Goal: Task Accomplishment & Management: Manage account settings

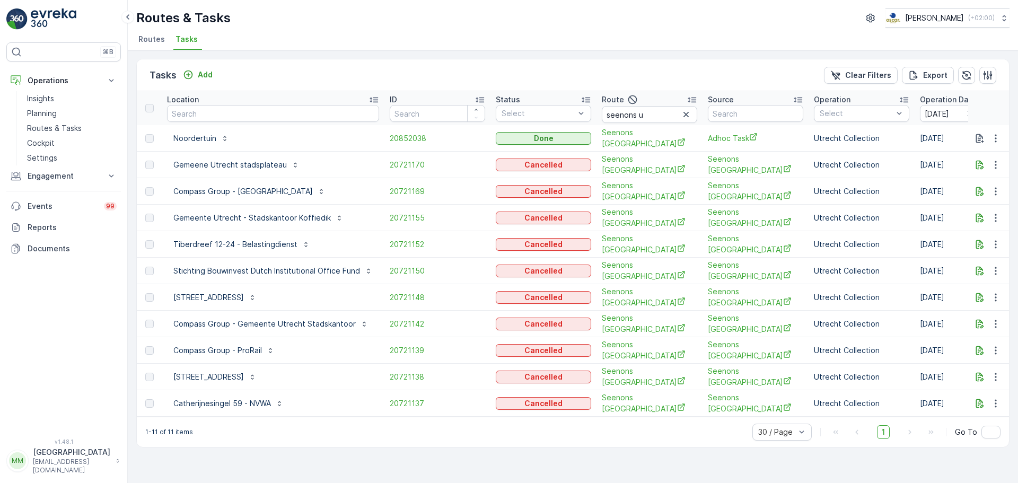
click at [21, 11] on img at bounding box center [16, 18] width 21 height 21
click at [38, 8] on div "⌘B Operations Insights Planning Routes & Tasks Cockpit Settings Engagement Insi…" at bounding box center [64, 241] width 128 height 483
click at [40, 11] on img at bounding box center [54, 18] width 46 height 21
click at [40, 13] on img at bounding box center [54, 18] width 46 height 21
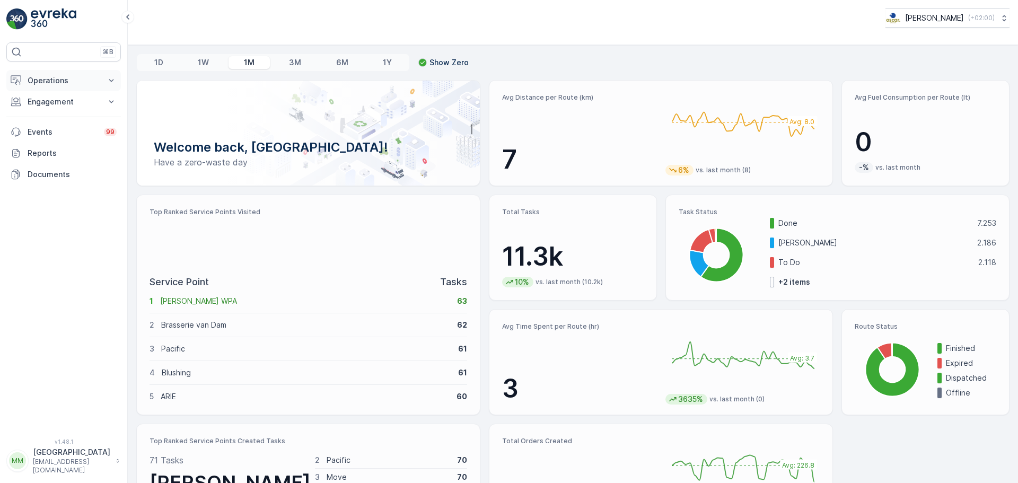
click at [50, 75] on button "Operations" at bounding box center [63, 80] width 115 height 21
click at [69, 129] on p "Routes & Tasks" at bounding box center [54, 128] width 55 height 11
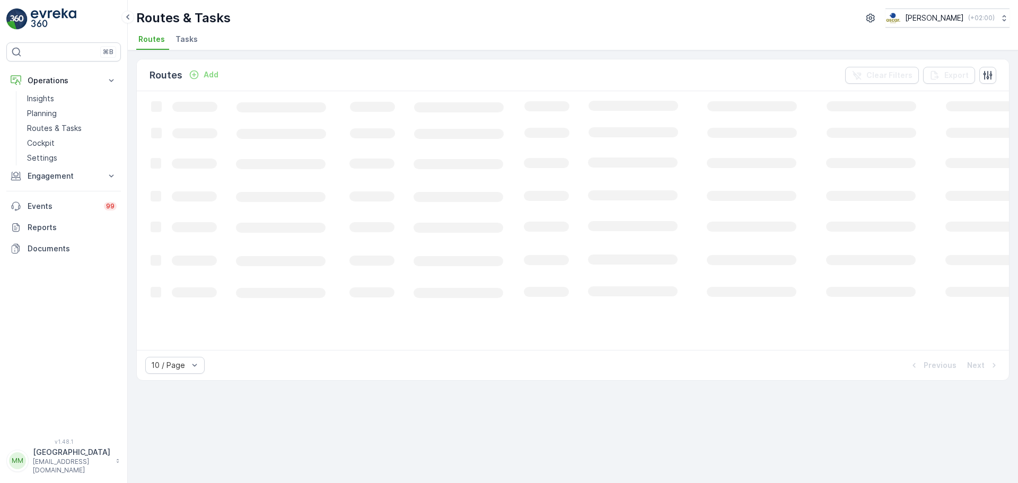
click at [176, 40] on span "Tasks" at bounding box center [186, 39] width 22 height 11
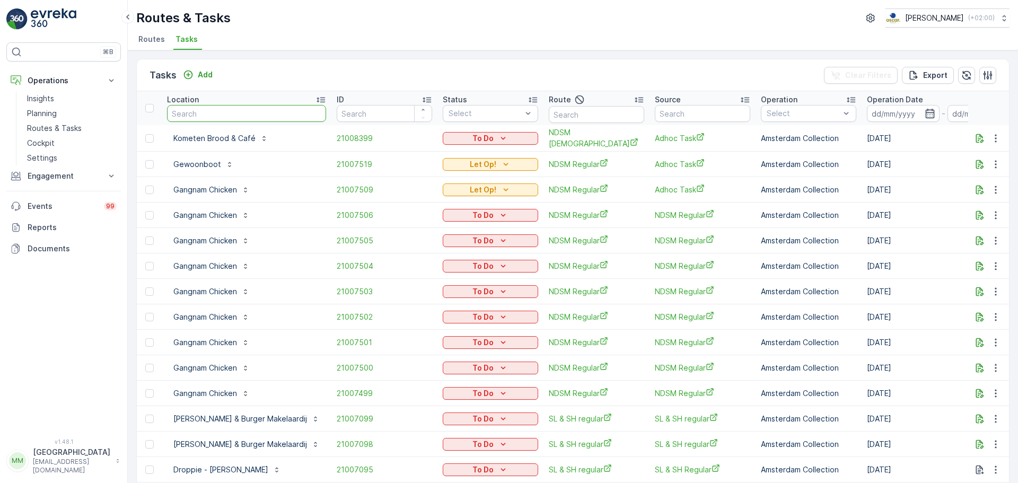
click at [201, 115] on input "text" at bounding box center [246, 113] width 159 height 17
type input "vendel"
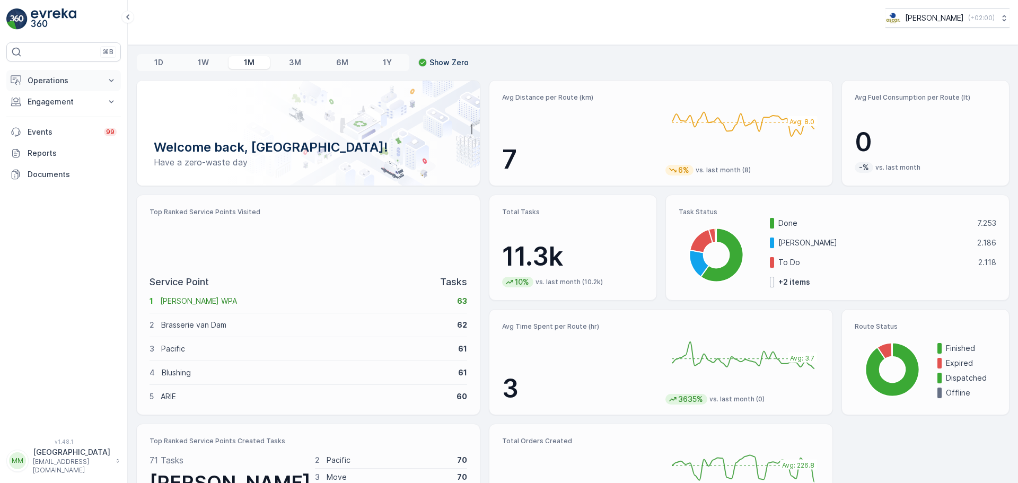
click at [68, 81] on p "Operations" at bounding box center [64, 80] width 72 height 11
click at [72, 125] on p "Routes & Tasks" at bounding box center [54, 128] width 55 height 11
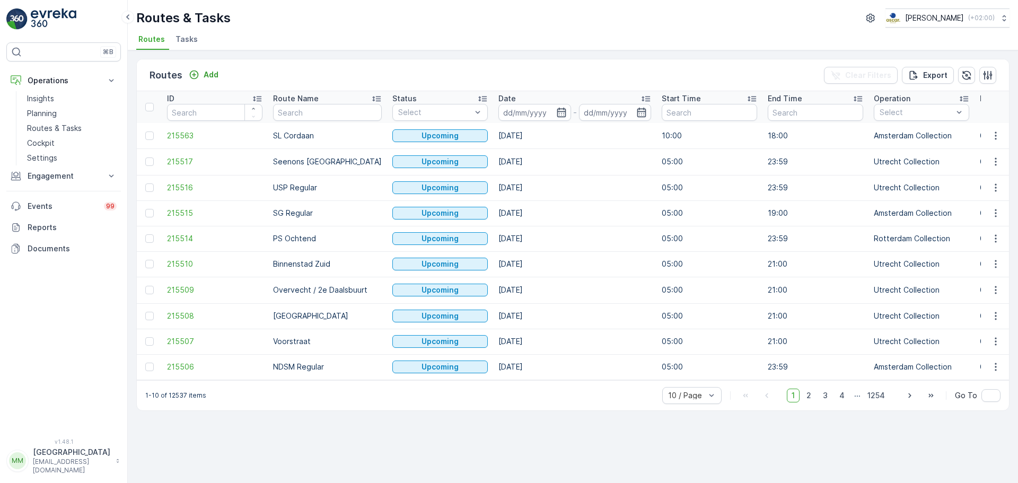
click at [171, 40] on ul "Routes Tasks" at bounding box center [568, 41] width 865 height 18
click at [170, 41] on ul "Routes Tasks" at bounding box center [568, 41] width 865 height 18
click at [181, 38] on span "Tasks" at bounding box center [186, 39] width 22 height 11
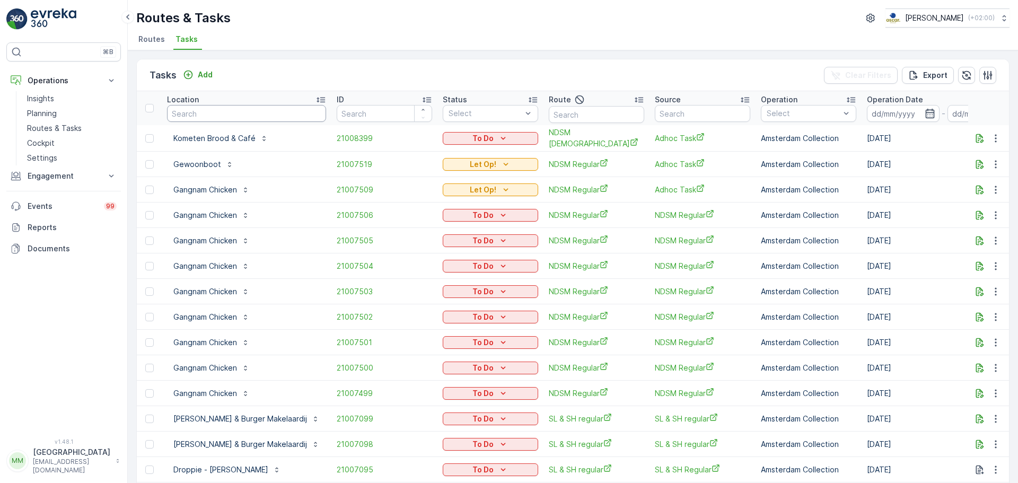
click at [211, 116] on input "text" at bounding box center [246, 113] width 159 height 17
type input "vendel"
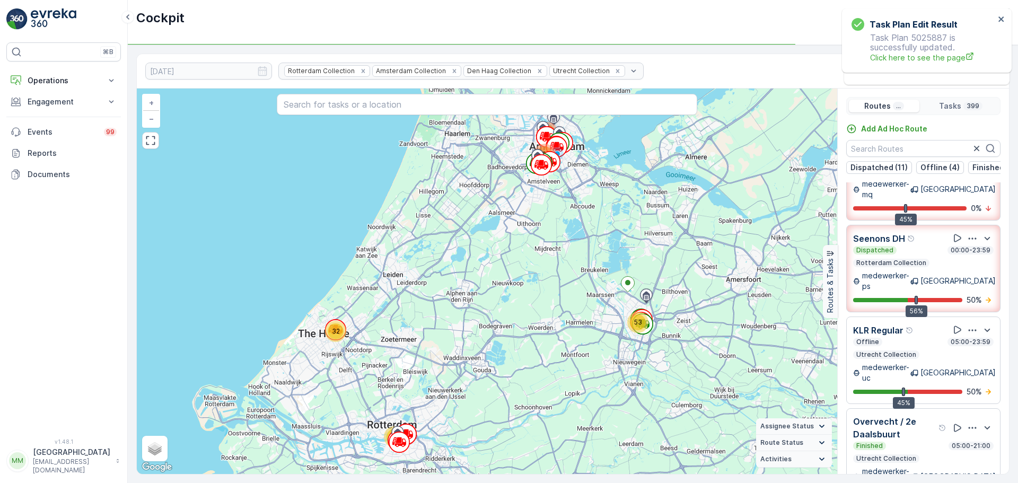
scroll to position [1219, 0]
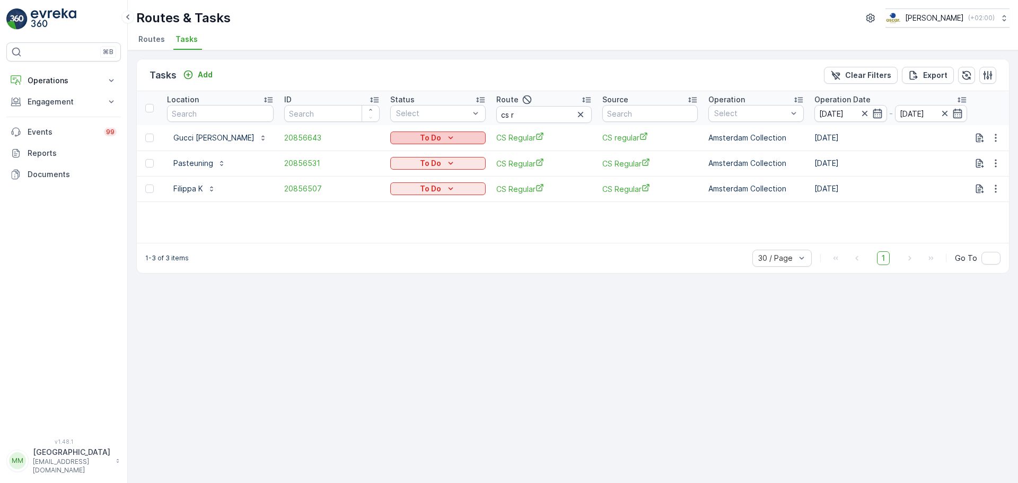
click at [430, 136] on p "To Do" at bounding box center [430, 138] width 21 height 11
click at [414, 196] on span "Cancelled" at bounding box center [411, 198] width 36 height 11
click at [430, 168] on p "To Do" at bounding box center [430, 163] width 21 height 11
click at [416, 223] on span "Cancelled" at bounding box center [411, 223] width 36 height 11
click at [433, 182] on button "To Do" at bounding box center [437, 188] width 95 height 13
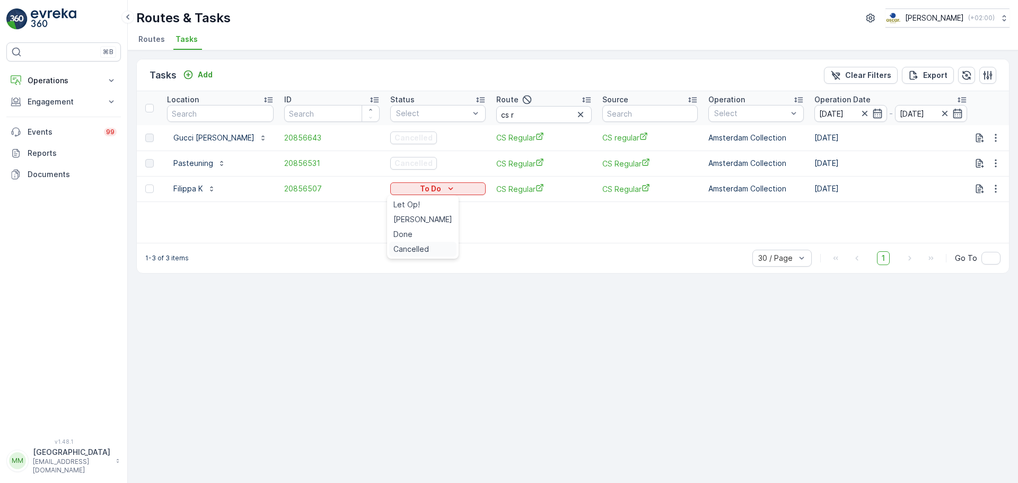
click at [413, 250] on span "Cancelled" at bounding box center [411, 249] width 36 height 11
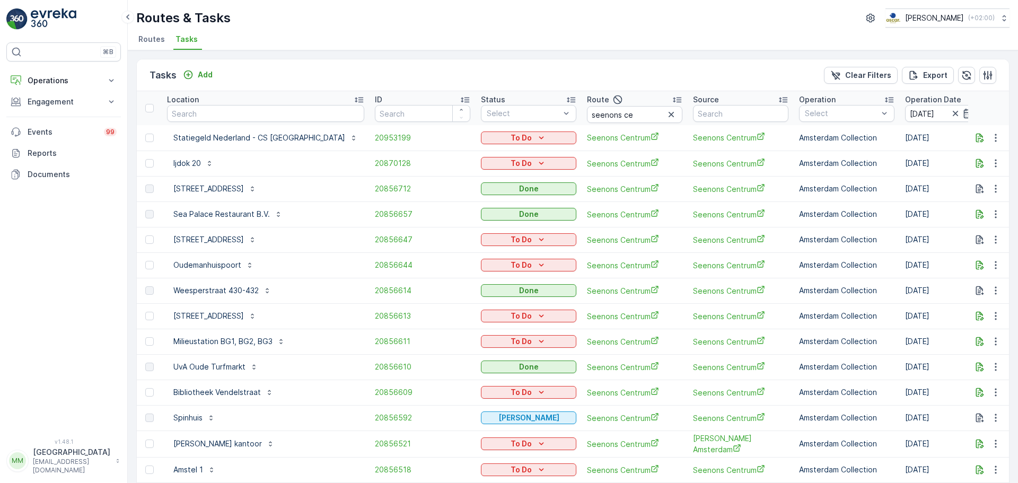
scroll to position [53, 0]
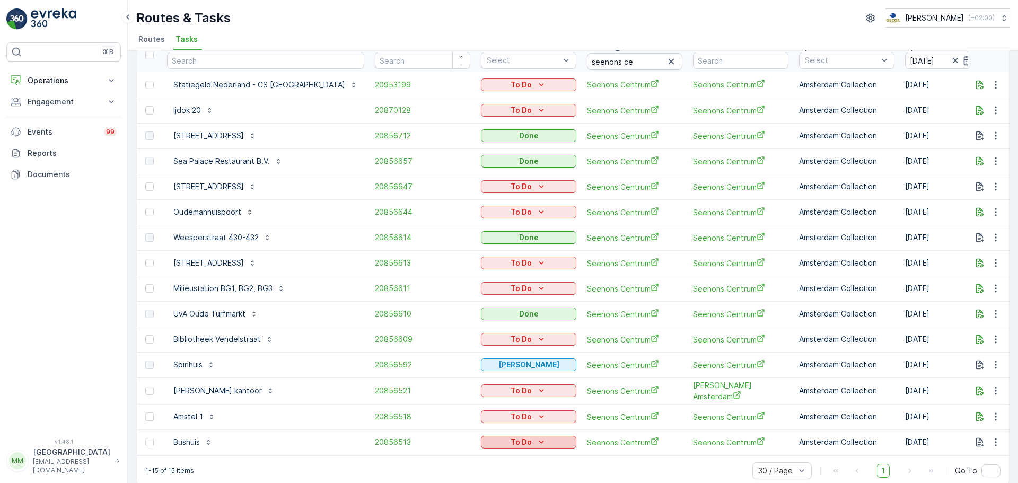
click at [510, 441] on div "To Do" at bounding box center [528, 442] width 87 height 11
click at [480, 429] on span "Cancelled" at bounding box center [468, 426] width 36 height 11
click at [536, 421] on icon "To Do" at bounding box center [541, 416] width 11 height 11
click at [476, 402] on span "Cancelled" at bounding box center [468, 401] width 36 height 11
click at [989, 396] on button "button" at bounding box center [995, 390] width 19 height 13
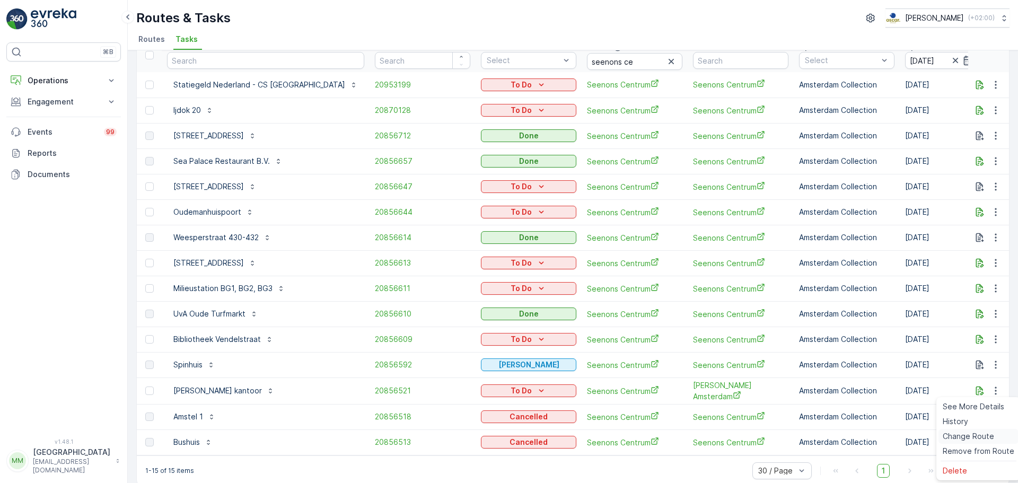
click at [984, 438] on span "Change Route" at bounding box center [968, 436] width 51 height 11
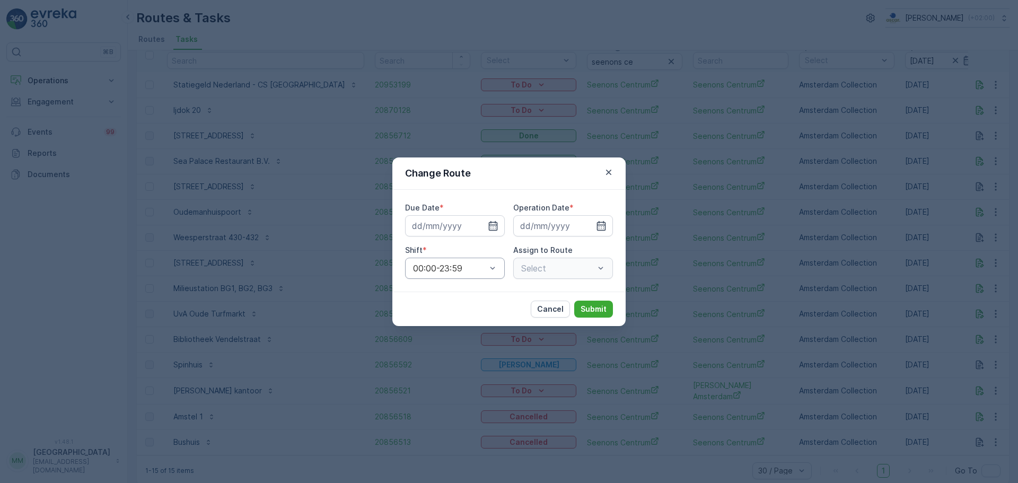
type input "[DATE]"
click at [478, 228] on icon "button" at bounding box center [480, 226] width 11 height 11
type input "15.08.2025"
click at [593, 228] on icon "button" at bounding box center [588, 226] width 11 height 11
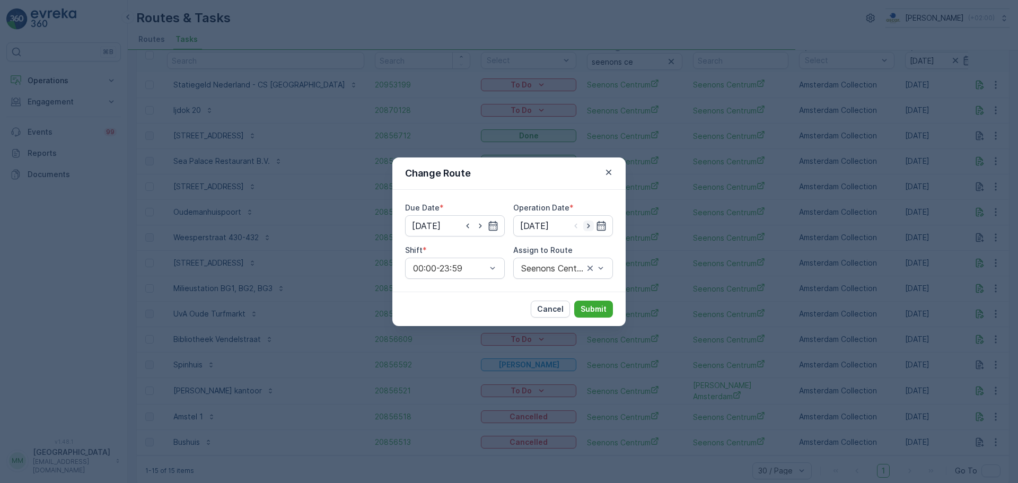
type input "15.08.2025"
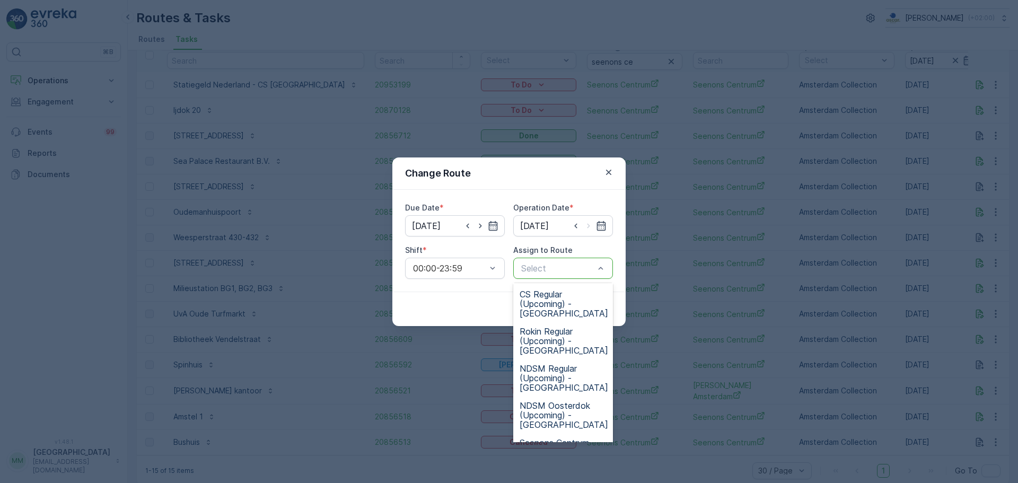
scroll to position [402, 0]
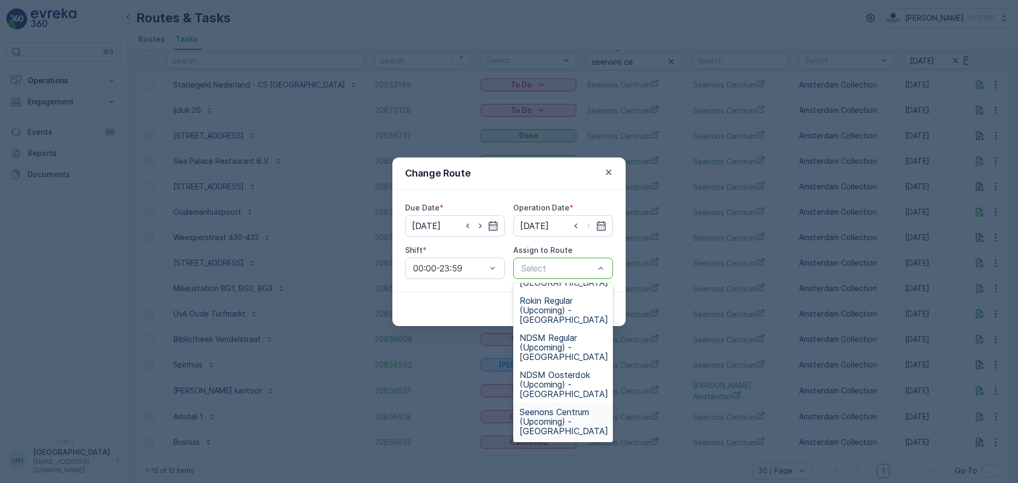
drag, startPoint x: 570, startPoint y: 411, endPoint x: 569, endPoint y: 405, distance: 5.9
click at [570, 410] on span "Seenons Centrum (Upcoming) - Amsterdam" at bounding box center [564, 421] width 89 height 29
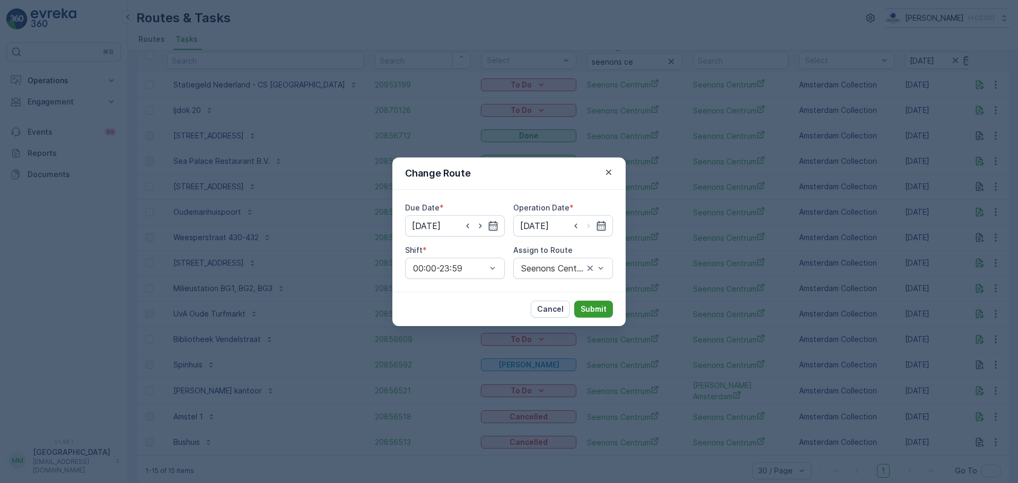
click at [588, 314] on p "Submit" at bounding box center [594, 309] width 26 height 11
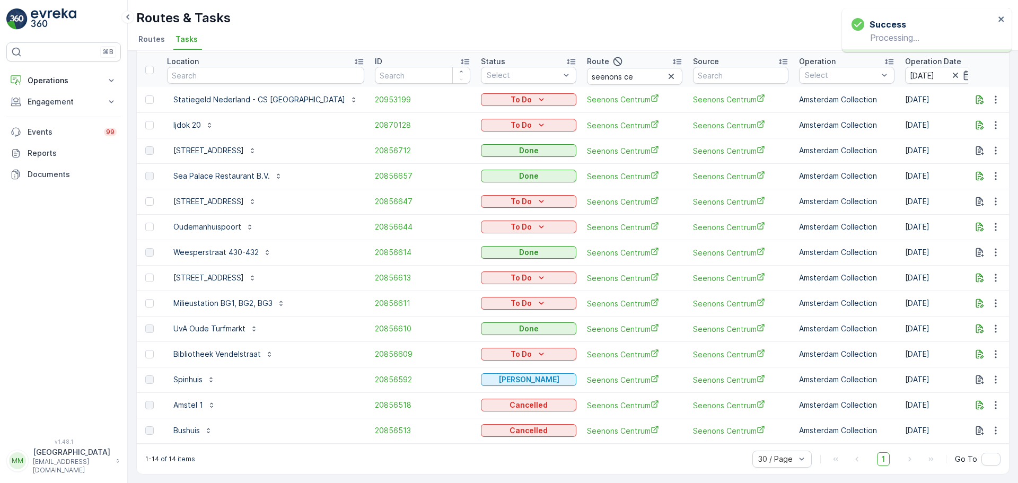
scroll to position [43, 0]
click at [520, 350] on div "To Do" at bounding box center [528, 354] width 87 height 11
click at [473, 406] on span "Cancelled" at bounding box center [468, 409] width 36 height 11
click at [511, 301] on p "To Do" at bounding box center [521, 303] width 21 height 11
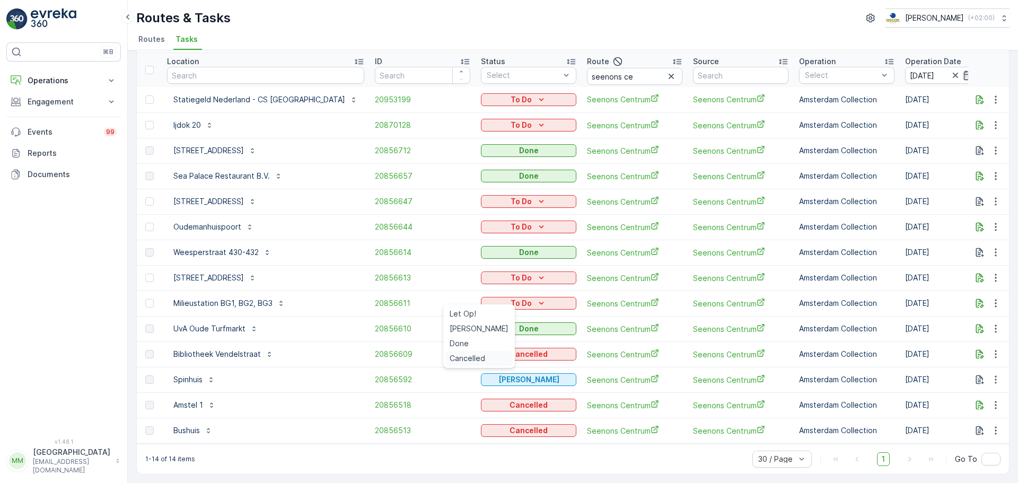
click at [468, 357] on span "Cancelled" at bounding box center [468, 358] width 36 height 11
click at [536, 273] on icon "To Do" at bounding box center [541, 278] width 11 height 11
click at [475, 332] on span "Cancelled" at bounding box center [468, 333] width 36 height 11
click at [511, 222] on p "To Do" at bounding box center [521, 227] width 21 height 11
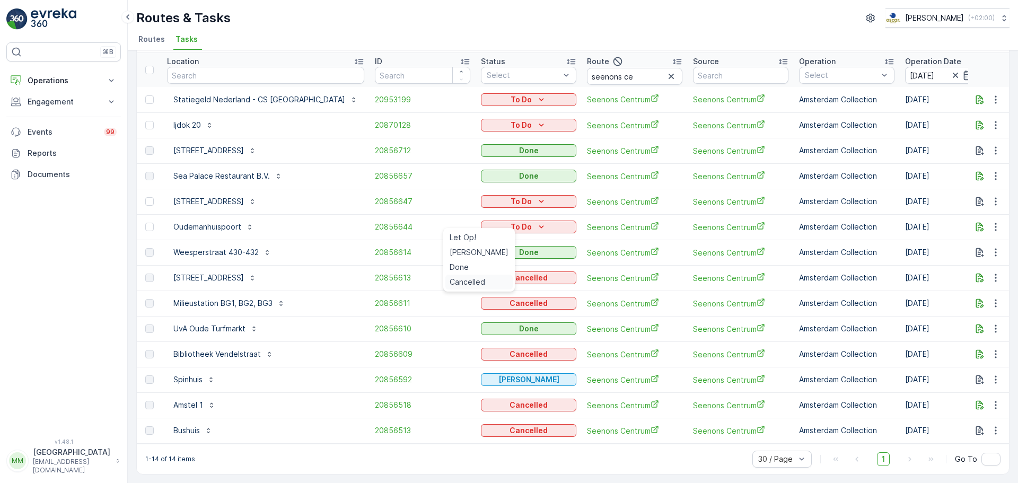
click at [468, 286] on span "Cancelled" at bounding box center [468, 282] width 36 height 11
click at [536, 198] on icon "To Do" at bounding box center [541, 201] width 11 height 11
click at [476, 254] on span "Cancelled" at bounding box center [468, 256] width 36 height 11
click at [497, 100] on button "To Do" at bounding box center [528, 99] width 95 height 13
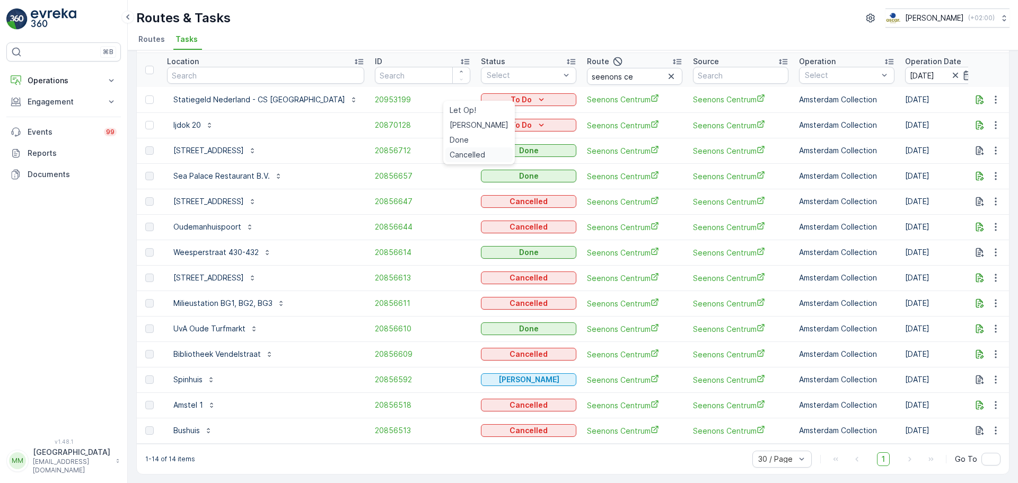
click at [481, 153] on span "Cancelled" at bounding box center [468, 155] width 36 height 11
click at [511, 122] on p "To Do" at bounding box center [521, 125] width 21 height 11
click at [995, 121] on icon "button" at bounding box center [996, 125] width 2 height 8
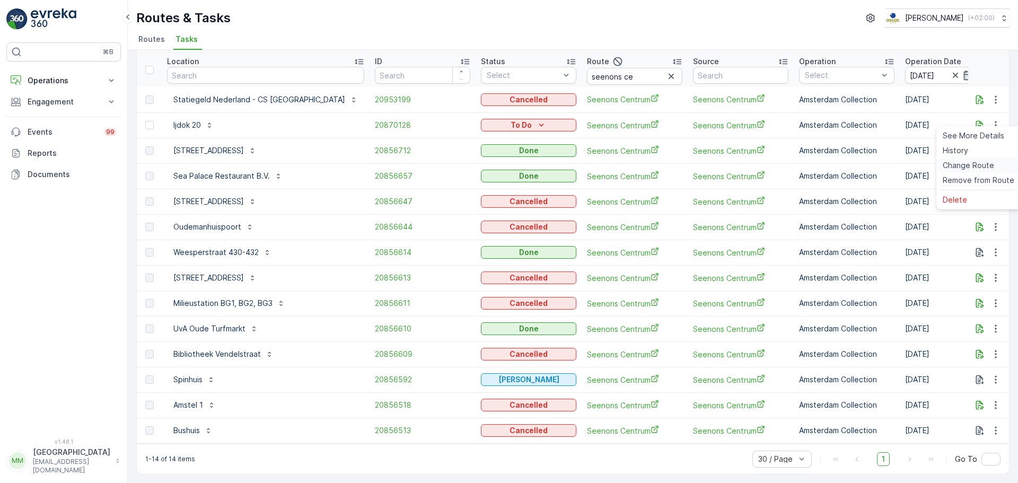
click at [960, 165] on span "Change Route" at bounding box center [968, 165] width 51 height 11
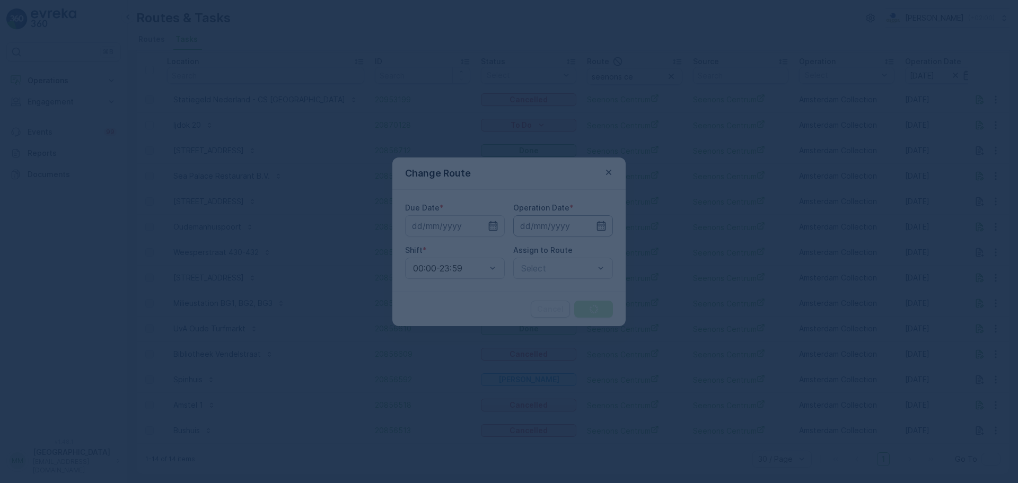
type input "14.08.2025"
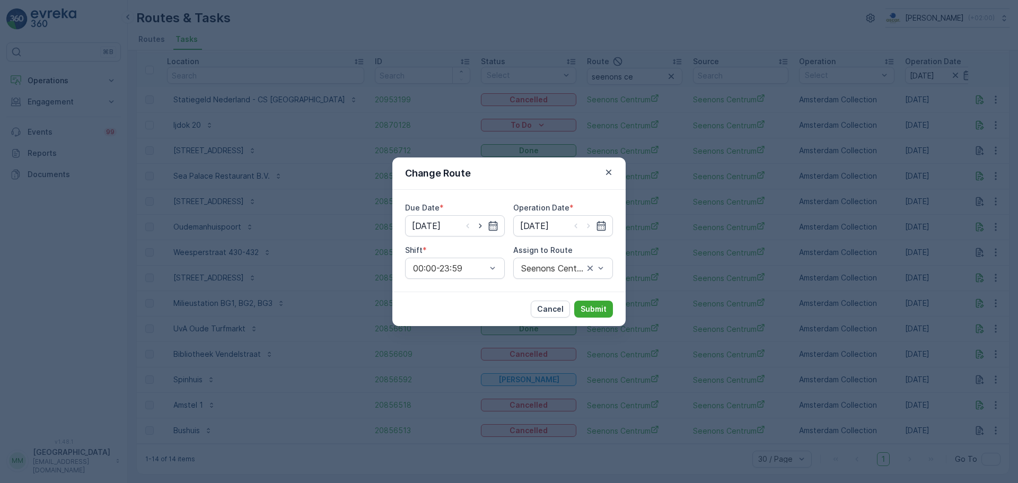
click at [482, 227] on icon "button" at bounding box center [480, 226] width 11 height 11
type input "15.08.2025"
click at [591, 226] on icon "button" at bounding box center [588, 226] width 11 height 11
type input "15.08.2025"
click at [551, 270] on div at bounding box center [557, 268] width 75 height 10
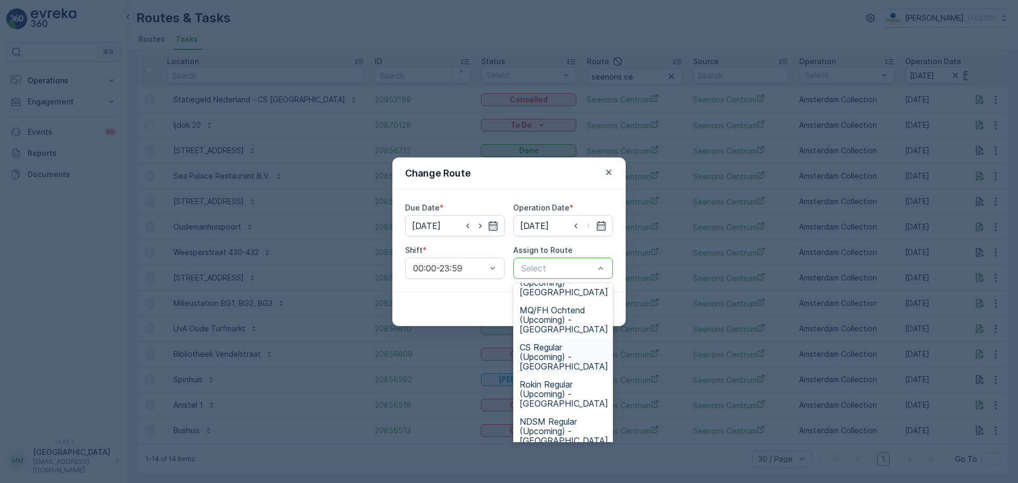
scroll to position [402, 0]
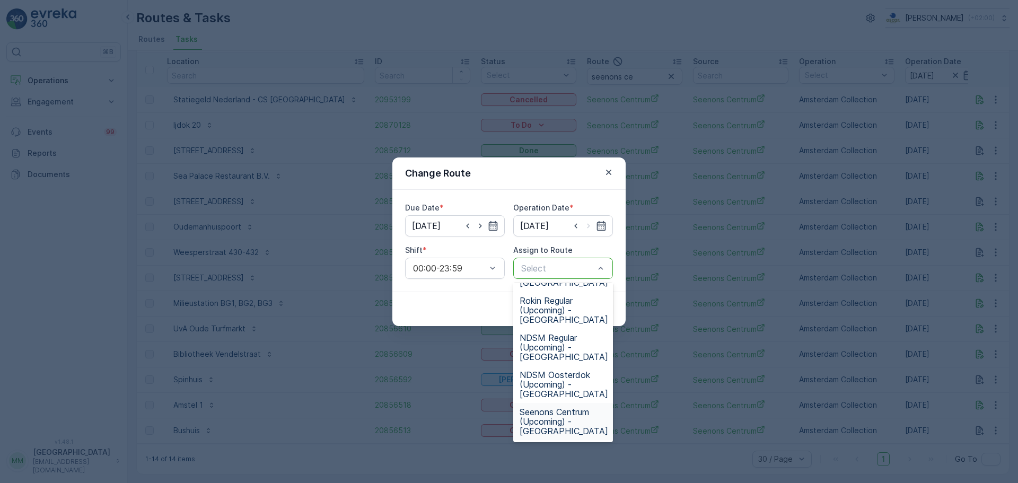
click at [563, 412] on span "Seenons Centrum (Upcoming) - Amsterdam" at bounding box center [564, 421] width 89 height 29
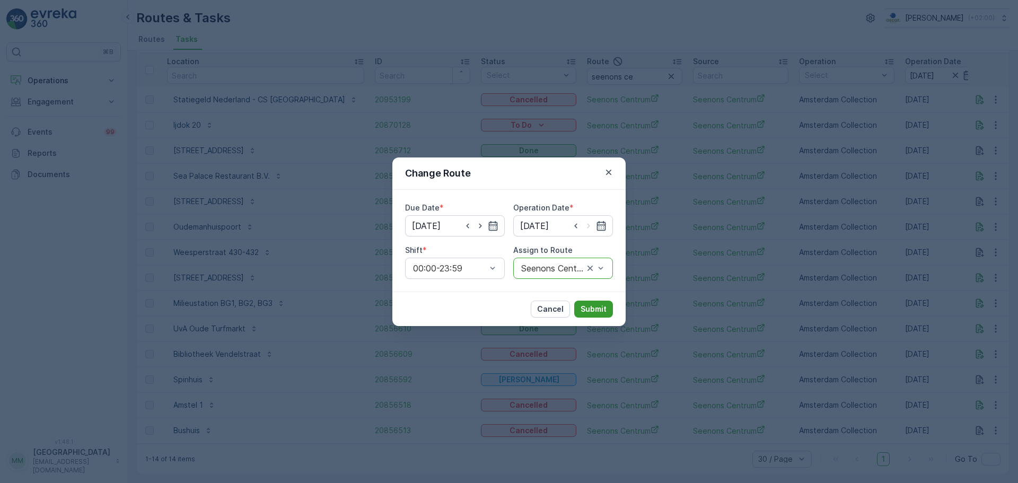
click at [604, 312] on p "Submit" at bounding box center [594, 309] width 26 height 11
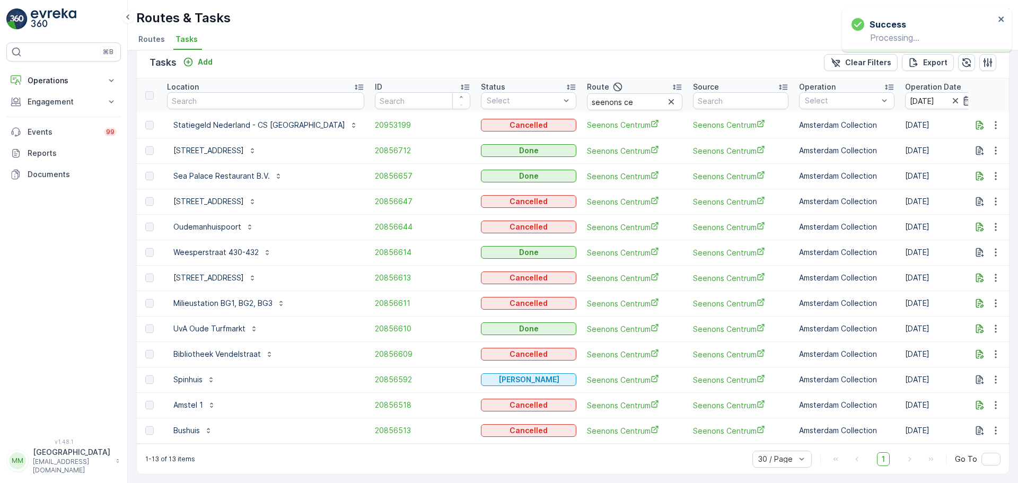
scroll to position [18, 0]
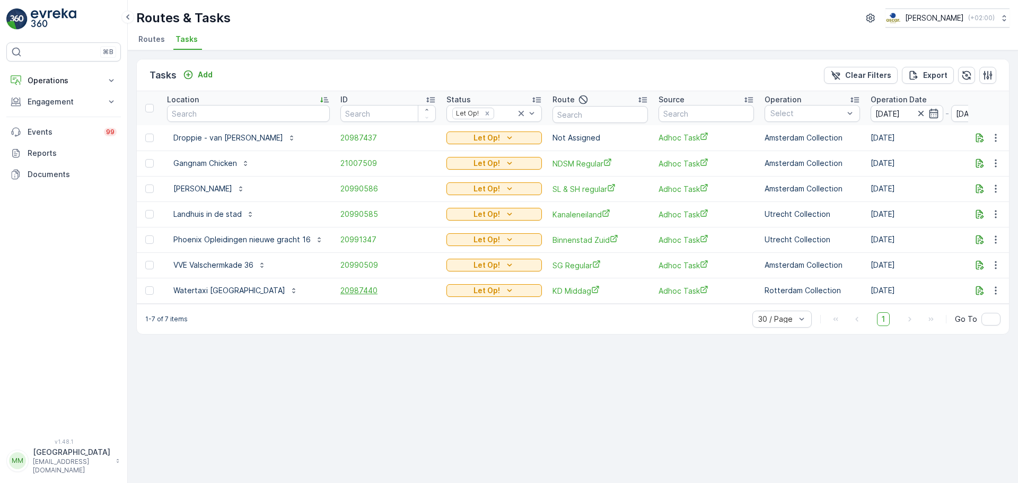
click at [372, 290] on span "20987440" at bounding box center [387, 290] width 95 height 11
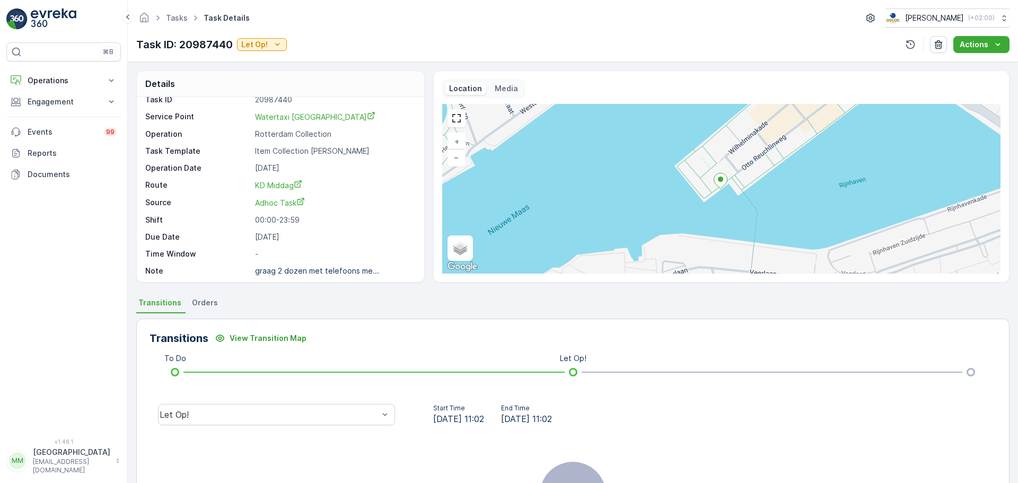
scroll to position [14, 0]
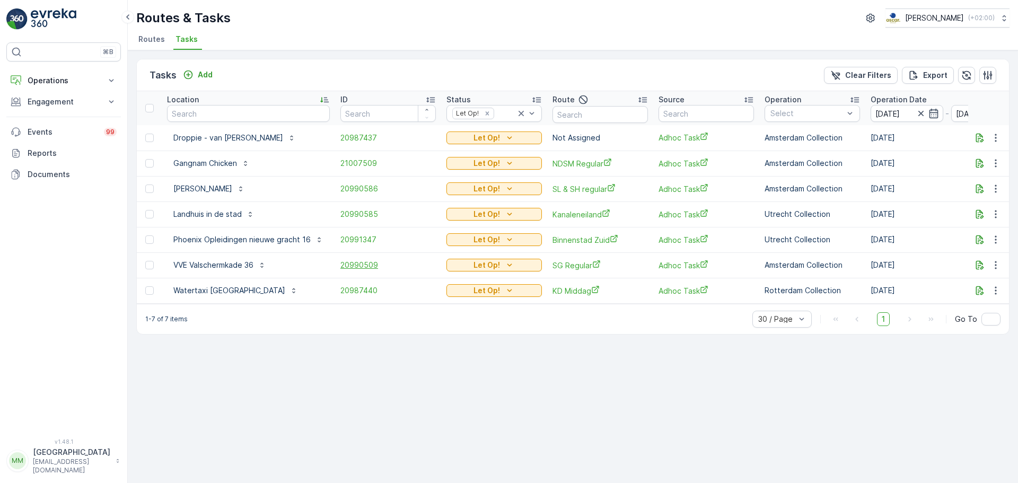
click at [366, 266] on span "20990509" at bounding box center [387, 265] width 95 height 11
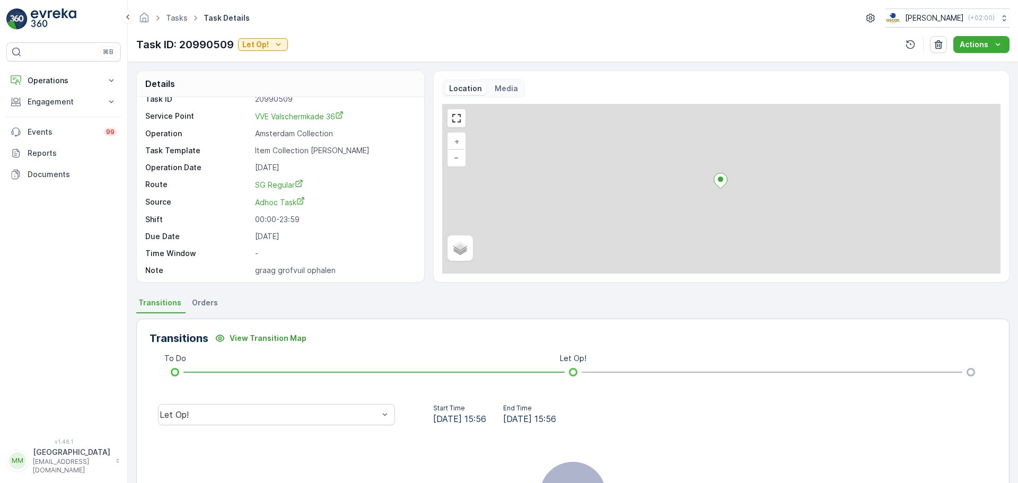
scroll to position [14, 0]
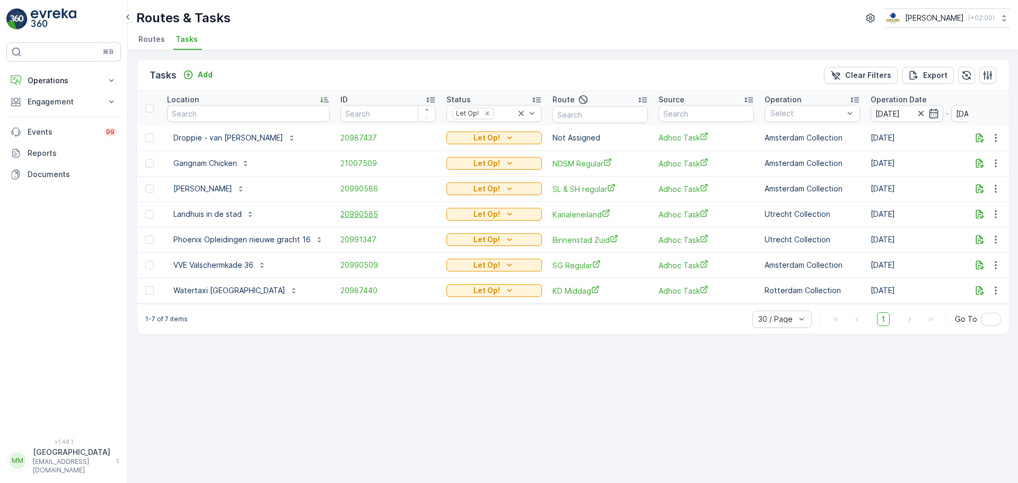
click at [353, 217] on span "20990585" at bounding box center [387, 214] width 95 height 11
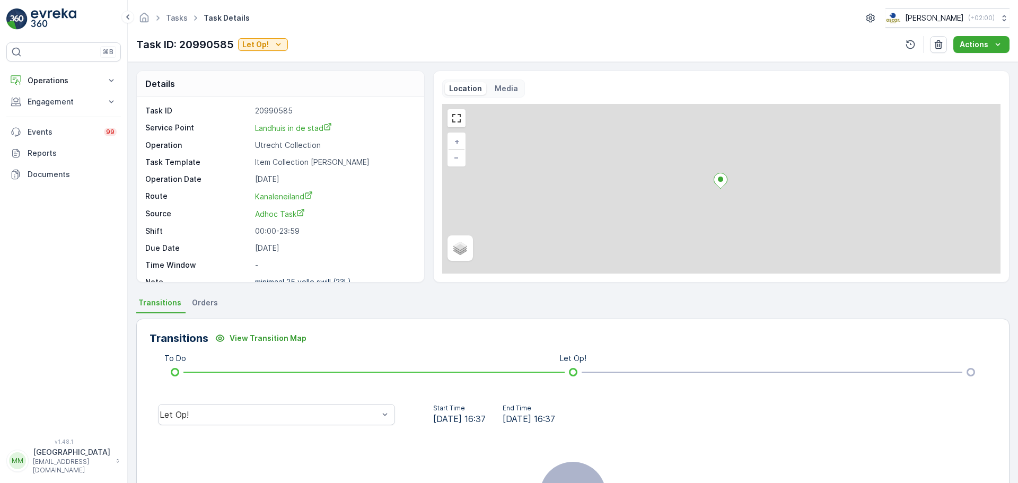
scroll to position [14, 0]
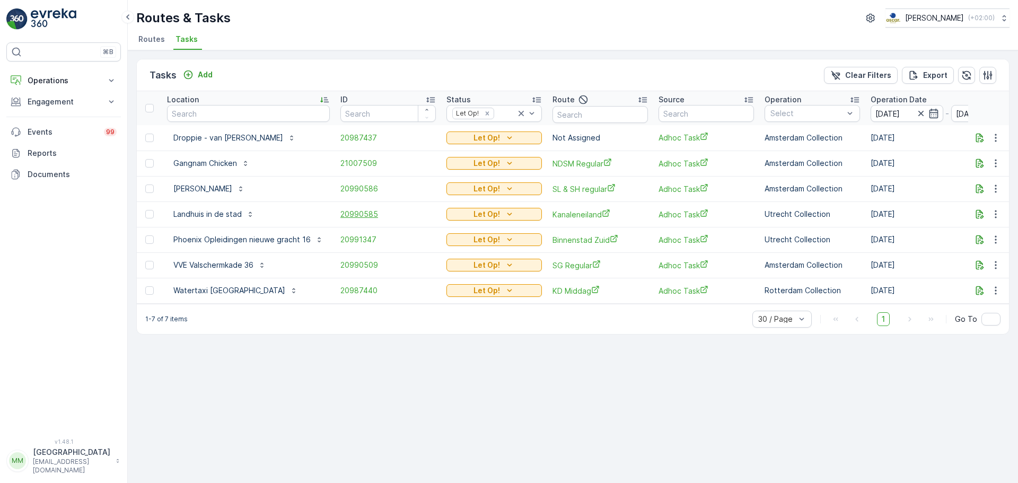
click at [362, 214] on span "20990585" at bounding box center [387, 214] width 95 height 11
click at [361, 182] on td "20990586" at bounding box center [388, 188] width 106 height 25
click at [359, 183] on span "20990586" at bounding box center [387, 188] width 95 height 11
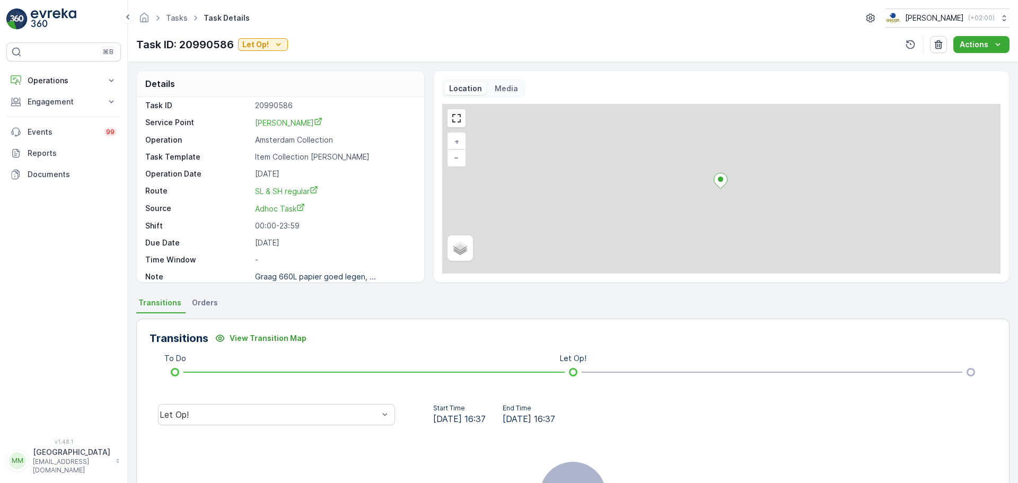
scroll to position [14, 0]
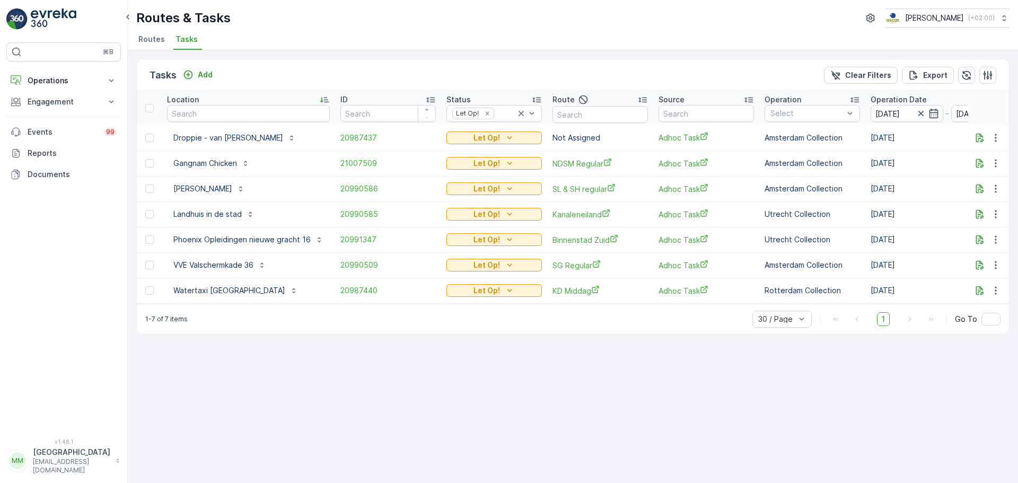
click at [362, 157] on td "21007509" at bounding box center [388, 163] width 106 height 25
click at [362, 161] on span "21007509" at bounding box center [387, 163] width 95 height 11
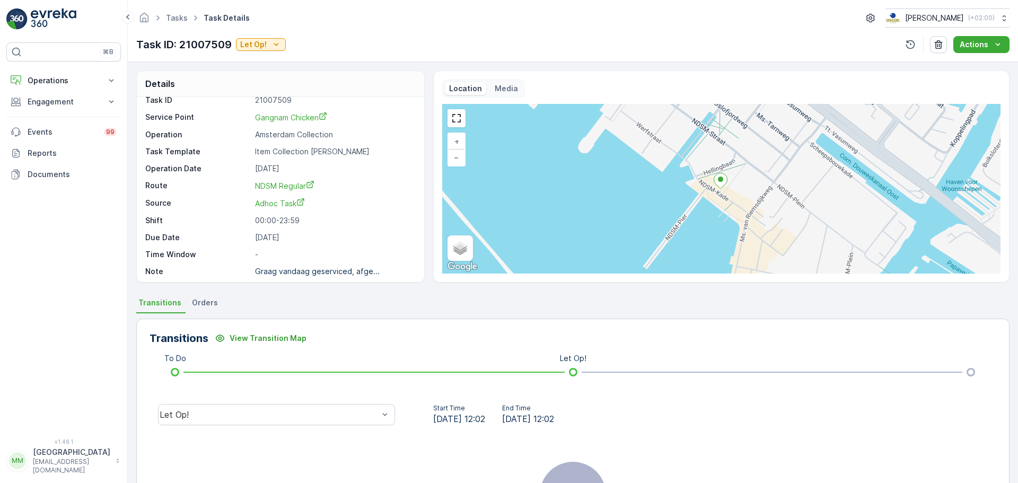
scroll to position [14, 0]
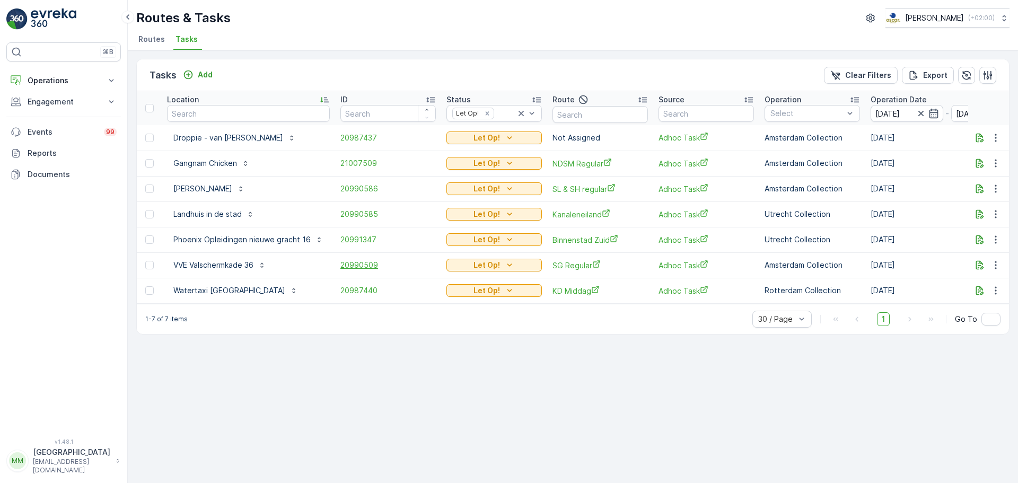
click at [351, 263] on span "20990509" at bounding box center [387, 265] width 95 height 11
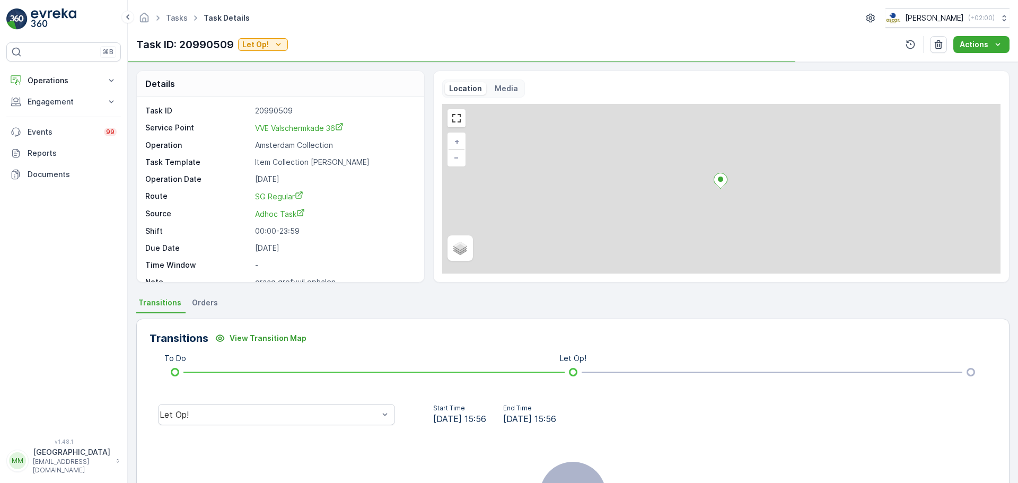
scroll to position [14, 0]
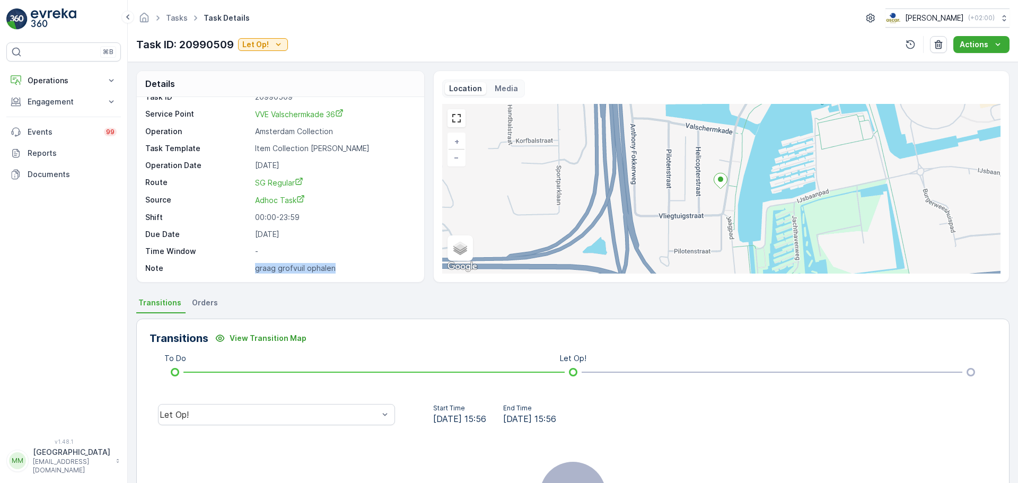
drag, startPoint x: 342, startPoint y: 271, endPoint x: 253, endPoint y: 271, distance: 88.5
click at [253, 271] on div "Note graag grofvuil ophalen" at bounding box center [279, 268] width 268 height 11
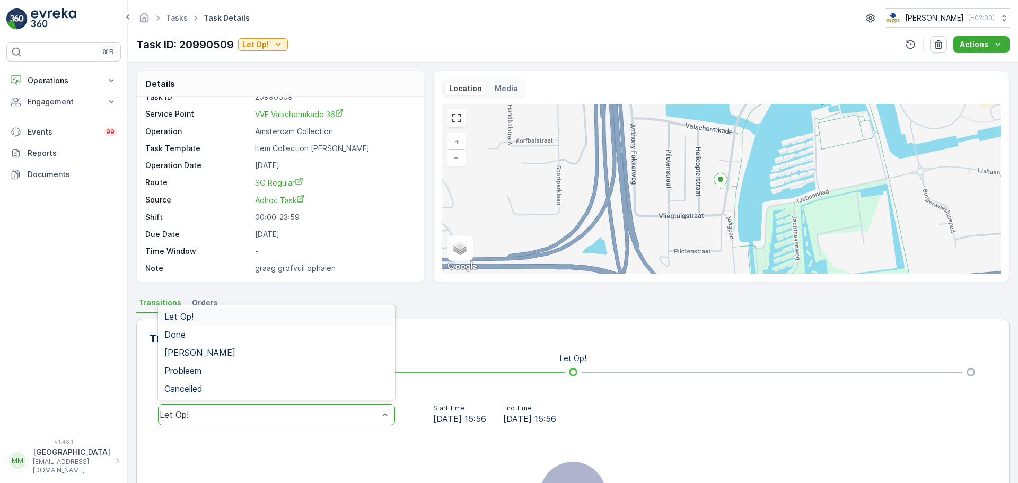
click at [234, 413] on div "Let Op!" at bounding box center [269, 415] width 219 height 10
click at [180, 333] on span "Done" at bounding box center [174, 335] width 21 height 10
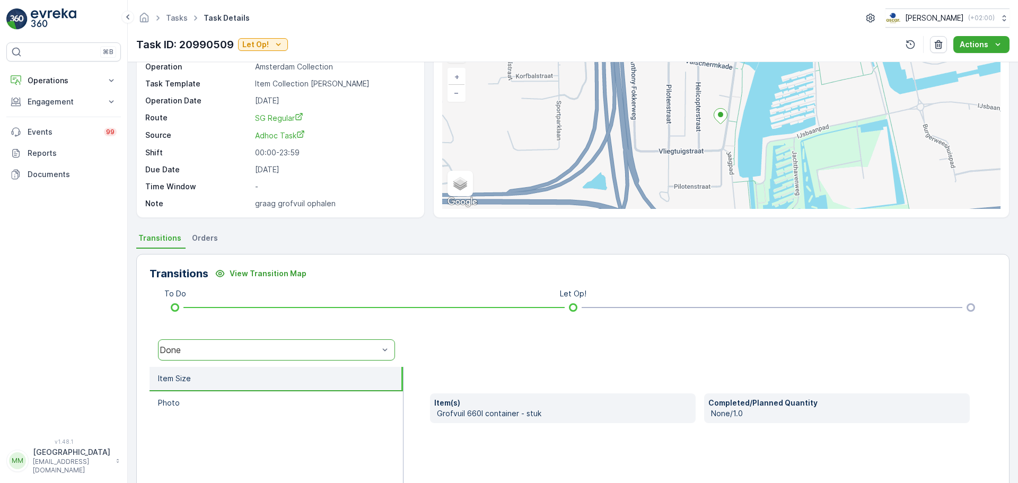
scroll to position [186, 0]
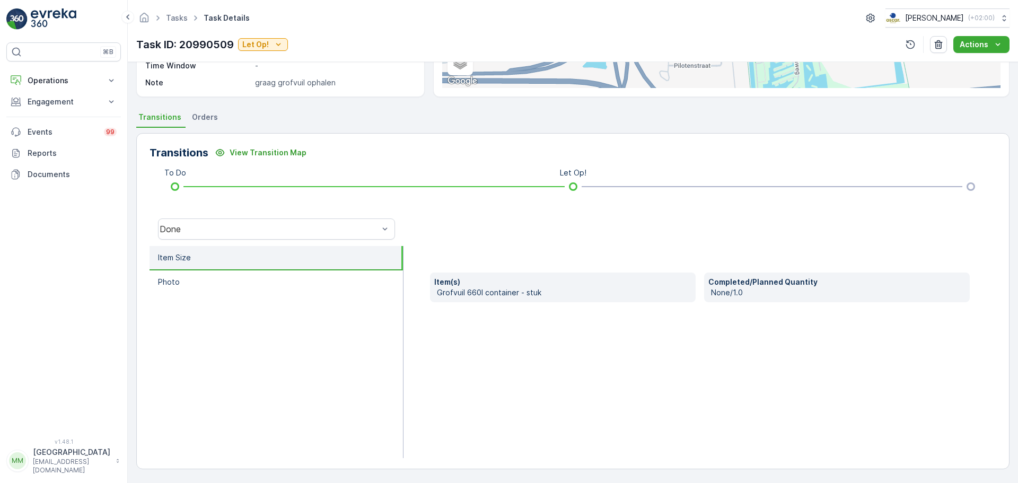
drag, startPoint x: 545, startPoint y: 291, endPoint x: 554, endPoint y: 291, distance: 9.0
click at [554, 291] on p "Grofvuil 660l container - stuk" at bounding box center [564, 292] width 254 height 11
click at [580, 252] on div "Item(s) Grofvuil 660l container - stuk Completed/Planned Quantity None/1.0" at bounding box center [699, 352] width 593 height 212
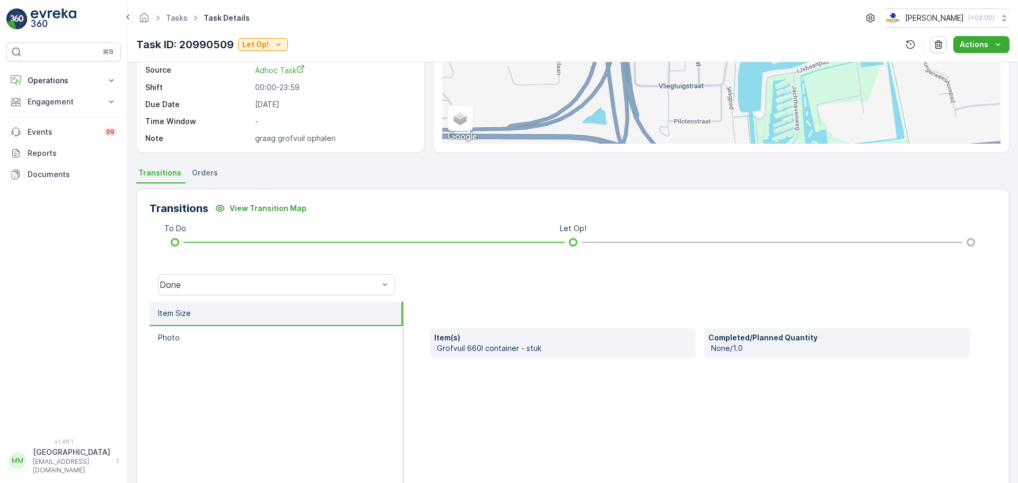
scroll to position [0, 0]
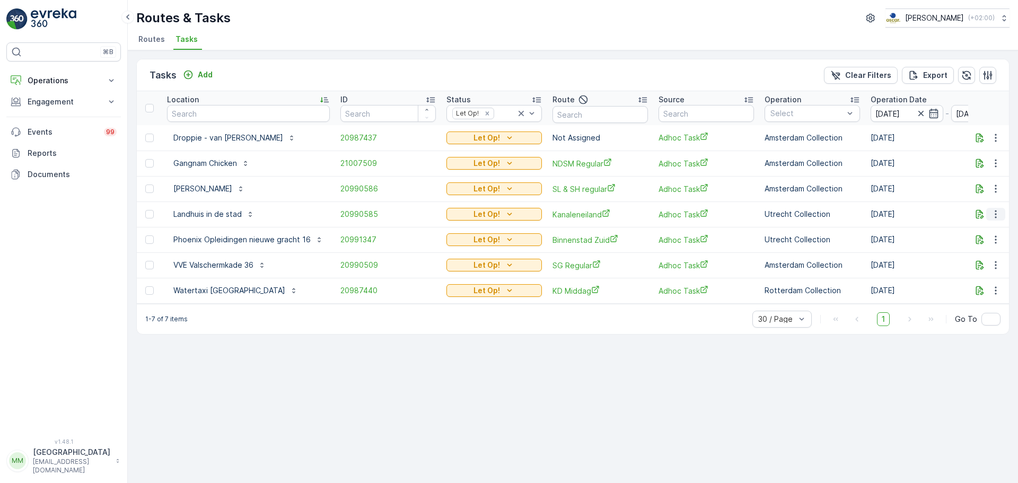
click at [998, 215] on icon "button" at bounding box center [995, 214] width 11 height 11
click at [978, 253] on div "Change Route" at bounding box center [978, 259] width 80 height 15
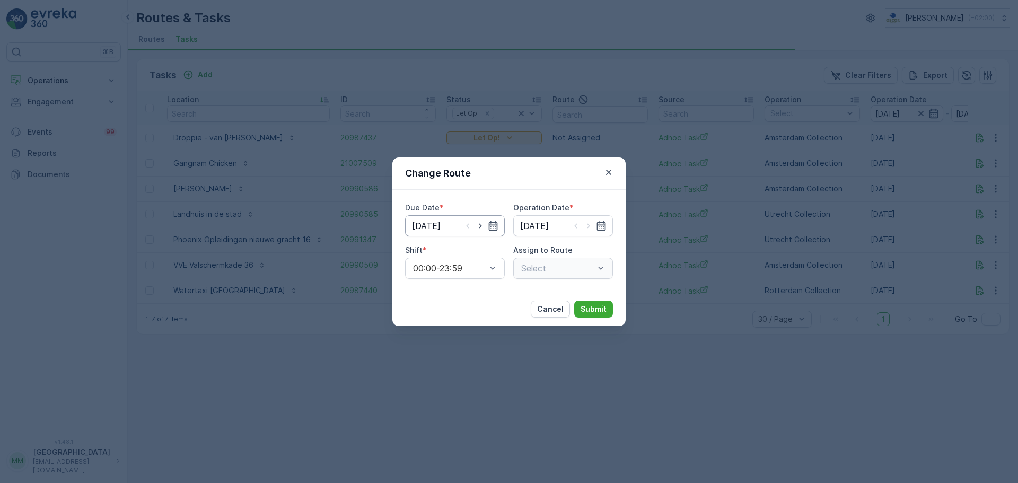
type input "[DATE]"
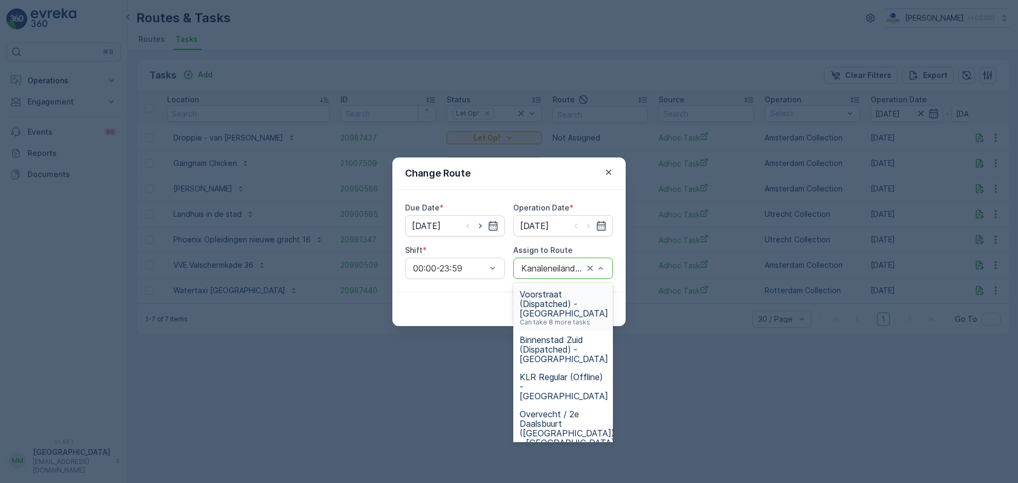
click at [552, 270] on div at bounding box center [552, 268] width 65 height 10
click at [570, 346] on span "Binnenstad Zuid (Dispatched) - [GEOGRAPHIC_DATA]" at bounding box center [564, 349] width 89 height 29
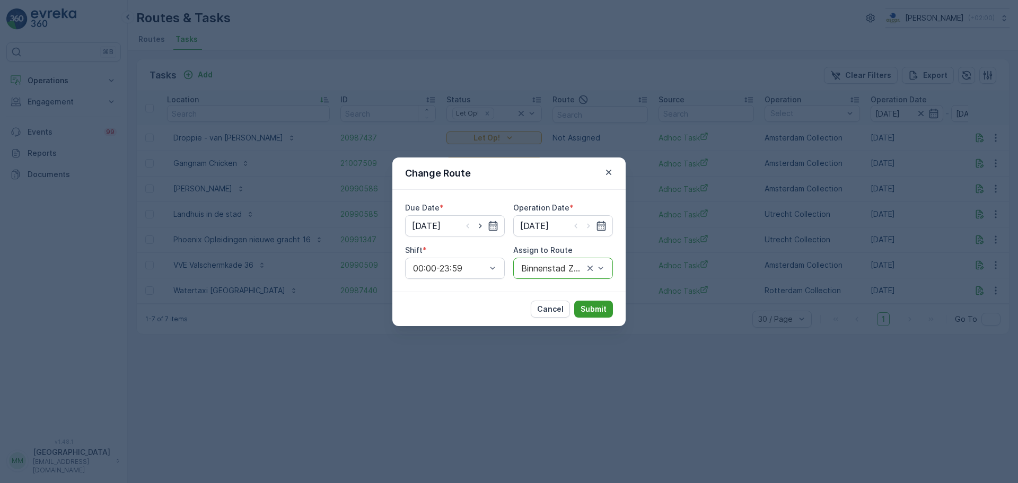
click at [587, 313] on p "Submit" at bounding box center [594, 309] width 26 height 11
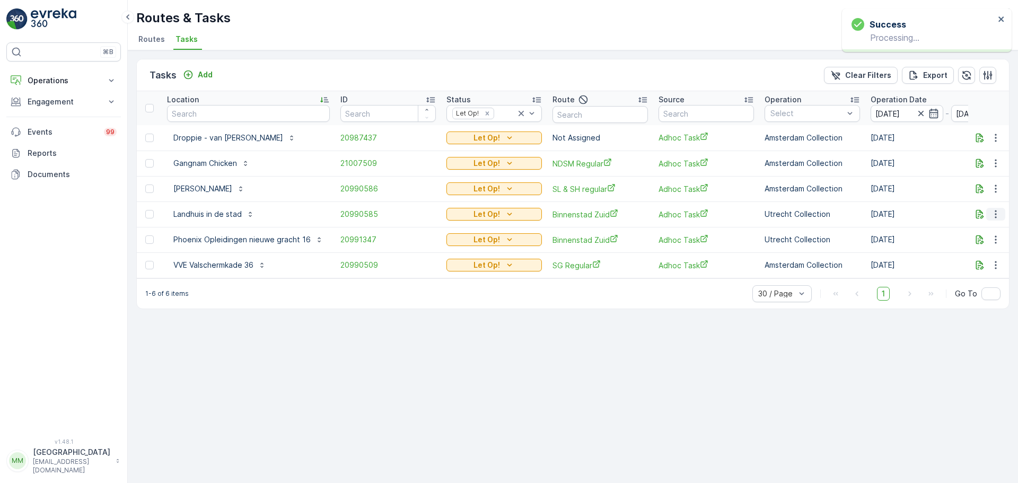
click at [999, 215] on icon "button" at bounding box center [995, 214] width 11 height 11
click at [978, 259] on span "Change Route" at bounding box center [968, 259] width 51 height 11
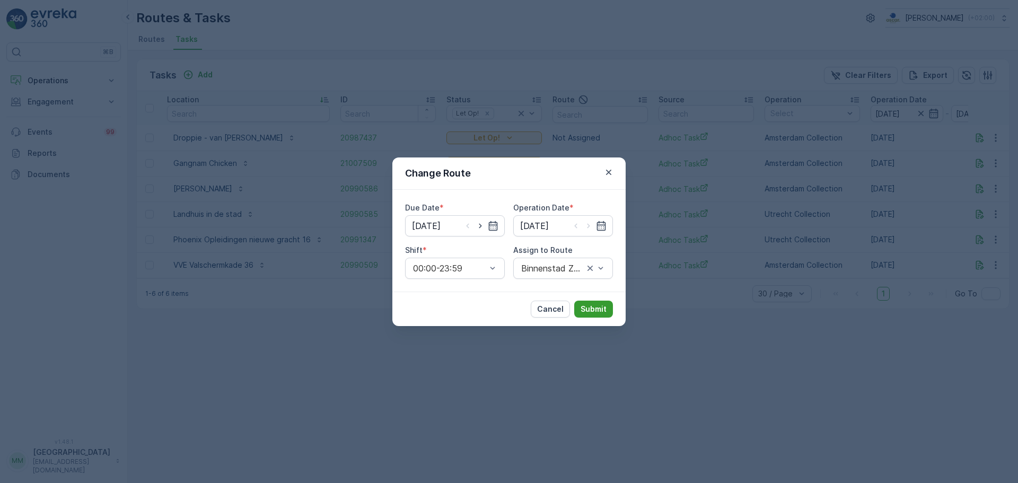
click at [599, 307] on p "Submit" at bounding box center [594, 309] width 26 height 11
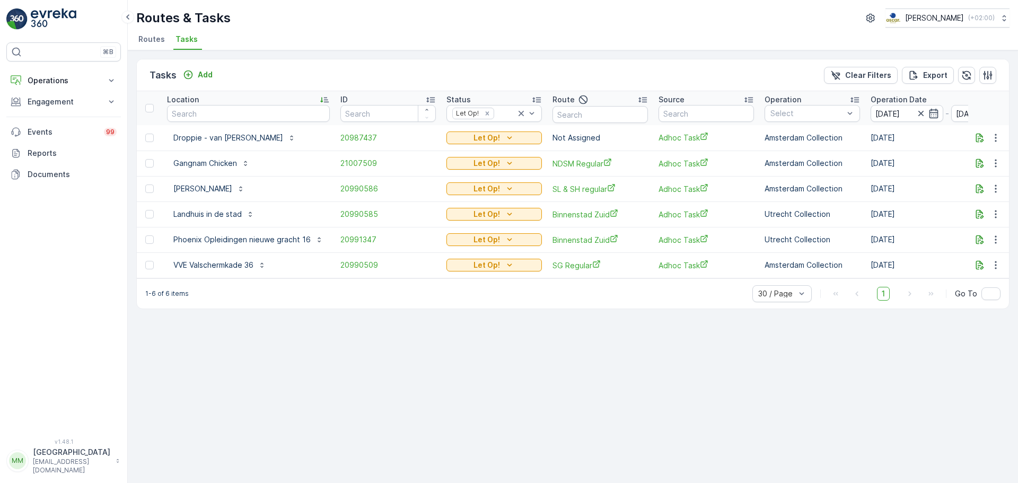
click at [23, 21] on img at bounding box center [16, 18] width 21 height 21
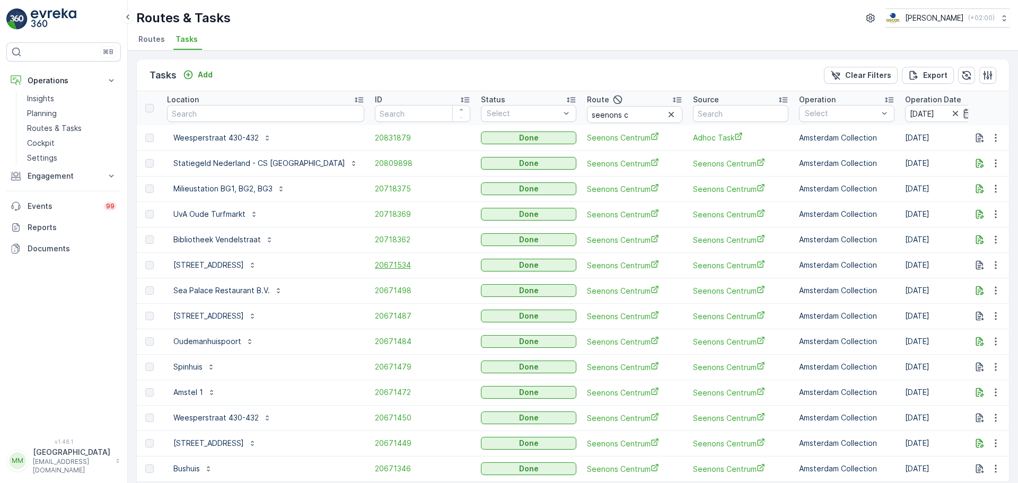
click at [375, 260] on span "20671534" at bounding box center [422, 265] width 95 height 11
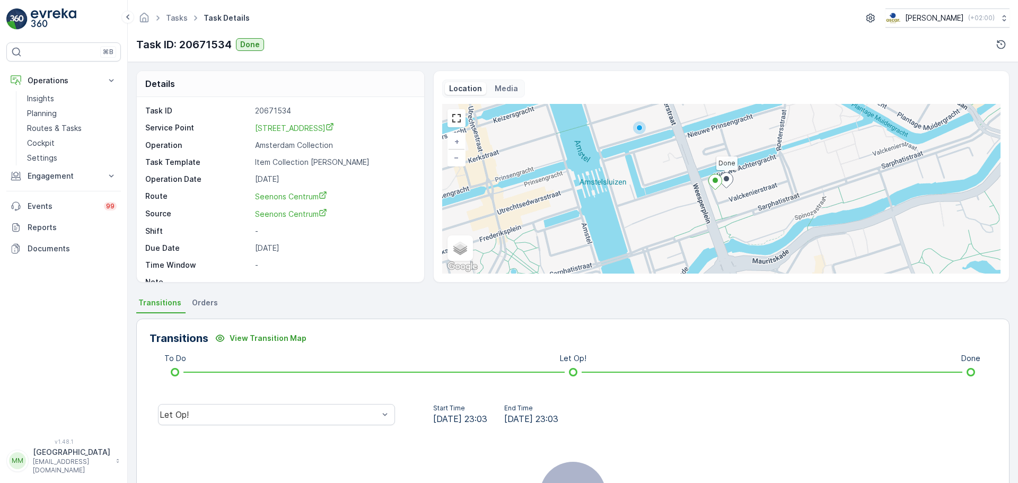
drag, startPoint x: 337, startPoint y: 407, endPoint x: 327, endPoint y: 402, distance: 10.4
click at [337, 407] on div "Let Op!" at bounding box center [276, 414] width 237 height 21
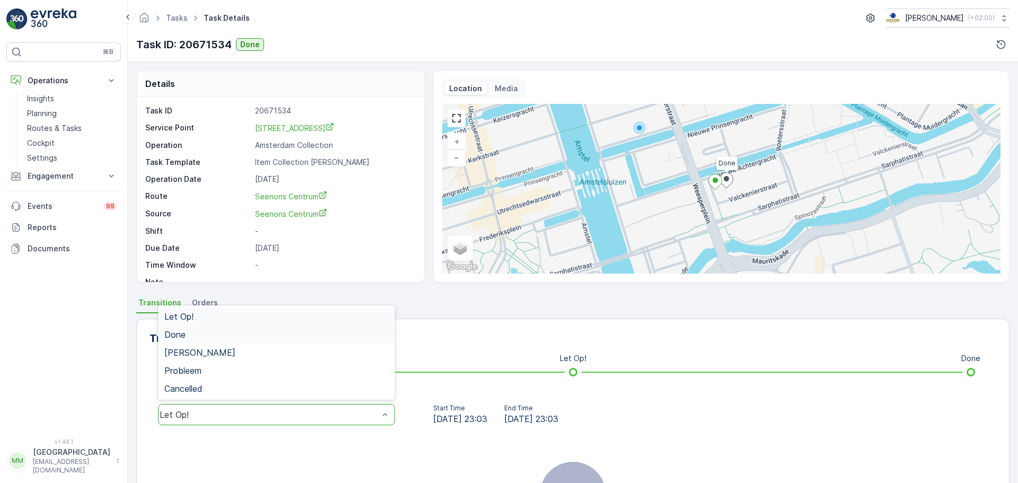
click at [240, 331] on div "Done" at bounding box center [276, 335] width 224 height 10
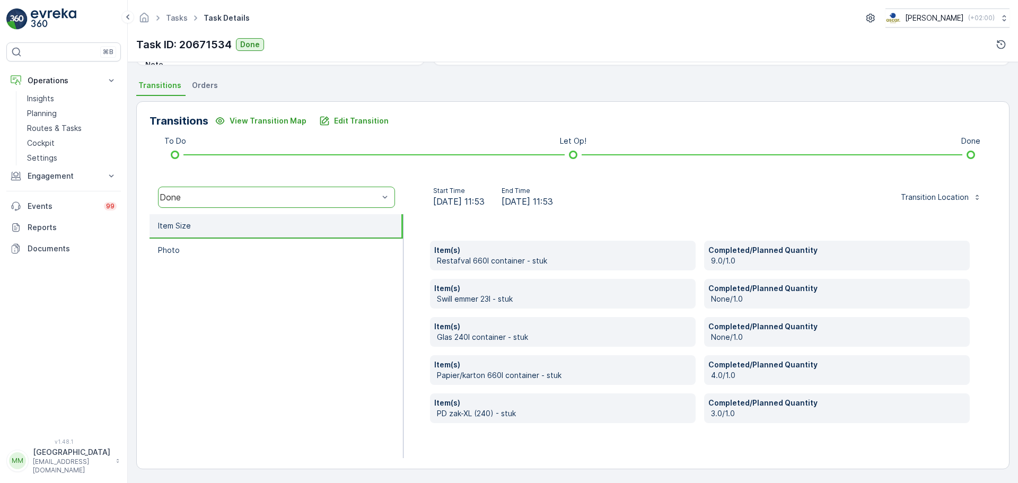
scroll to position [5, 0]
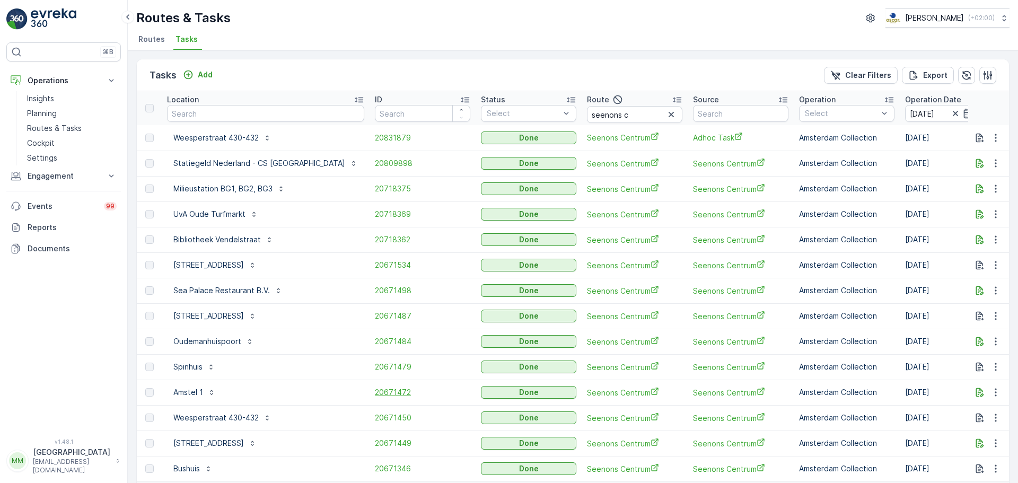
click at [375, 389] on span "20671472" at bounding box center [422, 392] width 95 height 11
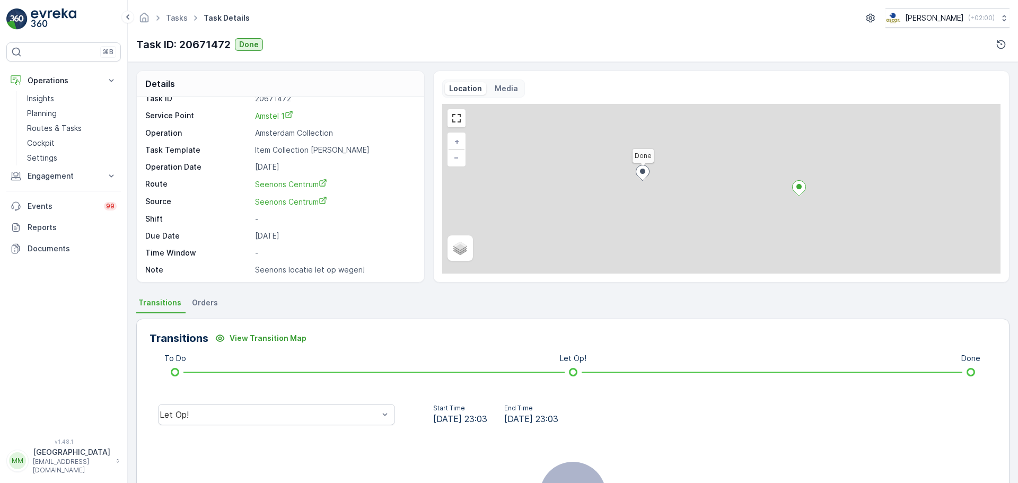
scroll to position [14, 0]
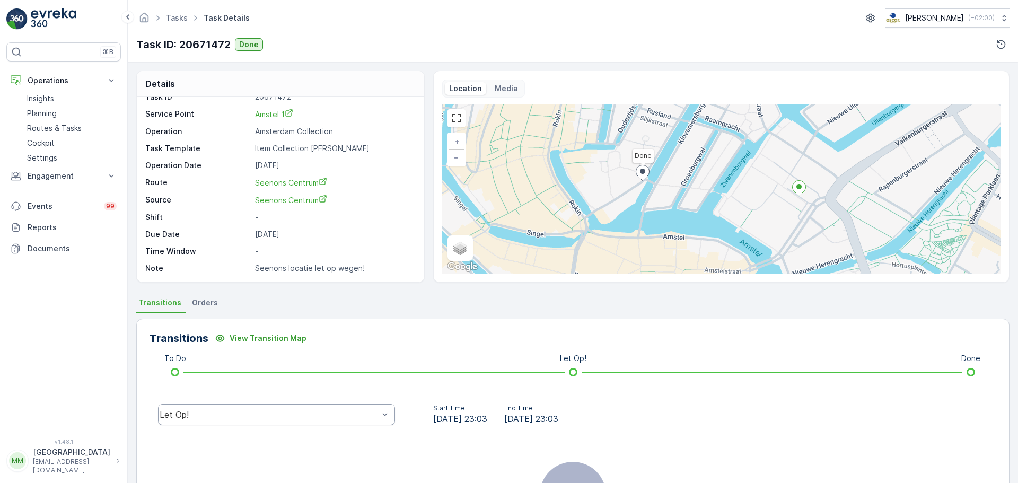
click at [344, 419] on div "Let Op!" at bounding box center [269, 415] width 221 height 10
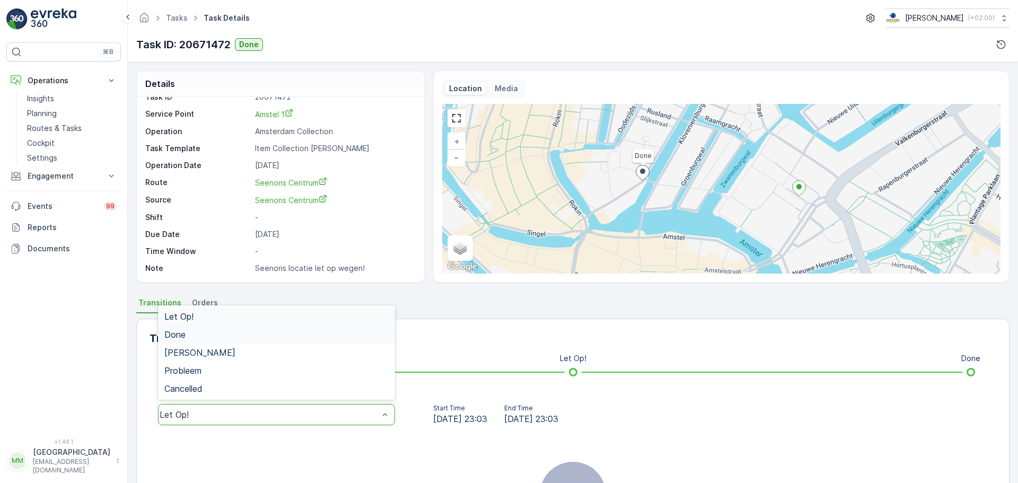
click at [256, 336] on div "Done" at bounding box center [276, 335] width 224 height 10
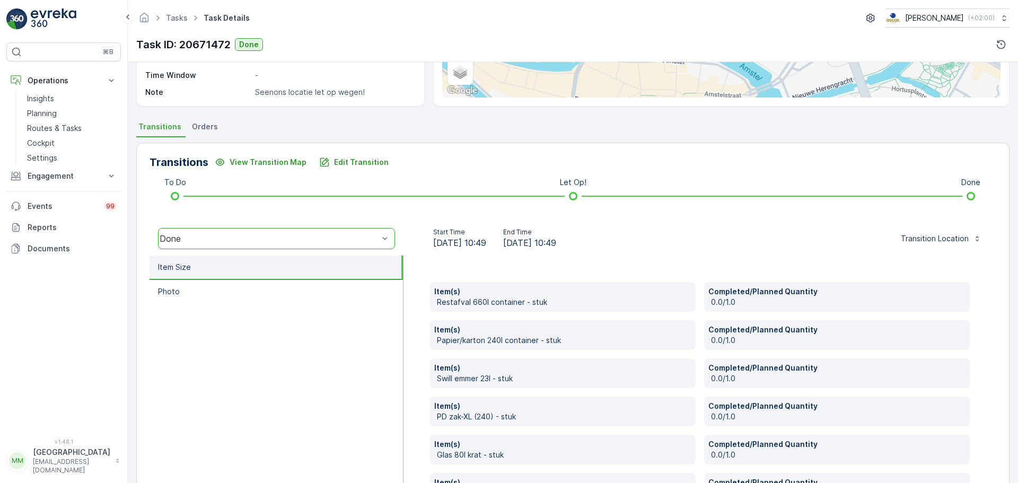
scroll to position [212, 0]
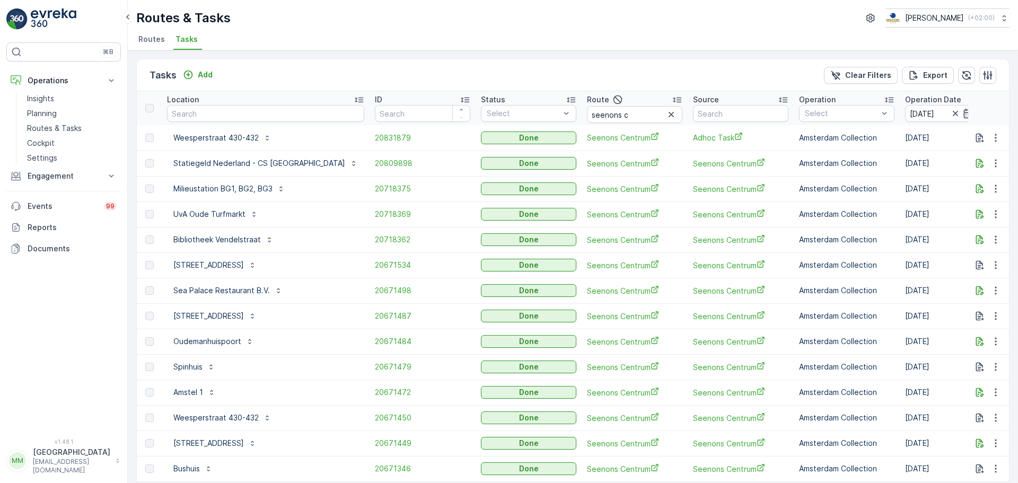
scroll to position [43, 0]
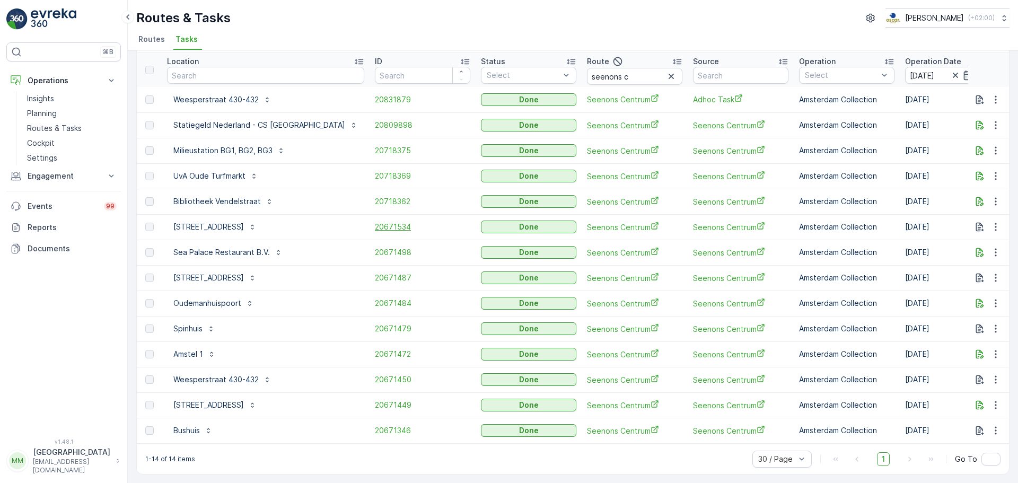
click at [375, 223] on span "20671534" at bounding box center [422, 227] width 95 height 11
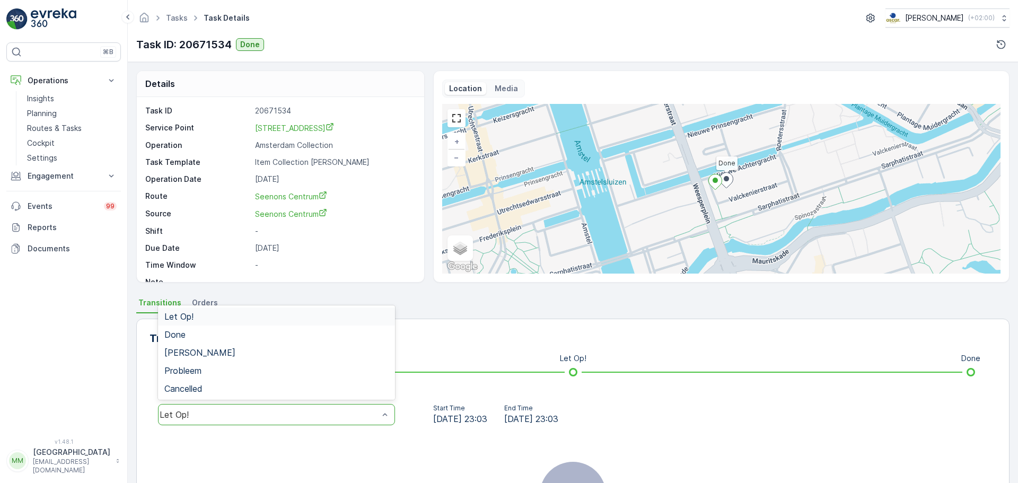
click at [323, 418] on div "Let Op!" at bounding box center [269, 415] width 219 height 10
click at [224, 338] on div "Done" at bounding box center [276, 335] width 224 height 10
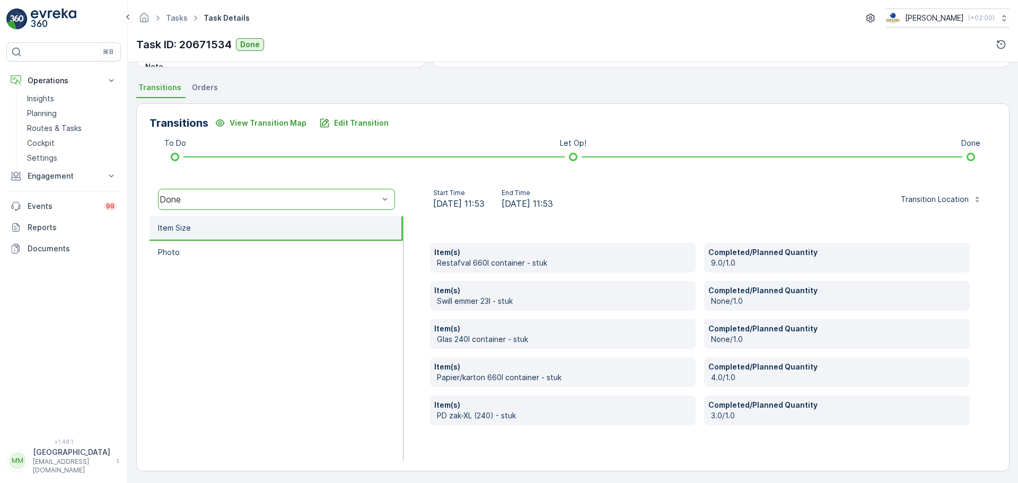
scroll to position [217, 0]
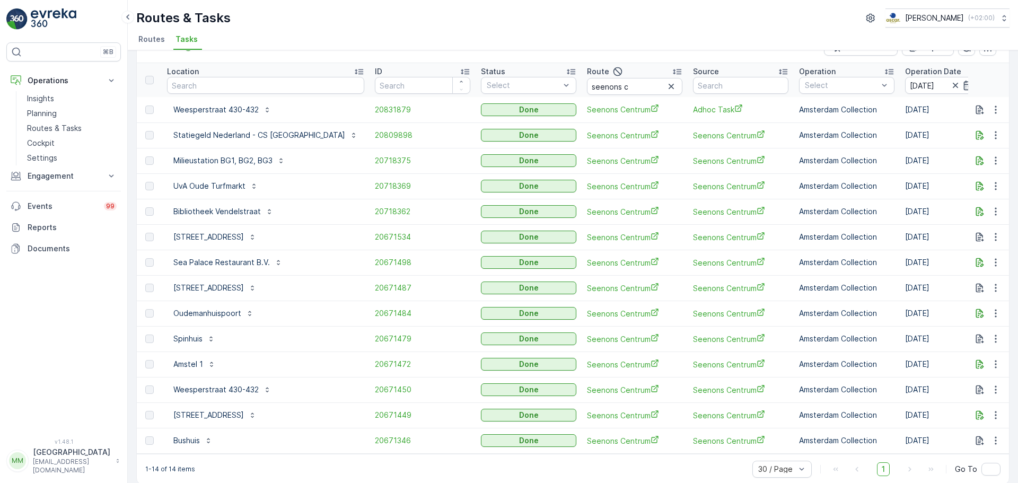
scroll to position [43, 0]
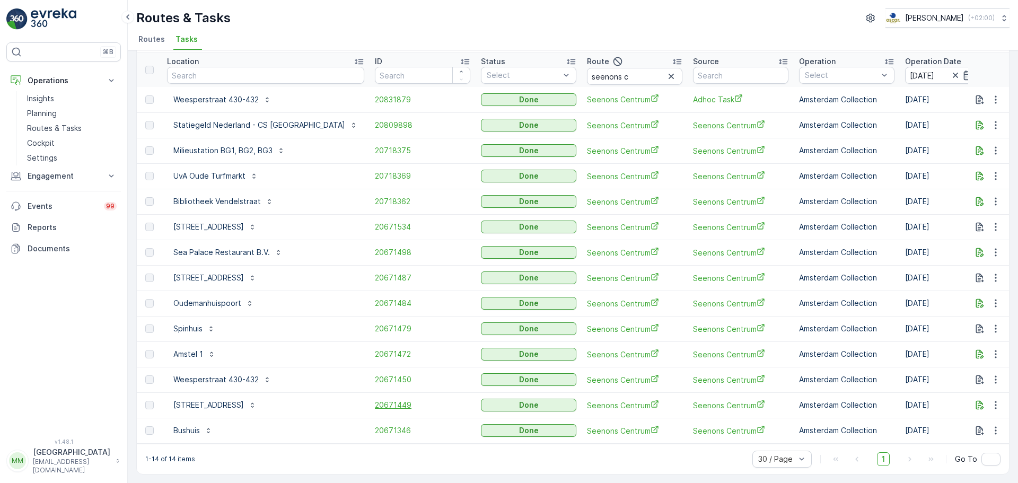
click at [375, 402] on span "20671449" at bounding box center [422, 405] width 95 height 11
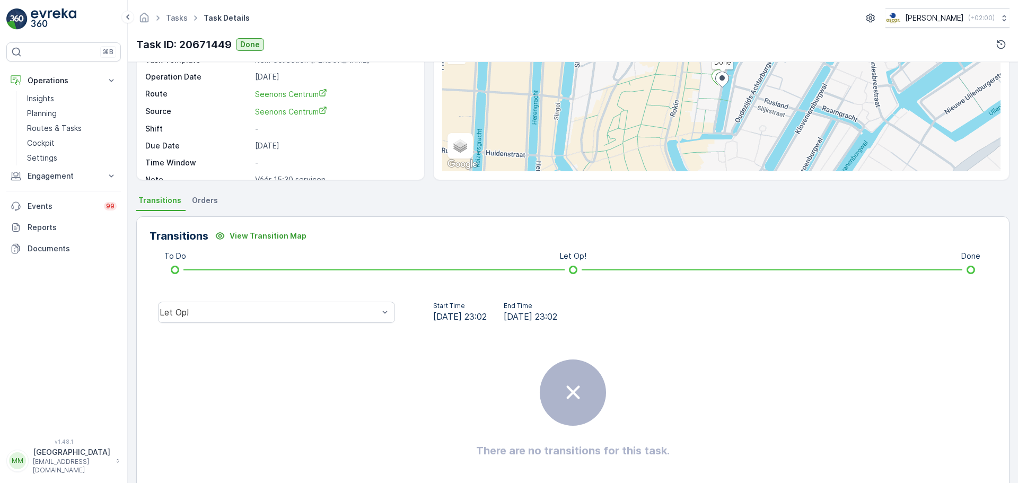
scroll to position [106, 0]
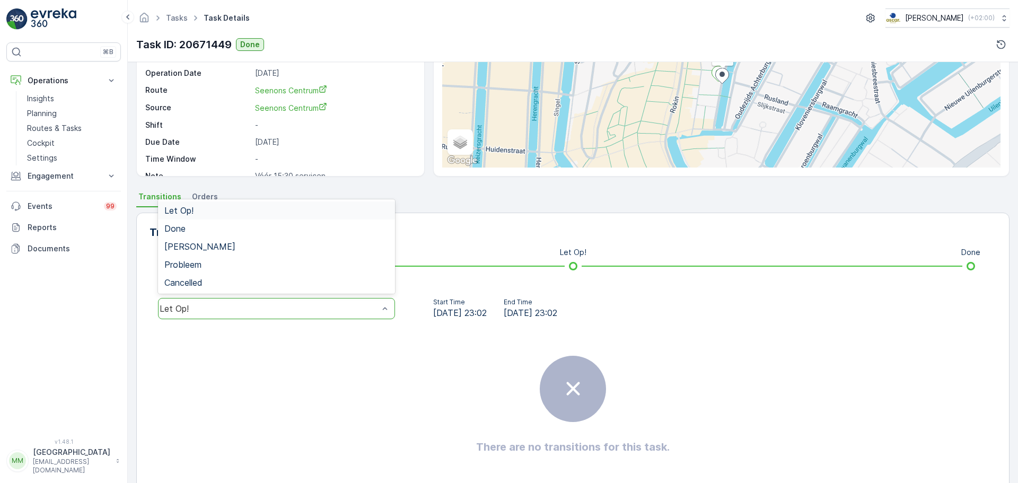
click at [184, 303] on div "Let Op!" at bounding box center [276, 308] width 237 height 21
click at [190, 234] on div "Done" at bounding box center [276, 228] width 237 height 18
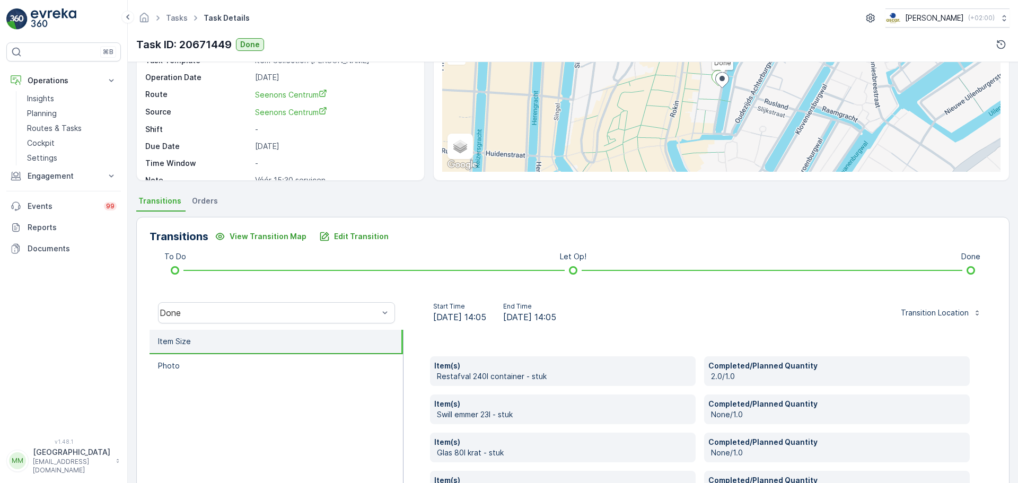
scroll to position [0, 0]
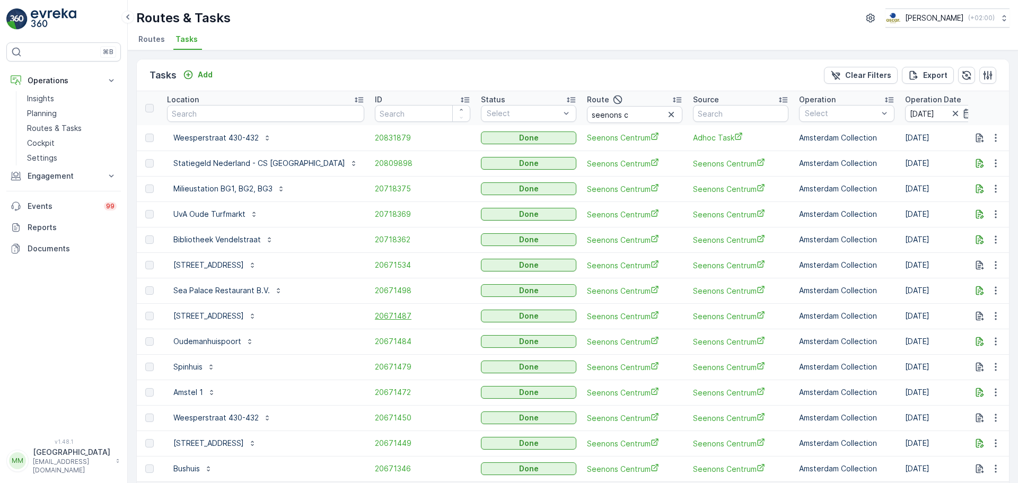
click at [375, 316] on span "20671487" at bounding box center [422, 316] width 95 height 11
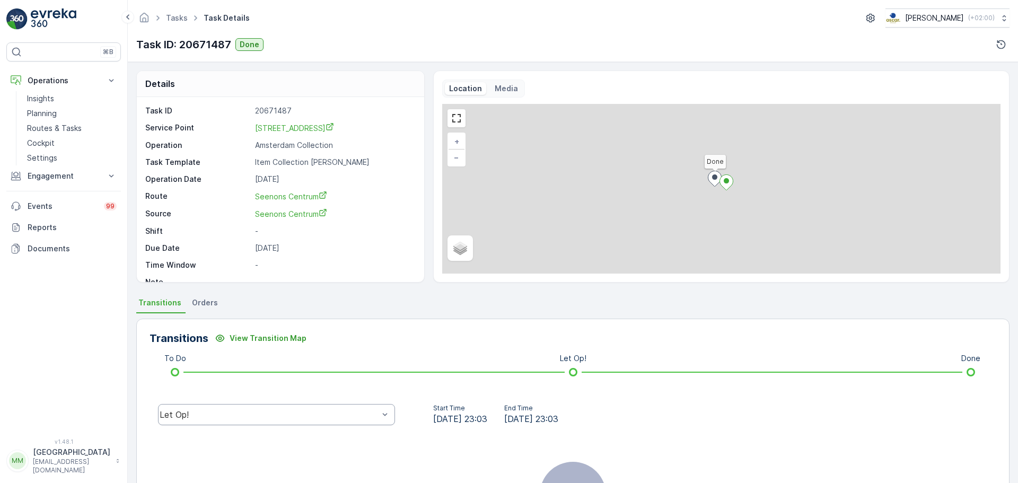
click at [238, 417] on div "Let Op!" at bounding box center [269, 415] width 219 height 10
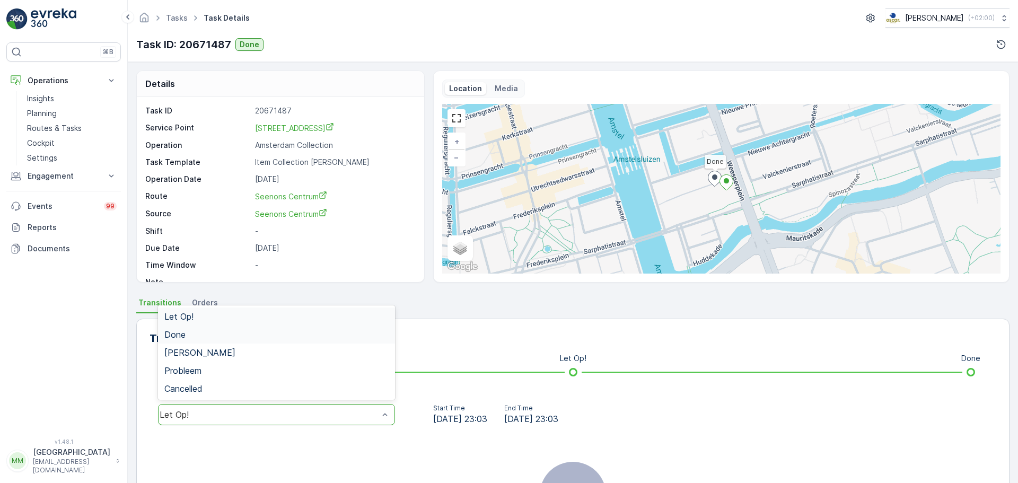
click at [188, 338] on div "Done" at bounding box center [276, 335] width 224 height 10
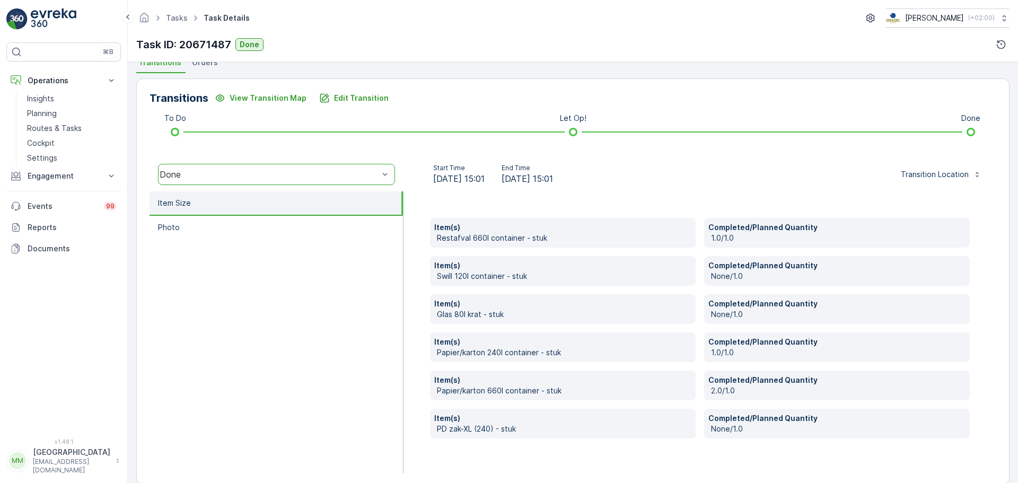
scroll to position [256, 0]
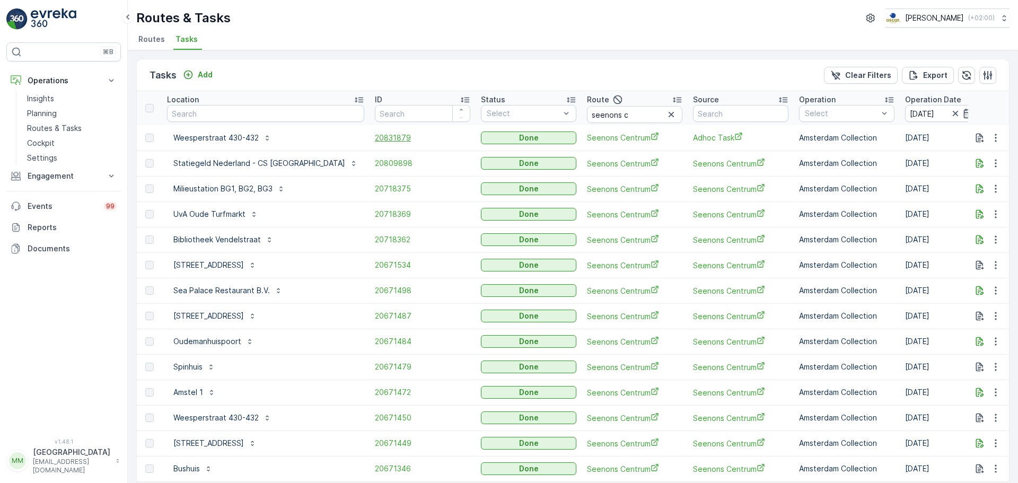
click at [375, 138] on span "20831879" at bounding box center [422, 138] width 95 height 11
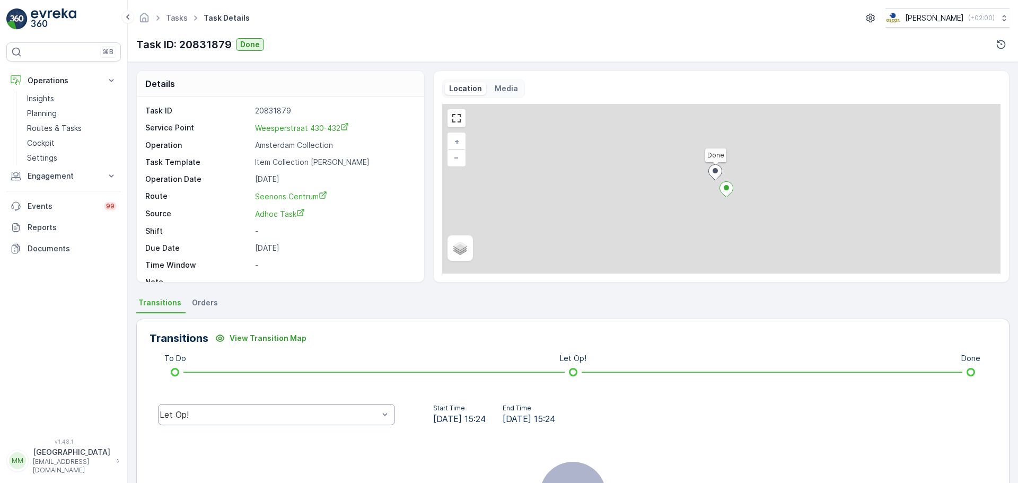
click at [241, 404] on div "Let Op!" at bounding box center [277, 415] width 254 height 34
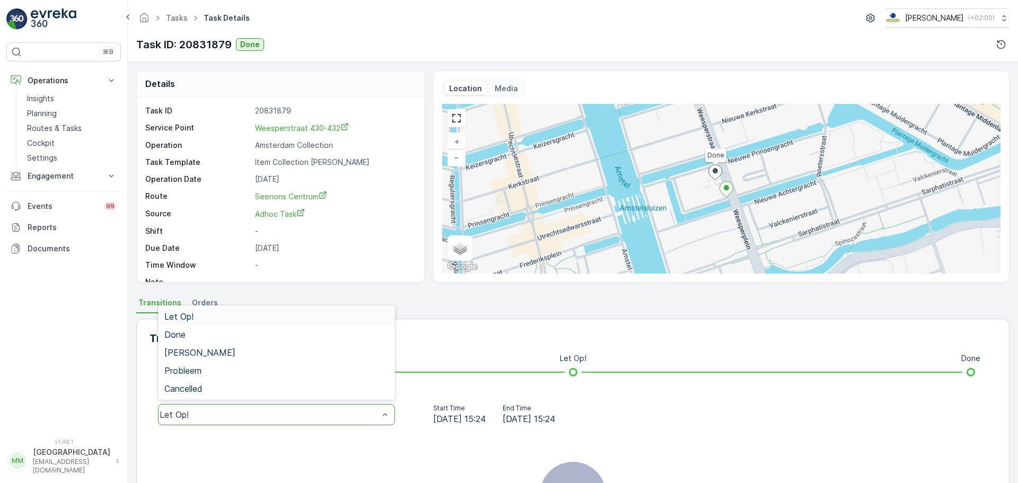
click at [241, 409] on div "Let Op!" at bounding box center [276, 414] width 237 height 21
click at [201, 337] on div "Done" at bounding box center [276, 335] width 224 height 10
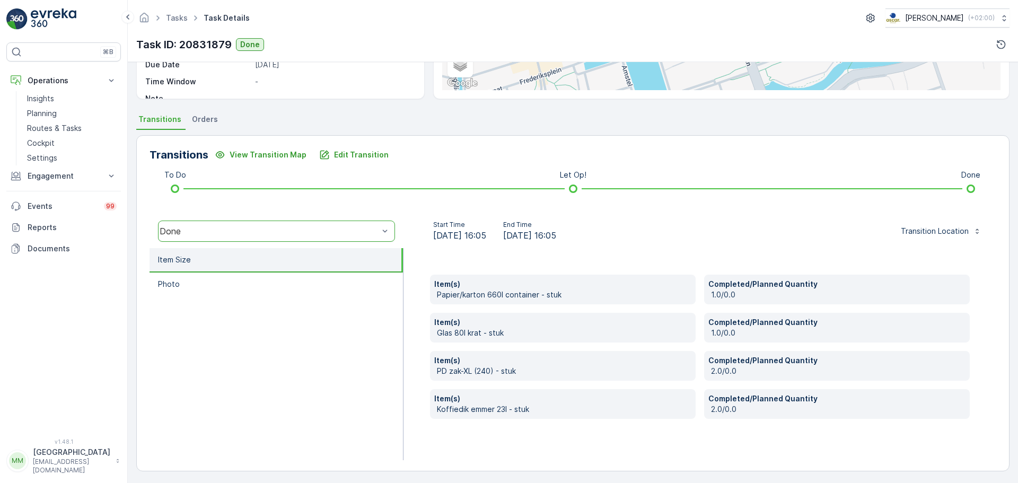
scroll to position [186, 0]
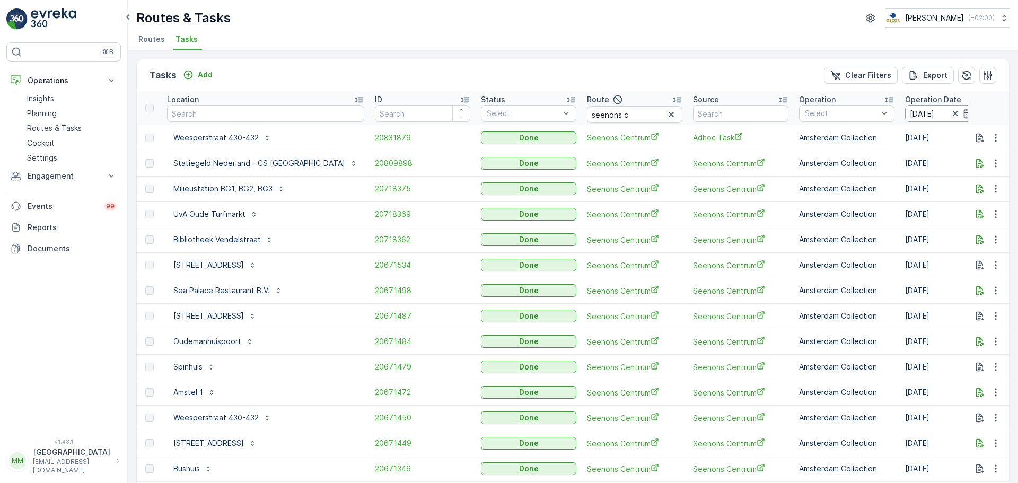
click at [905, 111] on input "05.08.2025" at bounding box center [941, 113] width 73 height 17
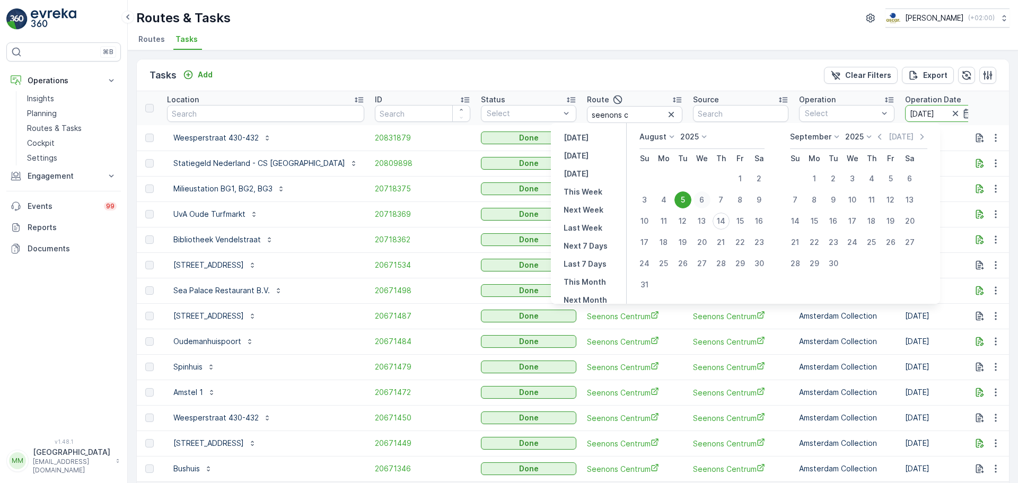
click at [706, 203] on div "6" at bounding box center [701, 199] width 17 height 17
type input "06.08.2025"
click at [706, 203] on div "6" at bounding box center [701, 199] width 17 height 17
type input "06.08.2025"
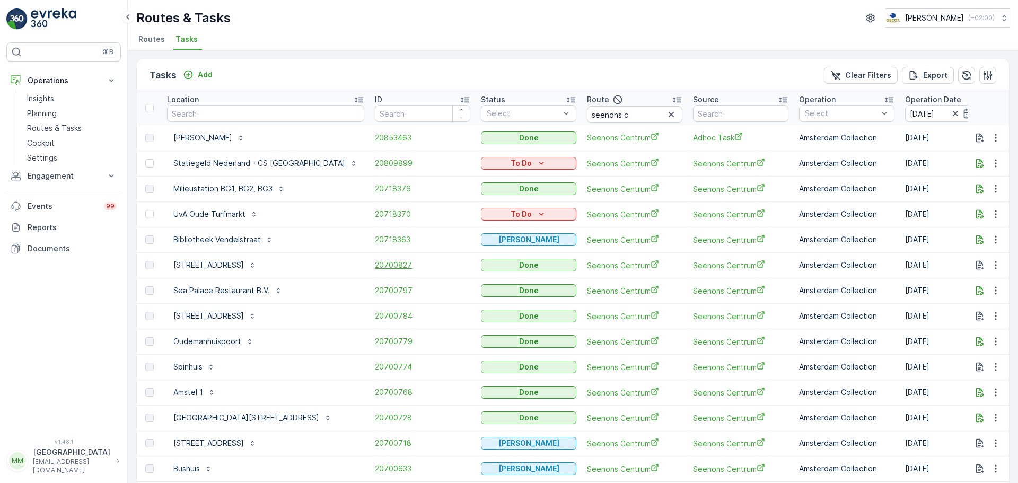
click at [375, 262] on span "20700827" at bounding box center [422, 265] width 95 height 11
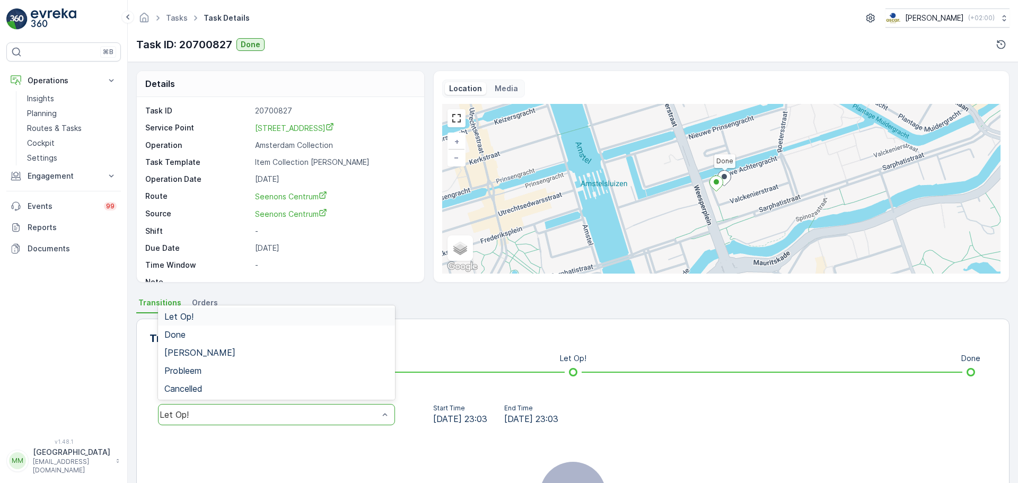
click at [227, 418] on div "Let Op!" at bounding box center [269, 415] width 219 height 10
click at [207, 338] on div "Done" at bounding box center [276, 335] width 224 height 10
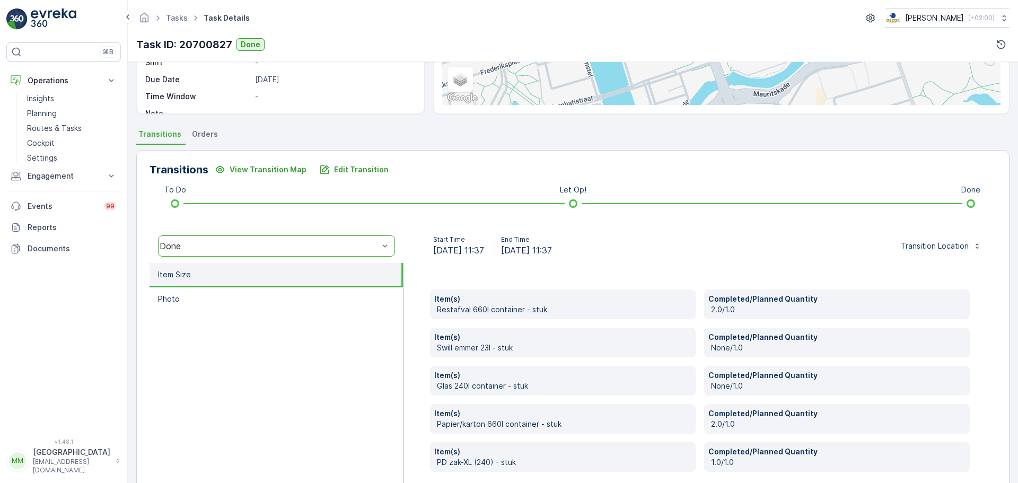
scroll to position [212, 0]
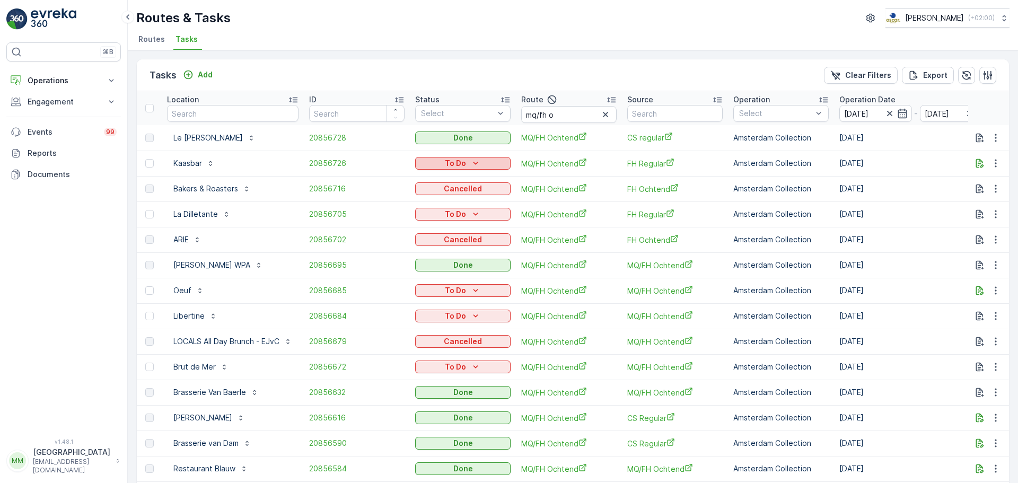
click at [449, 169] on button "To Do" at bounding box center [462, 163] width 95 height 13
click at [443, 227] on span "Cancelled" at bounding box center [441, 223] width 36 height 11
click at [459, 219] on button "To Do" at bounding box center [462, 214] width 95 height 13
click at [447, 276] on span "Cancelled" at bounding box center [441, 274] width 36 height 11
click at [463, 294] on p "To Do" at bounding box center [455, 290] width 21 height 11
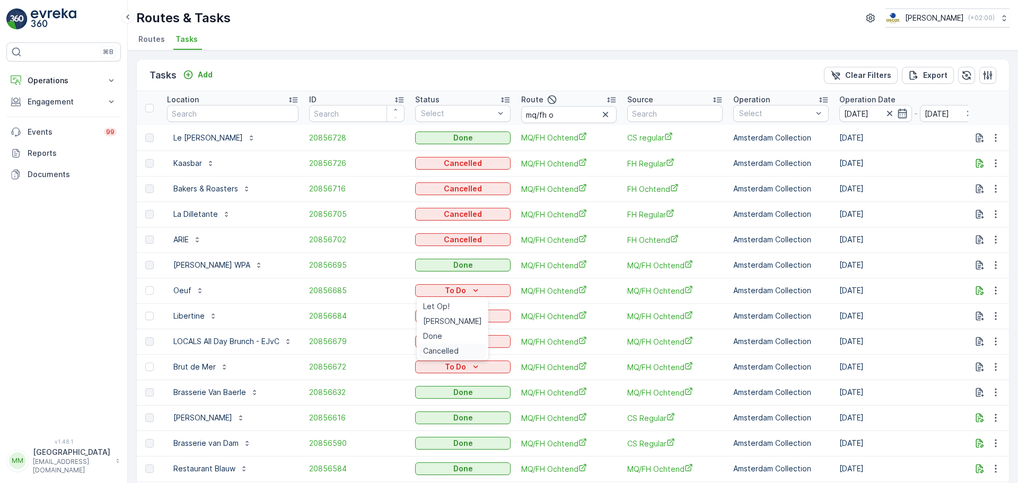
click at [450, 350] on span "Cancelled" at bounding box center [441, 351] width 36 height 11
click at [459, 314] on p "To Do" at bounding box center [455, 316] width 21 height 11
click at [450, 373] on span "Cancelled" at bounding box center [441, 376] width 36 height 11
click at [464, 368] on p "To Do" at bounding box center [455, 367] width 21 height 11
click at [452, 421] on div "Cancelled" at bounding box center [452, 427] width 67 height 15
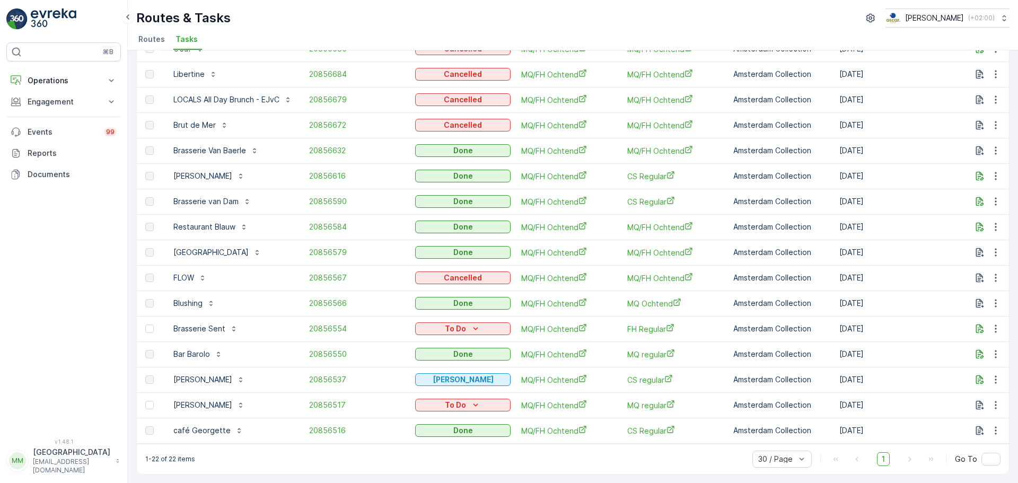
scroll to position [247, 0]
click at [449, 323] on p "To Do" at bounding box center [455, 328] width 21 height 11
click at [455, 381] on span "Cancelled" at bounding box center [441, 384] width 36 height 11
click at [464, 400] on p "To Do" at bounding box center [455, 405] width 21 height 11
click at [436, 456] on span "Cancelled" at bounding box center [441, 460] width 36 height 11
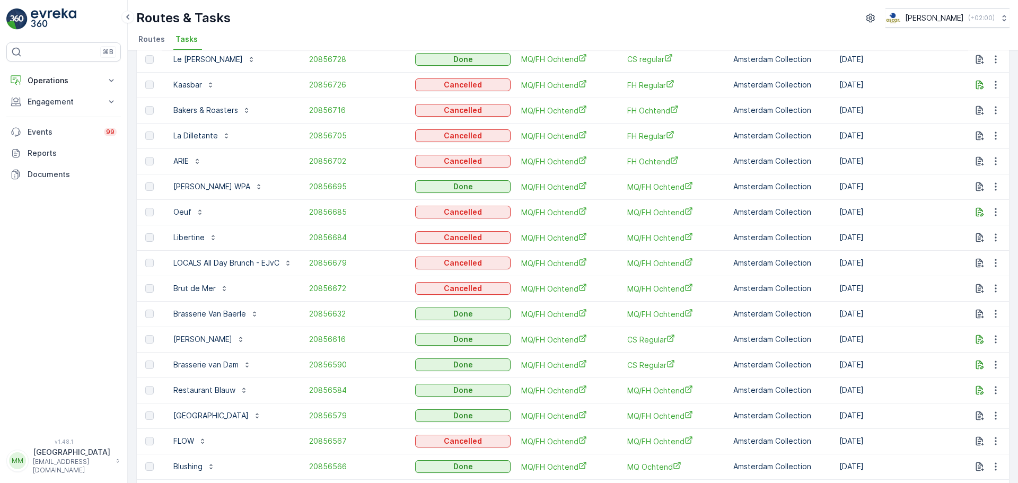
scroll to position [0, 0]
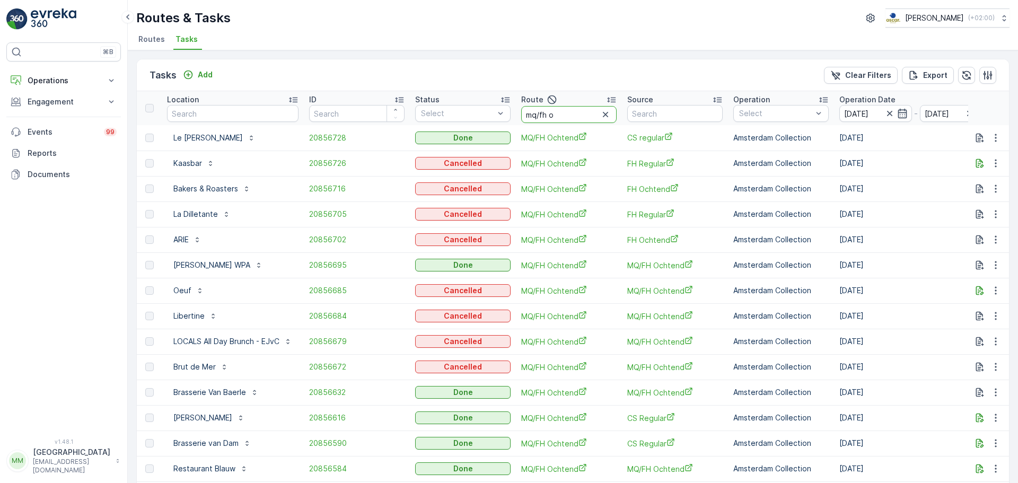
drag, startPoint x: 575, startPoint y: 117, endPoint x: 513, endPoint y: 113, distance: 61.6
click at [513, 113] on tr "Location ID Status Select Route mq/fh o Source Operation Select Operation Date …" at bounding box center [973, 108] width 1672 height 34
type input "os a"
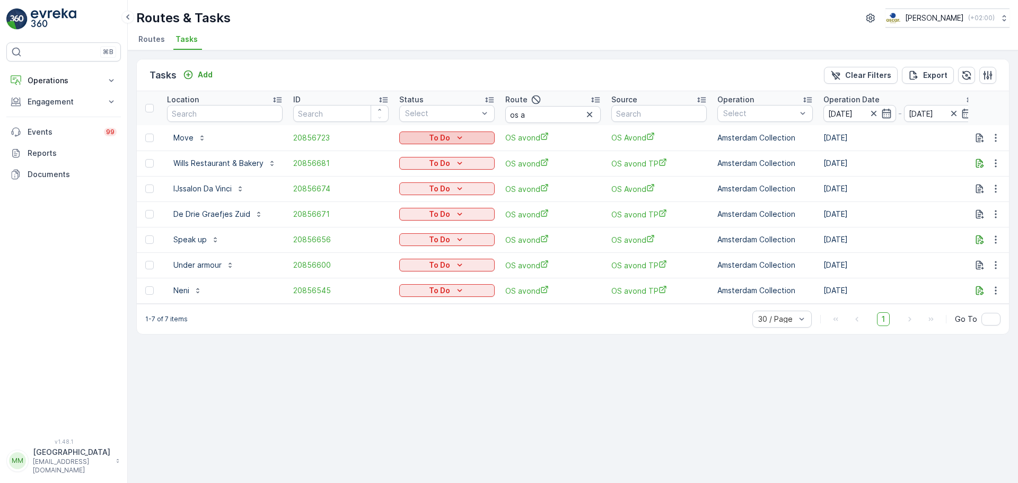
click at [431, 142] on p "To Do" at bounding box center [439, 138] width 21 height 11
click at [428, 200] on span "Cancelled" at bounding box center [423, 198] width 36 height 11
click at [432, 164] on p "To Do" at bounding box center [439, 163] width 21 height 11
click at [427, 225] on span "Cancelled" at bounding box center [423, 223] width 36 height 11
click at [434, 186] on p "To Do" at bounding box center [439, 188] width 21 height 11
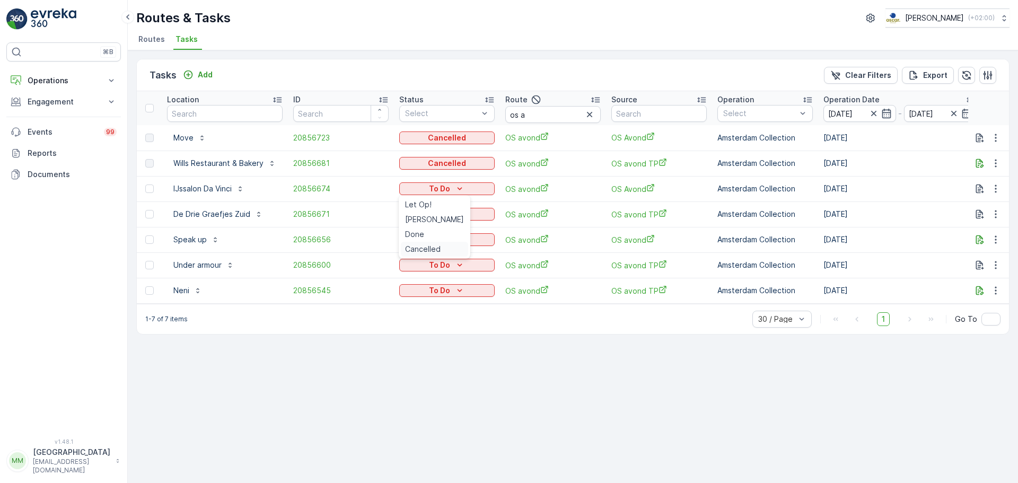
click at [431, 245] on span "Cancelled" at bounding box center [423, 249] width 36 height 11
click at [436, 217] on p "To Do" at bounding box center [439, 214] width 21 height 11
click at [421, 271] on span "Cancelled" at bounding box center [423, 274] width 36 height 11
click at [449, 241] on p "To Do" at bounding box center [439, 239] width 21 height 11
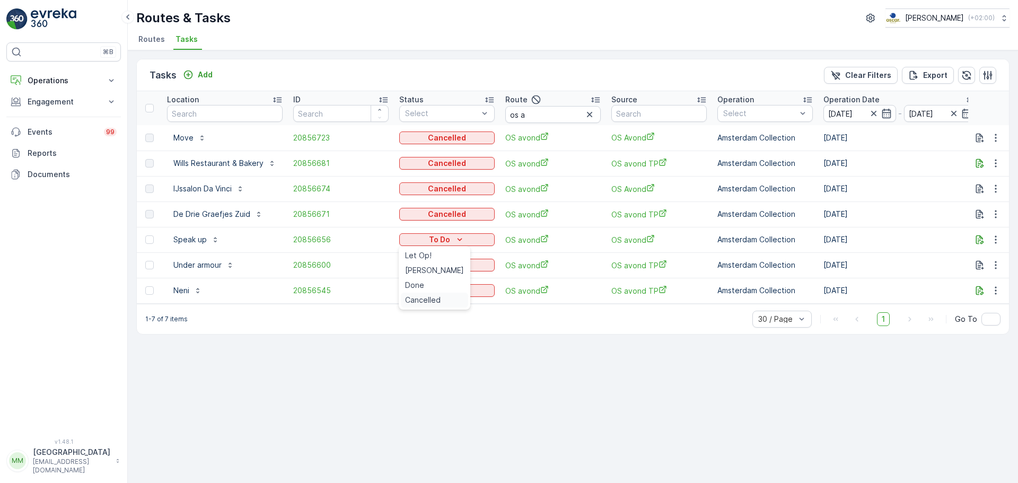
click at [428, 303] on span "Cancelled" at bounding box center [423, 300] width 36 height 11
click at [455, 270] on button "To Do" at bounding box center [446, 265] width 95 height 13
click at [432, 328] on span "Cancelled" at bounding box center [423, 325] width 36 height 11
click at [455, 286] on icon "To Do" at bounding box center [459, 290] width 11 height 11
click at [427, 346] on span "Cancelled" at bounding box center [423, 351] width 36 height 11
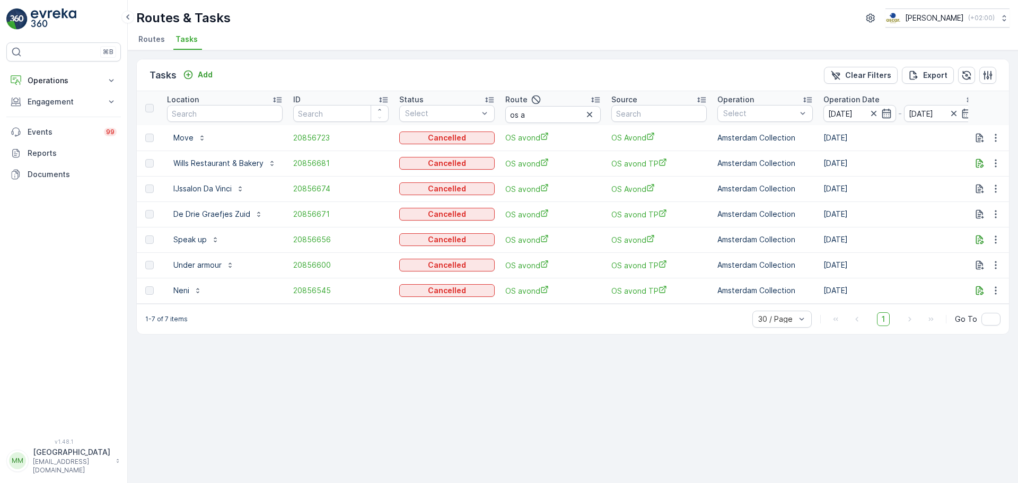
click at [417, 321] on div "1-7 of 7 items 30 / Page 1 Go To" at bounding box center [573, 319] width 872 height 30
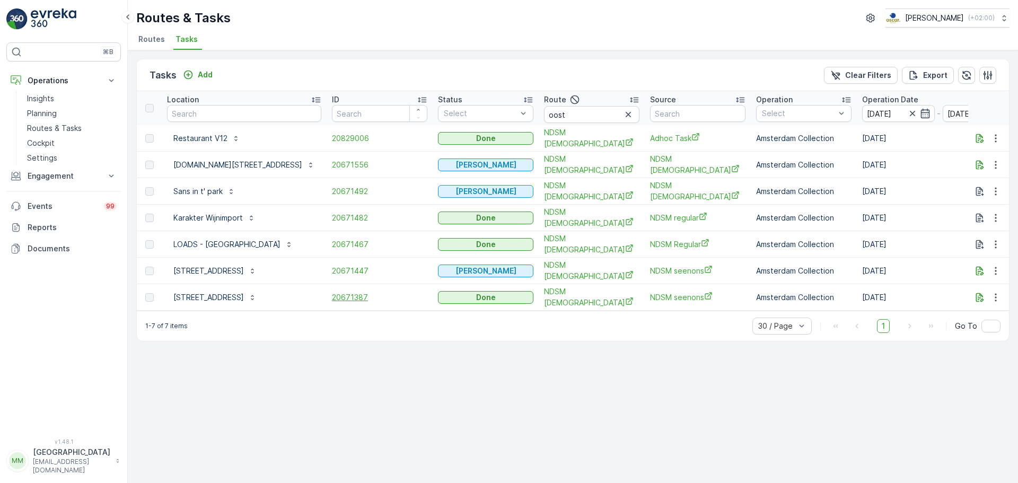
click at [355, 292] on span "20671387" at bounding box center [379, 297] width 95 height 11
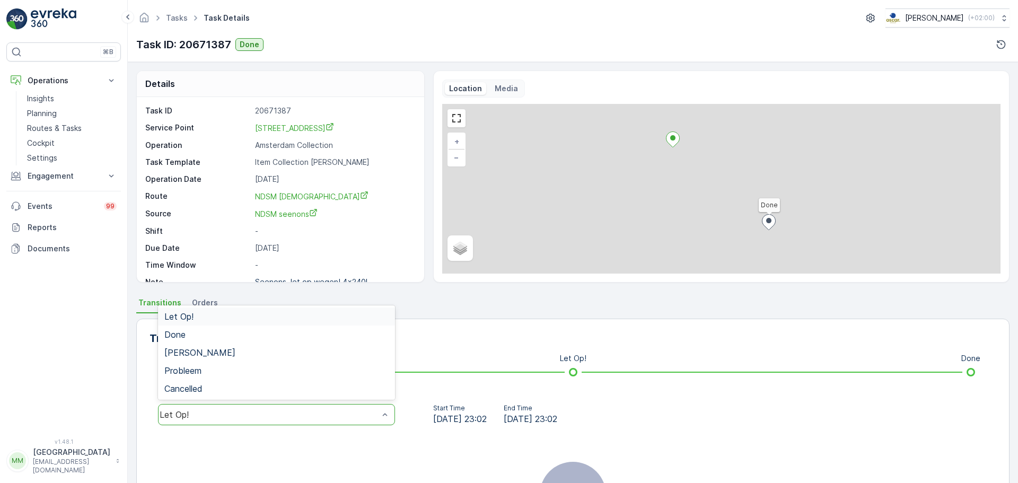
click at [245, 406] on div "Let Op!" at bounding box center [276, 414] width 237 height 21
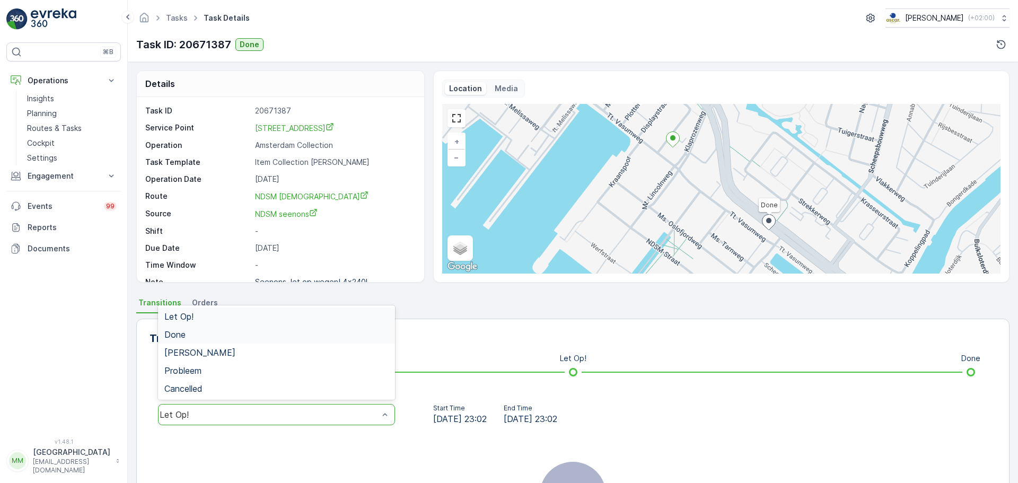
click at [214, 338] on div "Done" at bounding box center [276, 335] width 224 height 10
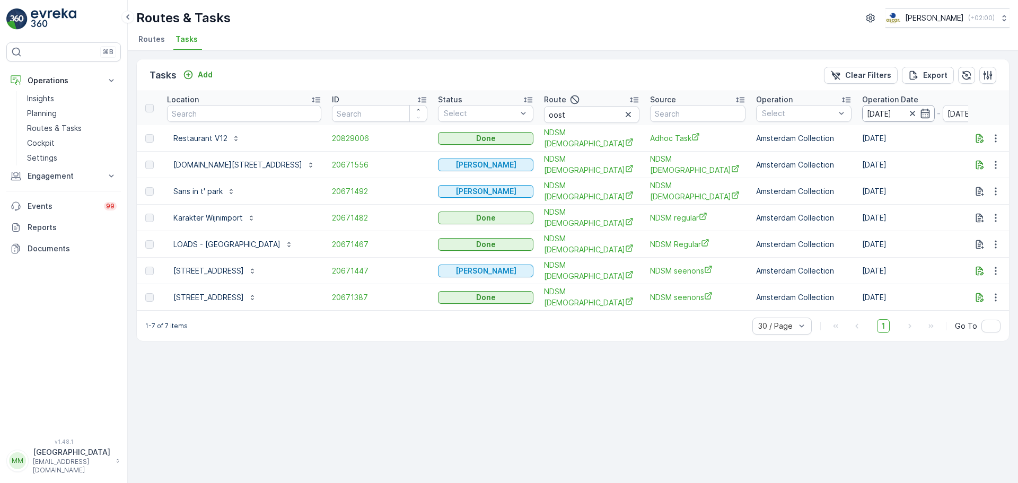
click at [890, 112] on input "[DATE]" at bounding box center [898, 113] width 73 height 17
click at [674, 55] on div "Tasks Add Clear Filters Export Location ID Status Select Route oost Source Oper…" at bounding box center [573, 266] width 890 height 433
click at [874, 115] on input "[DATE]" at bounding box center [898, 113] width 73 height 17
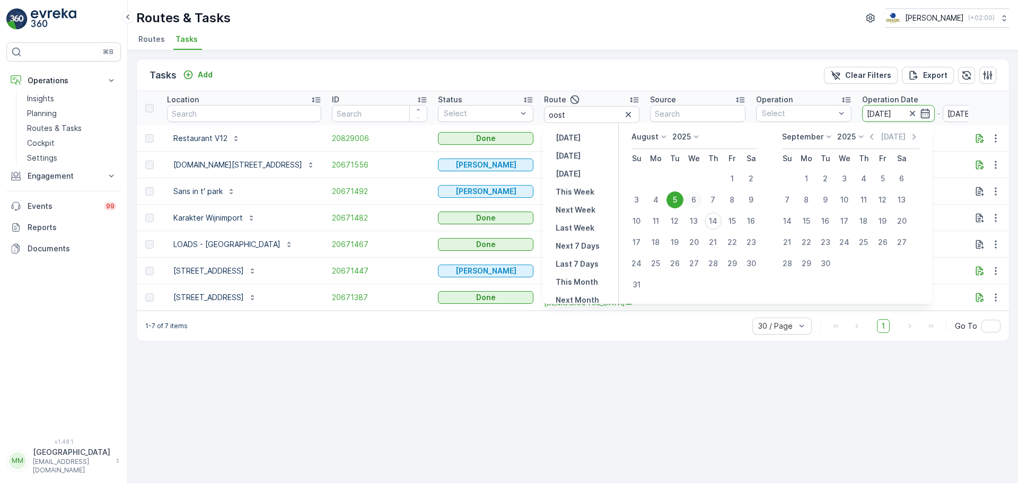
click at [701, 202] on div "6" at bounding box center [694, 199] width 17 height 17
type input "[DATE]"
click at [701, 202] on div "6" at bounding box center [694, 199] width 17 height 17
type input "[DATE]"
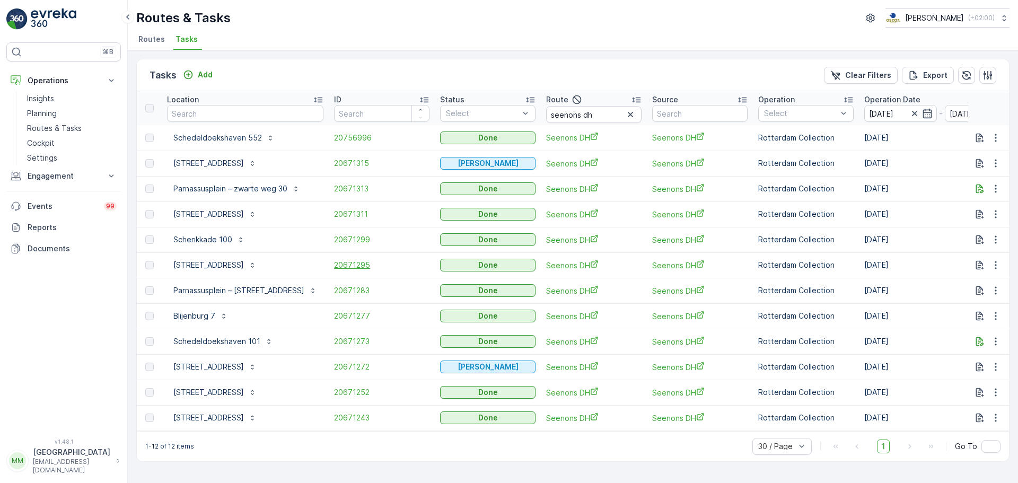
click at [339, 268] on span "20671295" at bounding box center [381, 265] width 95 height 11
click at [336, 133] on span "20756996" at bounding box center [381, 138] width 95 height 11
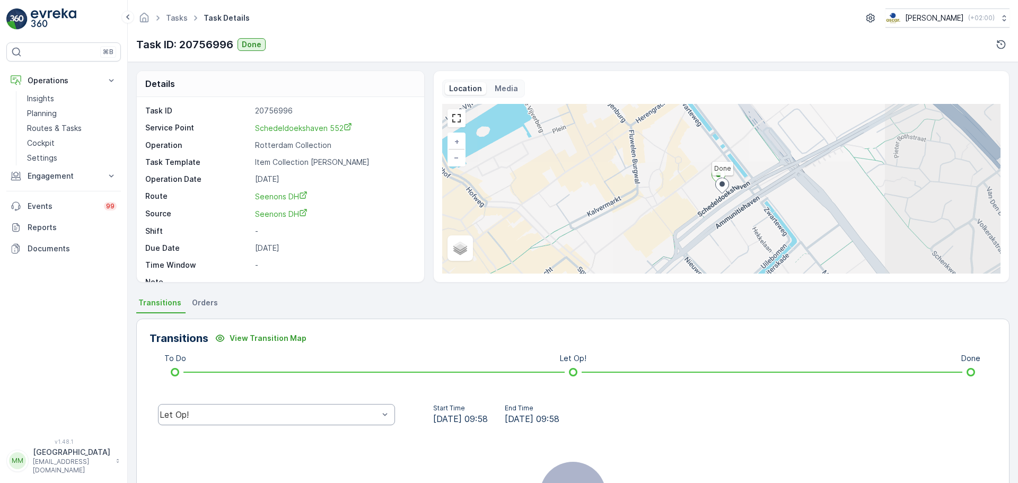
click at [314, 404] on div "Let Op!" at bounding box center [276, 414] width 237 height 21
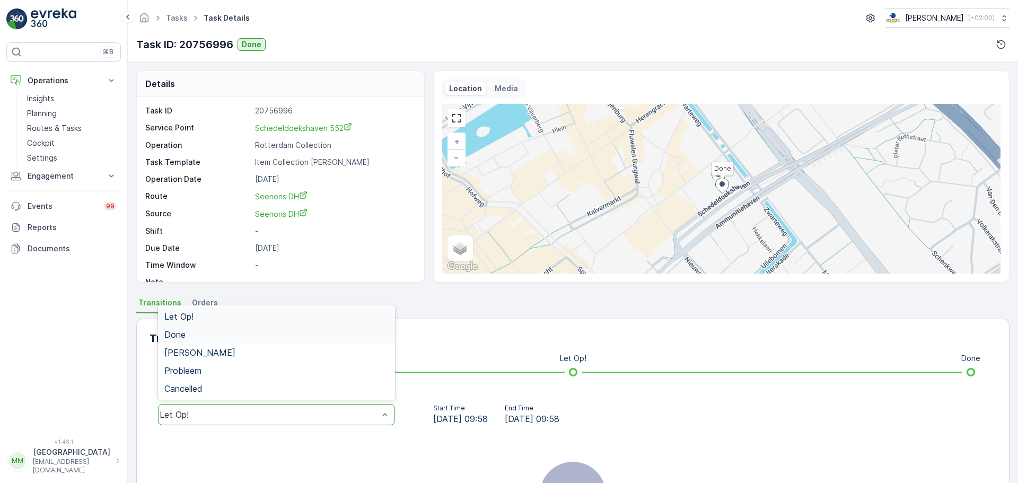
click at [219, 338] on div "Done" at bounding box center [276, 335] width 224 height 10
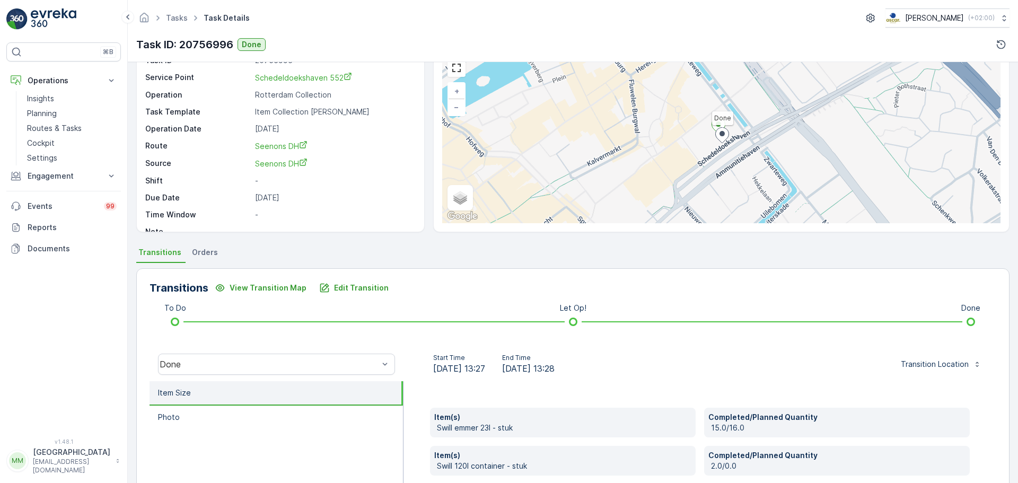
scroll to position [106, 0]
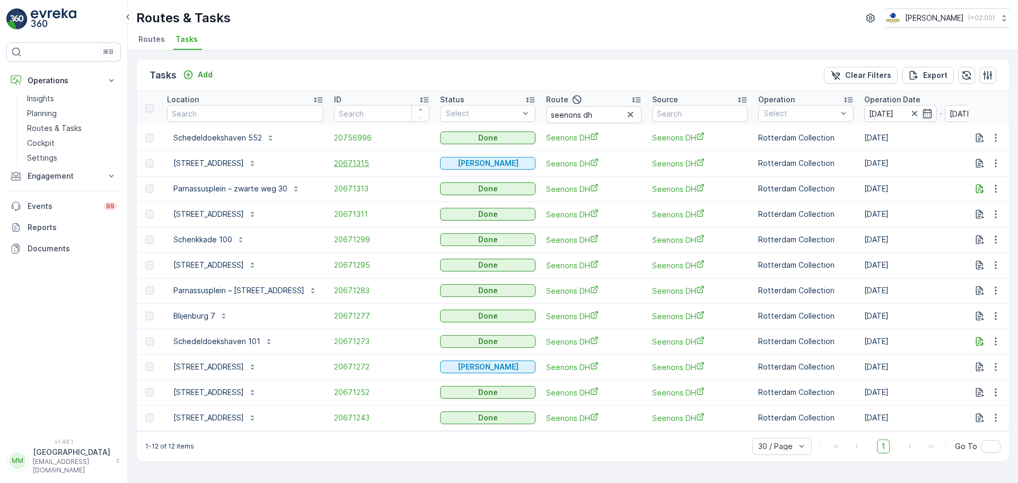
click at [338, 164] on span "20671315" at bounding box center [381, 163] width 95 height 11
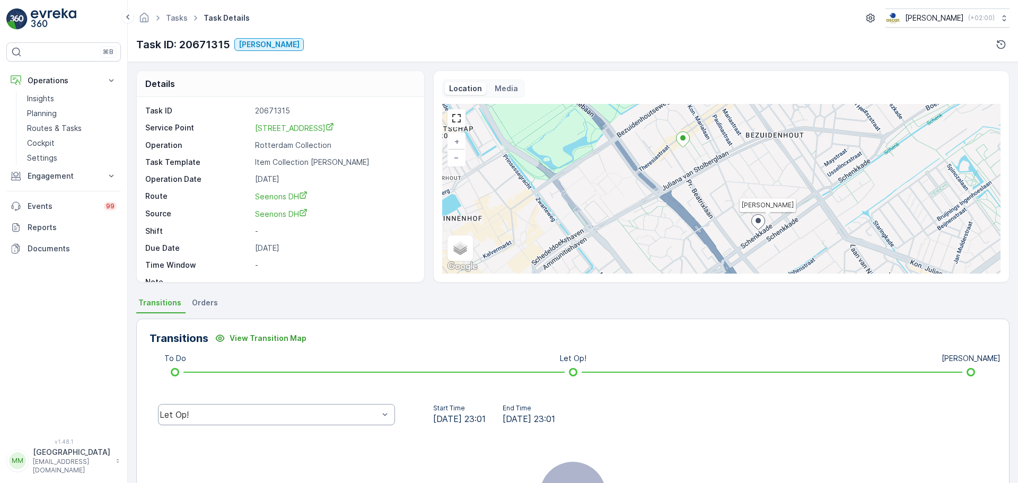
click at [324, 417] on div "Let Op!" at bounding box center [269, 415] width 219 height 10
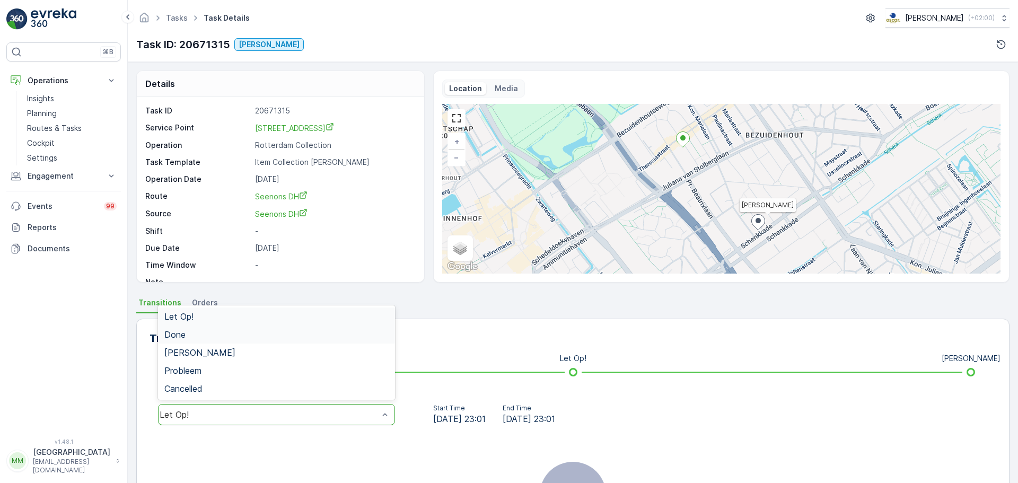
click at [245, 332] on div "Done" at bounding box center [276, 335] width 224 height 10
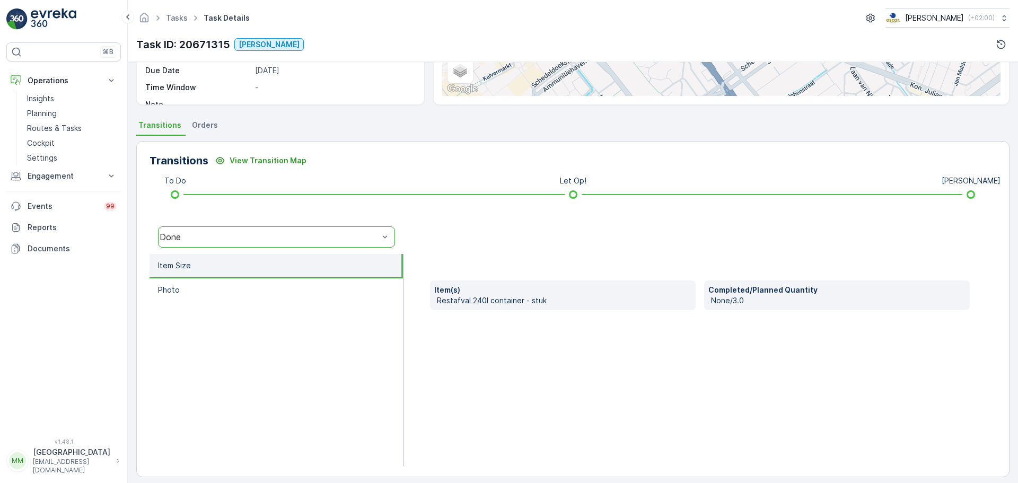
scroll to position [186, 0]
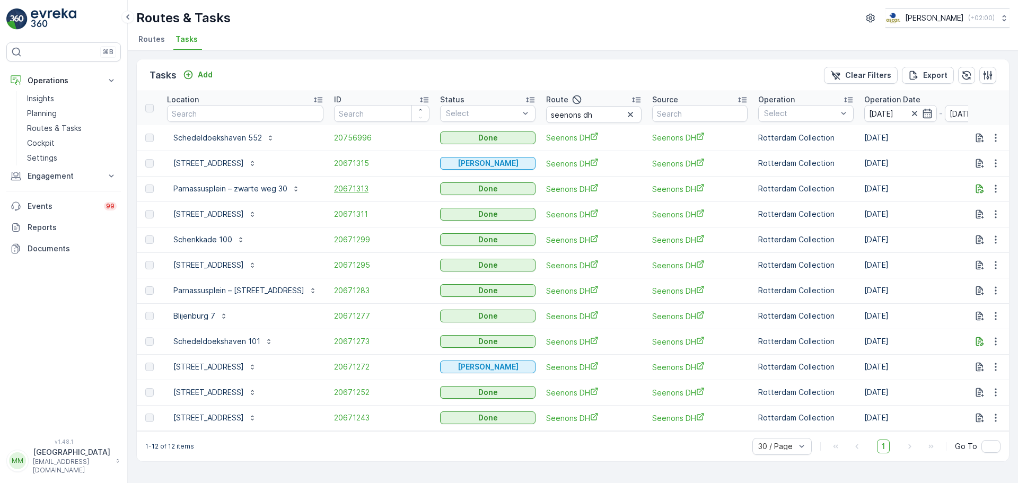
click at [341, 192] on span "20671313" at bounding box center [381, 188] width 95 height 11
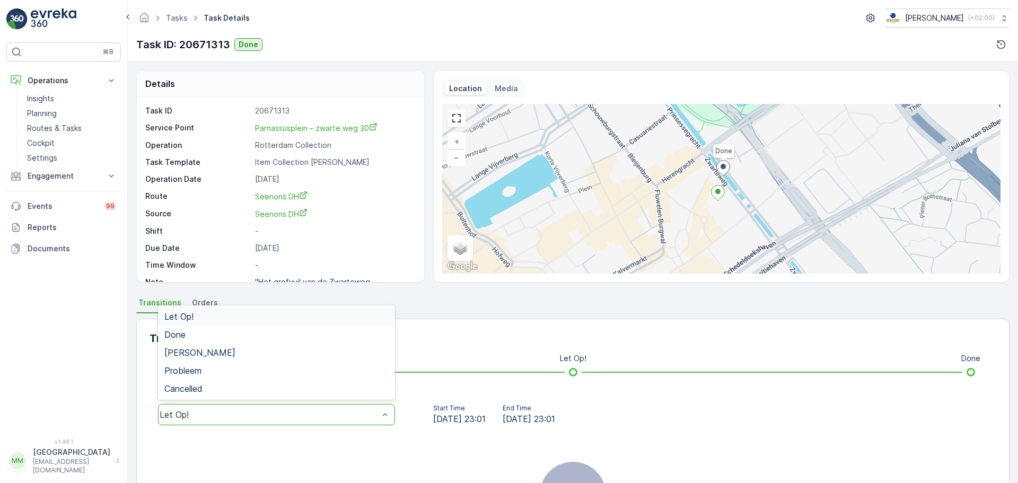
click at [236, 420] on div "Let Op!" at bounding box center [276, 414] width 237 height 21
click at [195, 328] on div "Done" at bounding box center [276, 335] width 237 height 18
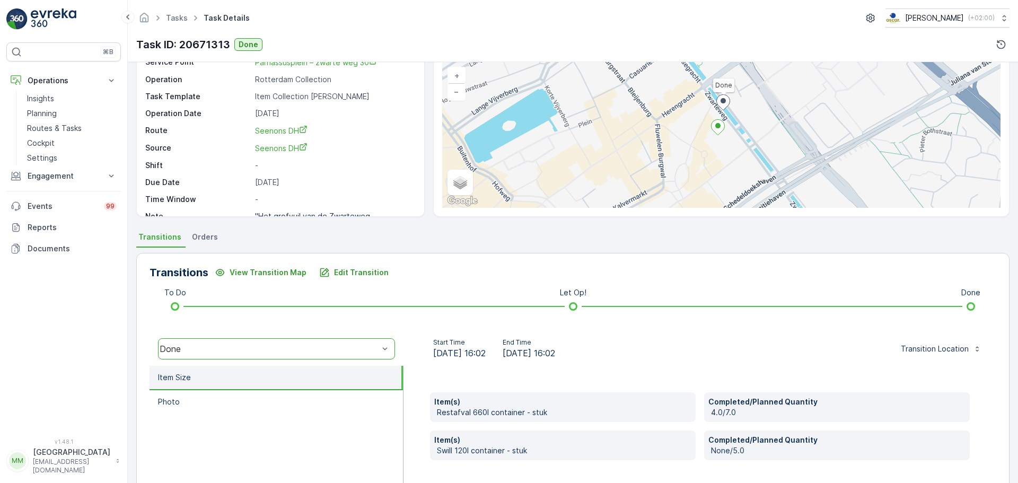
scroll to position [186, 0]
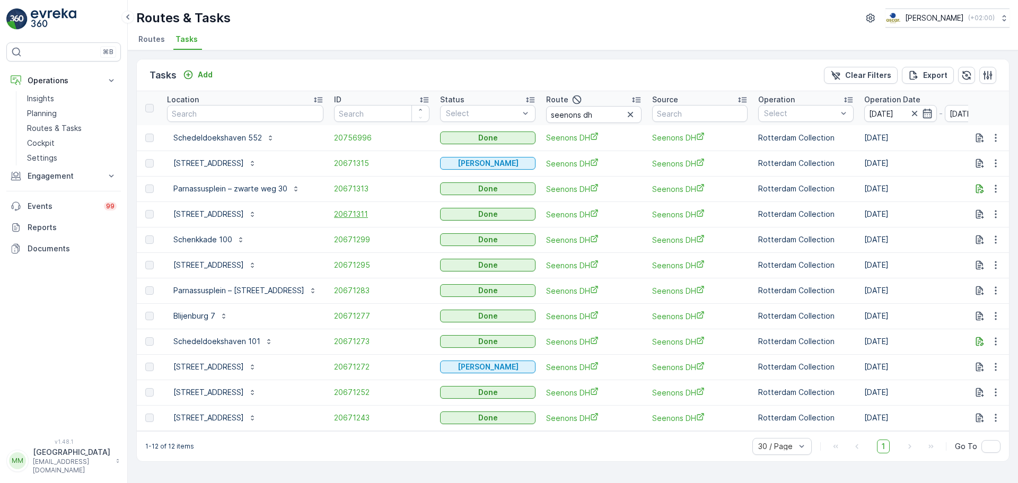
click at [338, 209] on span "20671311" at bounding box center [381, 214] width 95 height 11
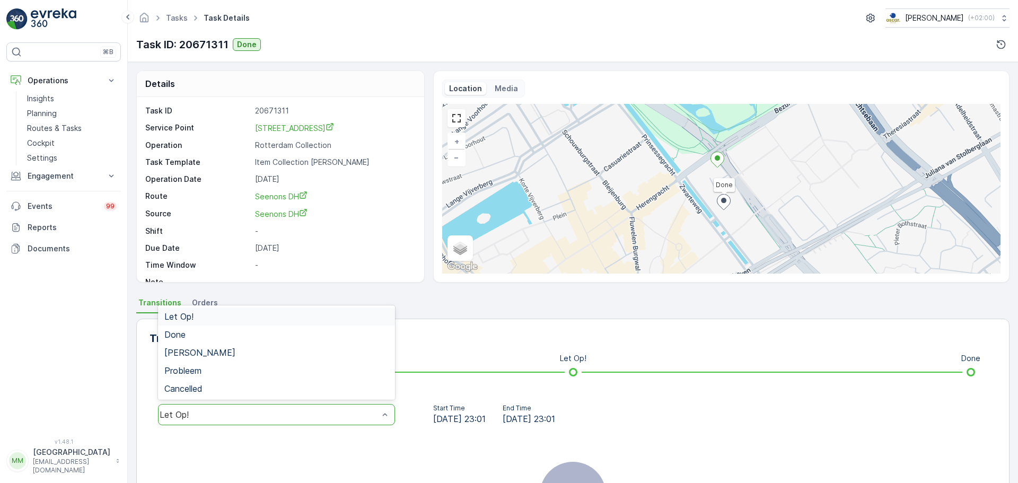
click at [307, 419] on div "Let Op!" at bounding box center [269, 415] width 219 height 10
click at [203, 337] on div "Done" at bounding box center [276, 335] width 224 height 10
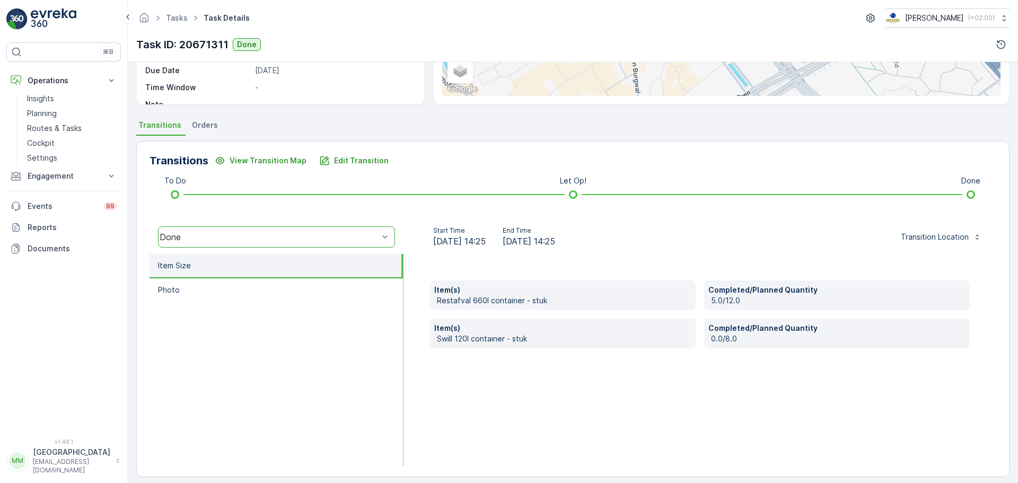
scroll to position [186, 0]
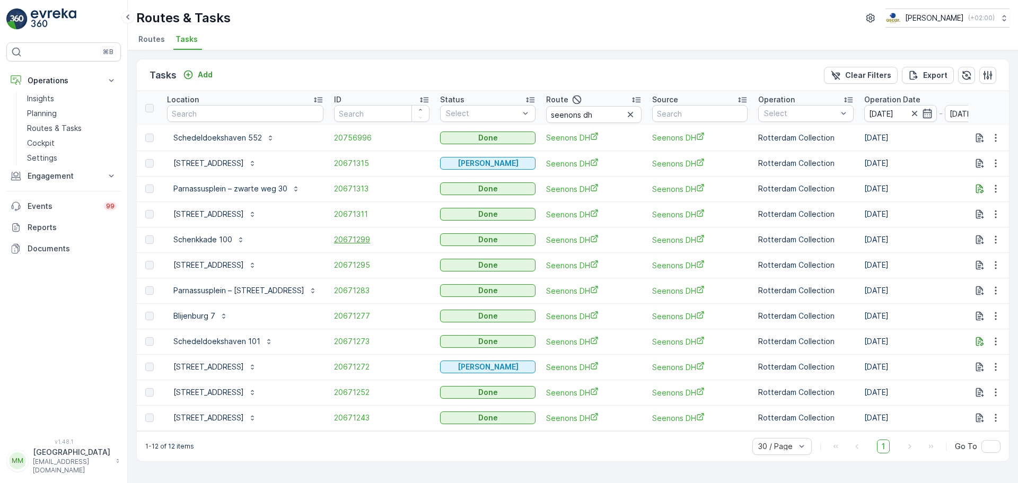
click at [334, 236] on span "20671299" at bounding box center [381, 239] width 95 height 11
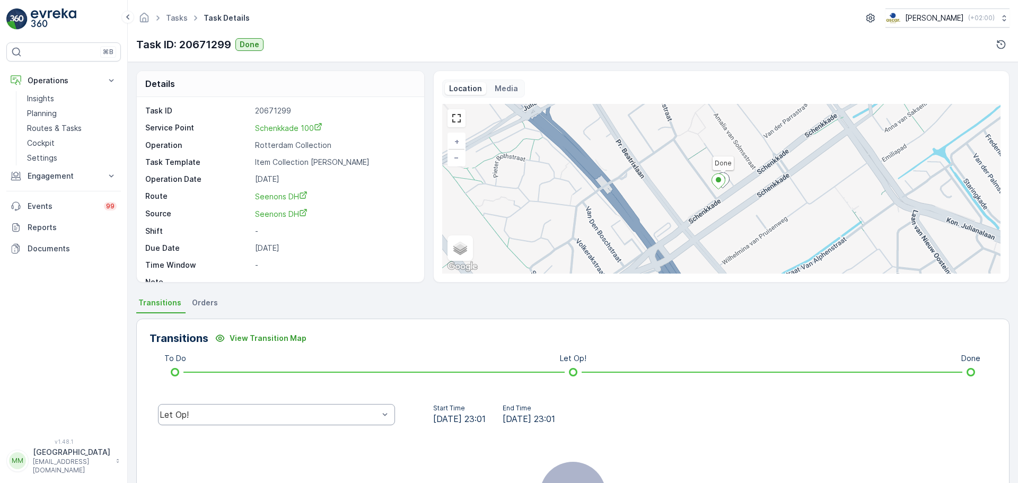
click at [276, 411] on div "Let Op!" at bounding box center [269, 415] width 219 height 10
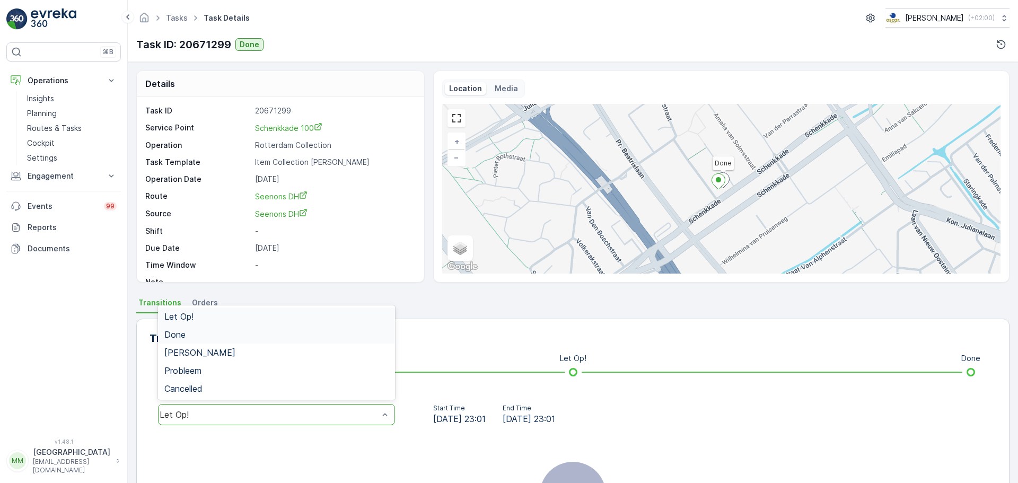
click at [229, 336] on div "Done" at bounding box center [276, 335] width 224 height 10
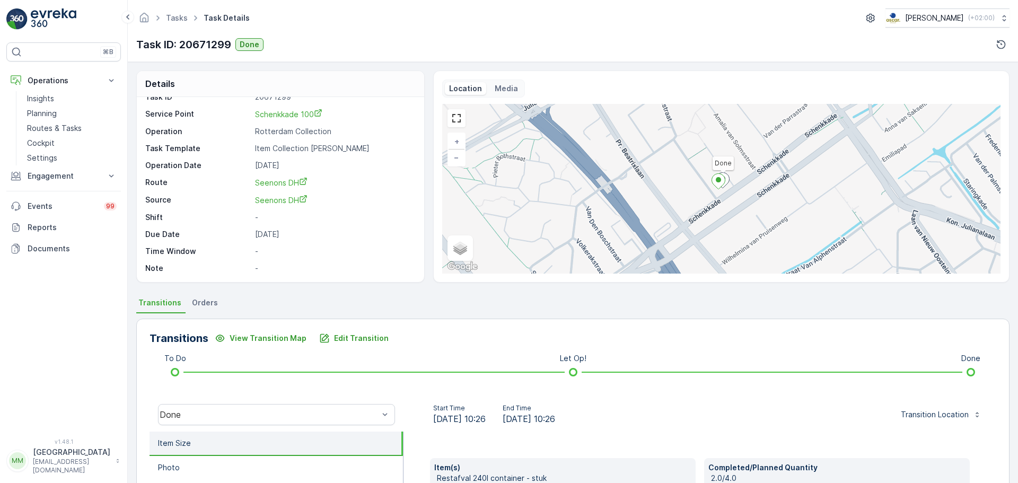
scroll to position [159, 0]
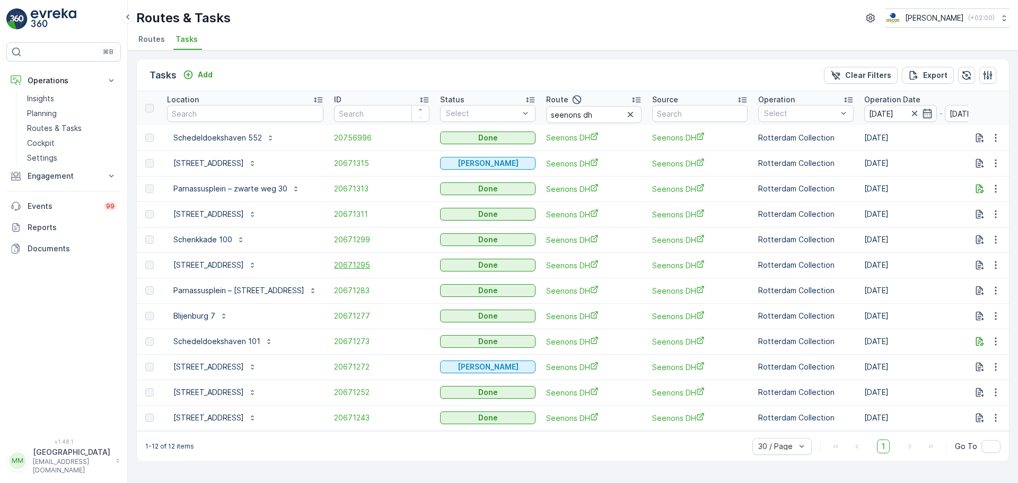
click at [345, 268] on span "20671295" at bounding box center [381, 265] width 95 height 11
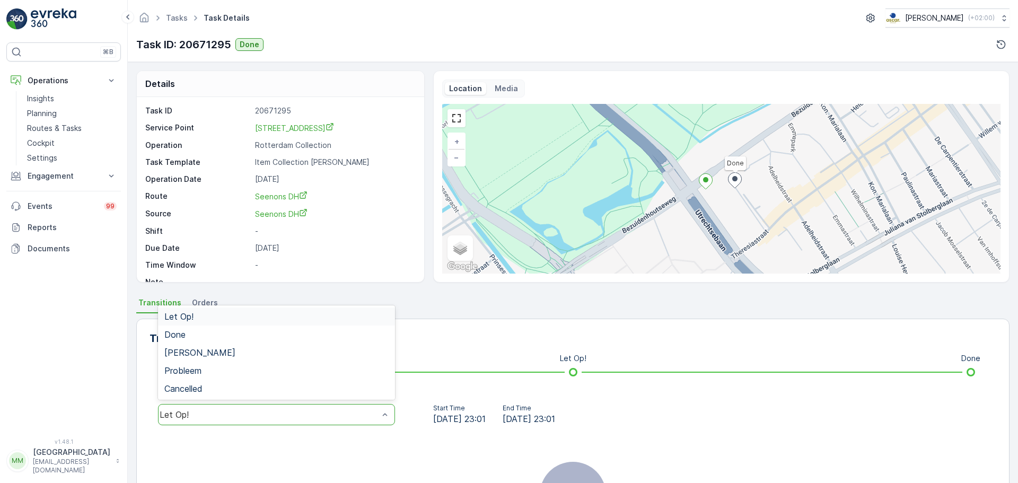
click at [242, 408] on div "Let Op!" at bounding box center [276, 414] width 237 height 21
click at [200, 339] on div "Done" at bounding box center [276, 335] width 237 height 18
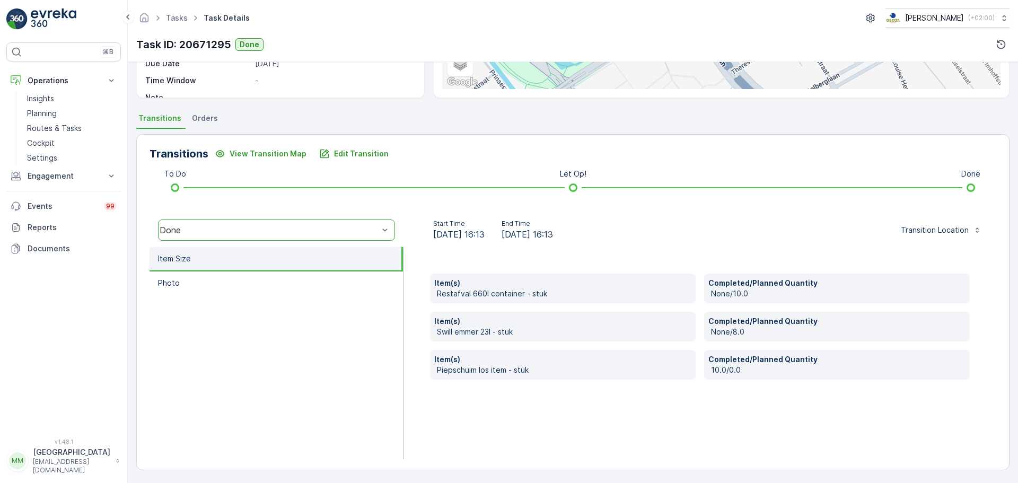
scroll to position [186, 0]
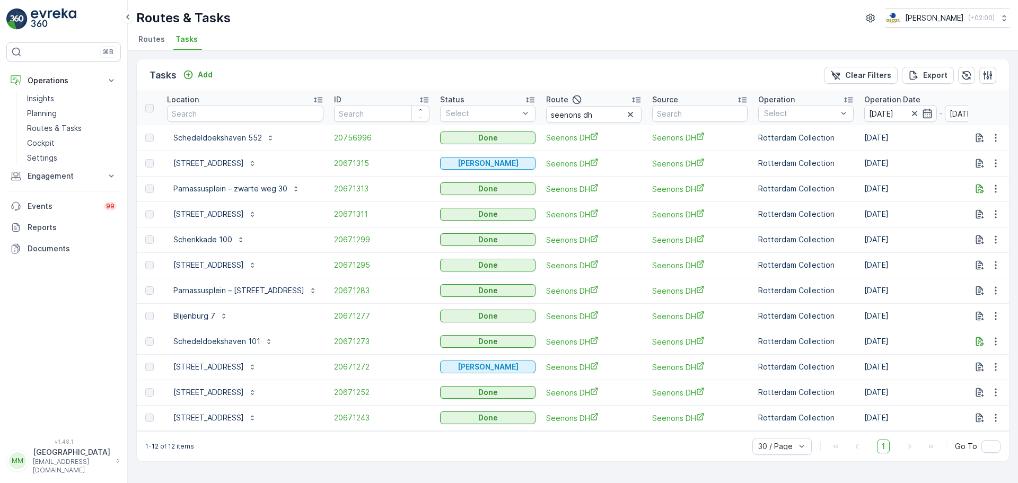
click at [334, 289] on span "20671283" at bounding box center [381, 290] width 95 height 11
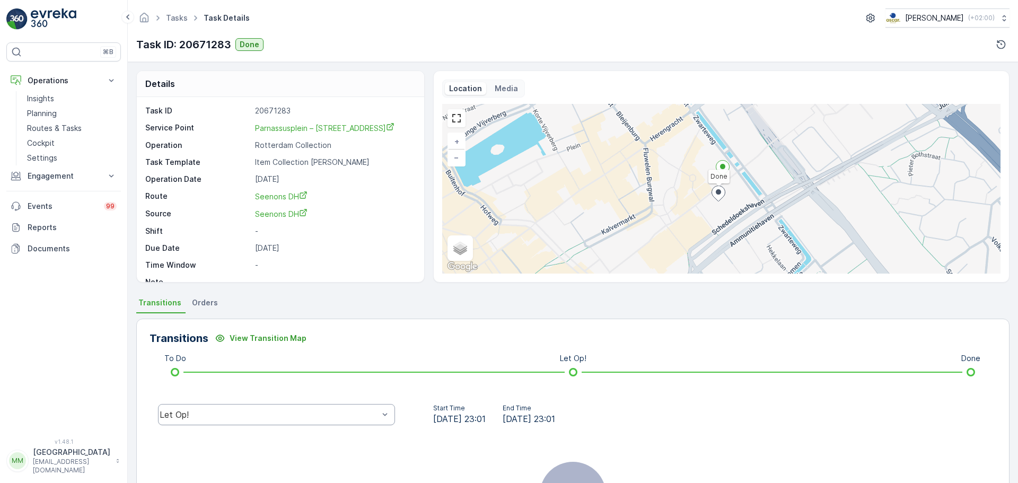
click at [210, 408] on div "Let Op!" at bounding box center [276, 414] width 237 height 21
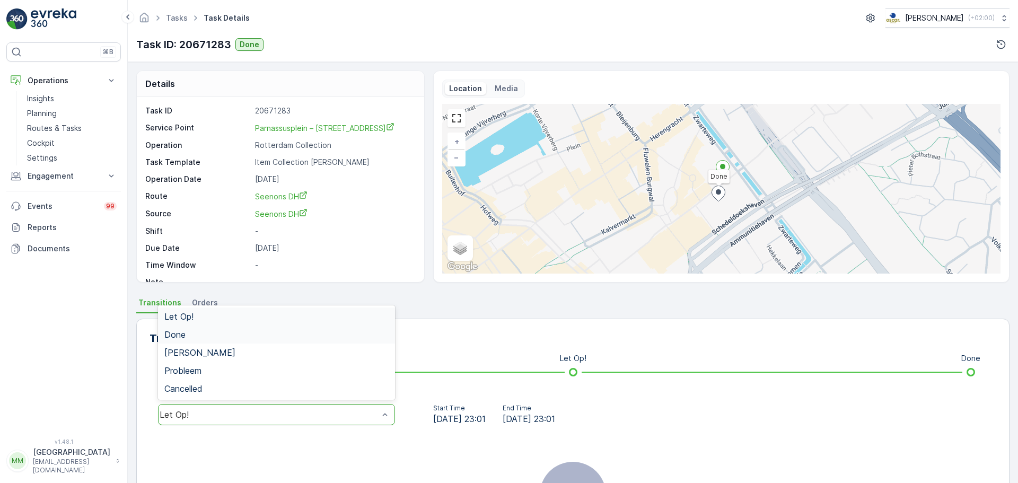
click at [188, 333] on div "Done" at bounding box center [276, 335] width 224 height 10
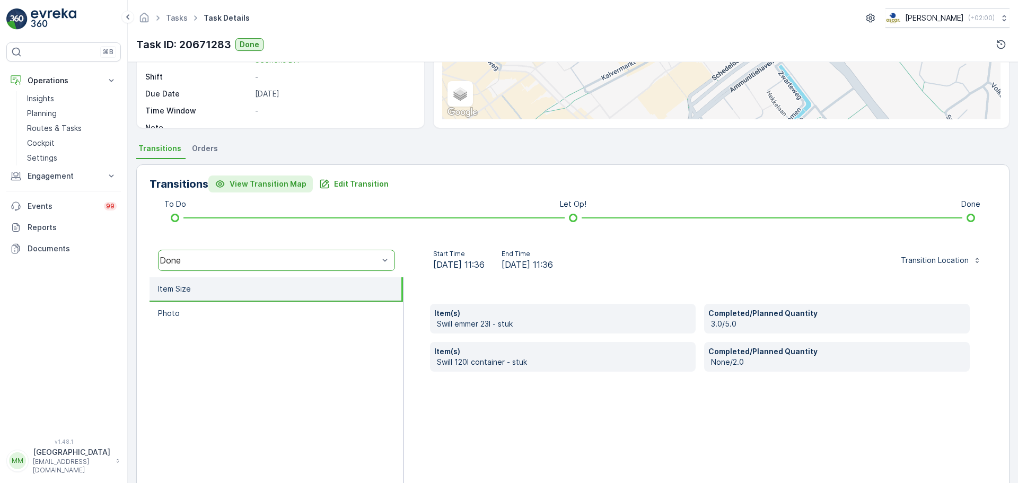
scroll to position [186, 0]
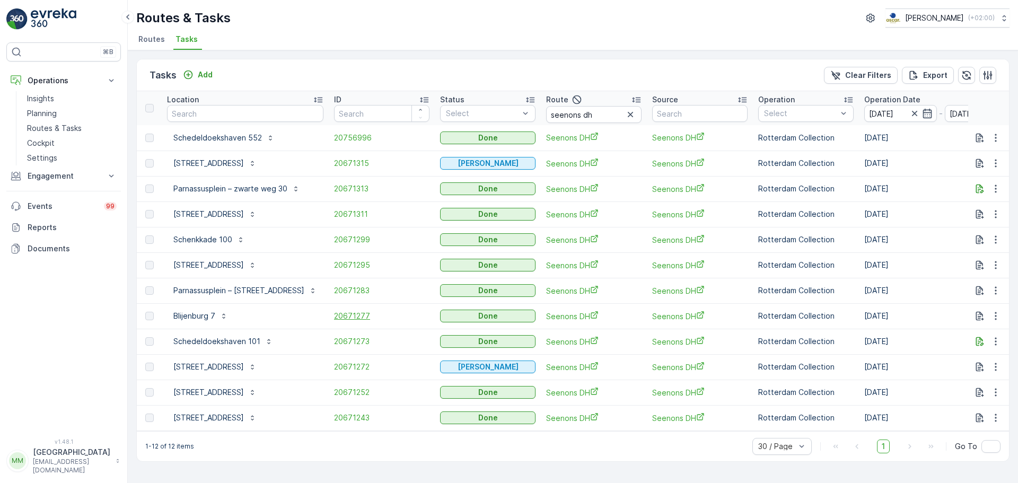
click at [350, 315] on span "20671277" at bounding box center [381, 316] width 95 height 11
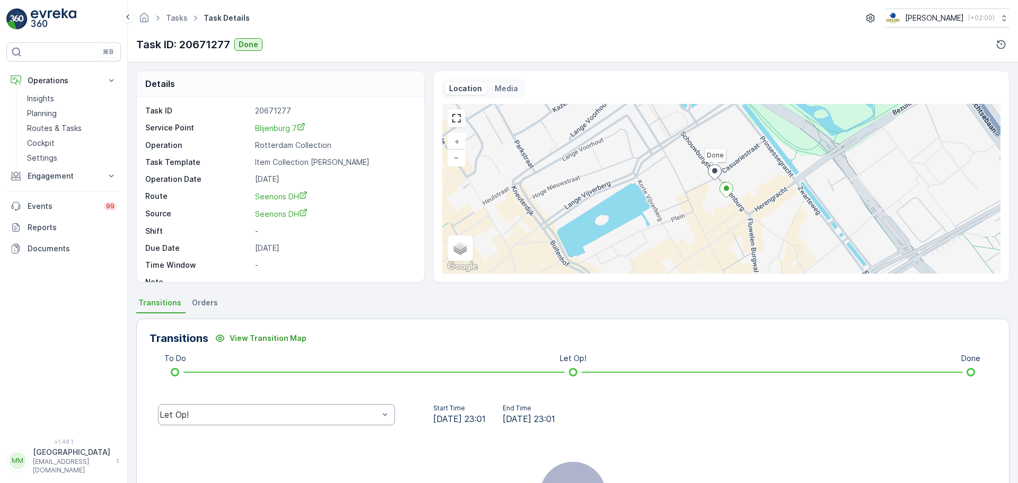
drag, startPoint x: 251, startPoint y: 433, endPoint x: 241, endPoint y: 416, distance: 20.0
click at [250, 430] on div "Transitions View Transition Map To Do Let Op! Done Let Op! Start Time 28.07.202…" at bounding box center [572, 460] width 873 height 283
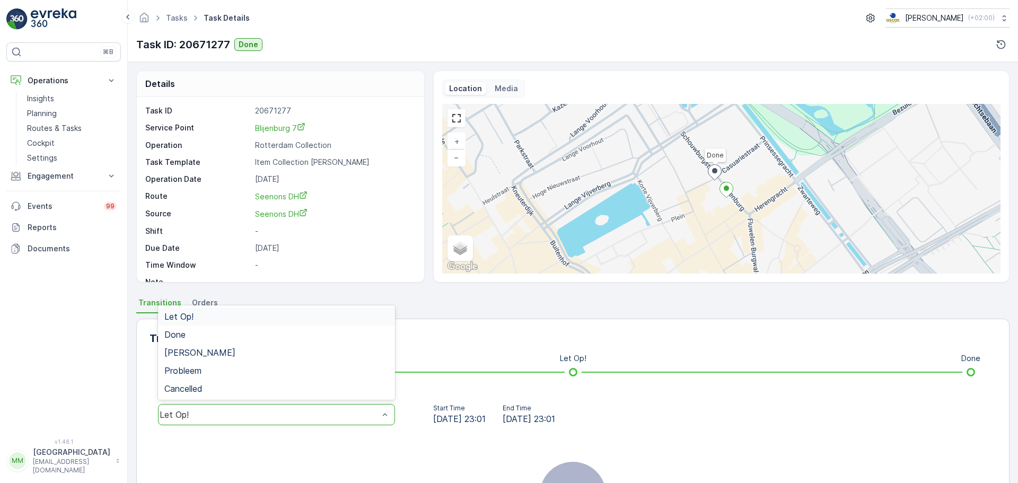
click at [240, 415] on div "Let Op!" at bounding box center [269, 415] width 219 height 10
click at [188, 342] on div "Done" at bounding box center [276, 335] width 237 height 18
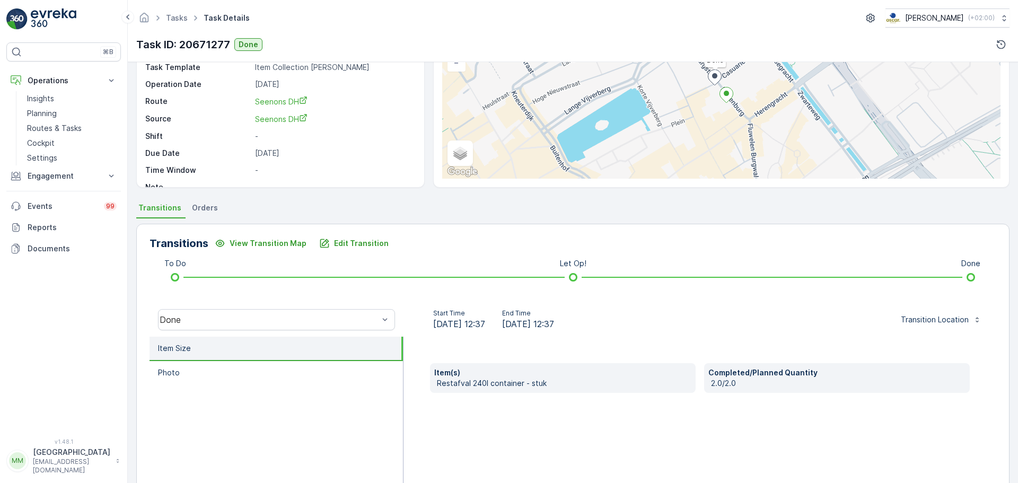
scroll to position [106, 0]
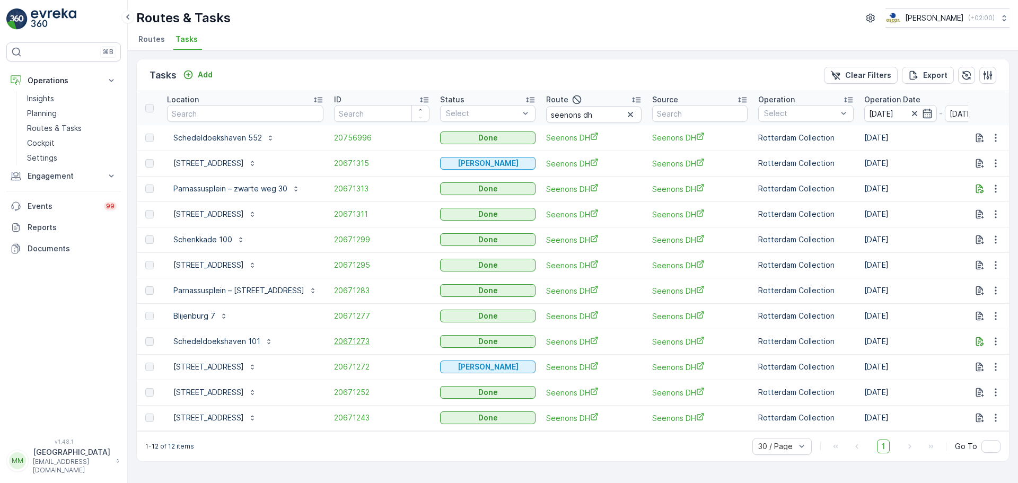
click at [334, 339] on span "20671273" at bounding box center [381, 341] width 95 height 11
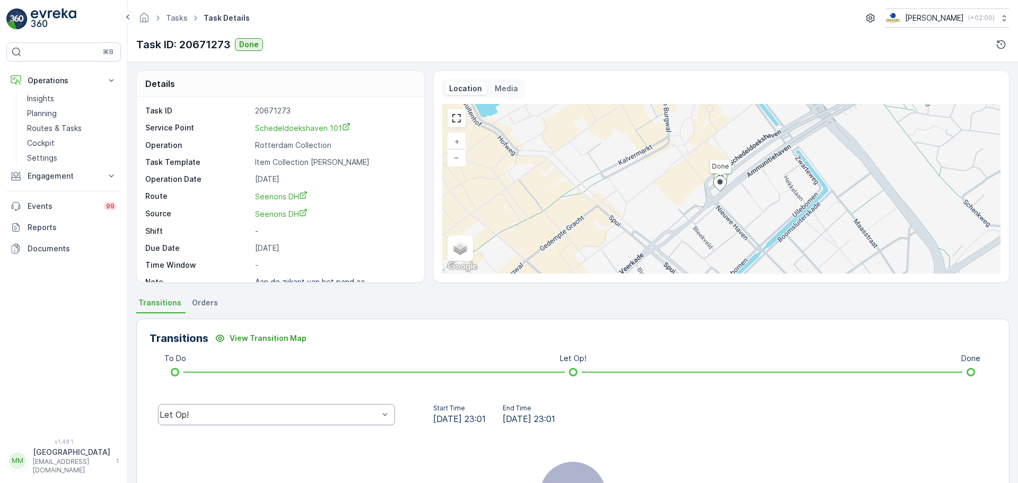
click at [227, 420] on div "Let Op!" at bounding box center [276, 414] width 237 height 21
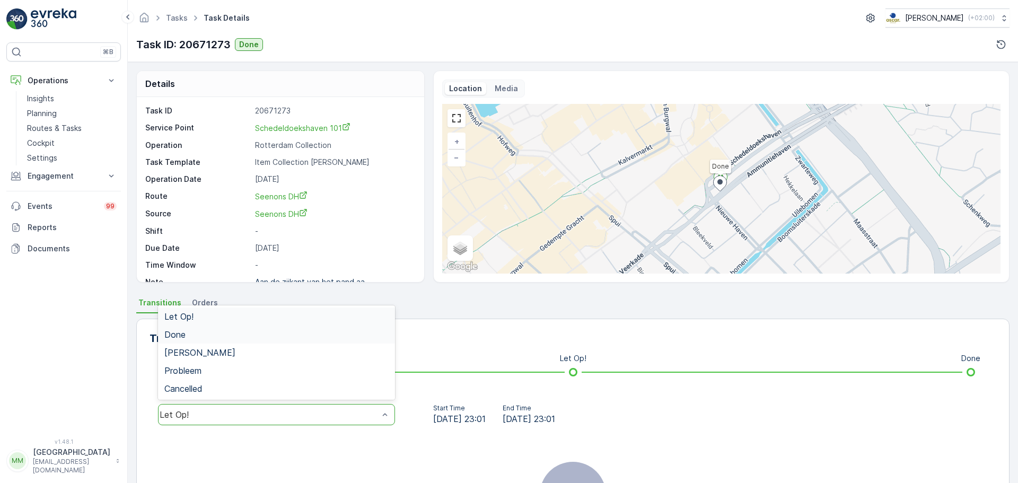
click at [226, 333] on div "Done" at bounding box center [276, 335] width 224 height 10
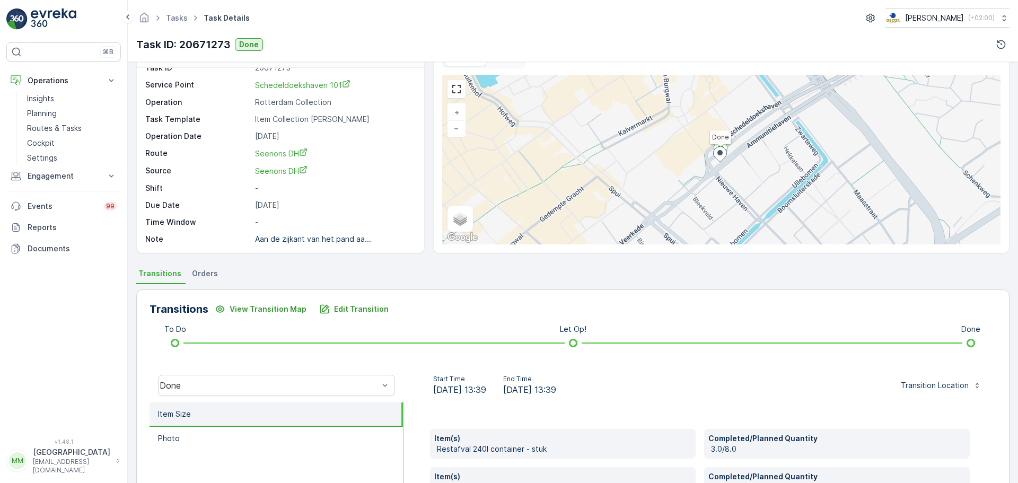
scroll to position [53, 0]
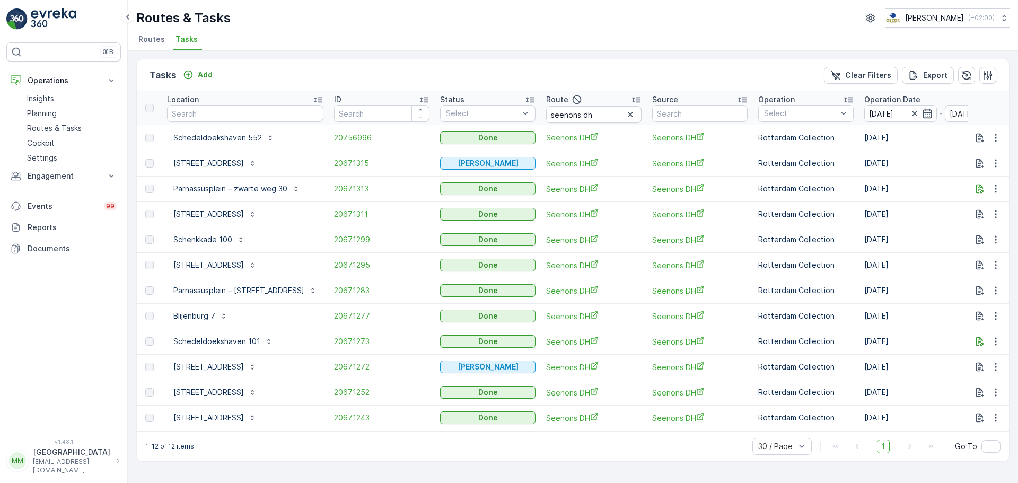
click at [334, 413] on span "20671243" at bounding box center [381, 417] width 95 height 11
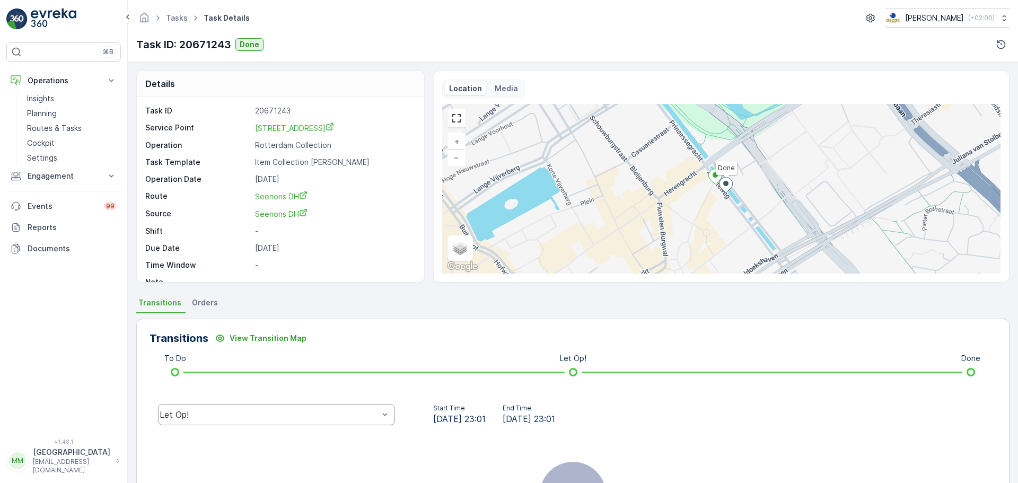
click at [247, 420] on div "Let Op!" at bounding box center [276, 414] width 237 height 21
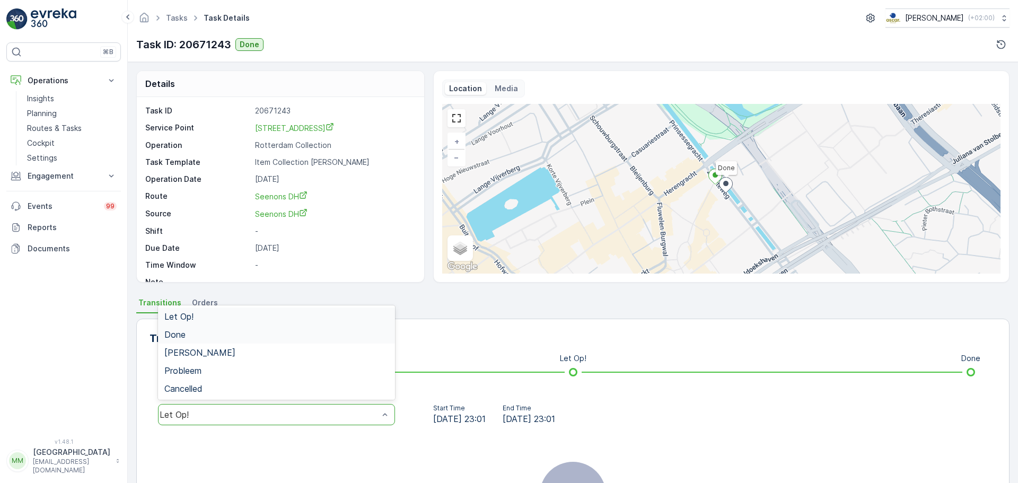
click at [185, 338] on span "Done" at bounding box center [174, 335] width 21 height 10
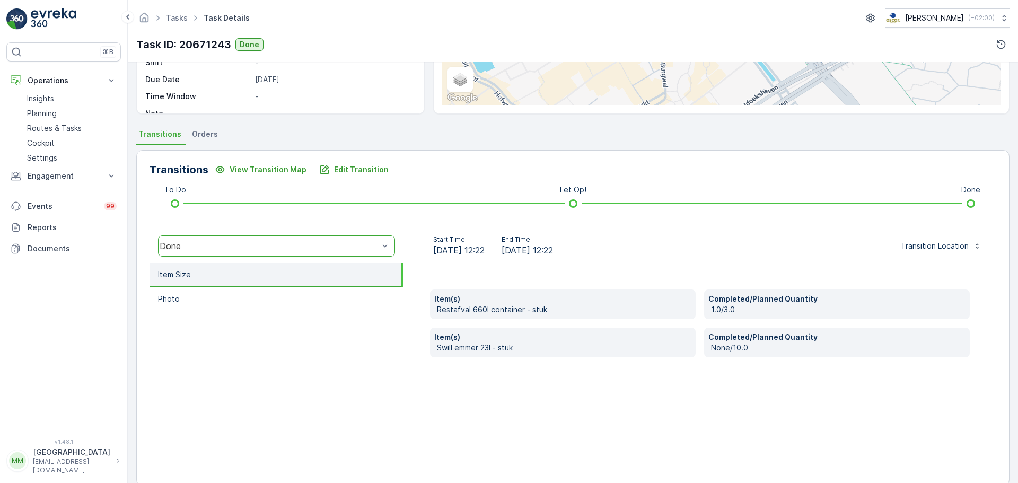
scroll to position [186, 0]
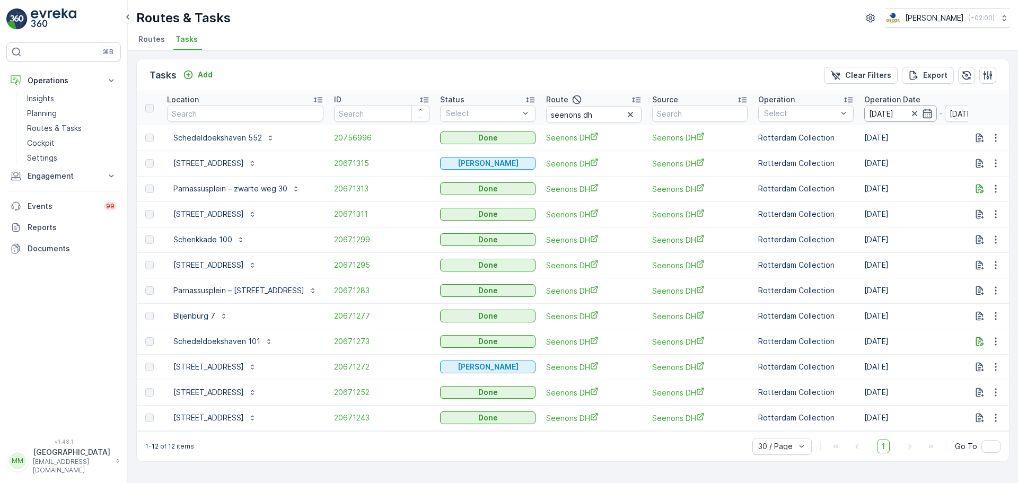
click at [869, 110] on input "05.08.2025" at bounding box center [900, 113] width 73 height 17
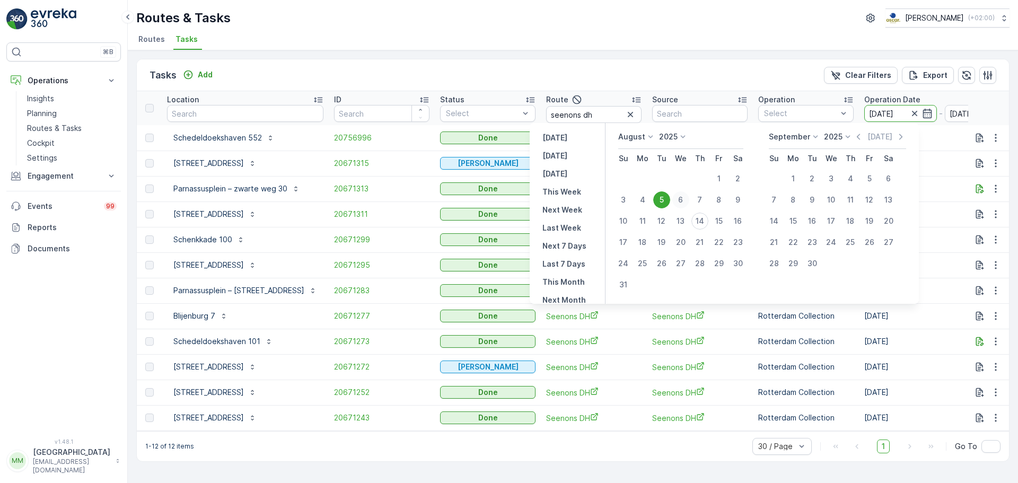
click at [687, 200] on div "6" at bounding box center [680, 199] width 17 height 17
type input "06.08.2025"
click at [687, 200] on div "6" at bounding box center [680, 199] width 17 height 17
type input "06.08.2025"
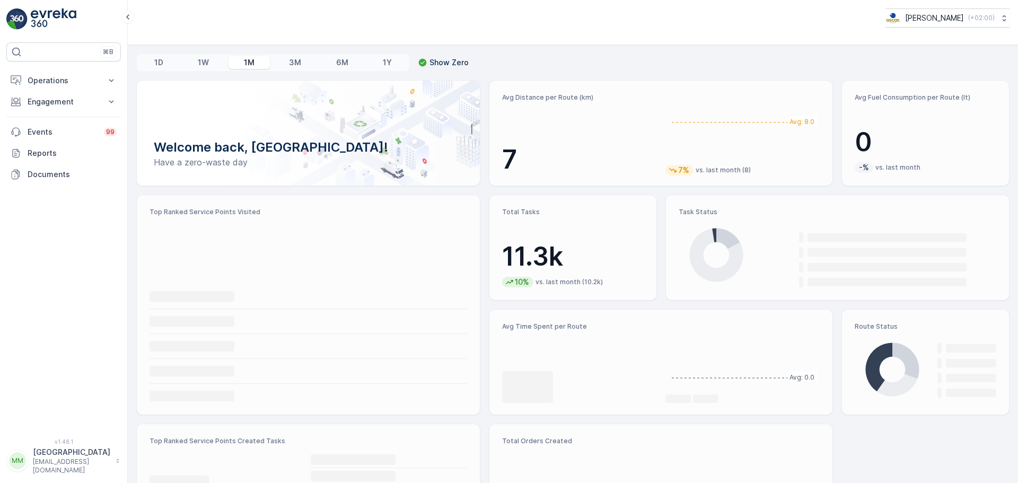
drag, startPoint x: 64, startPoint y: 105, endPoint x: 65, endPoint y: 114, distance: 9.0
click at [64, 105] on p "Engagement" at bounding box center [64, 101] width 72 height 11
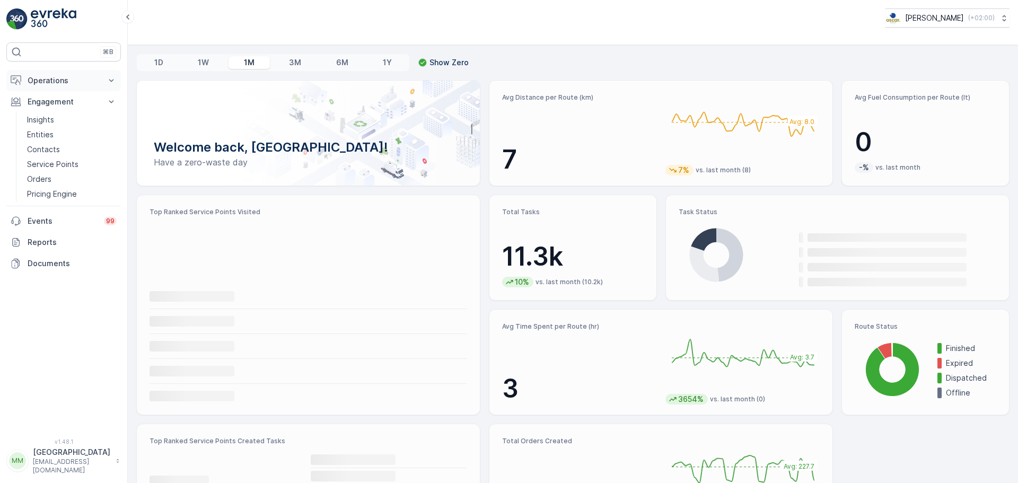
click at [63, 84] on p "Operations" at bounding box center [64, 80] width 72 height 11
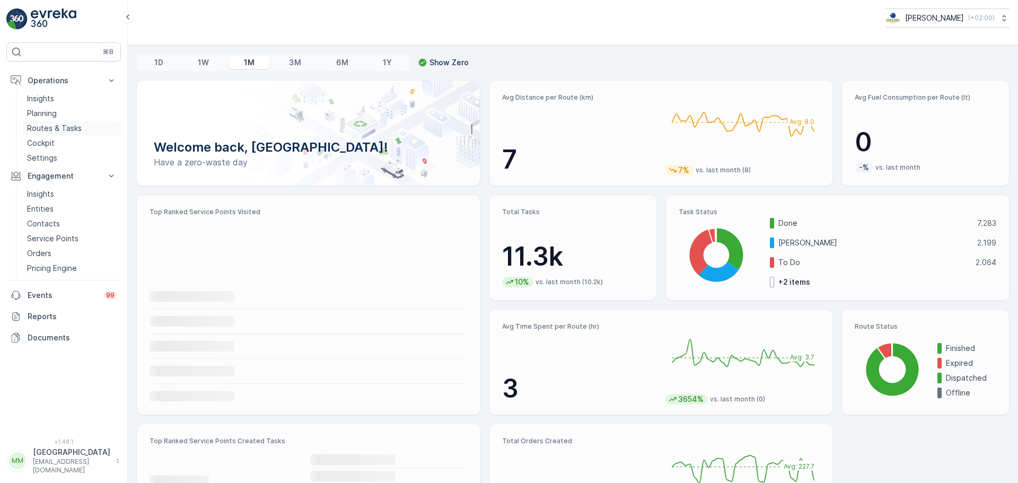
click at [65, 123] on p "Routes & Tasks" at bounding box center [54, 128] width 55 height 11
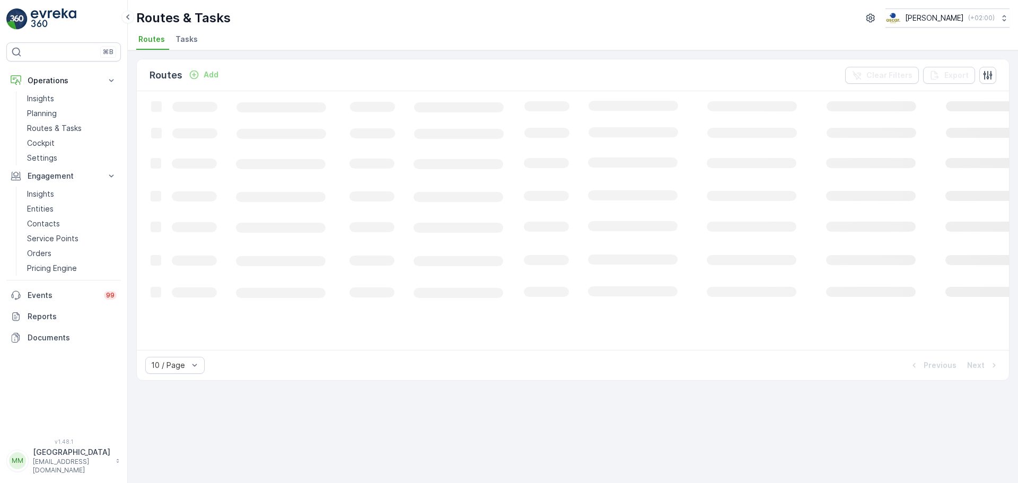
click at [185, 40] on span "Tasks" at bounding box center [186, 39] width 22 height 11
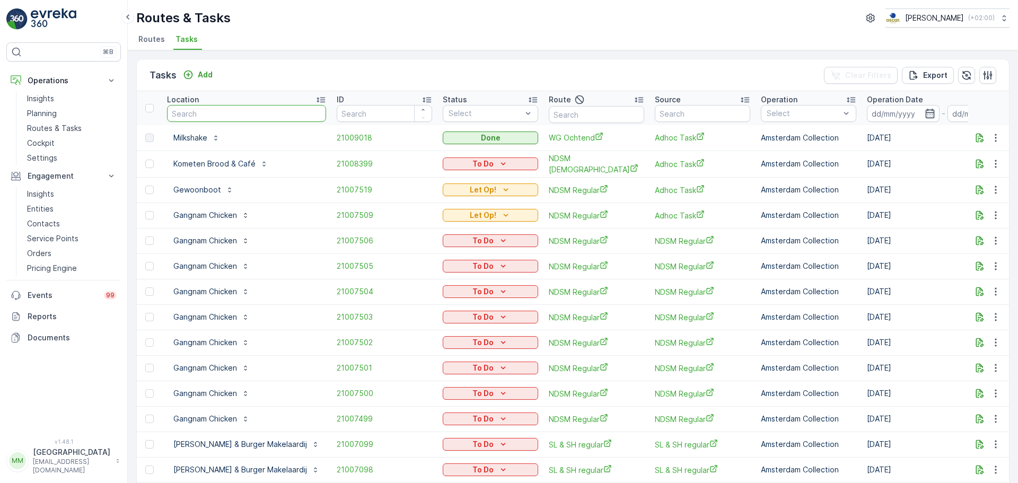
click at [227, 116] on input "text" at bounding box center [246, 113] width 159 height 17
type input "keek"
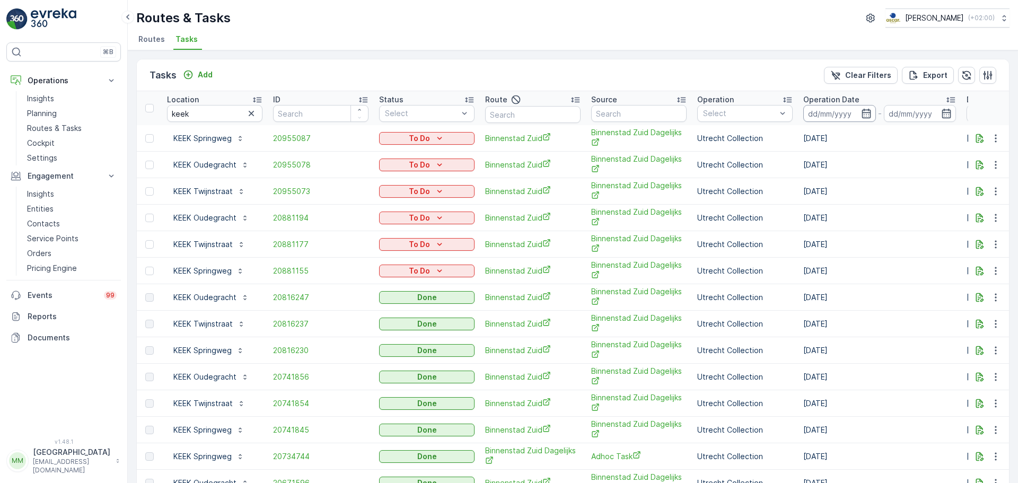
click at [837, 109] on input at bounding box center [839, 113] width 73 height 17
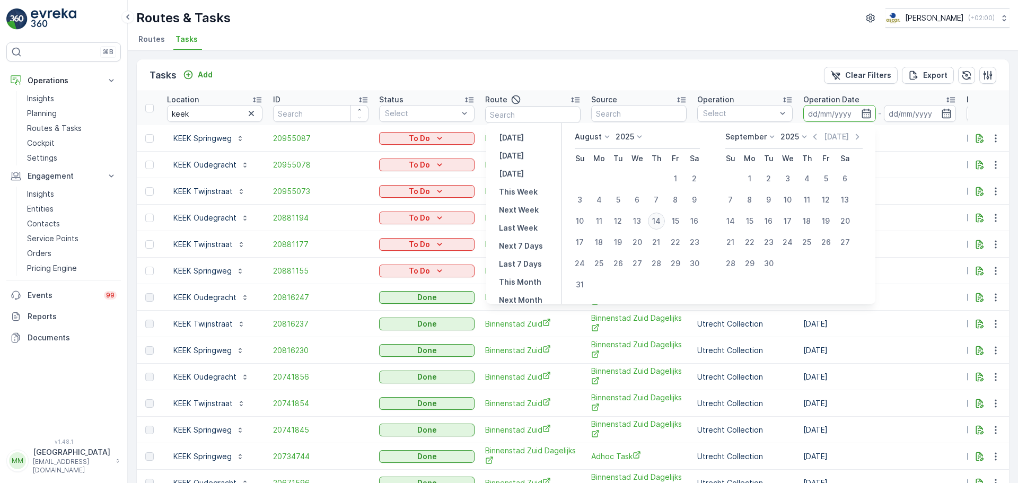
click at [664, 213] on div "14" at bounding box center [656, 221] width 17 height 17
type input "[DATE]"
click at [664, 213] on div "14" at bounding box center [656, 221] width 17 height 17
type input "[DATE]"
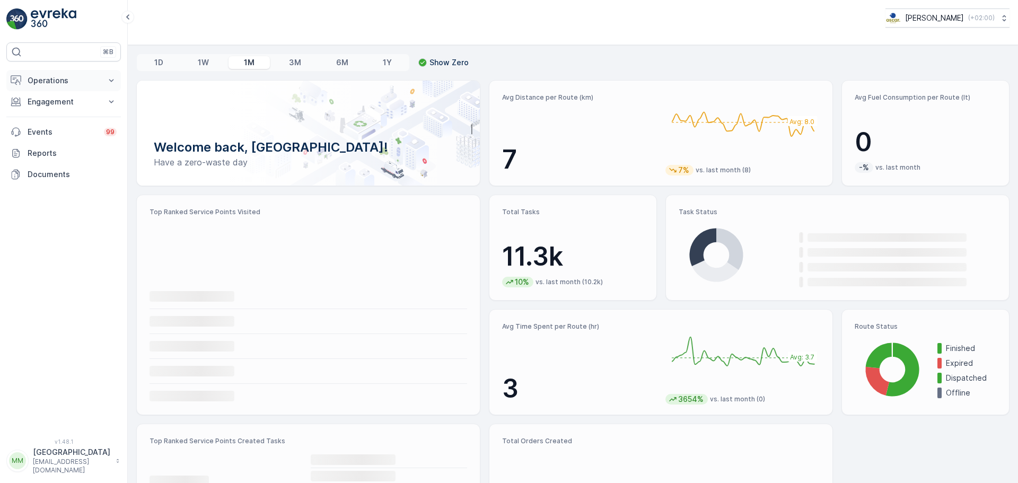
click at [50, 80] on p "Operations" at bounding box center [64, 80] width 72 height 11
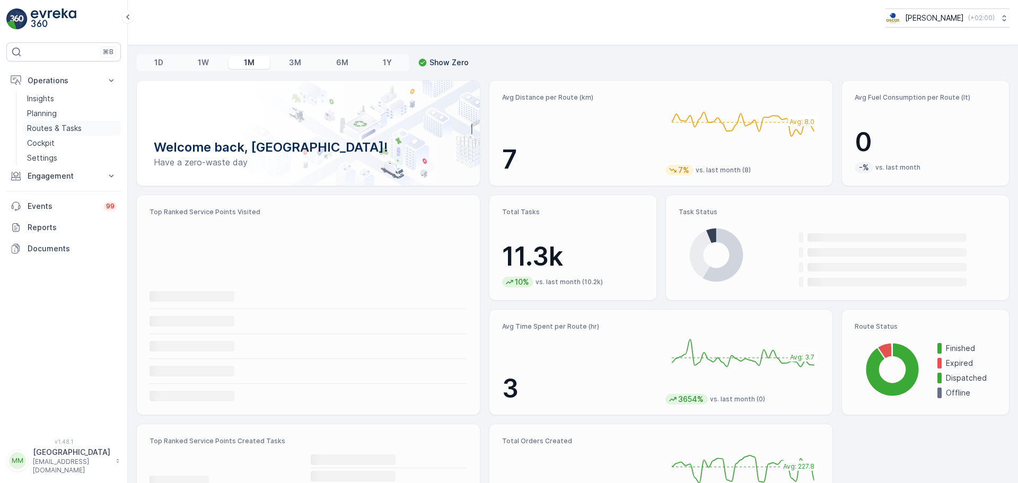
click at [55, 125] on p "Routes & Tasks" at bounding box center [54, 128] width 55 height 11
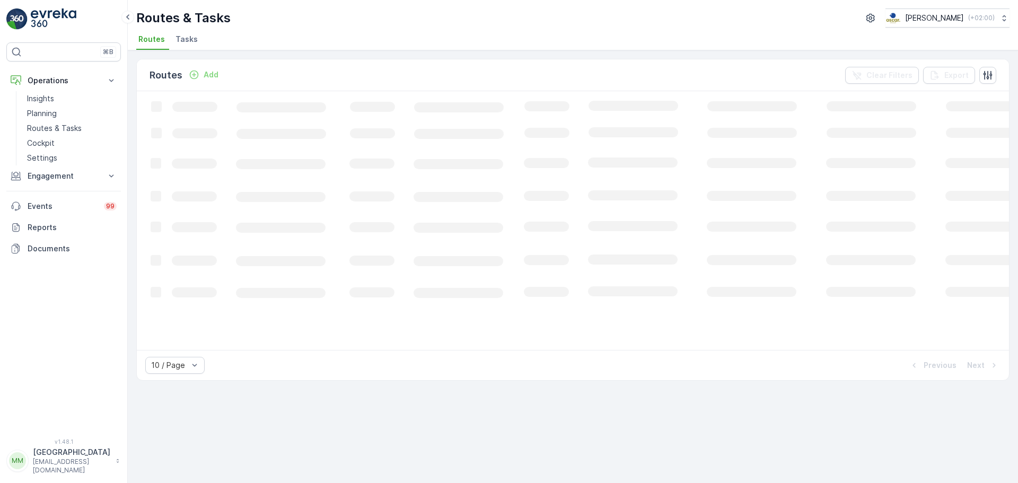
click at [180, 39] on span "Tasks" at bounding box center [186, 39] width 22 height 11
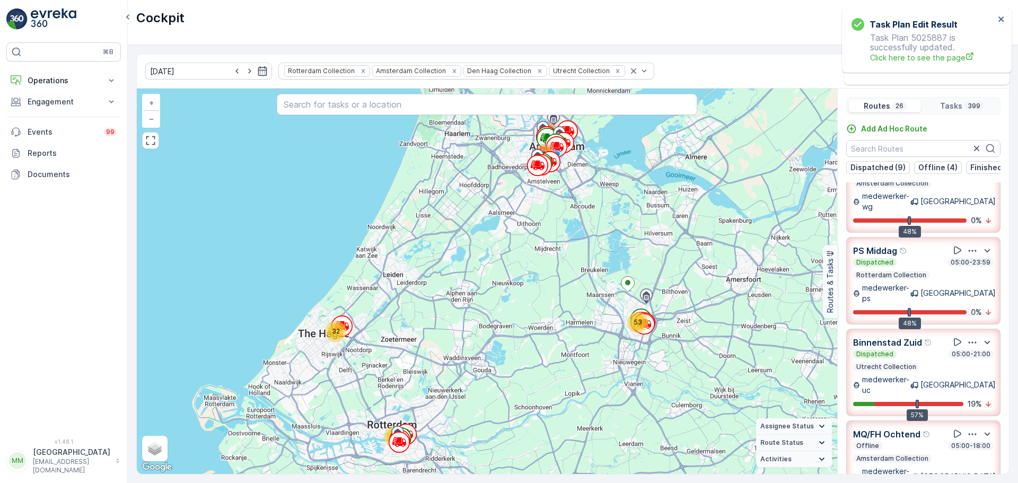
scroll to position [53, 0]
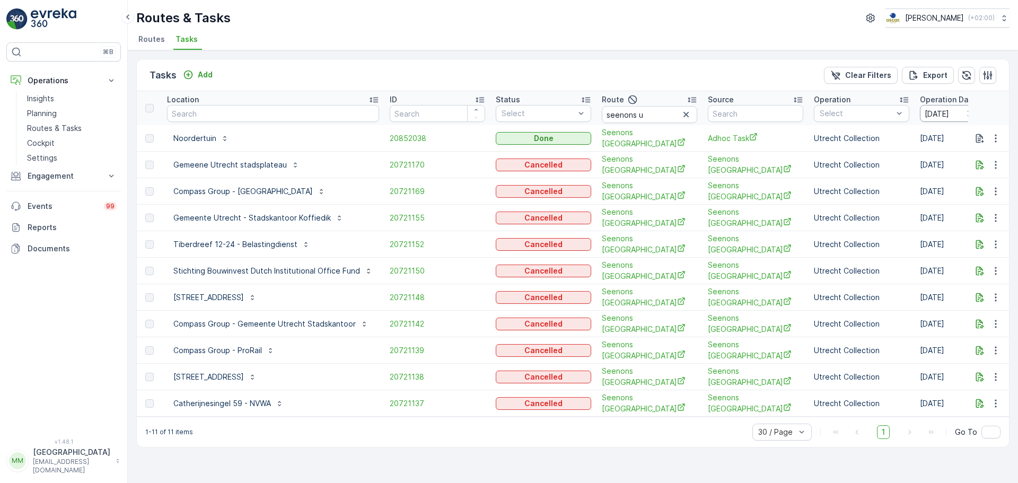
click at [923, 115] on input "[DATE]" at bounding box center [956, 113] width 73 height 17
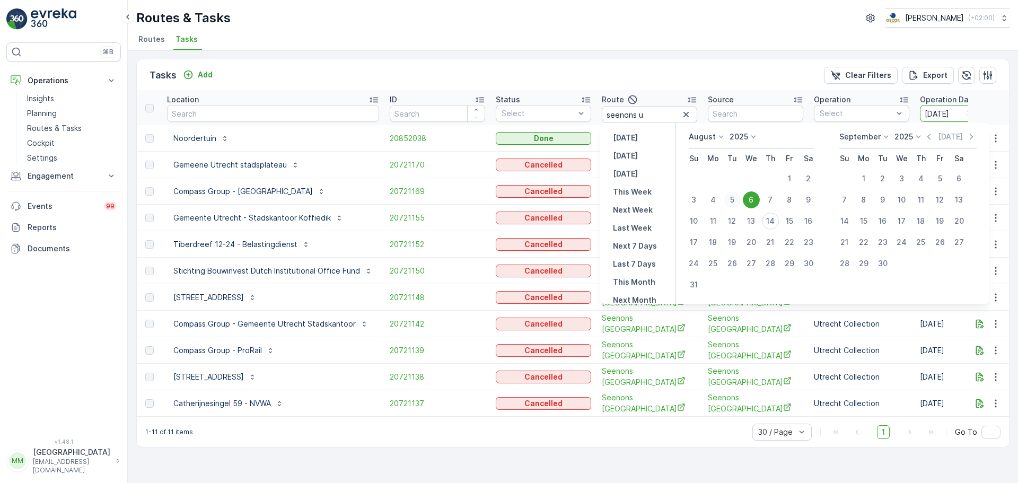
click at [740, 200] on div "5" at bounding box center [732, 199] width 17 height 17
type input "[DATE]"
click at [740, 200] on div "5" at bounding box center [732, 199] width 17 height 17
type input "[DATE]"
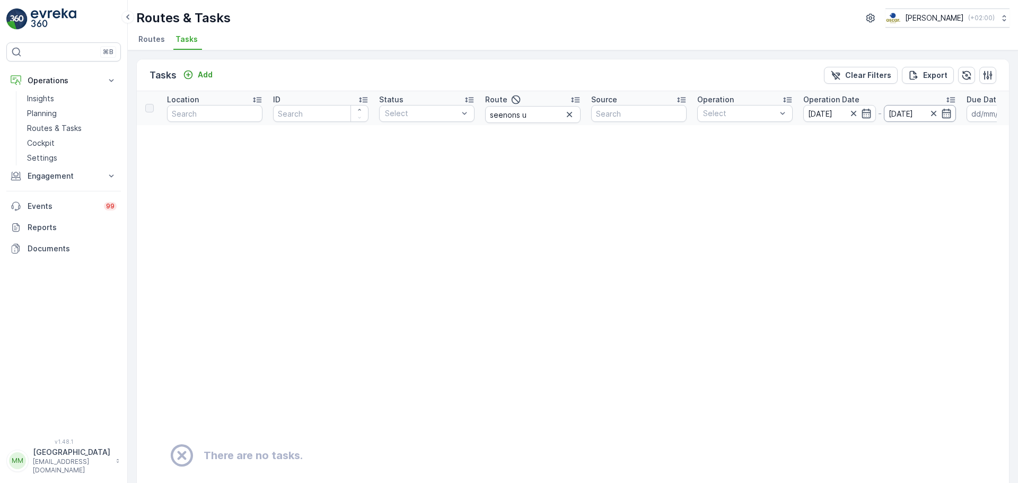
click at [893, 117] on input "[DATE]" at bounding box center [920, 113] width 73 height 17
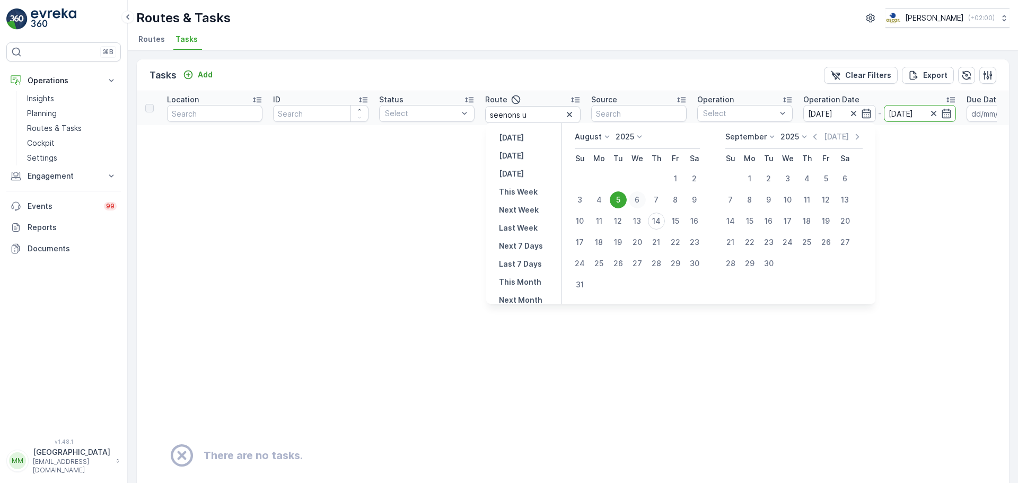
click at [640, 206] on div "6" at bounding box center [637, 199] width 17 height 17
type input "[DATE]"
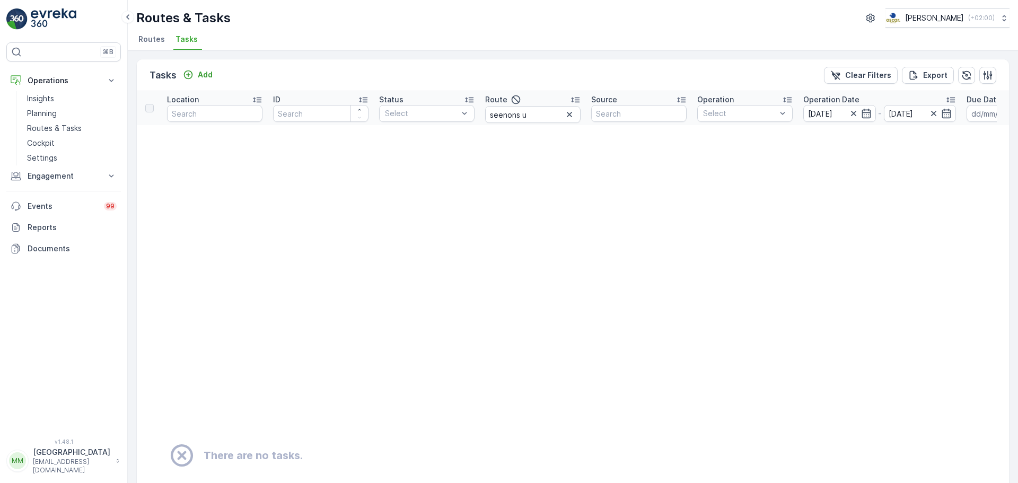
click at [640, 206] on td "There are no tasks." at bounding box center [684, 455] width 1094 height 661
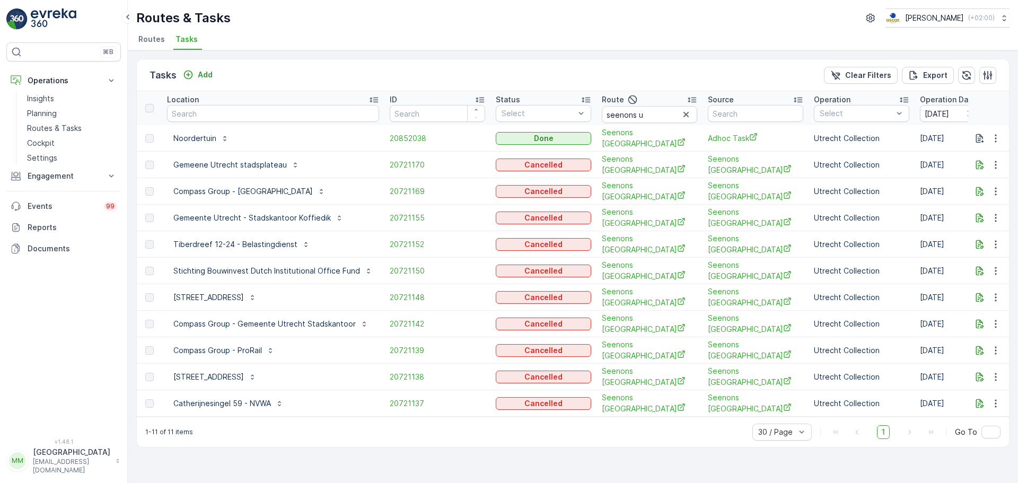
click at [58, 21] on img at bounding box center [54, 18] width 46 height 21
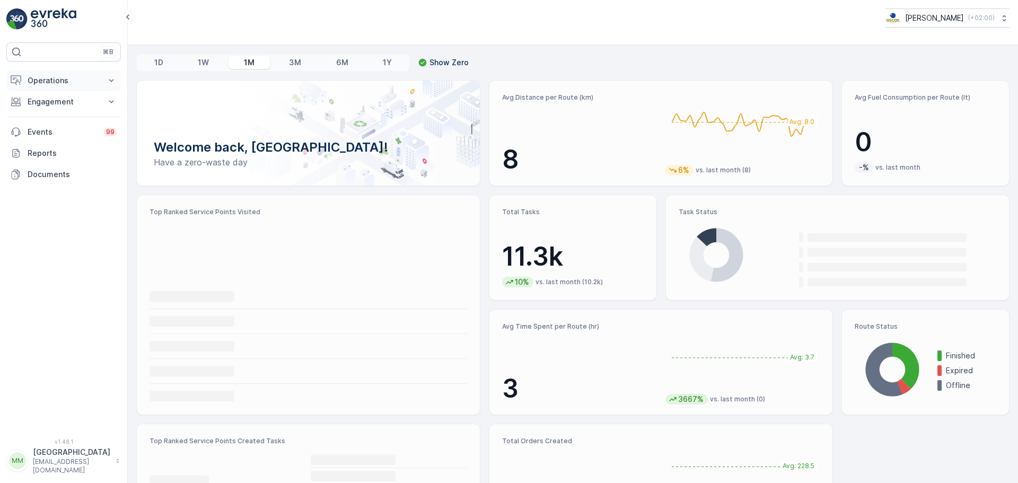
drag, startPoint x: 37, startPoint y: 76, endPoint x: 32, endPoint y: 80, distance: 5.6
click at [40, 76] on p "Operations" at bounding box center [64, 80] width 72 height 11
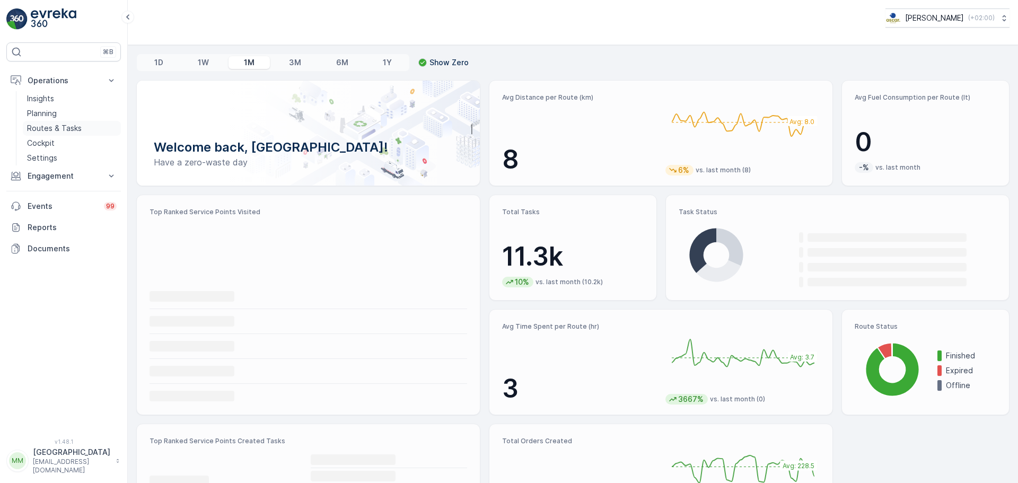
click at [59, 124] on p "Routes & Tasks" at bounding box center [54, 128] width 55 height 11
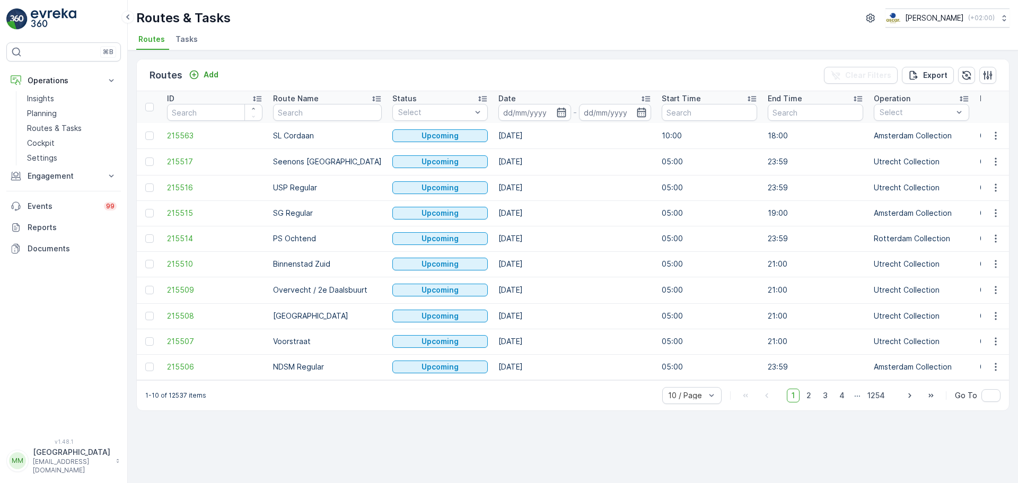
click at [175, 36] on span "Tasks" at bounding box center [186, 39] width 22 height 11
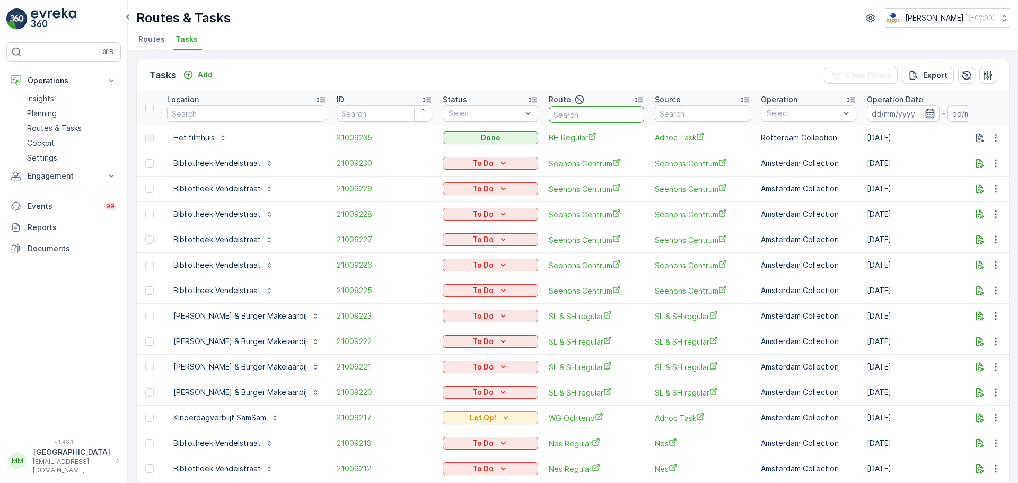
click at [572, 112] on input "text" at bounding box center [596, 114] width 95 height 17
click at [572, 112] on input "k" at bounding box center [596, 114] width 95 height 17
type input "kanalen"
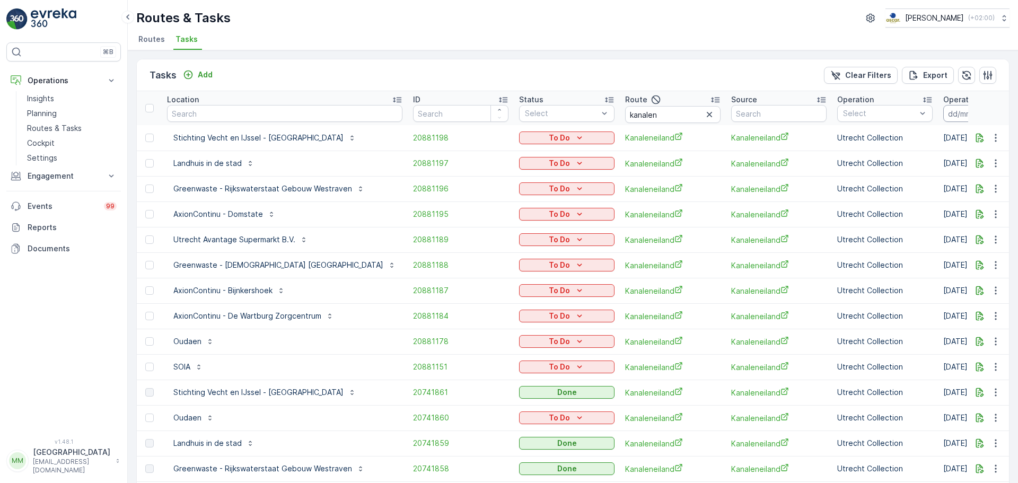
click at [943, 112] on input at bounding box center [979, 113] width 73 height 17
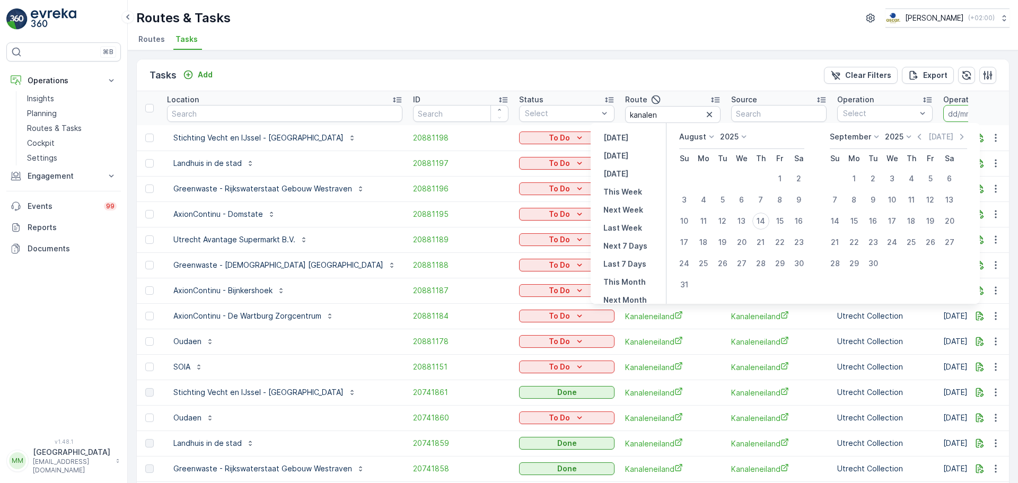
click at [695, 72] on div "Tasks Add Clear Filters Export" at bounding box center [573, 75] width 872 height 32
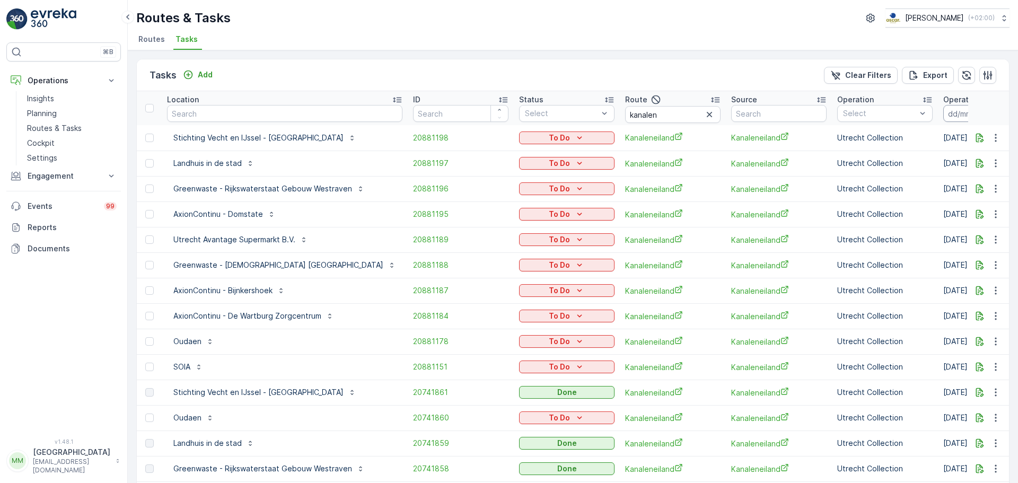
click at [943, 114] on input at bounding box center [979, 113] width 73 height 17
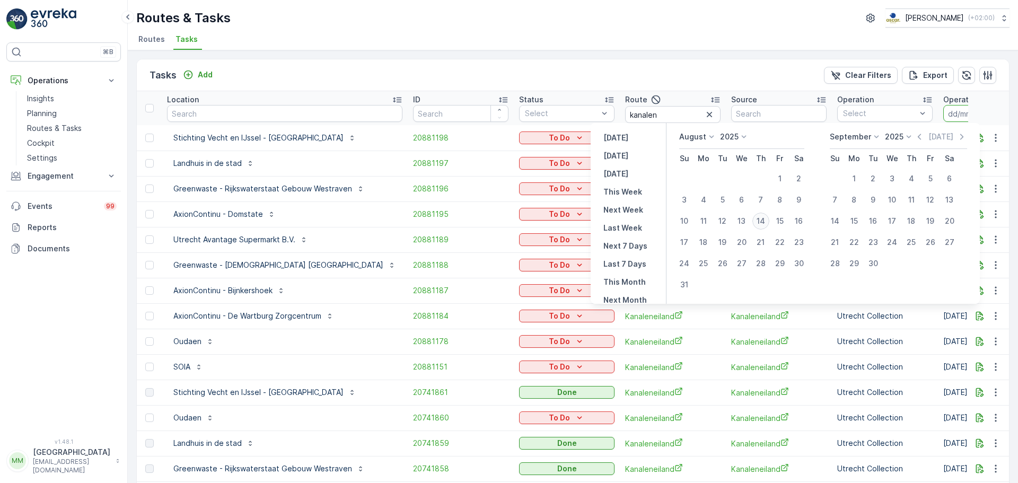
click at [762, 222] on div "14" at bounding box center [760, 221] width 17 height 17
type input "[DATE]"
click at [762, 222] on div "14" at bounding box center [760, 221] width 17 height 17
type input "[DATE]"
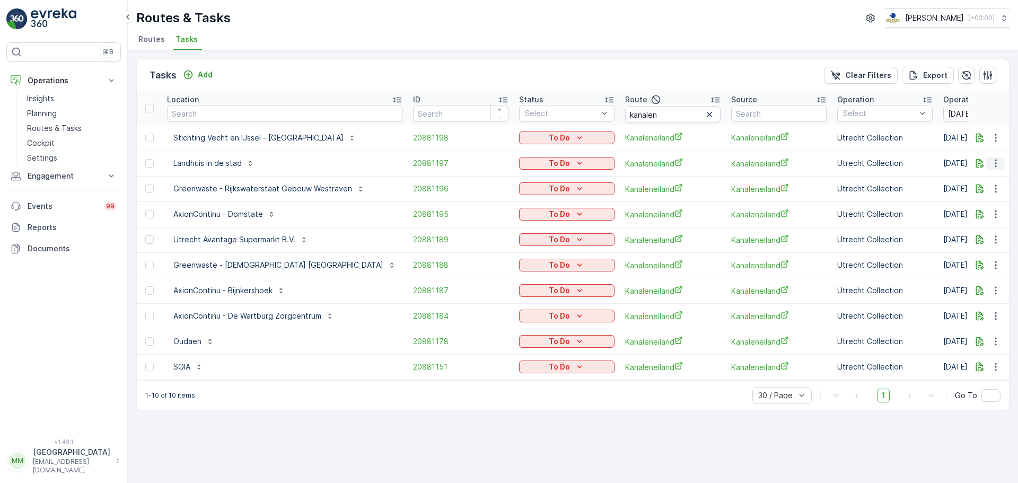
click at [1001, 159] on button "button" at bounding box center [995, 163] width 19 height 13
click at [980, 204] on span "Change Route" at bounding box center [968, 209] width 51 height 11
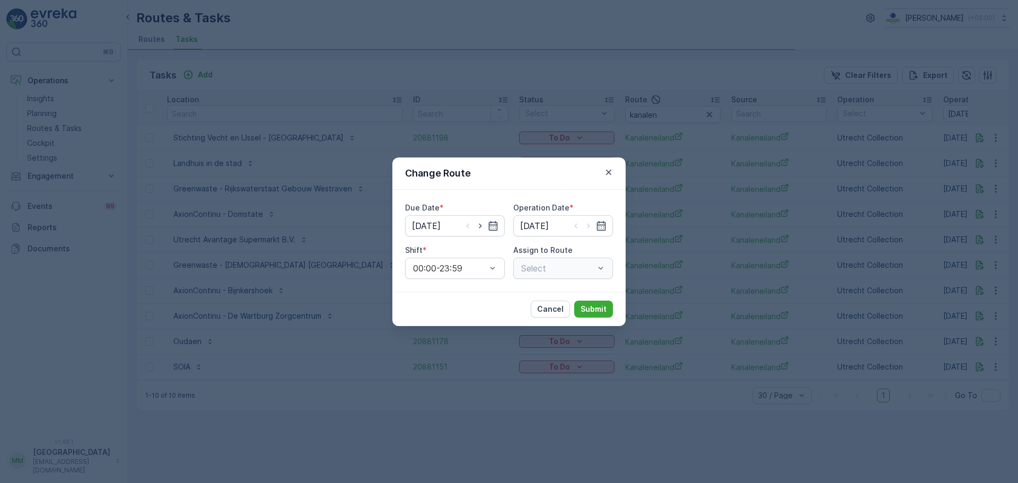
type input "[DATE]"
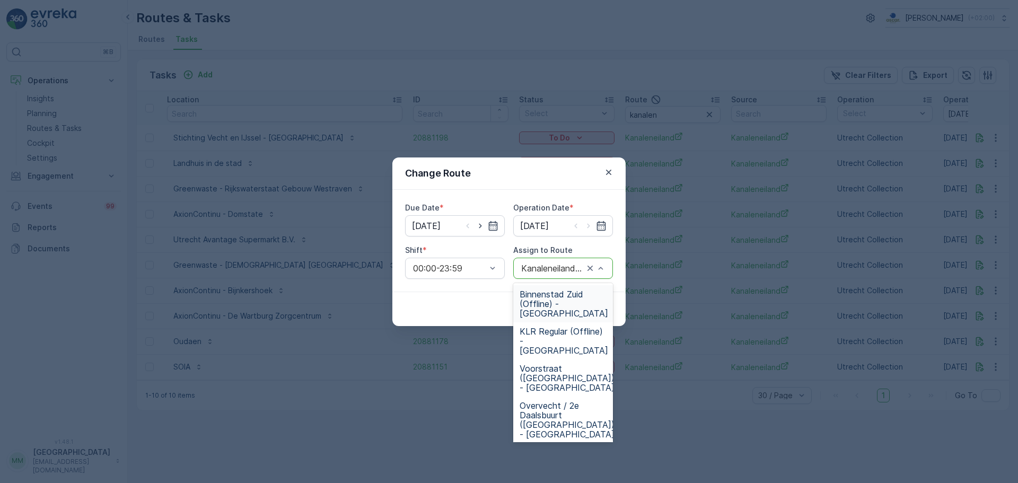
click at [559, 268] on div at bounding box center [552, 268] width 65 height 10
click at [559, 307] on span "Binnenstad Zuid (Offline) - Utrecht" at bounding box center [564, 303] width 89 height 29
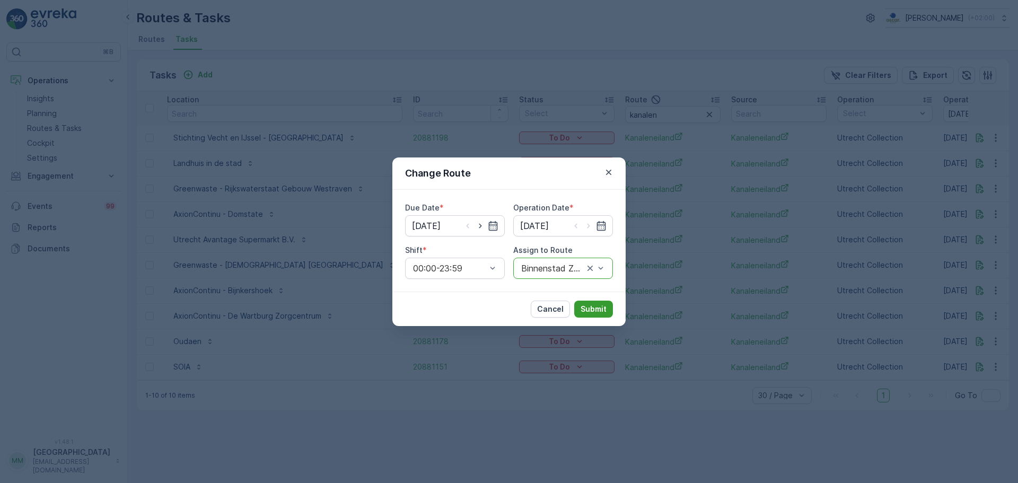
click at [602, 309] on p "Submit" at bounding box center [594, 309] width 26 height 11
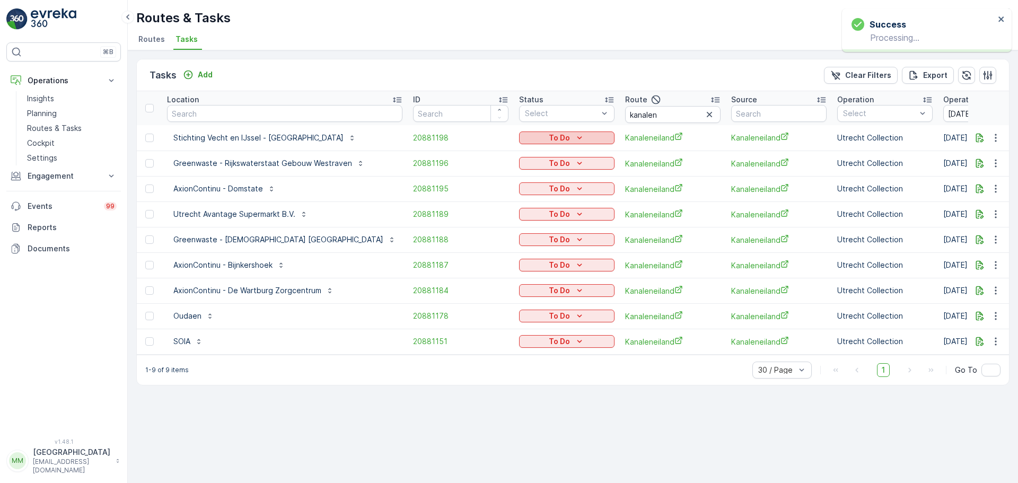
click at [574, 136] on icon "To Do" at bounding box center [579, 138] width 11 height 11
click at [517, 203] on span "Cancelled" at bounding box center [507, 198] width 36 height 11
click at [49, 18] on img at bounding box center [54, 18] width 46 height 21
click at [584, 37] on ul "Routes Tasks" at bounding box center [568, 41] width 865 height 18
drag, startPoint x: 645, startPoint y: 115, endPoint x: 565, endPoint y: 125, distance: 81.1
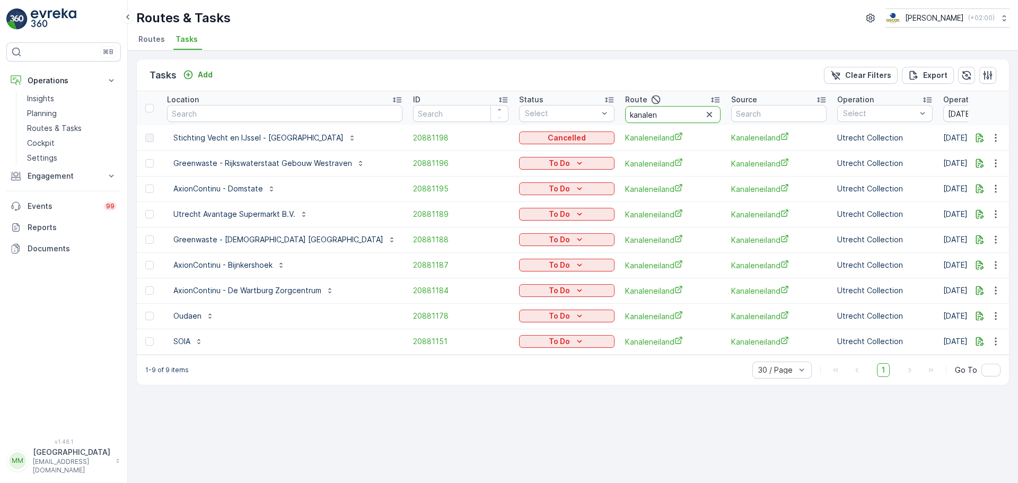
click at [565, 125] on tr "Location ID Status Select Route kanalen Source Operation Select Operation Date …" at bounding box center [1025, 108] width 1776 height 34
type input "binnen"
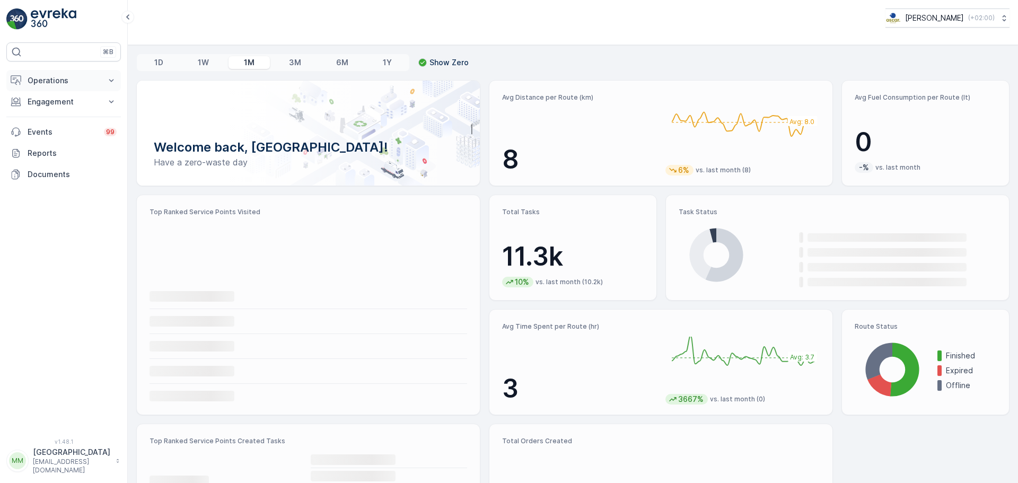
click at [42, 75] on p "Operations" at bounding box center [64, 80] width 72 height 11
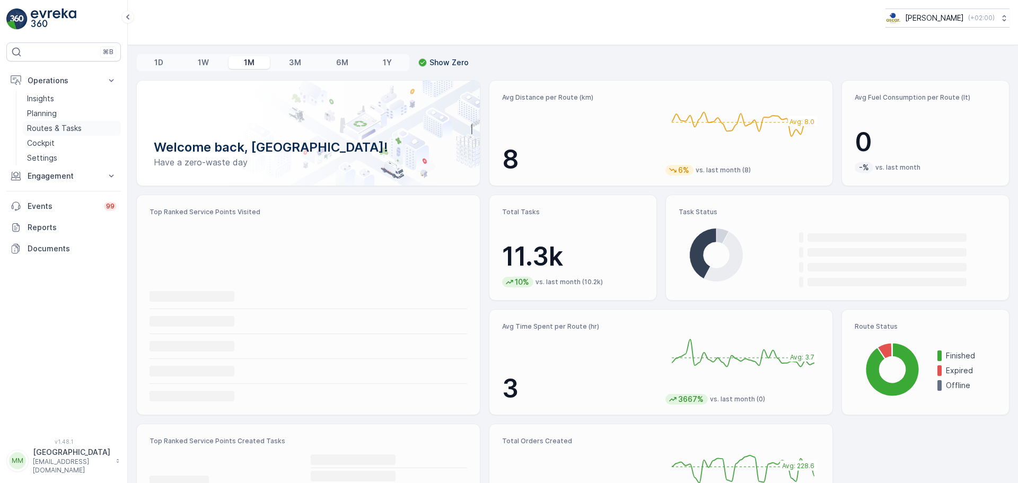
click at [55, 125] on p "Routes & Tasks" at bounding box center [54, 128] width 55 height 11
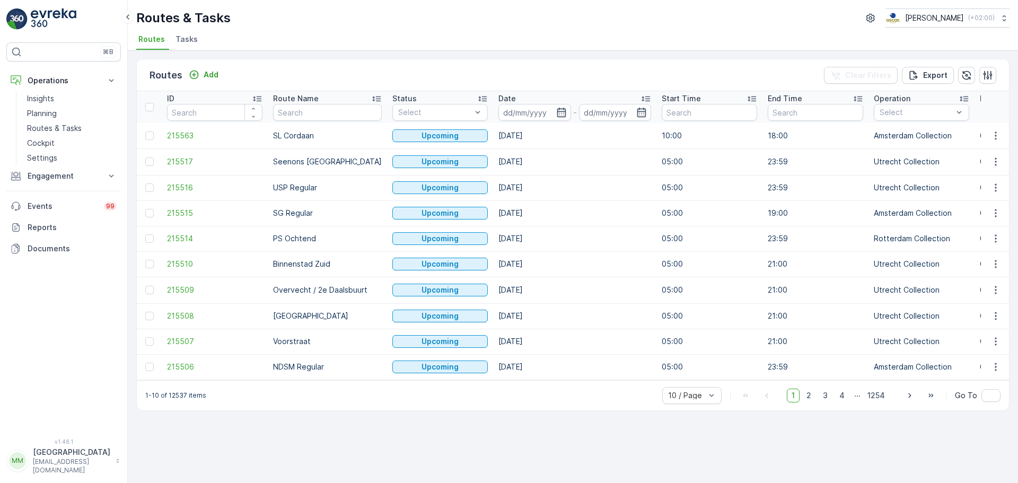
drag, startPoint x: 163, startPoint y: 45, endPoint x: 170, endPoint y: 46, distance: 7.0
click at [165, 46] on li "Routes" at bounding box center [152, 41] width 33 height 18
click at [182, 42] on span "Tasks" at bounding box center [186, 39] width 22 height 11
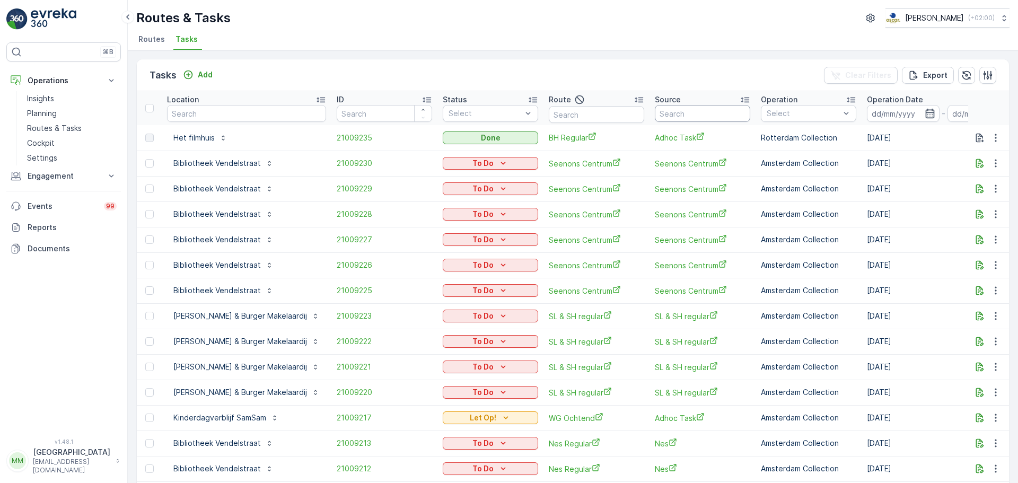
click at [671, 117] on input "text" at bounding box center [702, 113] width 95 height 17
type input "os o"
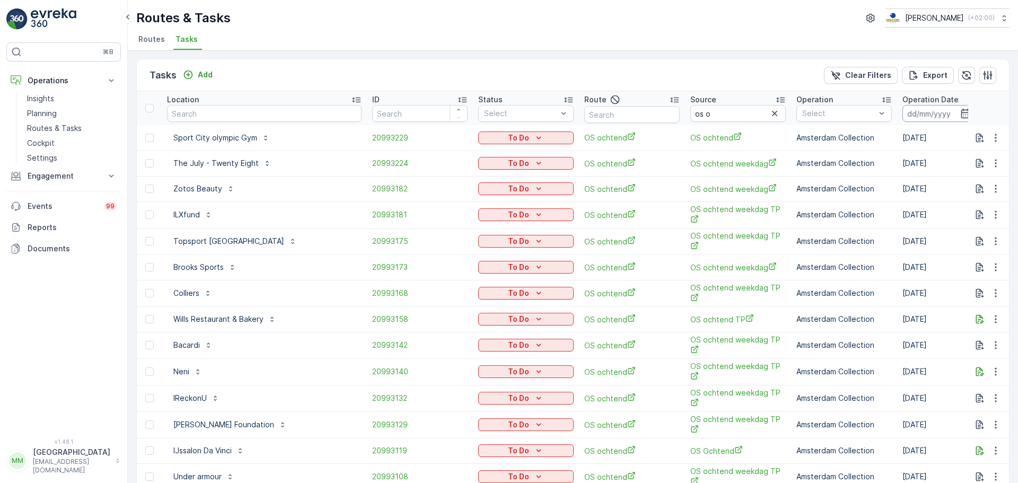
click at [902, 117] on input at bounding box center [938, 113] width 73 height 17
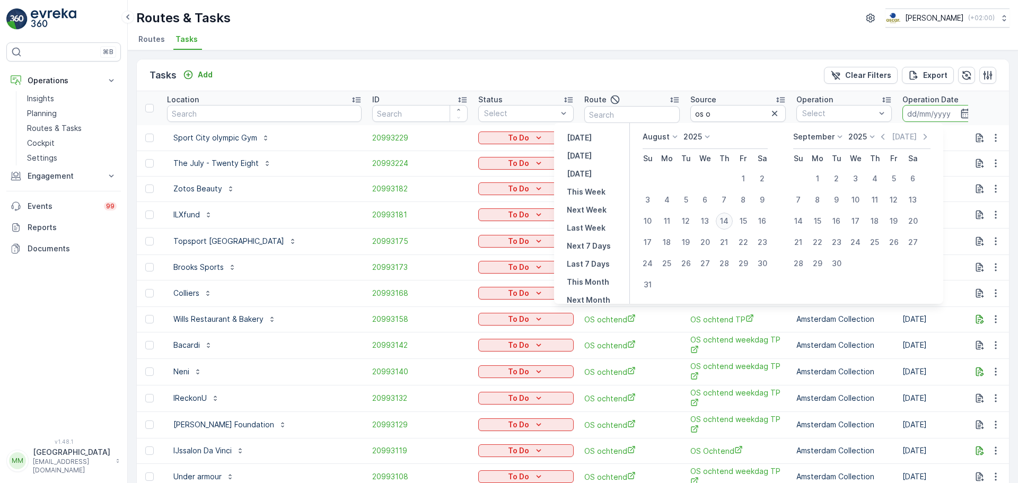
click at [725, 221] on div "14" at bounding box center [724, 221] width 17 height 17
type input "[DATE]"
click at [725, 221] on div "14" at bounding box center [724, 221] width 17 height 17
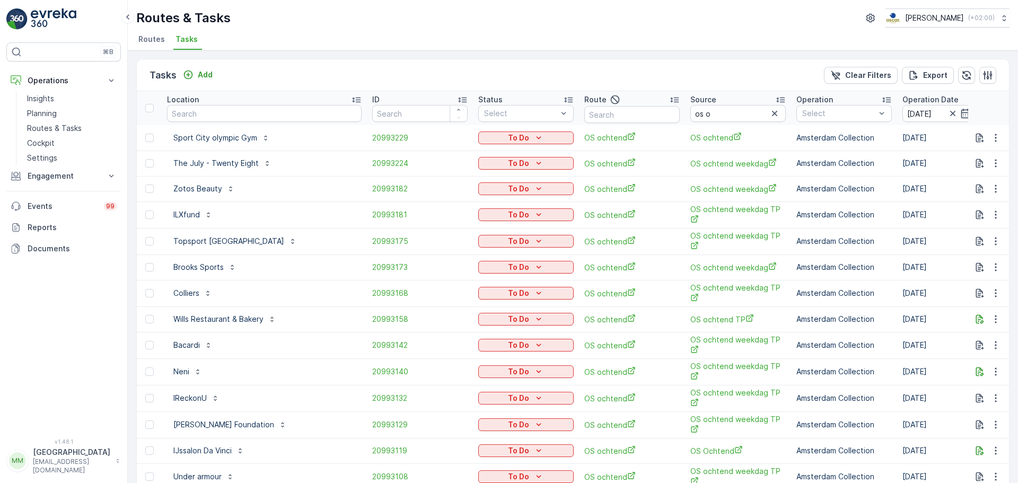
type input "[DATE]"
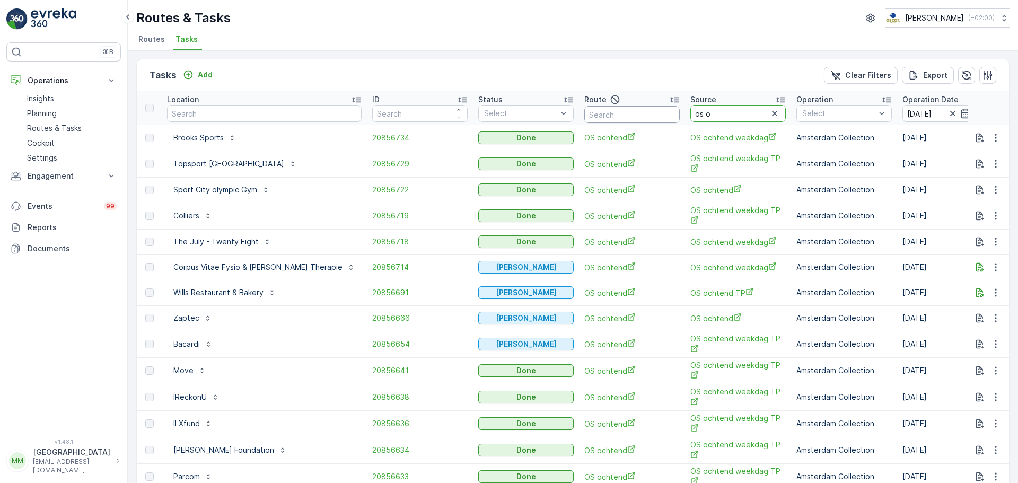
drag, startPoint x: 690, startPoint y: 114, endPoint x: 645, endPoint y: 115, distance: 45.1
click at [645, 115] on tr "Location ID Status Select Route Source os o Operation Select Operation Date [DA…" at bounding box center [1004, 108] width 1735 height 34
type input "sg r"
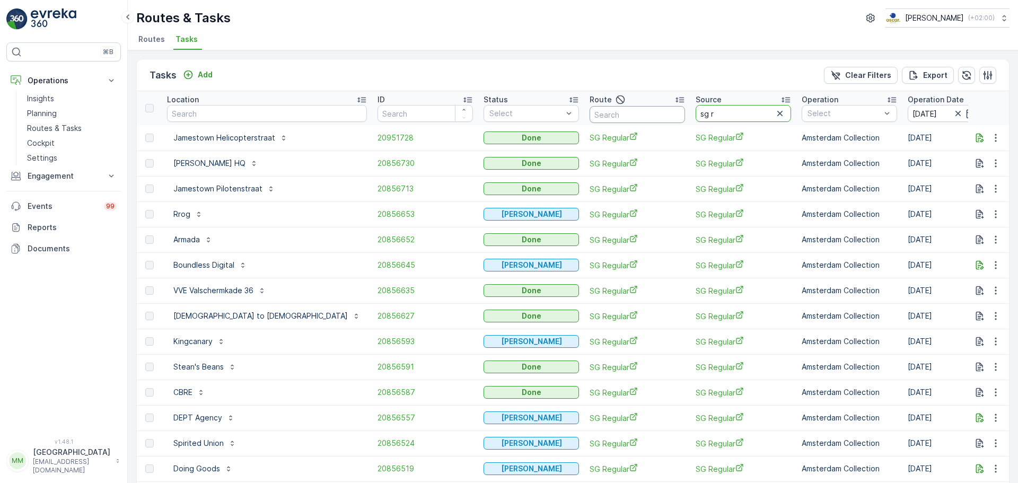
drag, startPoint x: 649, startPoint y: 113, endPoint x: 608, endPoint y: 110, distance: 41.4
click at [608, 110] on tr "Location ID Status Select Route Source sg r Operation Select Operation Date [DA…" at bounding box center [1007, 108] width 1740 height 34
type input "mq/fh o"
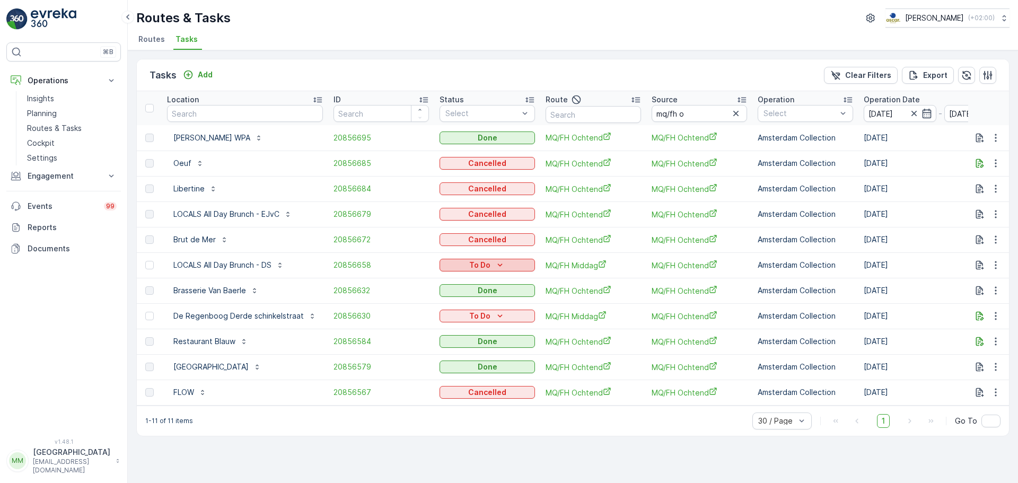
click at [469, 269] on p "To Do" at bounding box center [479, 265] width 21 height 11
click at [463, 321] on span "Cancelled" at bounding box center [460, 325] width 36 height 11
click at [463, 318] on div "To Do" at bounding box center [487, 316] width 87 height 11
click at [459, 375] on span "Cancelled" at bounding box center [460, 376] width 36 height 11
click at [690, 115] on input "mq/fh o" at bounding box center [699, 113] width 95 height 17
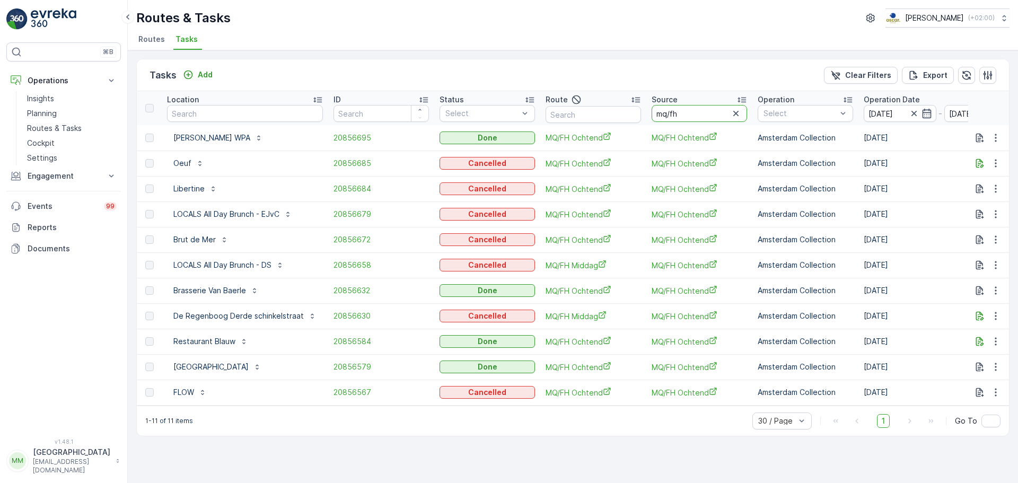
type input "mq/fh m"
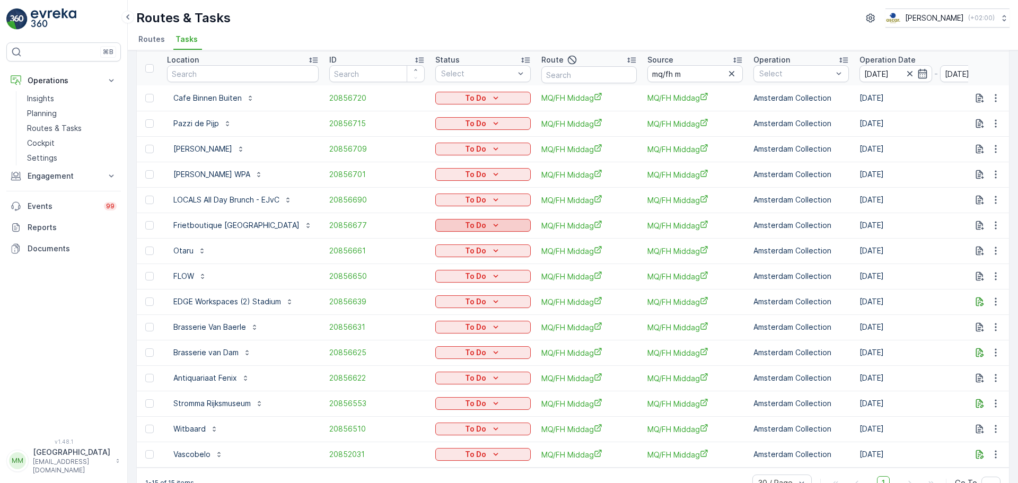
scroll to position [16, 0]
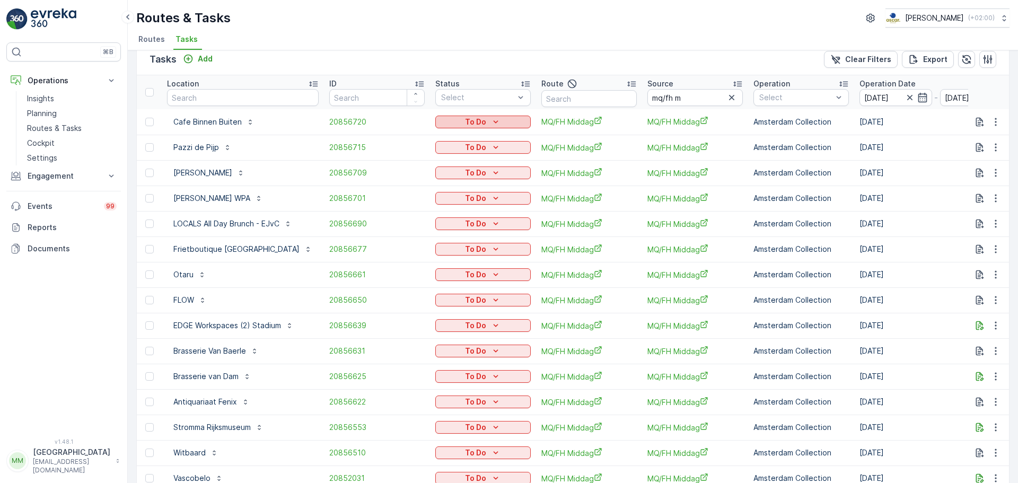
click at [456, 120] on div "To Do" at bounding box center [483, 122] width 87 height 11
click at [459, 178] on span "Cancelled" at bounding box center [458, 182] width 36 height 11
click at [475, 149] on p "To Do" at bounding box center [475, 147] width 21 height 11
click at [474, 208] on span "Cancelled" at bounding box center [458, 208] width 36 height 11
click at [476, 177] on p "To Do" at bounding box center [475, 173] width 21 height 11
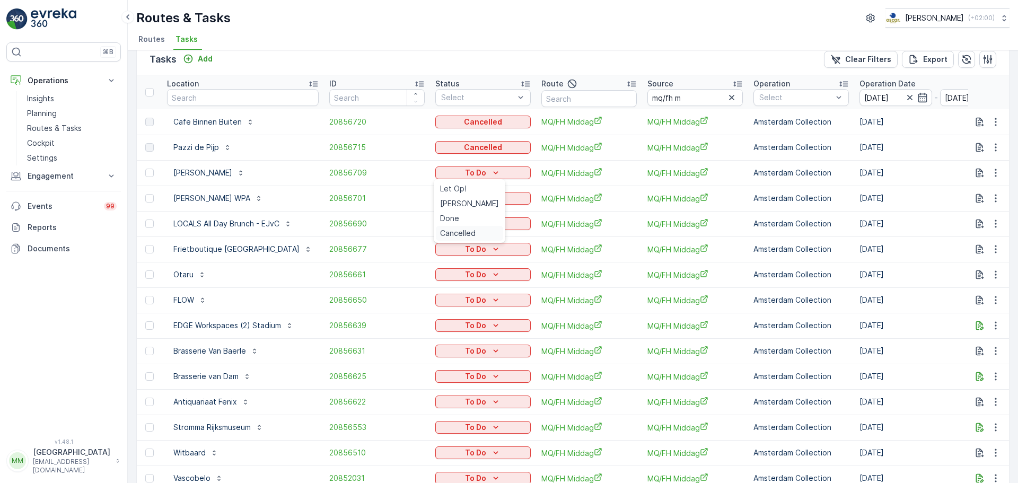
click at [461, 232] on span "Cancelled" at bounding box center [458, 233] width 36 height 11
click at [478, 203] on p "To Do" at bounding box center [475, 198] width 21 height 11
click at [459, 259] on span "Cancelled" at bounding box center [458, 258] width 36 height 11
click at [498, 228] on icon "To Do" at bounding box center [495, 223] width 11 height 11
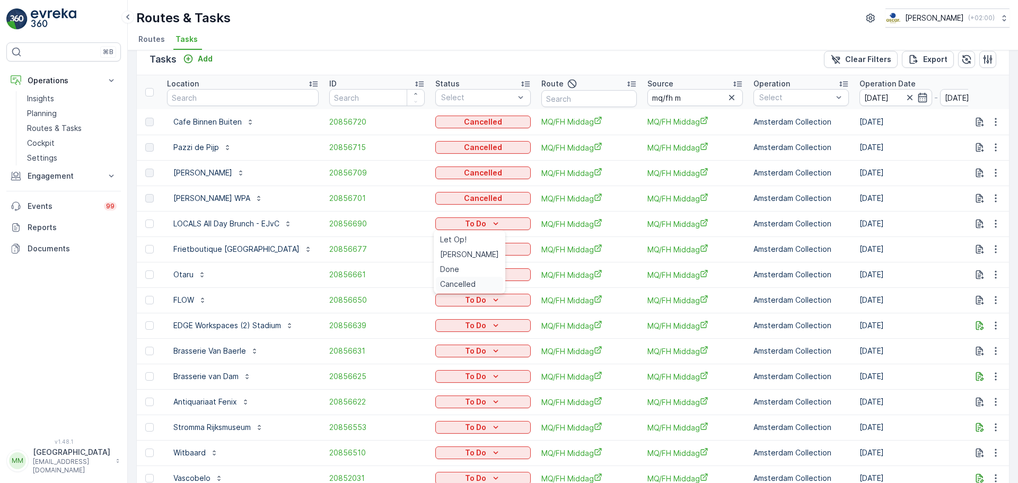
click at [468, 282] on span "Cancelled" at bounding box center [458, 284] width 36 height 11
click at [491, 241] on td "To Do" at bounding box center [483, 248] width 106 height 25
click at [490, 244] on icon "To Do" at bounding box center [495, 249] width 11 height 11
click at [450, 307] on span "Cancelled" at bounding box center [458, 309] width 36 height 11
click at [490, 277] on icon "To Do" at bounding box center [495, 274] width 11 height 11
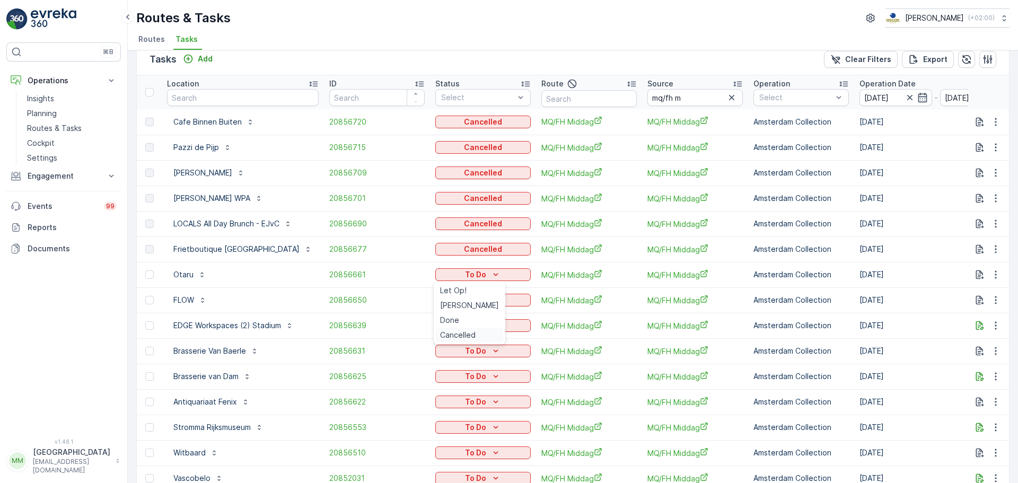
click at [458, 338] on span "Cancelled" at bounding box center [458, 335] width 36 height 11
click at [471, 301] on p "To Do" at bounding box center [475, 300] width 21 height 11
click at [456, 362] on span "Cancelled" at bounding box center [458, 360] width 36 height 11
click at [476, 328] on p "To Do" at bounding box center [475, 325] width 21 height 11
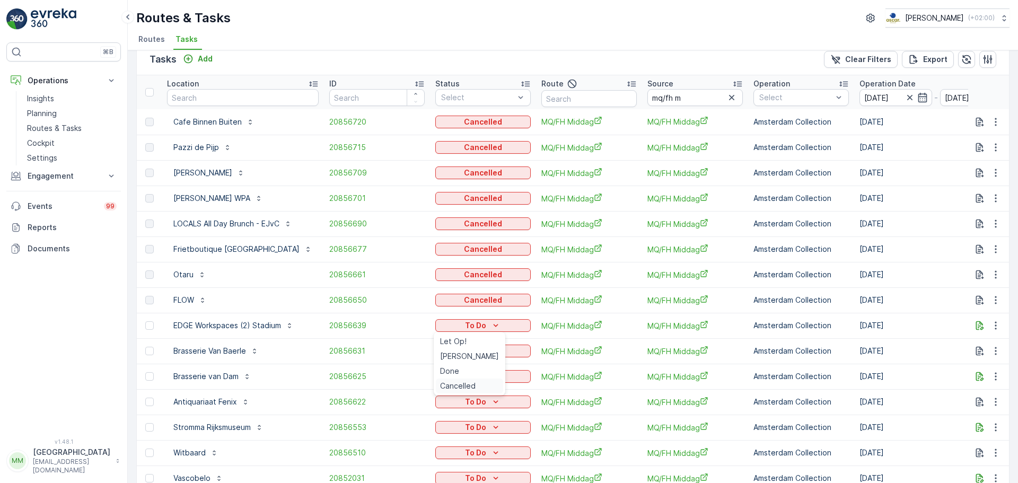
click at [453, 387] on span "Cancelled" at bounding box center [458, 386] width 36 height 11
click at [486, 352] on div "To Do" at bounding box center [483, 351] width 87 height 11
click at [459, 409] on span "Cancelled" at bounding box center [458, 411] width 36 height 11
click at [478, 378] on p "To Do" at bounding box center [475, 376] width 21 height 11
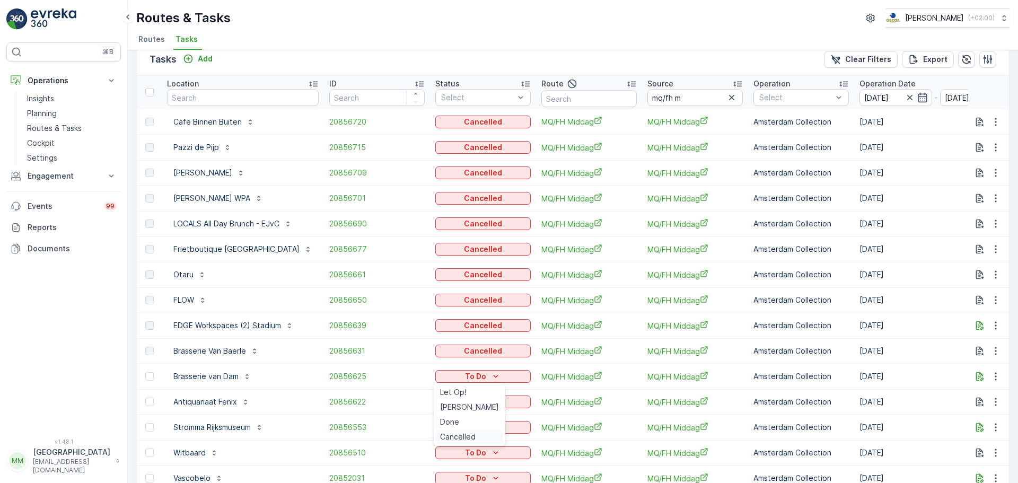
click at [463, 436] on span "Cancelled" at bounding box center [458, 437] width 36 height 11
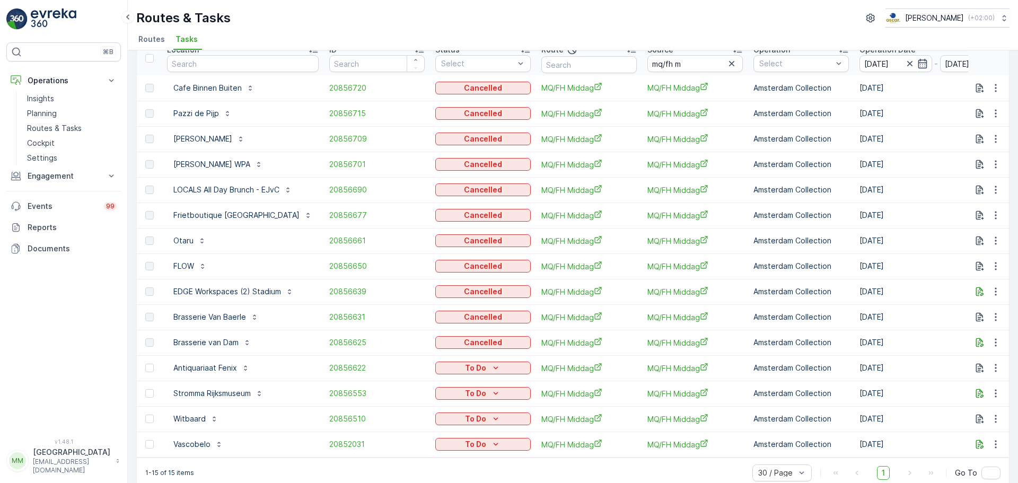
scroll to position [69, 0]
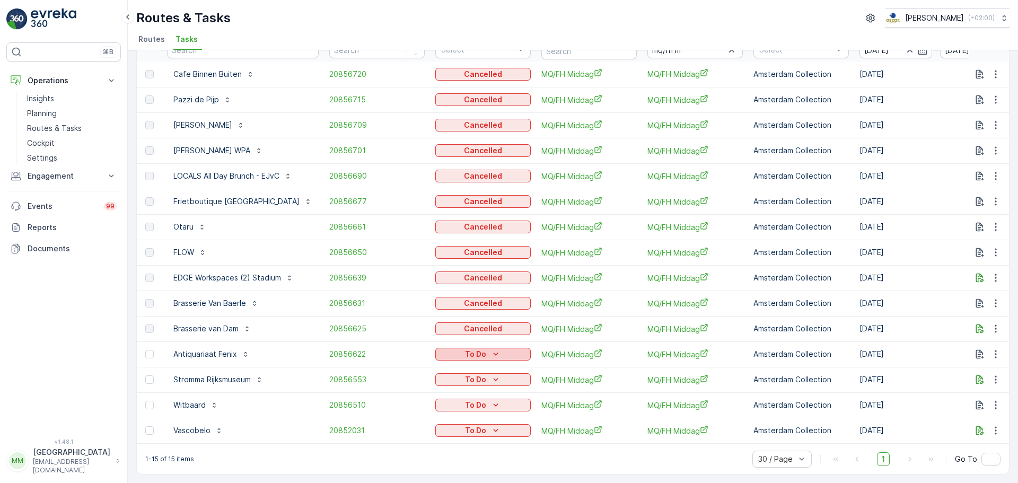
click at [459, 353] on div "To Do" at bounding box center [483, 354] width 87 height 11
click at [460, 412] on span "Cancelled" at bounding box center [458, 409] width 36 height 11
click at [449, 376] on div "To Do" at bounding box center [483, 379] width 87 height 11
click at [465, 430] on span "Cancelled" at bounding box center [458, 434] width 36 height 11
click at [451, 400] on div "To Do" at bounding box center [483, 405] width 87 height 11
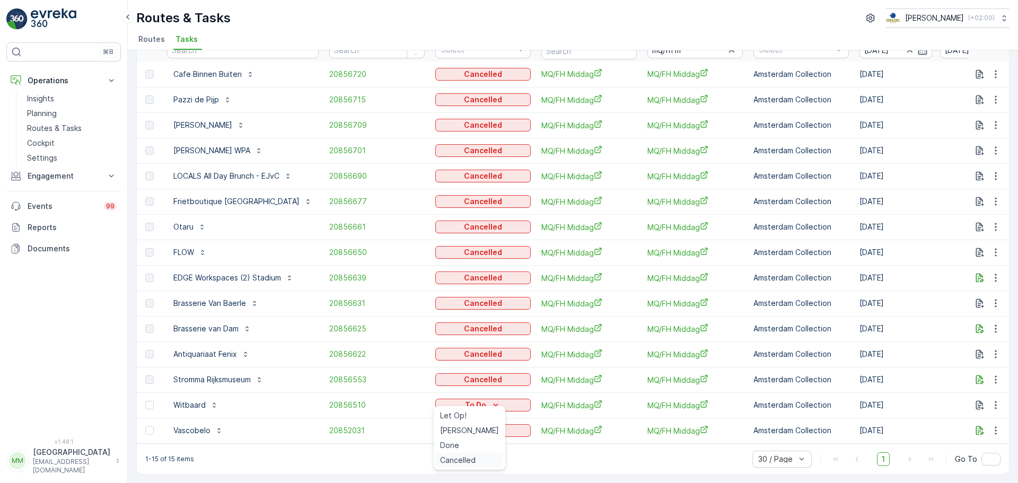
click at [457, 459] on span "Cancelled" at bounding box center [458, 460] width 36 height 11
click at [493, 430] on icon "To Do" at bounding box center [495, 430] width 11 height 11
click at [457, 409] on span "Cancelled" at bounding box center [458, 409] width 36 height 11
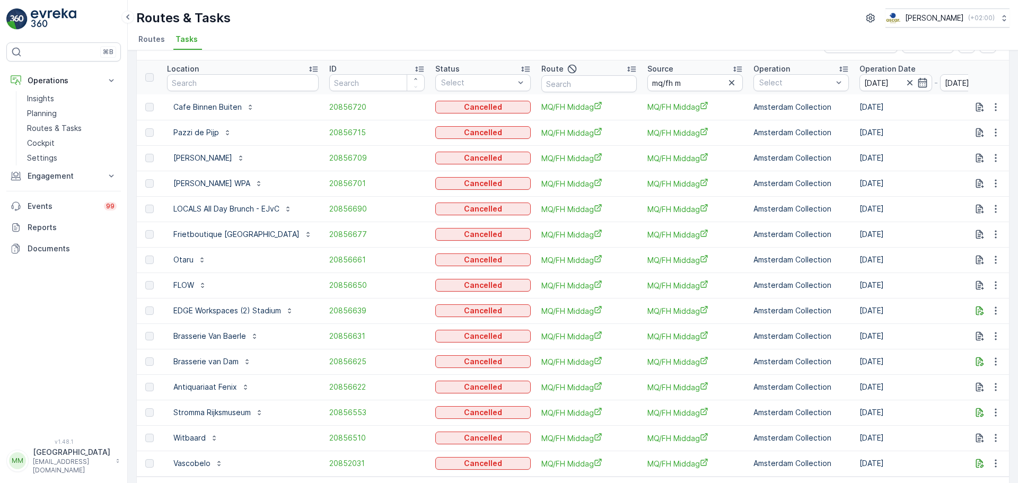
scroll to position [0, 0]
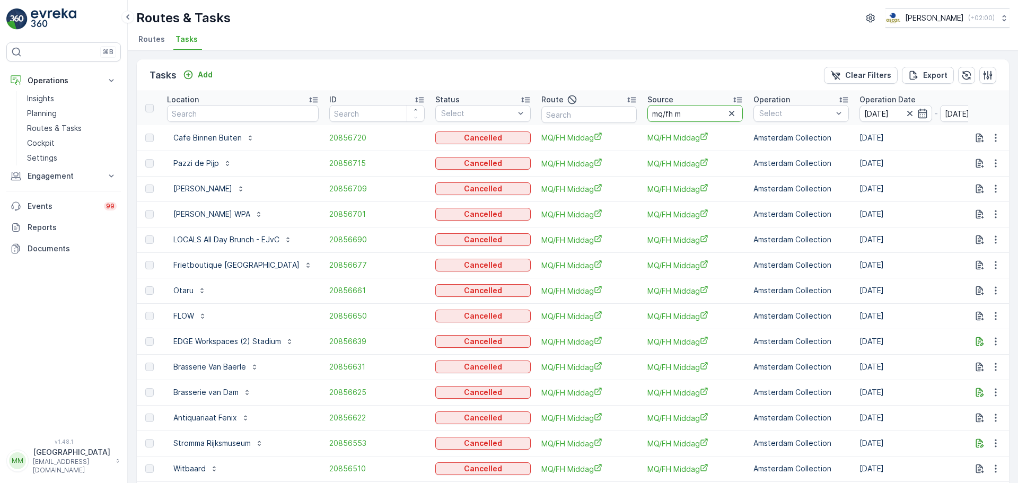
drag, startPoint x: 705, startPoint y: 115, endPoint x: 728, endPoint y: 151, distance: 42.7
click at [627, 111] on tr "Location ID Status Select Route Source mq/fh m Operation Select Operation Date …" at bounding box center [983, 108] width 1692 height 34
type input "rokin"
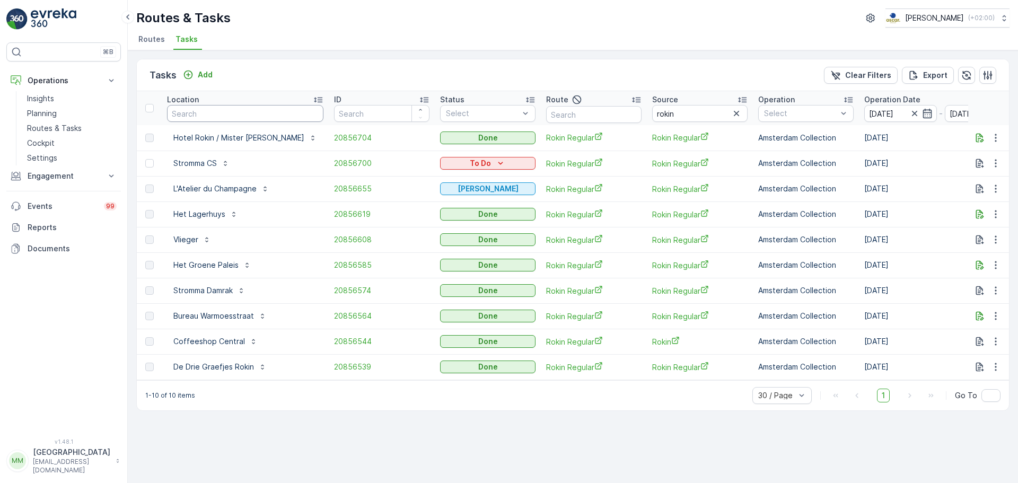
click at [248, 110] on input "text" at bounding box center [245, 113] width 156 height 17
click at [435, 174] on td "To Do" at bounding box center [488, 163] width 106 height 25
click at [444, 165] on div "To Do" at bounding box center [487, 163] width 87 height 11
click at [441, 222] on span "Cancelled" at bounding box center [435, 223] width 36 height 11
click at [247, 116] on input "text" at bounding box center [245, 113] width 156 height 17
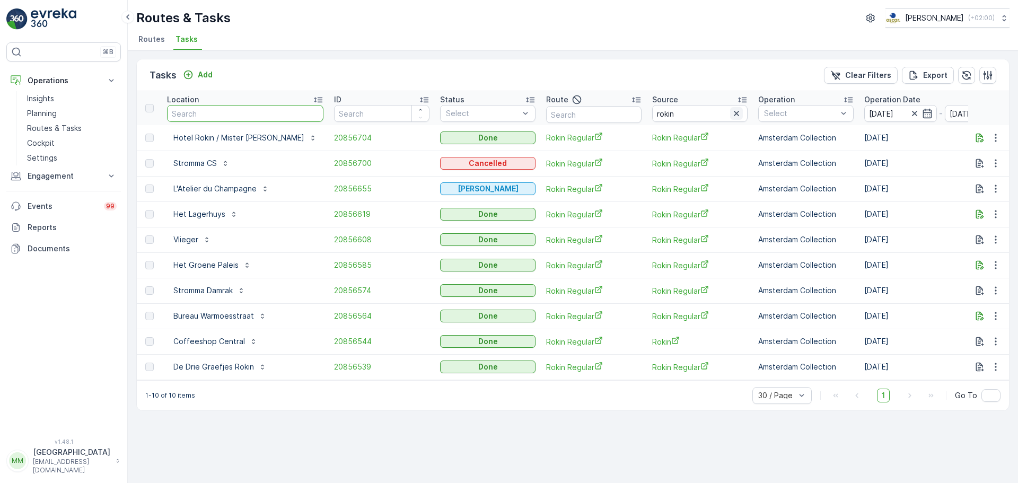
click at [731, 116] on icon "button" at bounding box center [736, 113] width 11 height 11
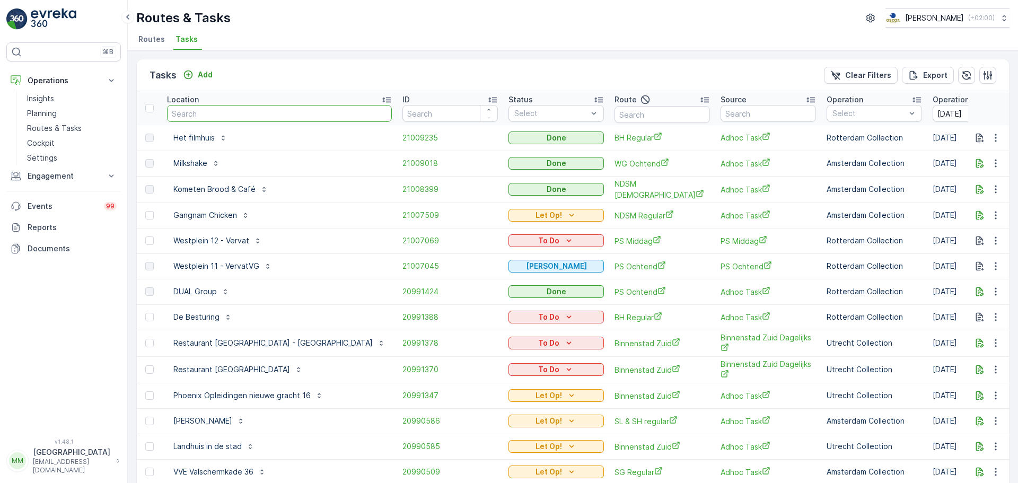
click at [198, 113] on input "text" at bounding box center [279, 113] width 225 height 17
type input "l"
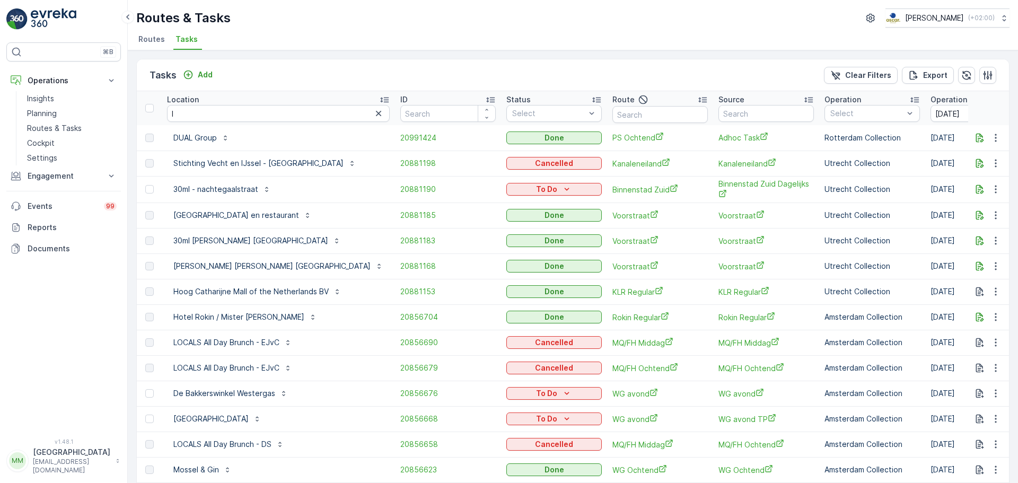
click at [197, 117] on input "l" at bounding box center [278, 113] width 223 height 17
type input "la dill"
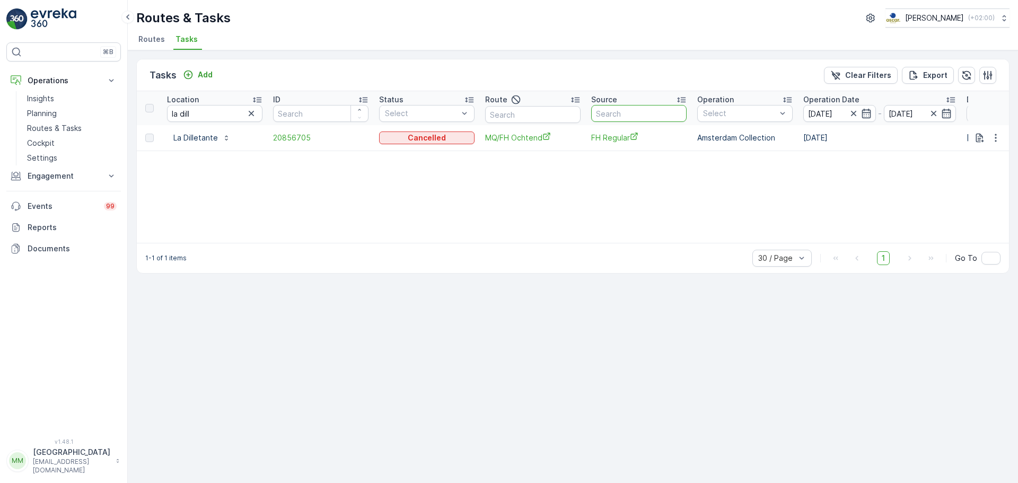
click at [621, 113] on input "text" at bounding box center [638, 113] width 95 height 17
type input "sl"
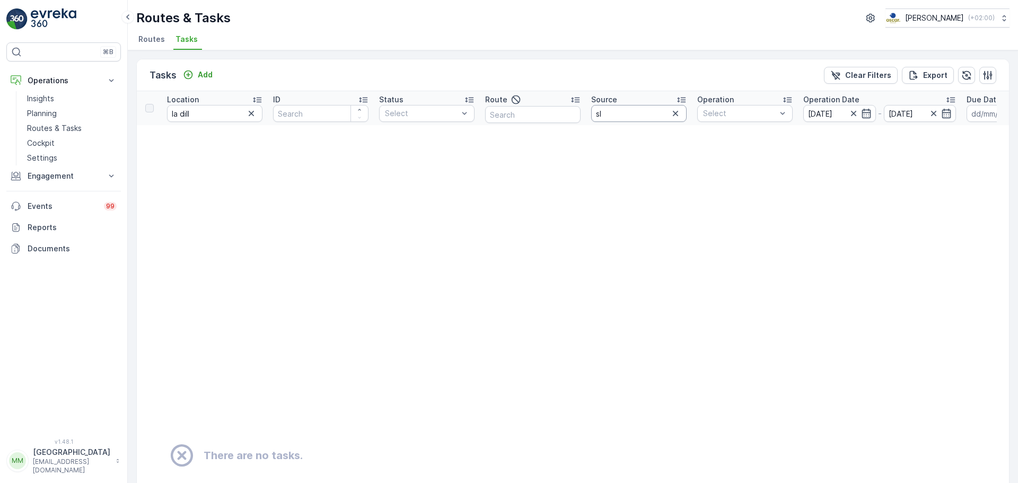
click at [635, 111] on input "sl" at bounding box center [638, 113] width 95 height 17
click at [251, 107] on input "la dill" at bounding box center [214, 113] width 95 height 17
click at [251, 112] on icon "button" at bounding box center [251, 113] width 11 height 11
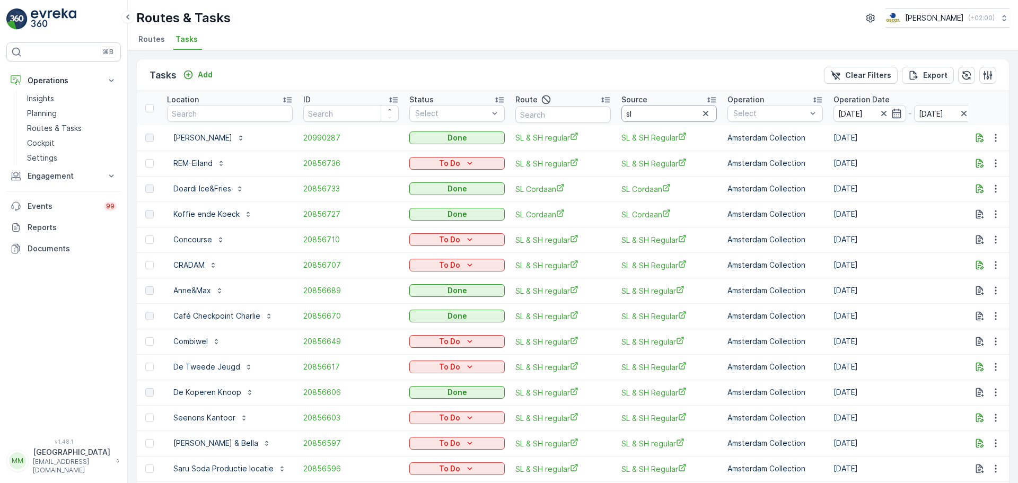
click at [642, 120] on input "sl" at bounding box center [668, 113] width 95 height 17
type input "sl"
click at [656, 112] on input "sl" at bounding box center [668, 113] width 95 height 17
type input "sl & sh"
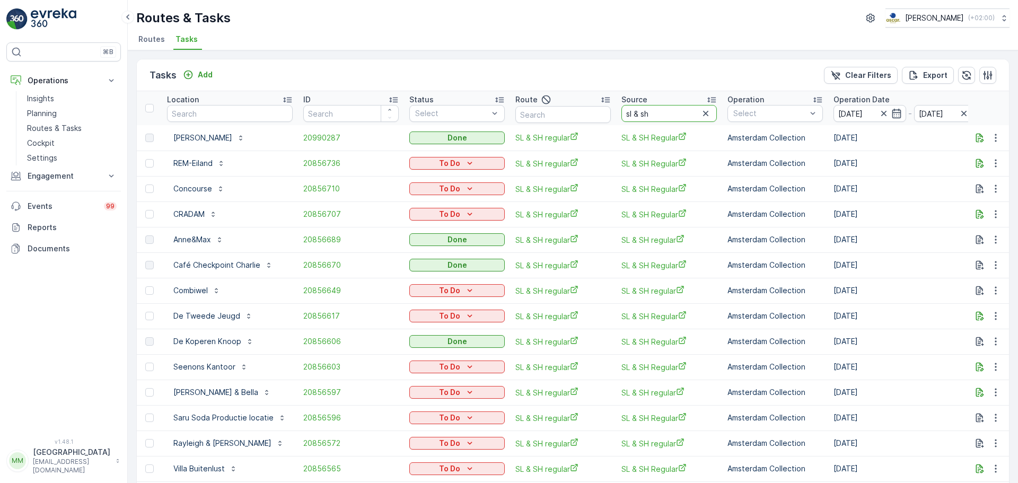
drag, startPoint x: 662, startPoint y: 115, endPoint x: 612, endPoint y: 107, distance: 50.6
click at [612, 107] on tr "Location ID Status Select Route Source sl & sh Operation Select Operation Date …" at bounding box center [970, 108] width 1666 height 34
type input "nes"
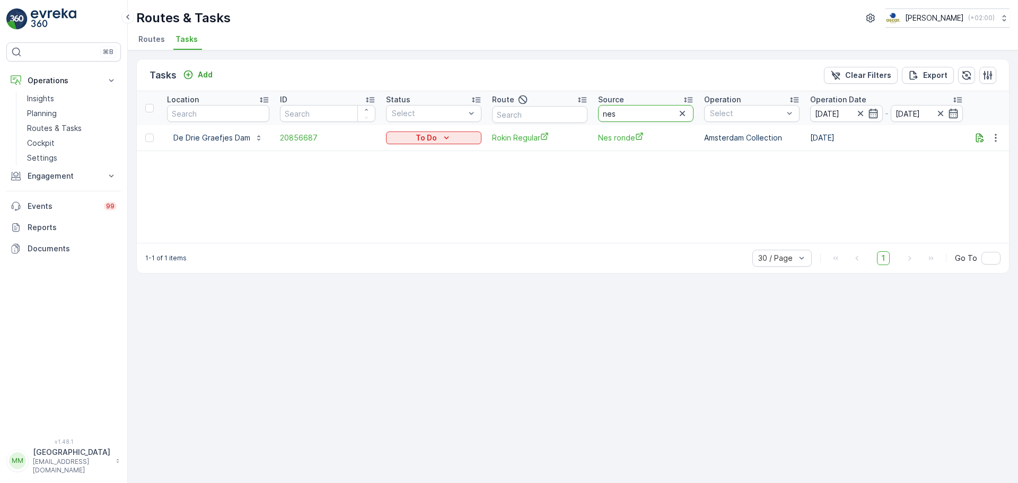
drag, startPoint x: 633, startPoint y: 115, endPoint x: 577, endPoint y: 127, distance: 57.5
click at [578, 128] on table "Location ID Status Select Route Source nes Operation Select Operation Date 14.0…" at bounding box center [958, 121] width 1642 height 60
click at [534, 117] on input "text" at bounding box center [539, 114] width 95 height 17
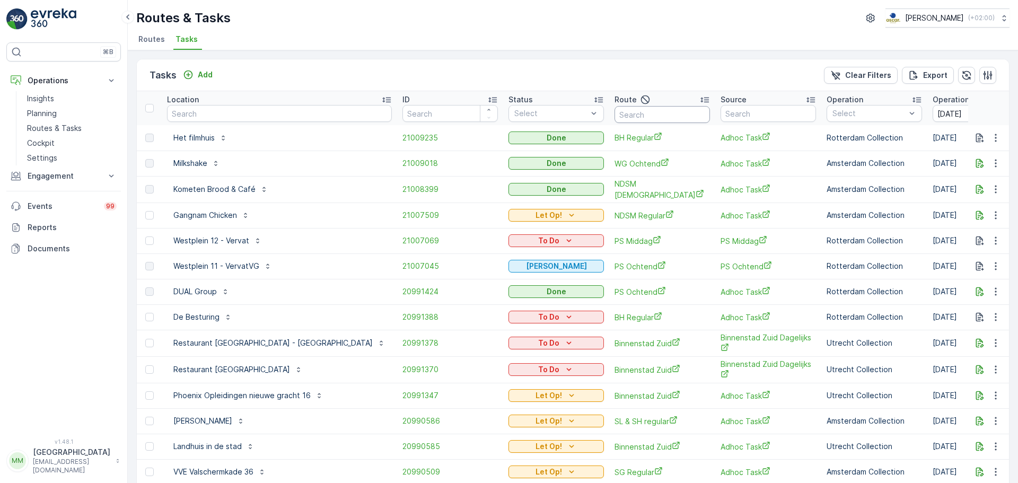
click at [614, 116] on input "text" at bounding box center [661, 114] width 95 height 17
type input "nes"
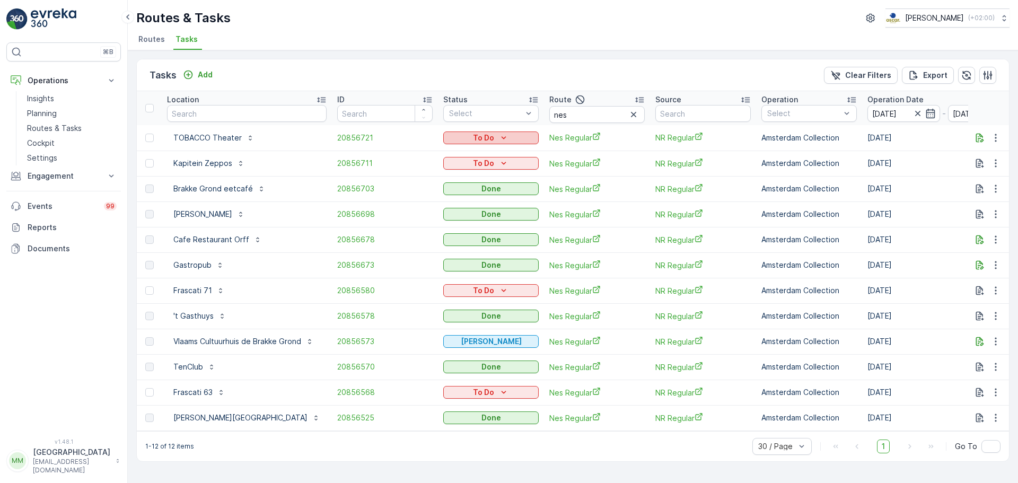
click at [484, 137] on p "To Do" at bounding box center [483, 138] width 21 height 11
click at [471, 200] on span "Cancelled" at bounding box center [462, 198] width 36 height 11
click at [498, 166] on icon "To Do" at bounding box center [503, 163] width 11 height 11
click at [470, 227] on span "Cancelled" at bounding box center [462, 223] width 36 height 11
click at [497, 297] on div "To Do" at bounding box center [490, 290] width 95 height 15
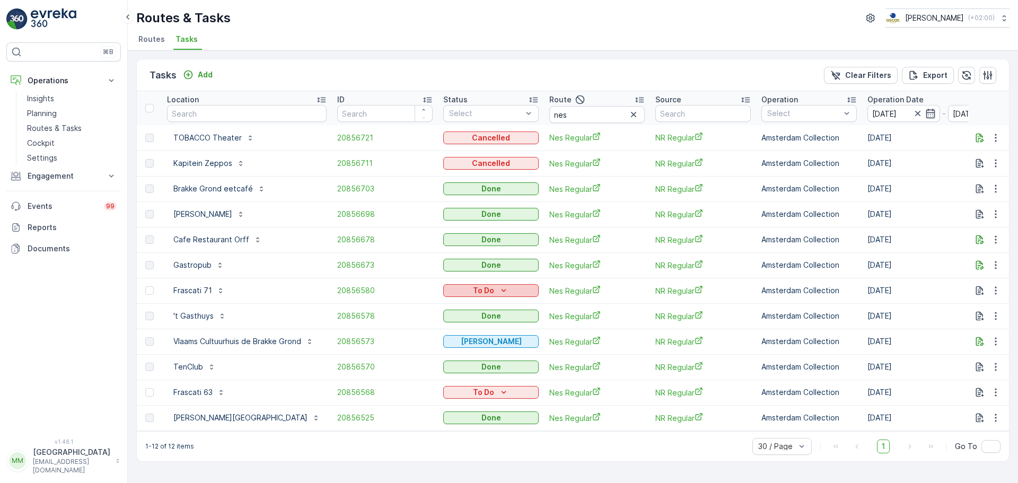
click at [498, 294] on icon "To Do" at bounding box center [503, 290] width 11 height 11
click at [468, 350] on span "Cancelled" at bounding box center [462, 351] width 36 height 11
click at [478, 391] on p "To Do" at bounding box center [483, 392] width 21 height 11
click at [468, 454] on span "Cancelled" at bounding box center [462, 452] width 36 height 11
drag, startPoint x: 574, startPoint y: 111, endPoint x: 533, endPoint y: 115, distance: 41.5
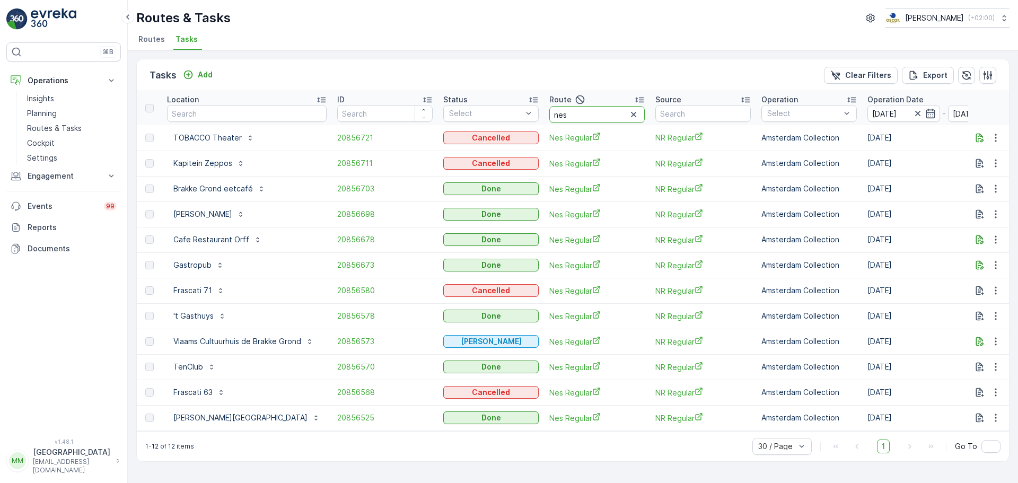
click at [533, 115] on tr "Location ID Status Select Route nes Source Operation Select Operation Date 14.0…" at bounding box center [987, 108] width 1700 height 34
type input "roki"
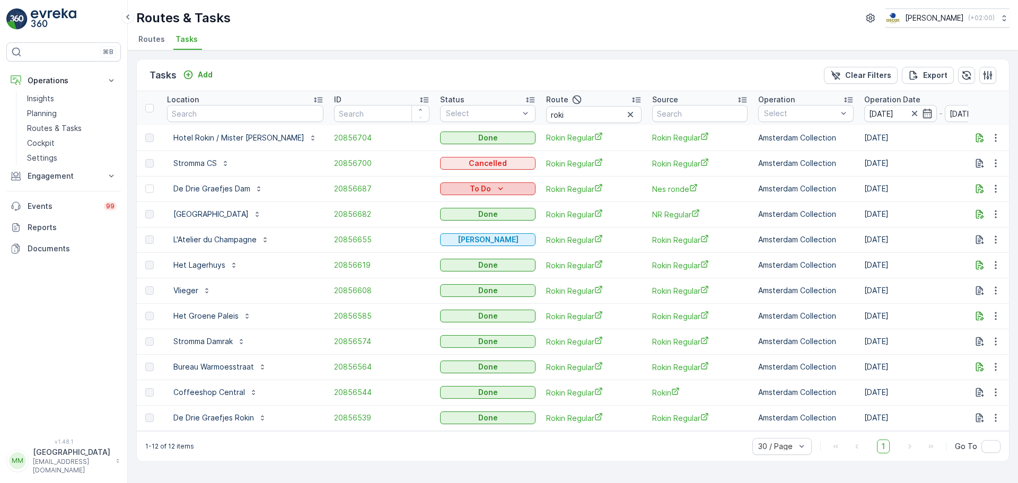
click at [470, 192] on p "To Do" at bounding box center [480, 188] width 21 height 11
click at [452, 251] on span "Cancelled" at bounding box center [435, 249] width 36 height 11
drag, startPoint x: 560, startPoint y: 113, endPoint x: 493, endPoint y: 112, distance: 67.9
click at [493, 112] on tr "Location ID Status Select Route roki Source Operation Select Operation Date 14.…" at bounding box center [985, 108] width 1697 height 34
type input "ndsm r"
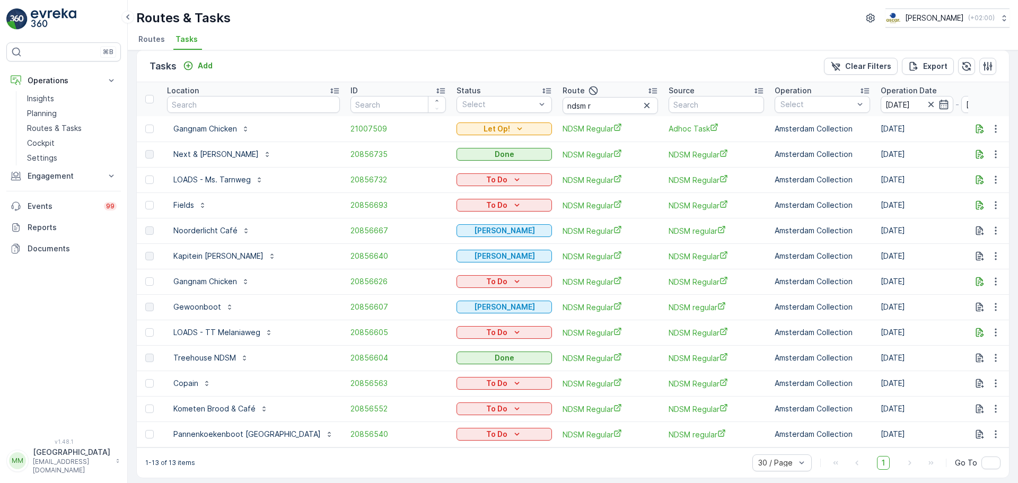
scroll to position [18, 0]
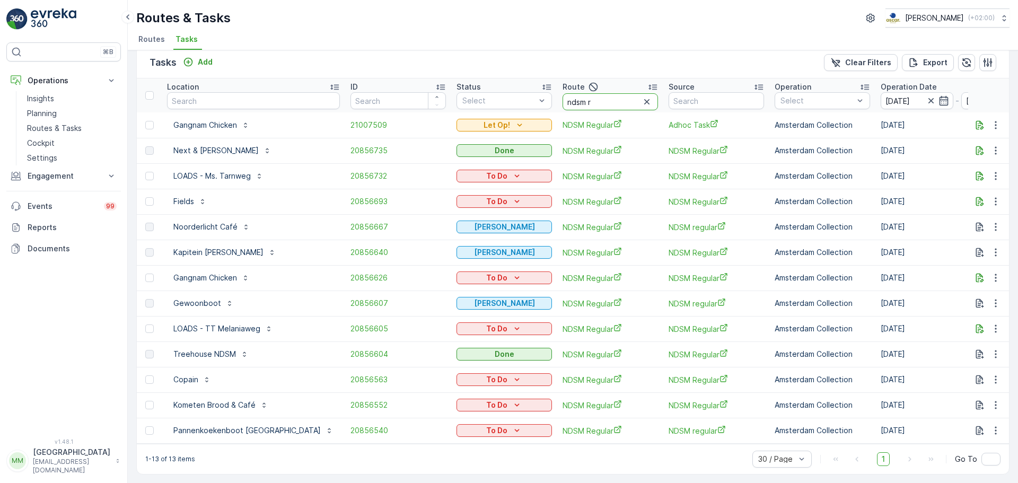
click at [567, 96] on input "ndsm r" at bounding box center [610, 101] width 95 height 17
type input "ndsm o"
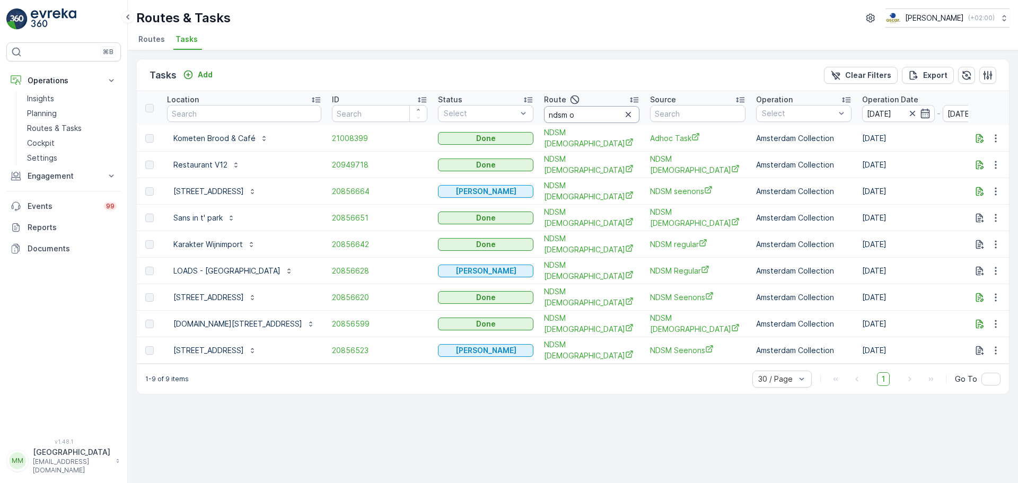
click at [582, 111] on input "ndsm o" at bounding box center [591, 114] width 95 height 17
type input "ndsm r"
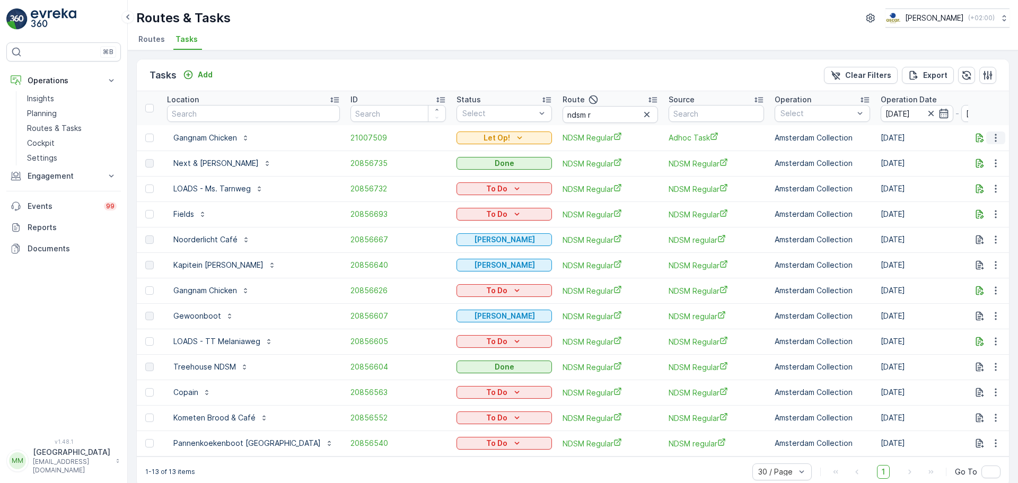
click at [992, 137] on icon "button" at bounding box center [995, 138] width 11 height 11
click at [970, 183] on span "Change Route" at bounding box center [968, 183] width 51 height 11
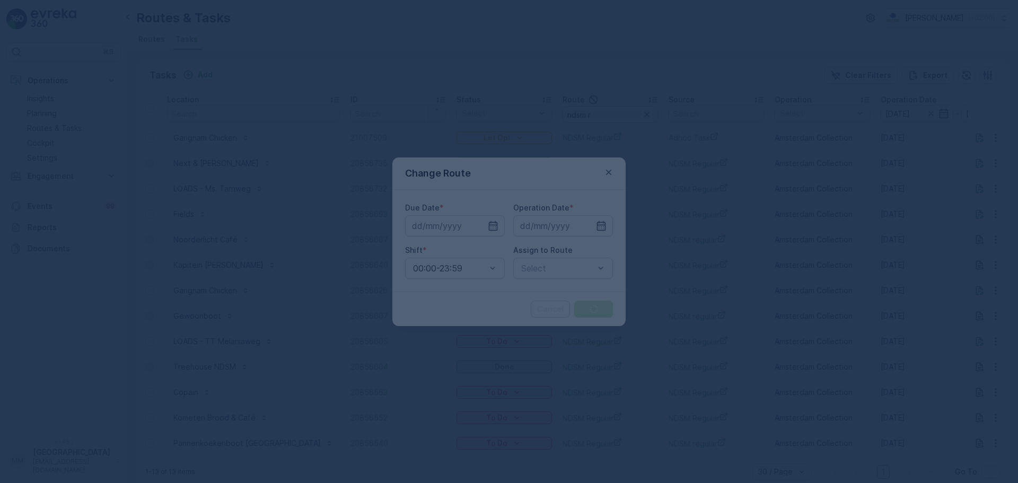
type input "[DATE]"
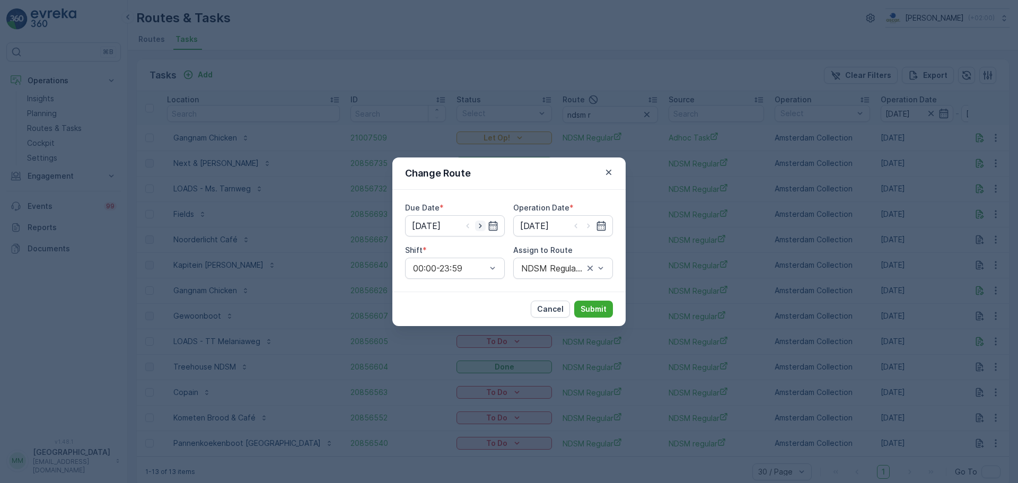
click at [476, 224] on icon "button" at bounding box center [480, 226] width 11 height 11
type input "[DATE]"
click at [591, 227] on icon "button" at bounding box center [588, 226] width 11 height 11
type input "[DATE]"
click at [576, 263] on div at bounding box center [557, 268] width 75 height 10
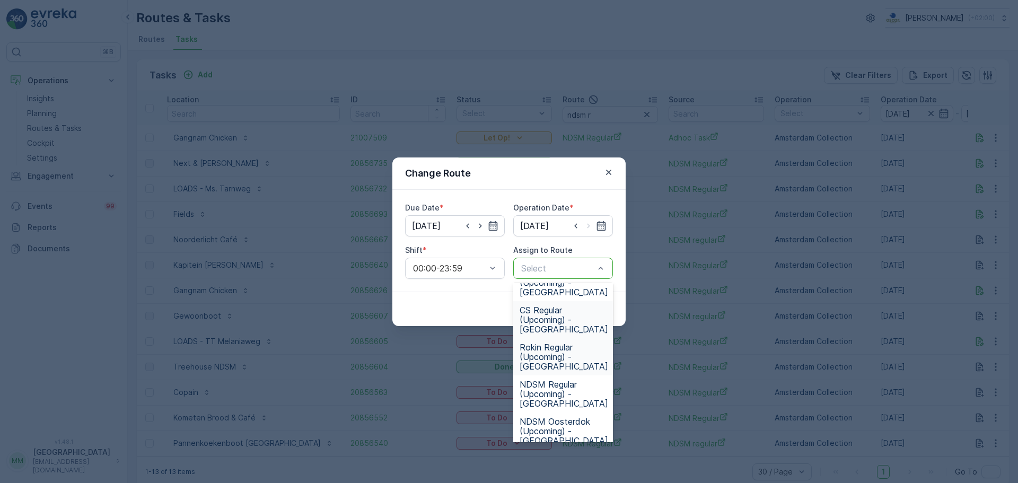
scroll to position [371, 0]
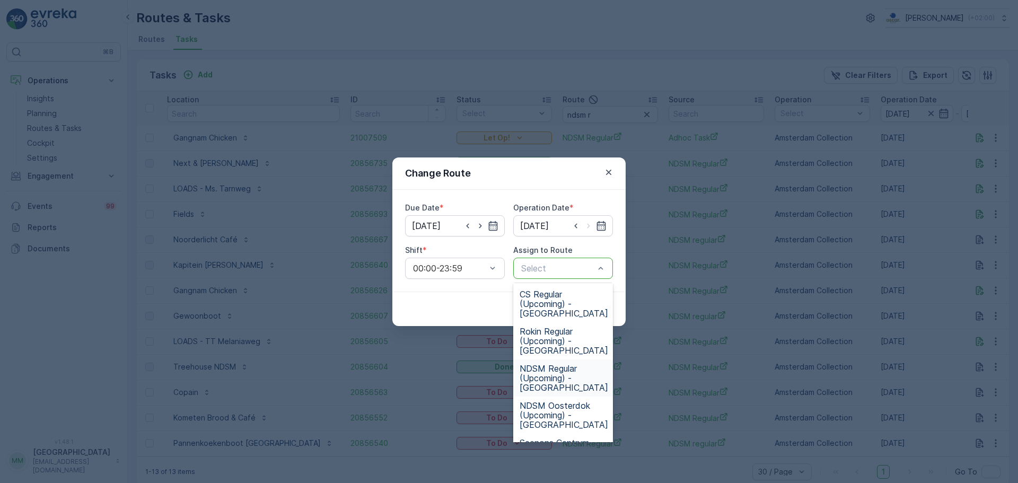
click at [575, 367] on span "NDSM Regular (Upcoming) - [GEOGRAPHIC_DATA]" at bounding box center [564, 378] width 89 height 29
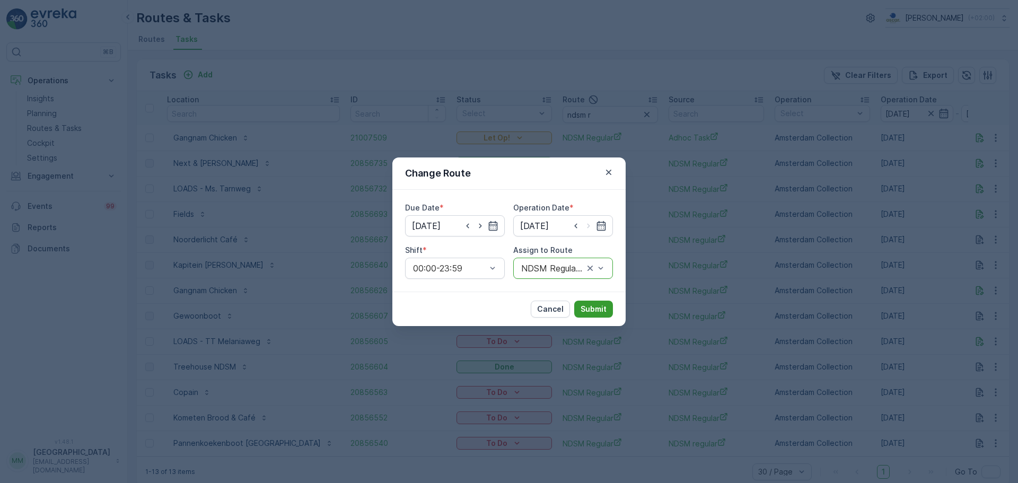
click at [587, 314] on button "Submit" at bounding box center [593, 309] width 39 height 17
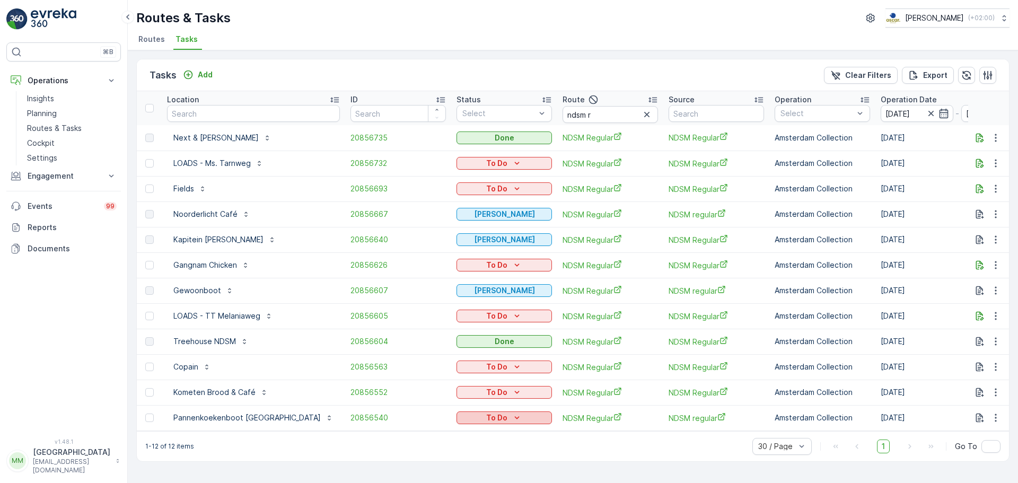
click at [486, 419] on p "To Do" at bounding box center [496, 417] width 21 height 11
click at [444, 389] on div "Done" at bounding box center [454, 387] width 67 height 15
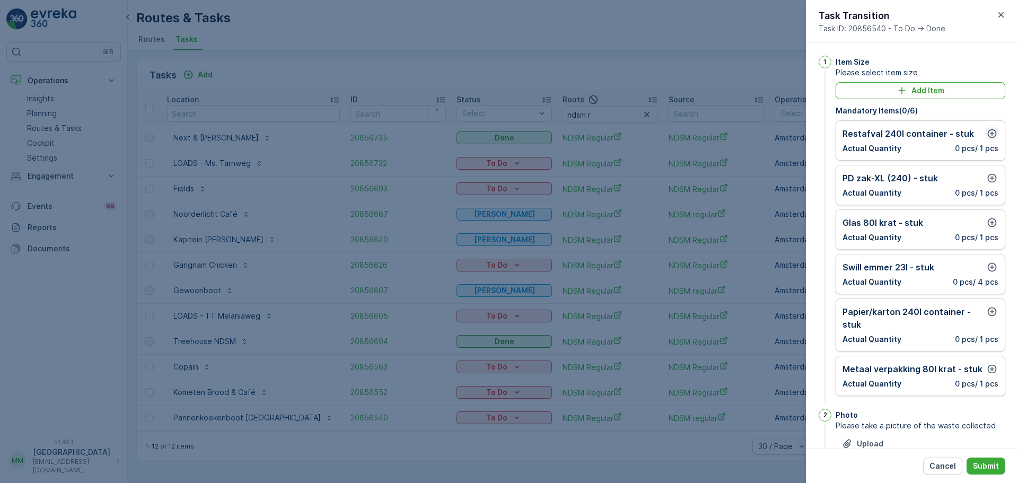
click at [991, 130] on icon "button" at bounding box center [992, 133] width 9 height 9
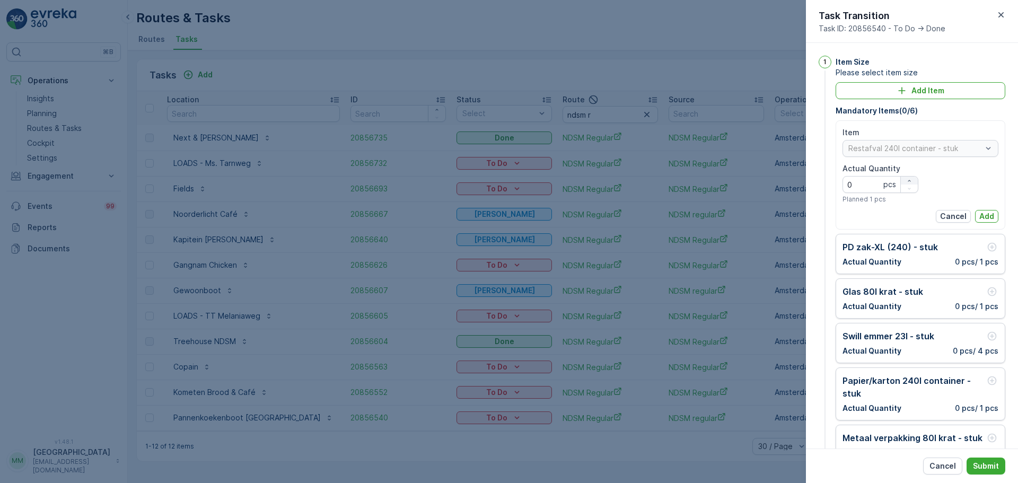
click at [904, 180] on div "button" at bounding box center [909, 181] width 17 height 6
type Quantity "1"
click at [979, 215] on p "Add" at bounding box center [986, 216] width 15 height 11
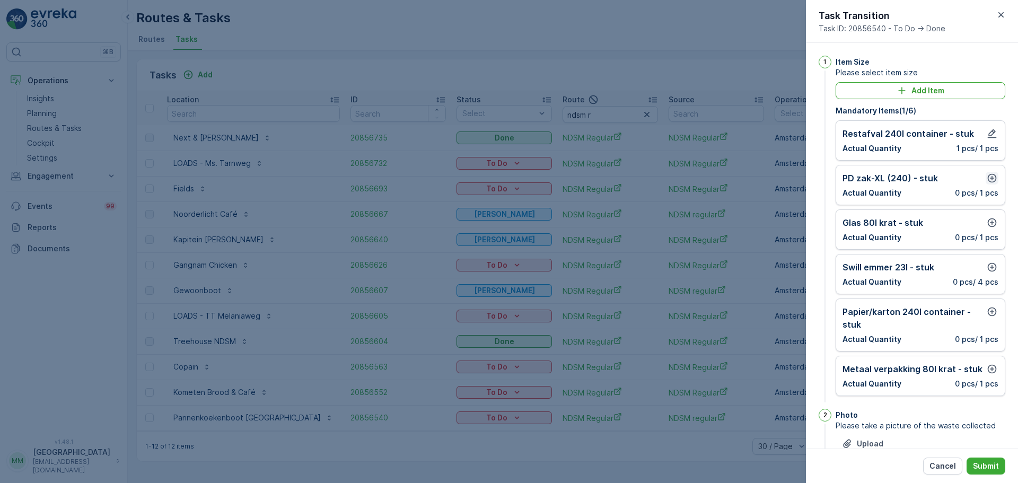
click at [987, 182] on icon "button" at bounding box center [992, 178] width 11 height 11
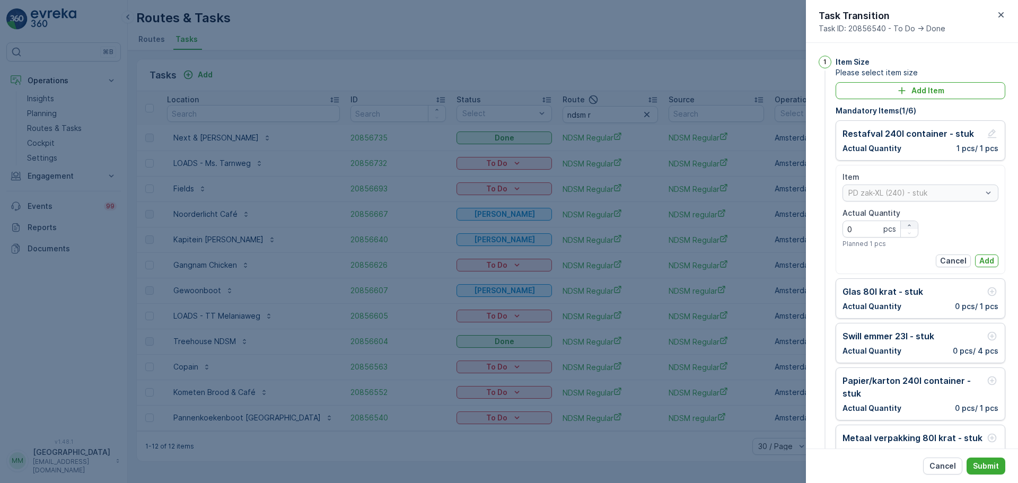
click at [908, 225] on icon "button" at bounding box center [909, 225] width 6 height 6
type Quantity "1"
click at [983, 256] on p "Add" at bounding box center [986, 261] width 15 height 11
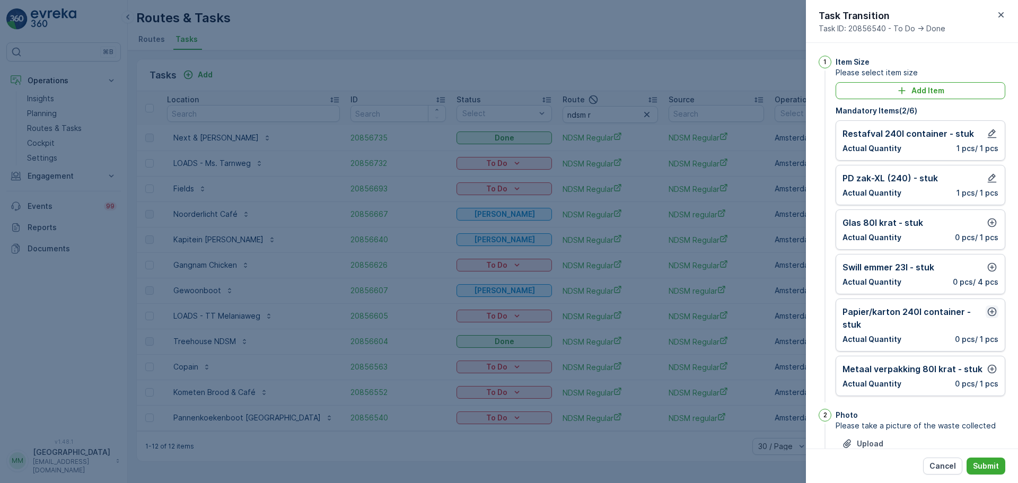
click at [989, 310] on icon "button" at bounding box center [992, 311] width 9 height 9
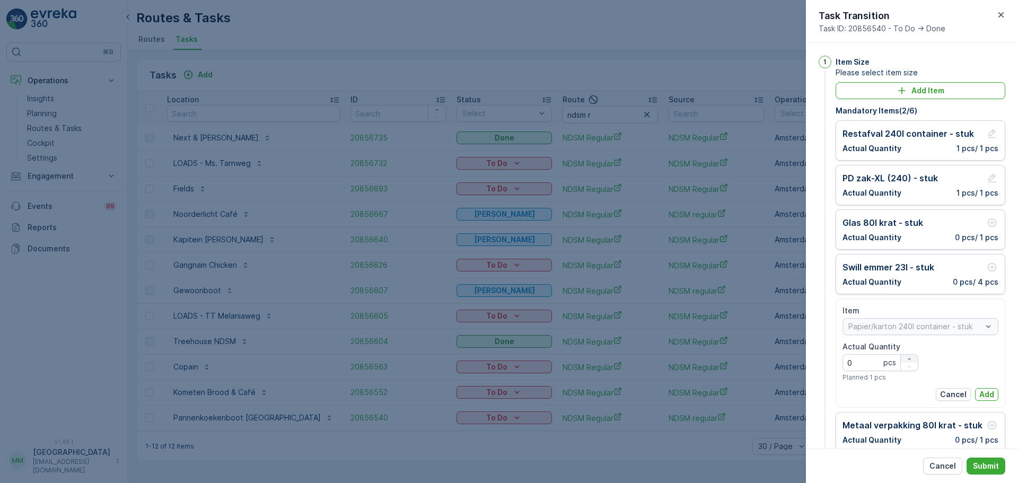
click at [908, 356] on icon "button" at bounding box center [909, 359] width 6 height 6
type Quantity "1"
click at [979, 392] on p "Add" at bounding box center [986, 394] width 15 height 11
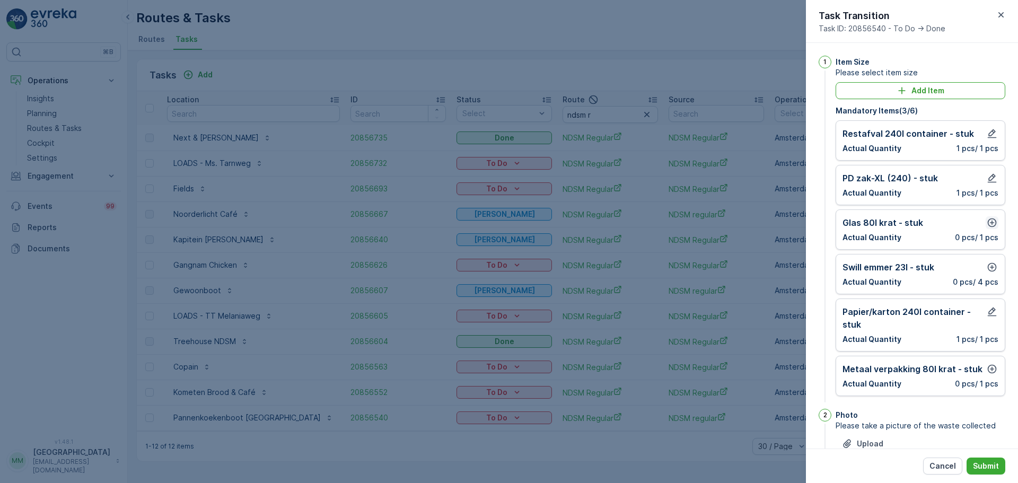
click at [995, 221] on button "button" at bounding box center [992, 222] width 13 height 13
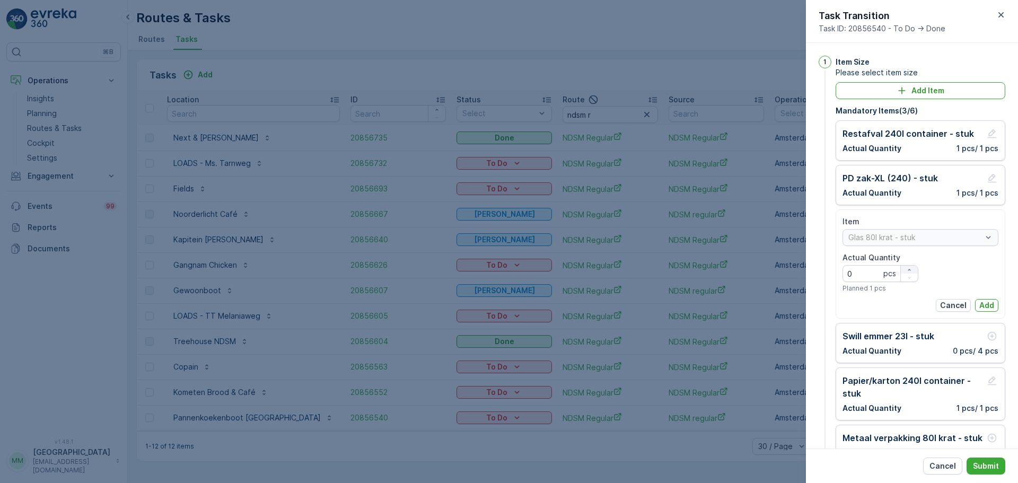
click at [906, 271] on icon "button" at bounding box center [909, 270] width 6 height 6
type Quantity "1"
click at [981, 303] on p "Add" at bounding box center [986, 305] width 15 height 11
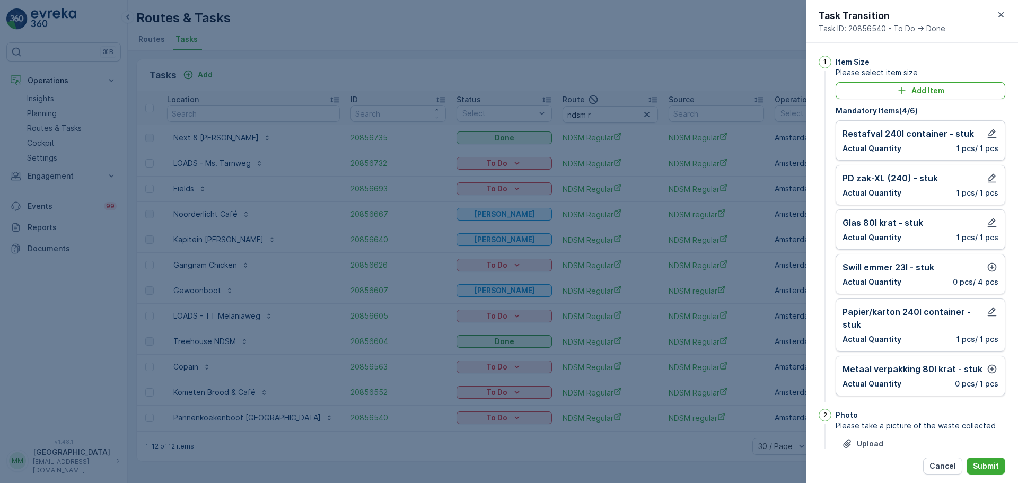
click at [974, 266] on div "Swill emmer 23l - stuk" at bounding box center [920, 267] width 156 height 13
click at [990, 267] on icon "button" at bounding box center [992, 267] width 11 height 11
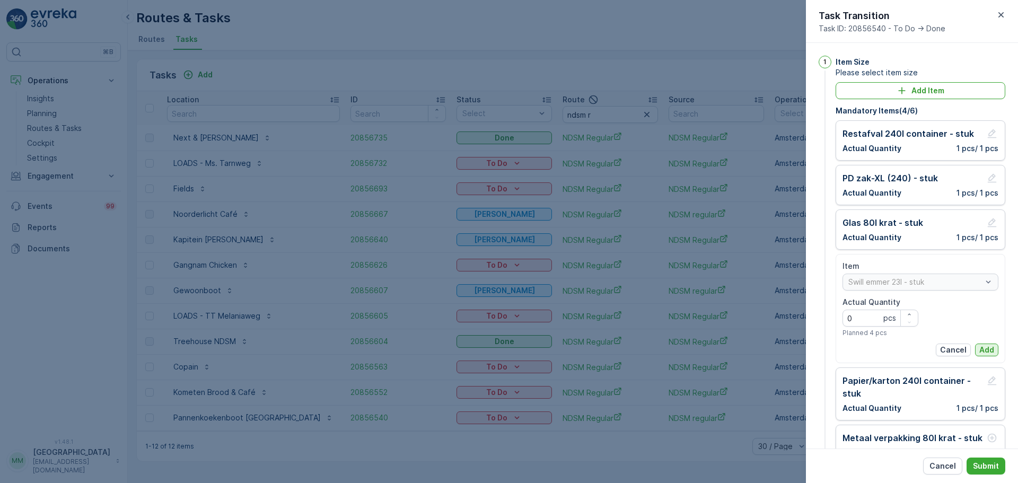
click at [985, 349] on p "Add" at bounding box center [986, 350] width 15 height 11
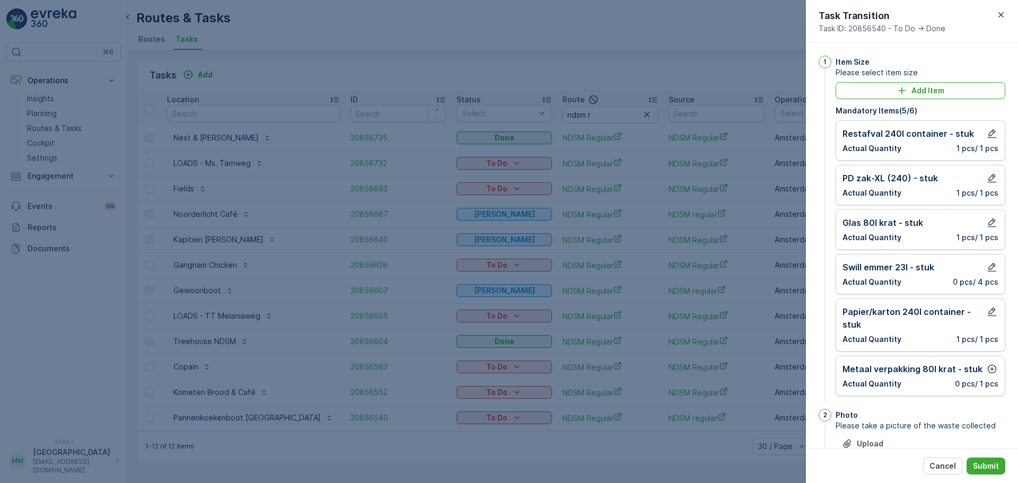
click at [978, 377] on div "Metaal verpakking 80l krat - stuk Actual Quantity 0 pcs / 1 pcs" at bounding box center [920, 376] width 156 height 27
click at [987, 372] on icon "button" at bounding box center [992, 369] width 11 height 11
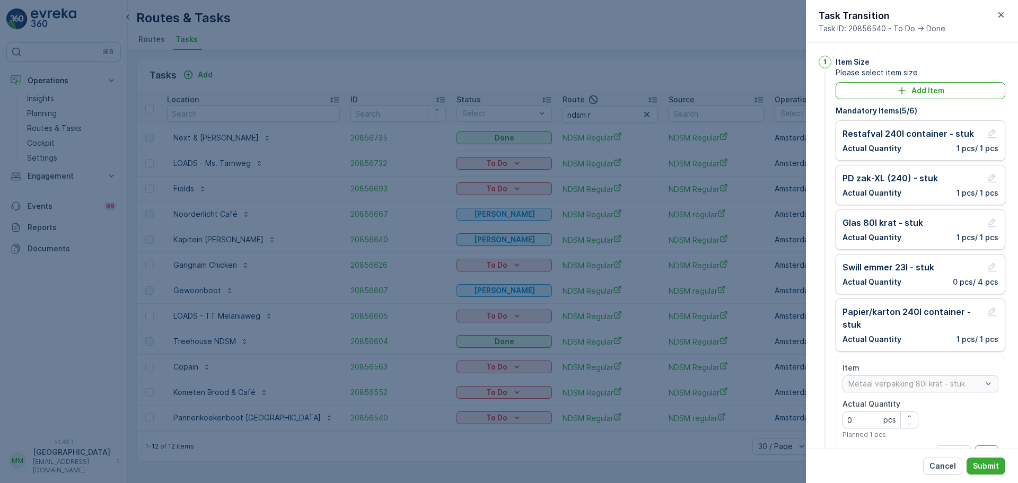
click at [980, 444] on div "Item Metaal verpakking 80l krat - stuk Actual Quantity 0 pcs Planned 1 pcs Canc…" at bounding box center [920, 410] width 156 height 95
click at [983, 446] on p "Add" at bounding box center [986, 451] width 15 height 11
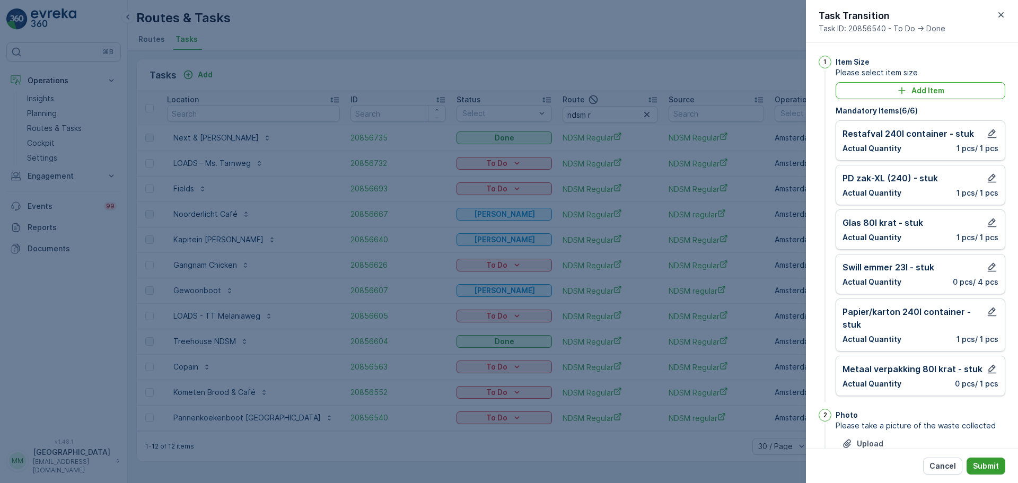
click at [984, 462] on p "Submit" at bounding box center [986, 466] width 26 height 11
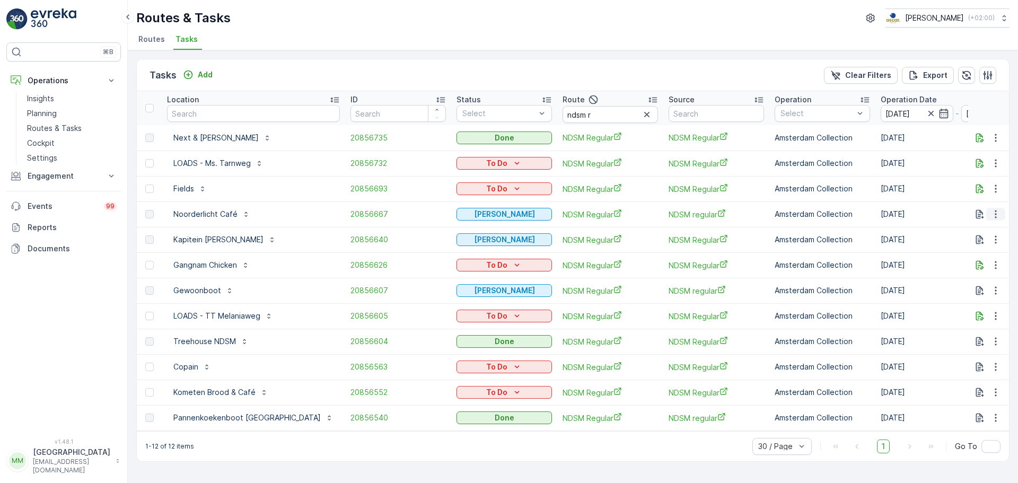
click at [999, 217] on icon "button" at bounding box center [995, 214] width 11 height 11
click at [998, 229] on span "See More Details" at bounding box center [982, 230] width 61 height 11
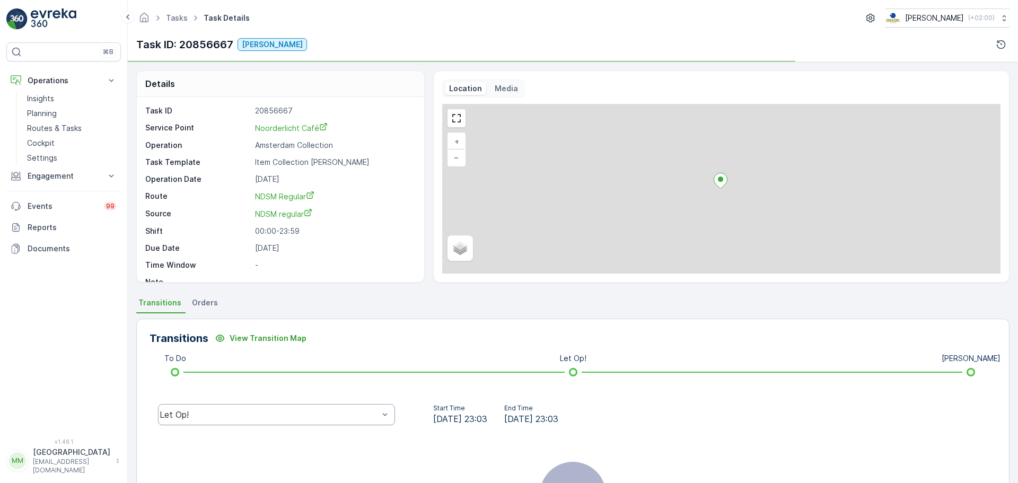
drag, startPoint x: 296, startPoint y: 417, endPoint x: 277, endPoint y: 408, distance: 21.1
click at [296, 417] on div "Let Op!" at bounding box center [269, 415] width 219 height 10
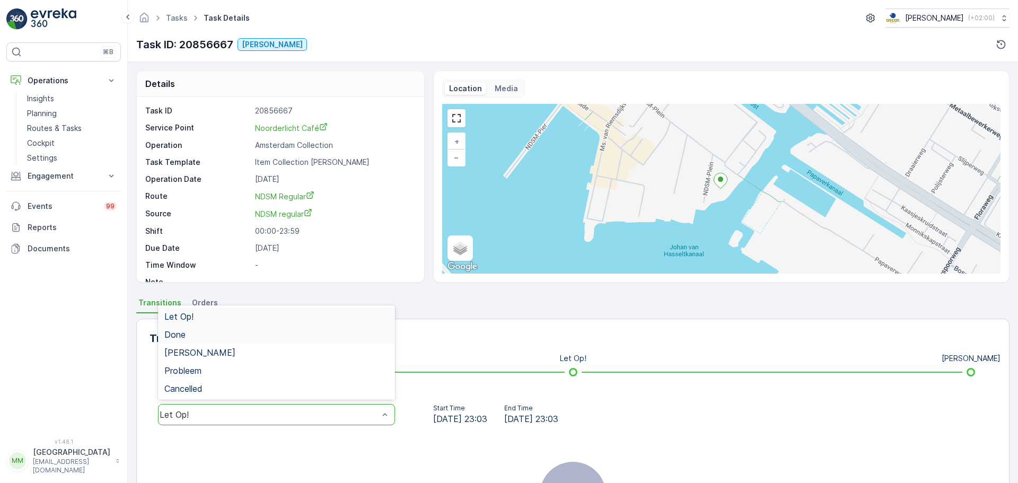
click at [206, 330] on div "Done" at bounding box center [276, 335] width 224 height 10
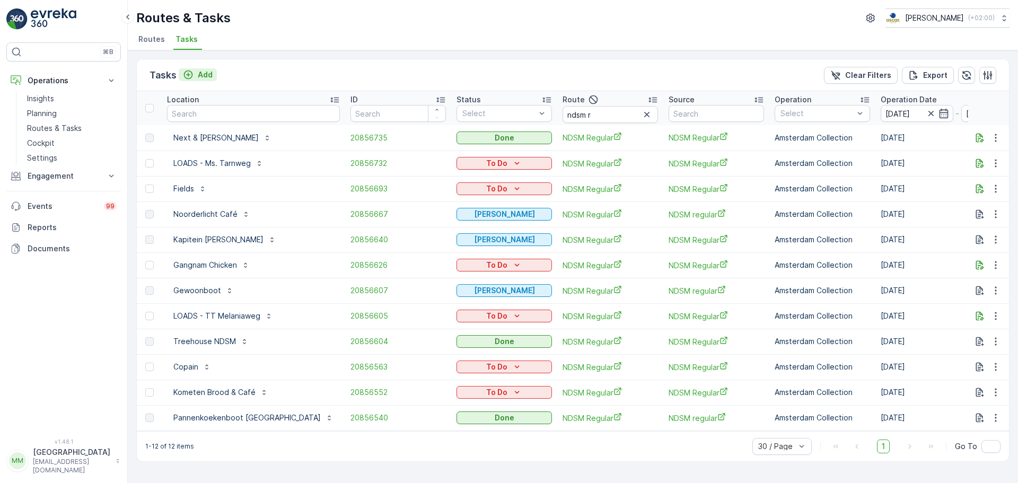
click at [204, 69] on p "Add" at bounding box center [205, 74] width 15 height 11
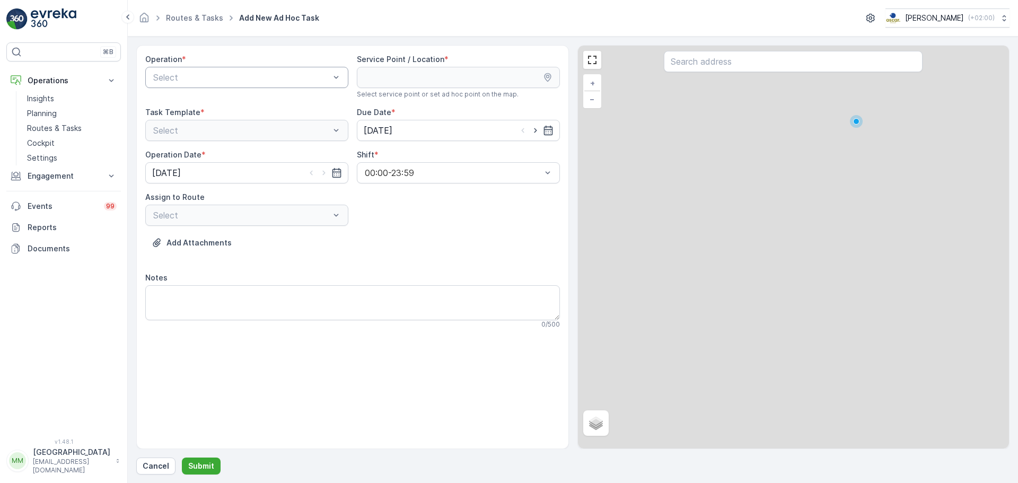
click at [243, 75] on div at bounding box center [241, 78] width 179 height 10
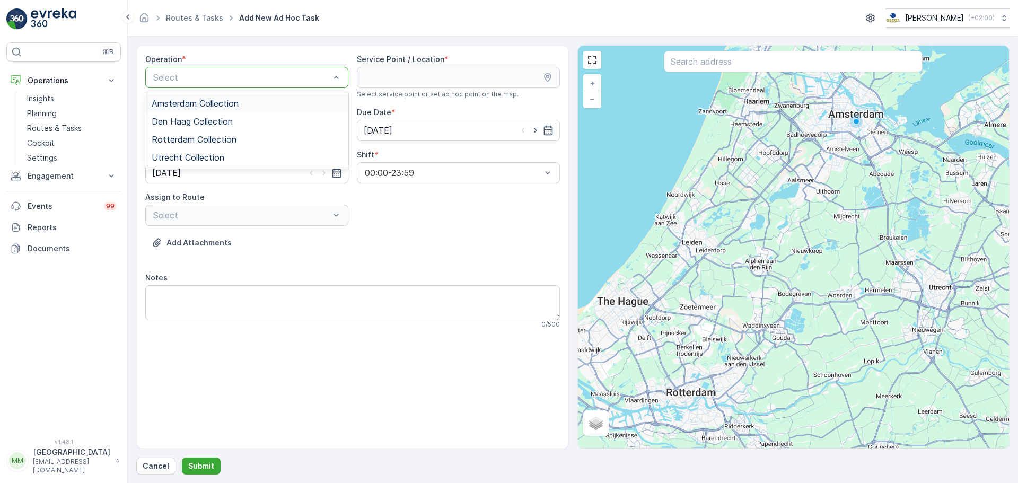
click at [236, 106] on span "Amsterdam Collection" at bounding box center [195, 104] width 87 height 10
click at [784, 60] on input "text" at bounding box center [793, 61] width 259 height 21
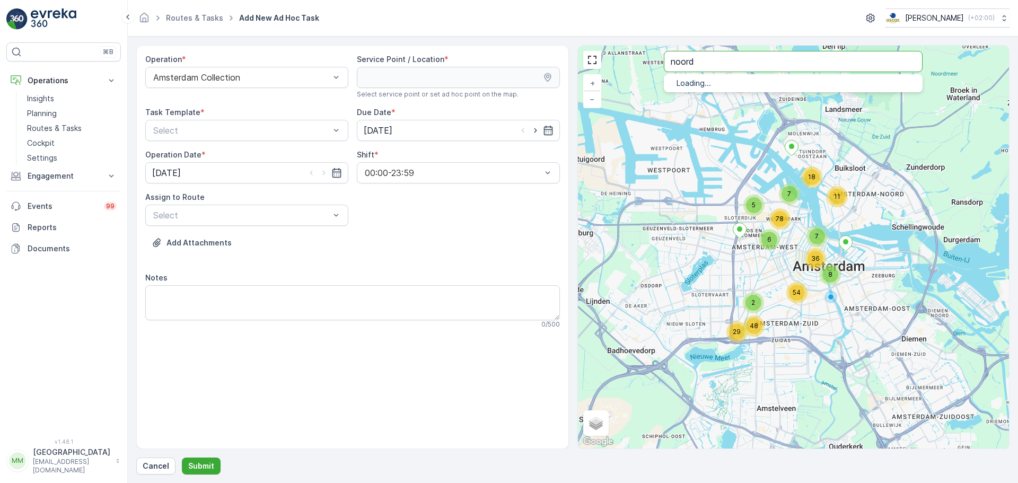
type input "noord"
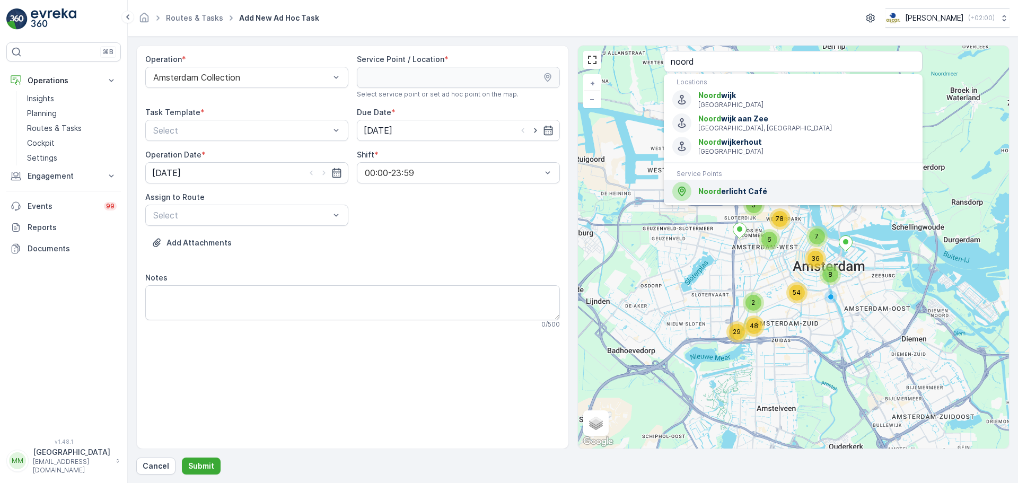
click at [728, 197] on div "Noord erlicht Café" at bounding box center [793, 191] width 242 height 19
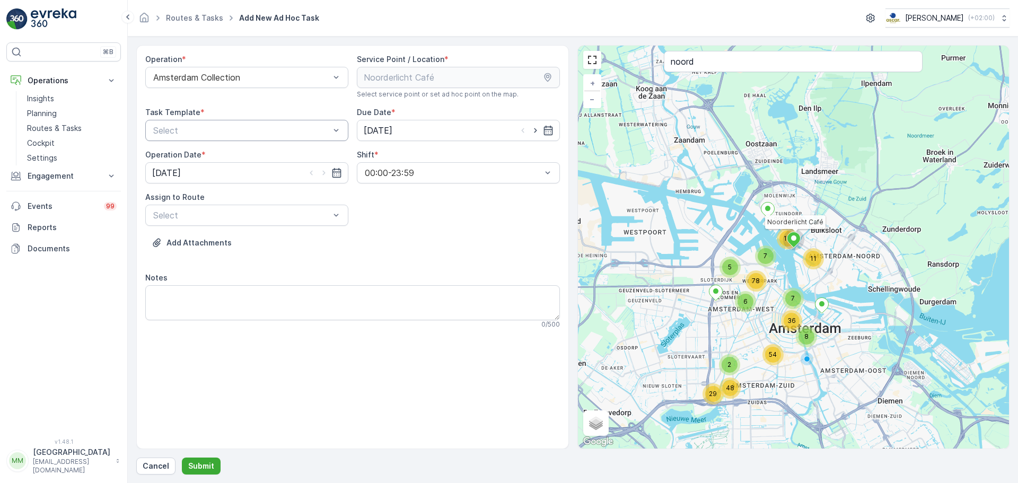
click at [259, 123] on div "Select" at bounding box center [246, 130] width 203 height 21
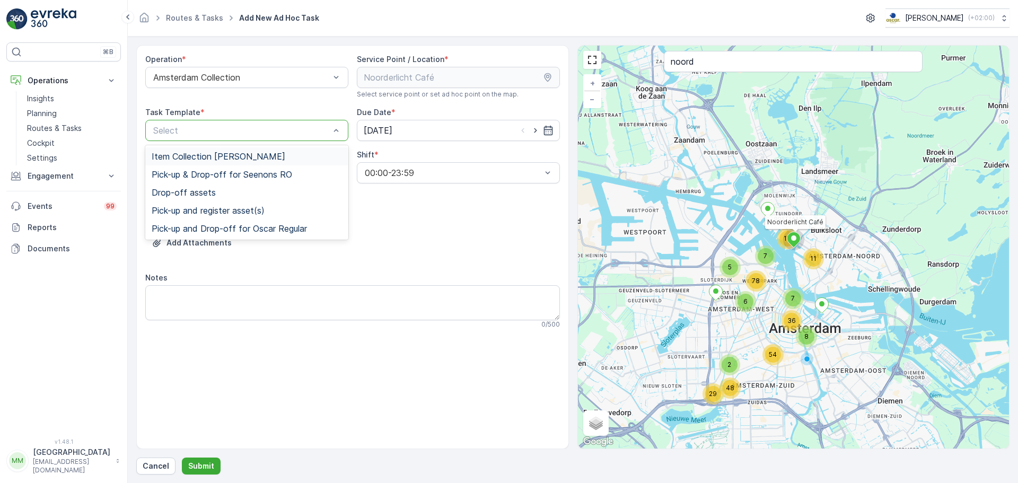
click at [226, 153] on span "Item Collection Oscar Regulier" at bounding box center [219, 157] width 134 height 10
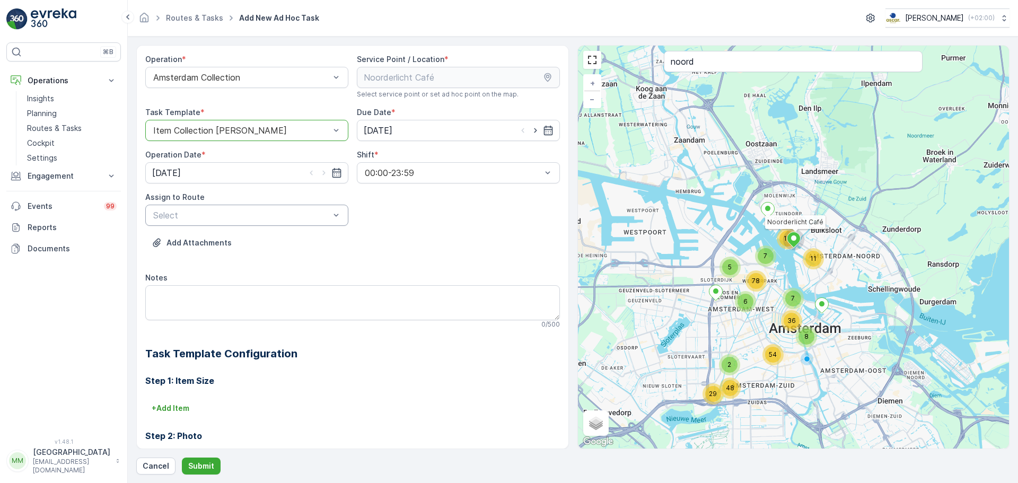
click at [289, 216] on div at bounding box center [241, 215] width 179 height 10
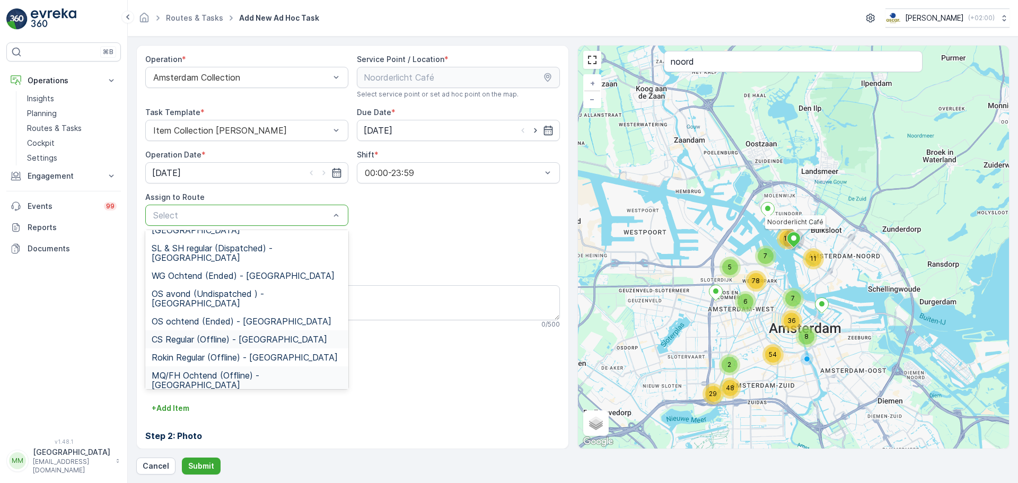
scroll to position [106, 0]
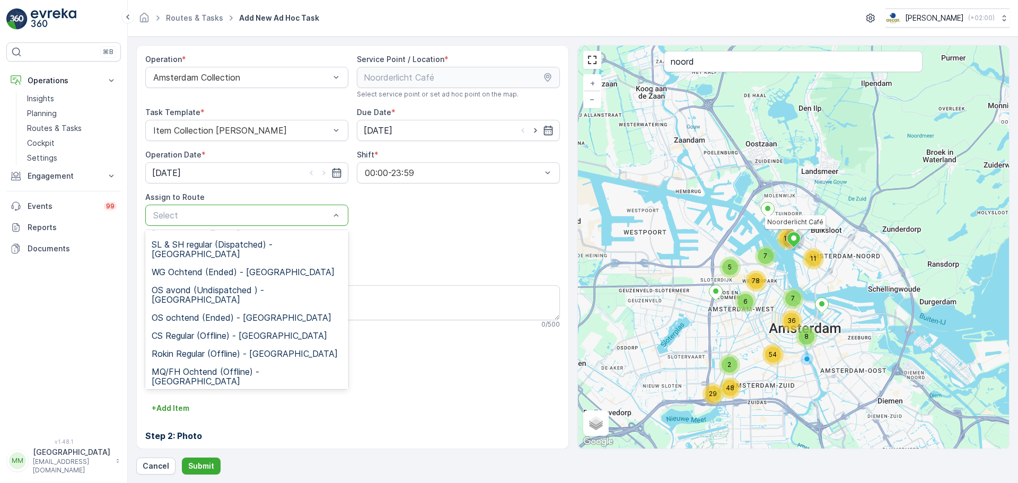
click at [275, 394] on span "NDSM Regular (Undispatched ) - Amsterdam" at bounding box center [247, 403] width 190 height 19
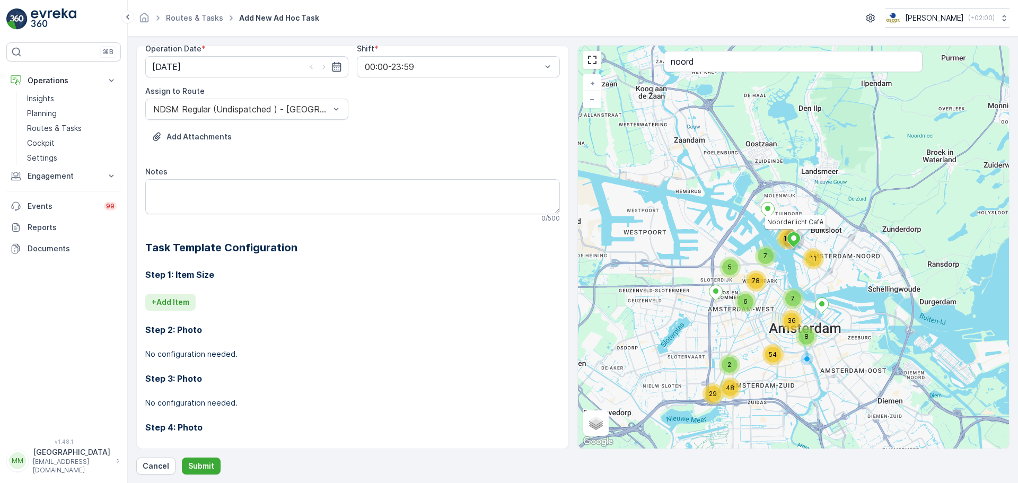
click at [181, 299] on p "+ Add Item" at bounding box center [171, 302] width 38 height 11
click at [225, 313] on div at bounding box center [314, 317] width 324 height 10
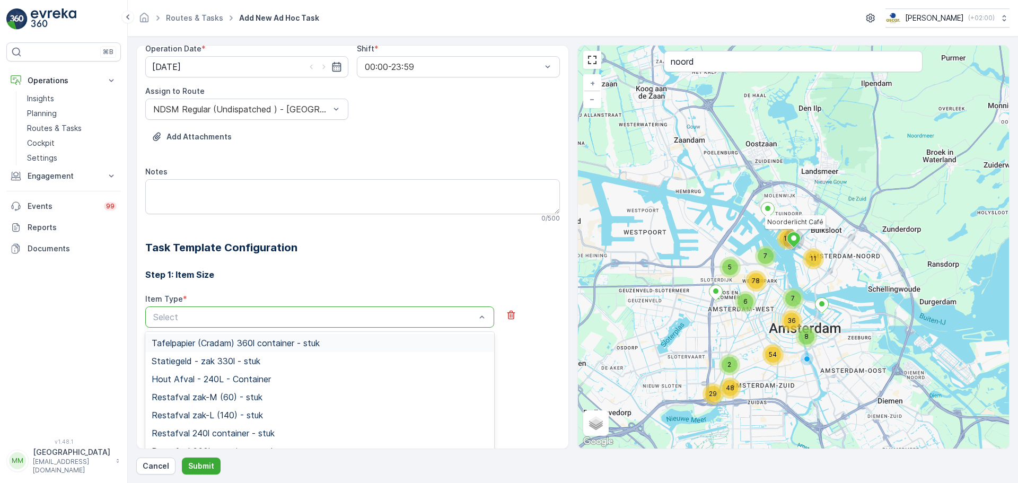
click at [25, 13] on img at bounding box center [16, 18] width 21 height 21
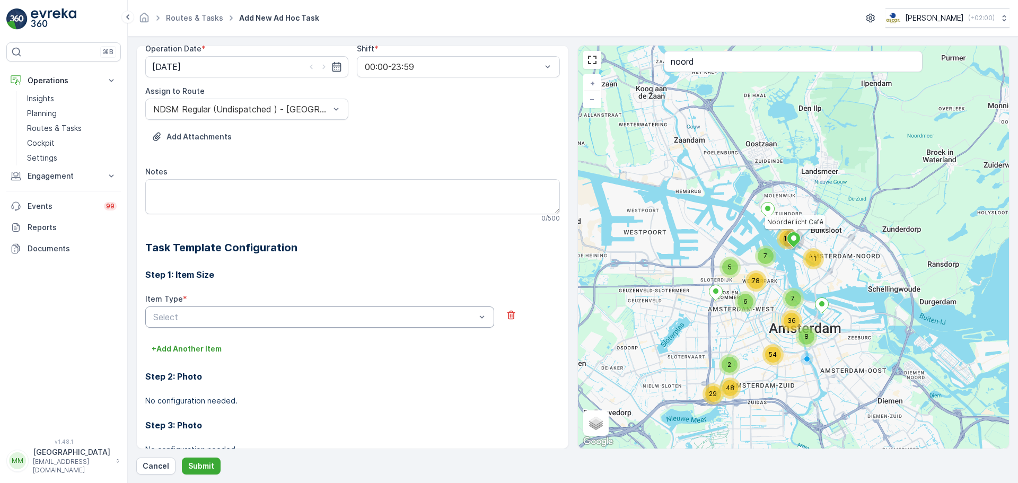
click at [200, 320] on div at bounding box center [314, 317] width 324 height 10
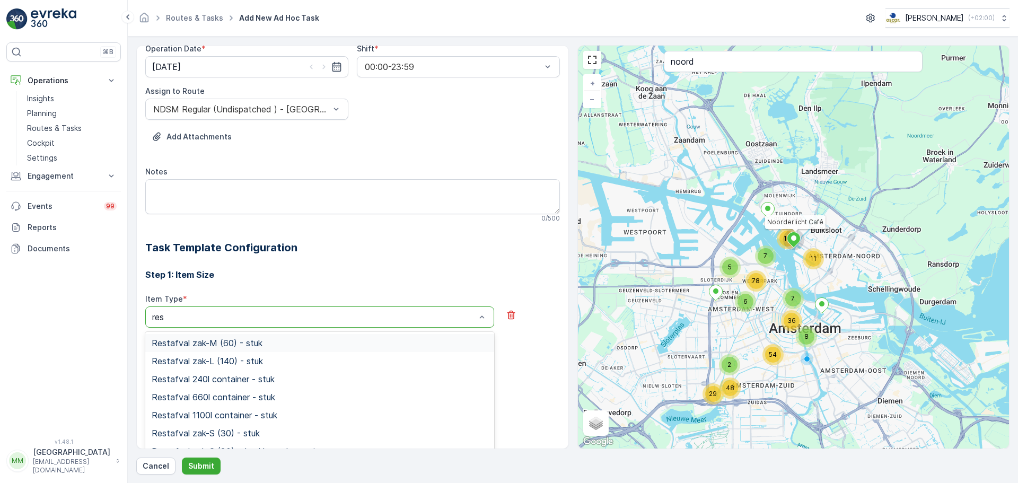
type input "rest"
click at [236, 376] on span "Restafval 240l container - stuk" at bounding box center [213, 379] width 123 height 10
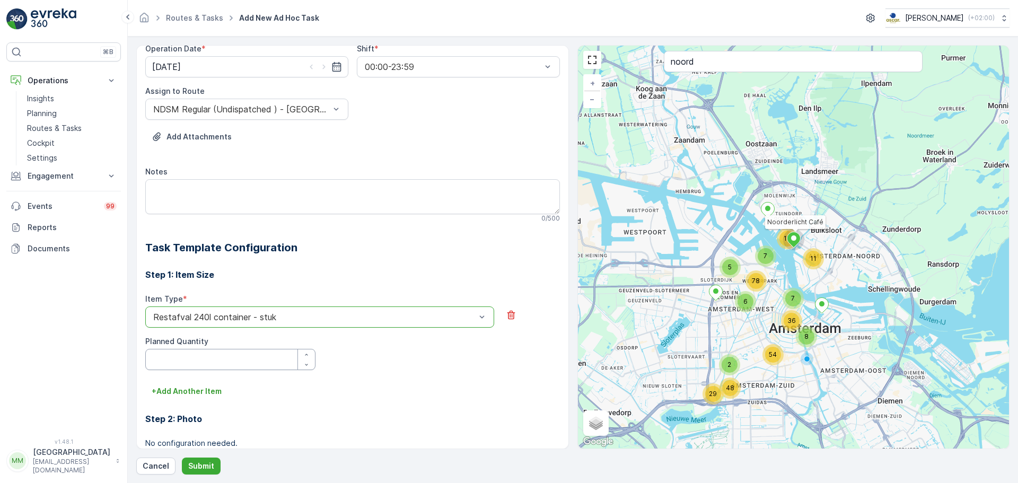
click at [197, 349] on Quantity "Planned Quantity" at bounding box center [230, 359] width 170 height 21
type Quantity "1"
click at [191, 389] on p "+ Add Another Item" at bounding box center [187, 391] width 70 height 11
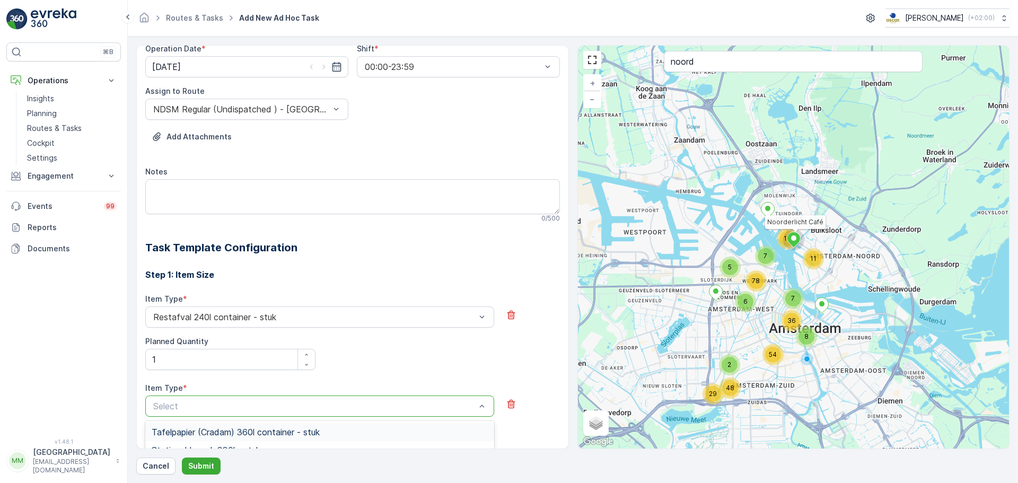
click at [195, 407] on div at bounding box center [314, 406] width 324 height 10
type input "pd"
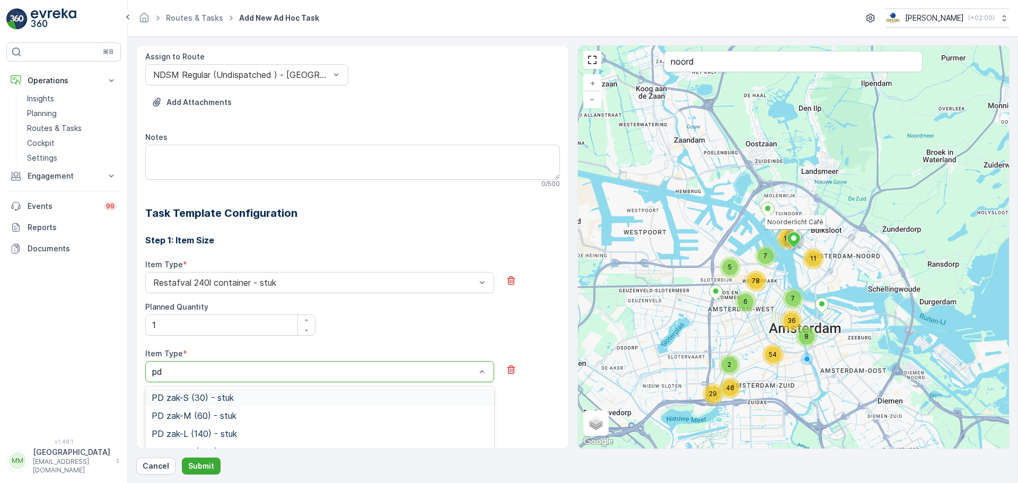
scroll to position [159, 0]
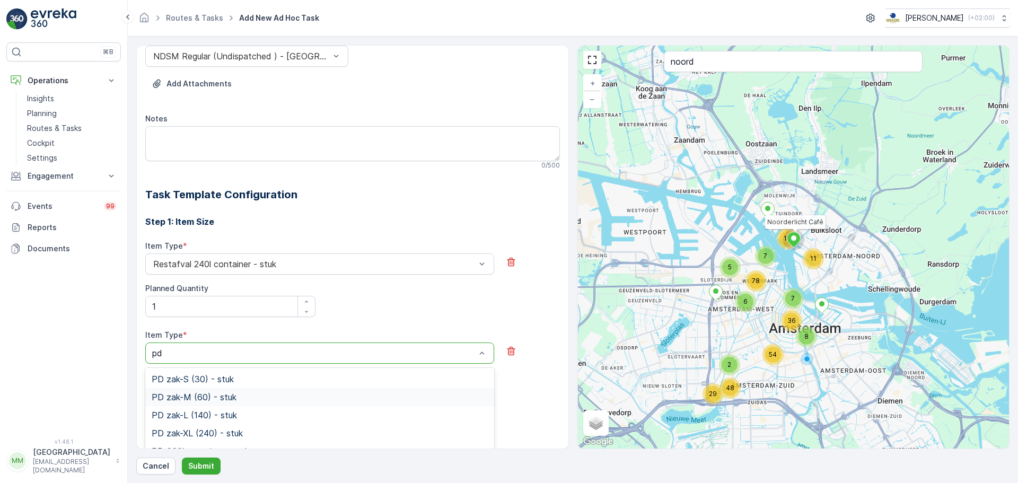
click at [222, 400] on span "PD zak-M (60) - stuk" at bounding box center [194, 397] width 85 height 10
click at [215, 391] on Quantity "Planned Quantity" at bounding box center [230, 395] width 170 height 21
type Quantity "2"
click at [191, 427] on p "+ Add Another Item" at bounding box center [187, 427] width 70 height 11
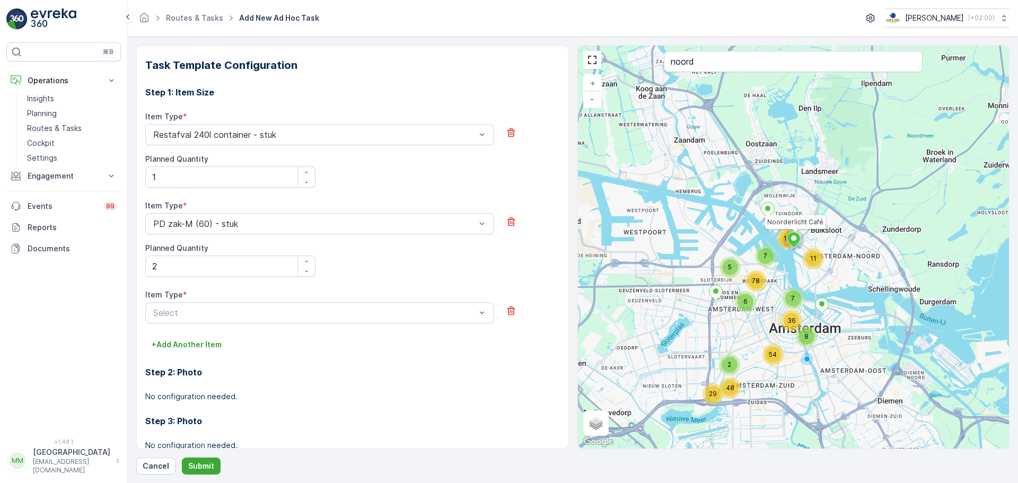
scroll to position [318, 0]
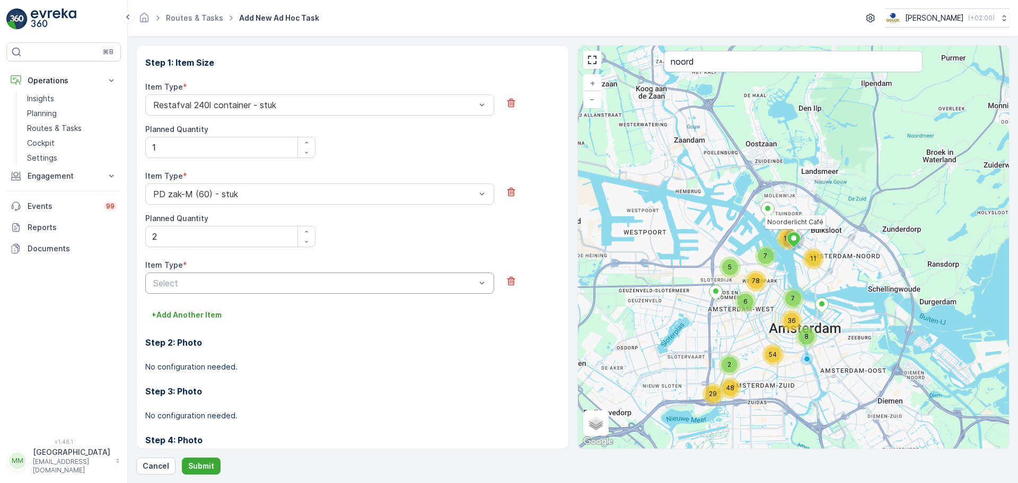
click at [240, 282] on div at bounding box center [314, 283] width 324 height 10
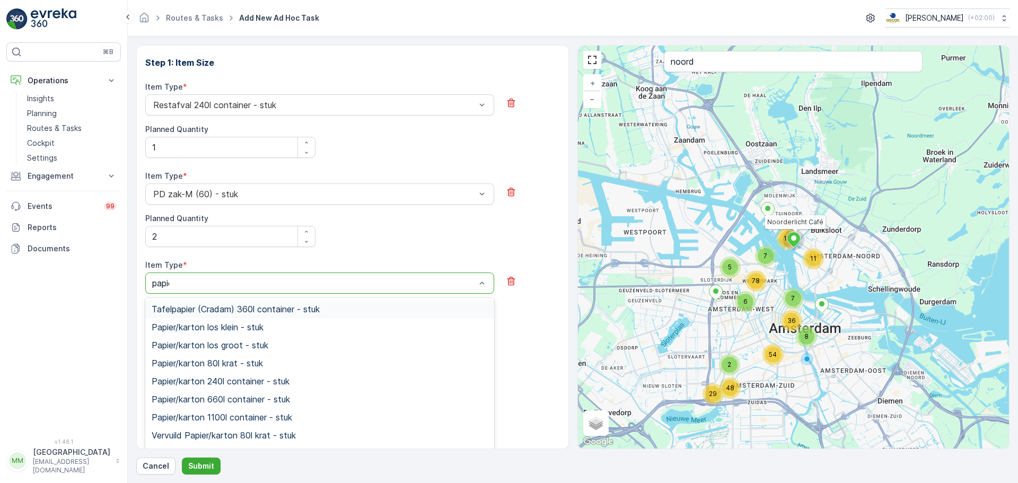
type input "papier"
click at [243, 401] on span "Papier/karton 660l container - stuk" at bounding box center [221, 399] width 138 height 10
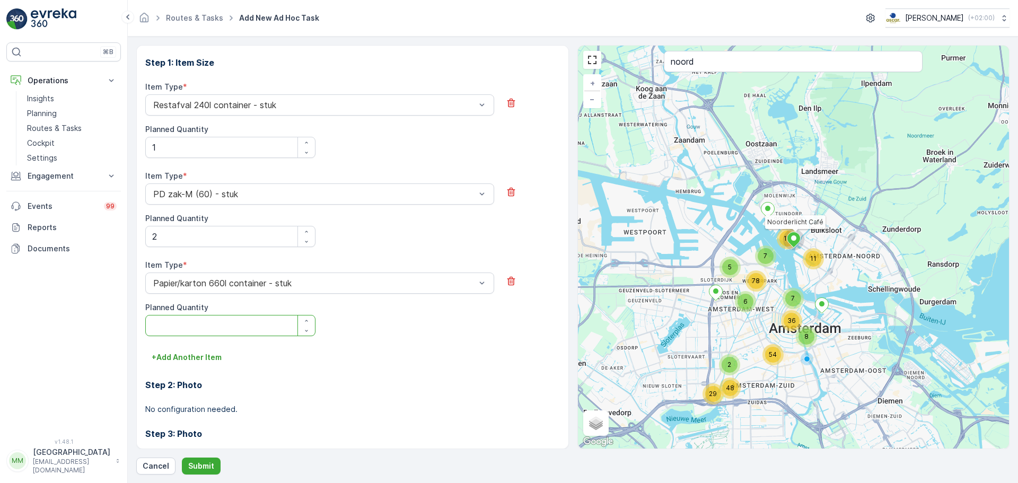
click at [198, 331] on Quantity "Planned Quantity" at bounding box center [230, 325] width 170 height 21
type Quantity "1"
click at [198, 352] on button "+ Add Another Item" at bounding box center [186, 357] width 83 height 17
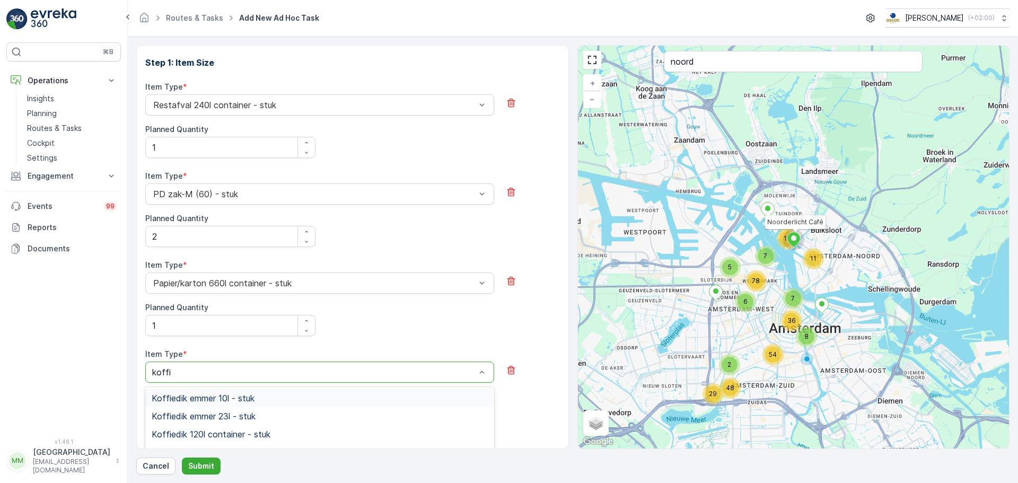
type input "koffie"
click at [251, 416] on span "Koffiedik emmer 23l - stuk" at bounding box center [204, 416] width 104 height 10
click at [229, 416] on Quantity "Planned Quantity" at bounding box center [230, 414] width 170 height 21
type Quantity "1"
click at [209, 440] on button "+ Add Another Item" at bounding box center [186, 446] width 83 height 17
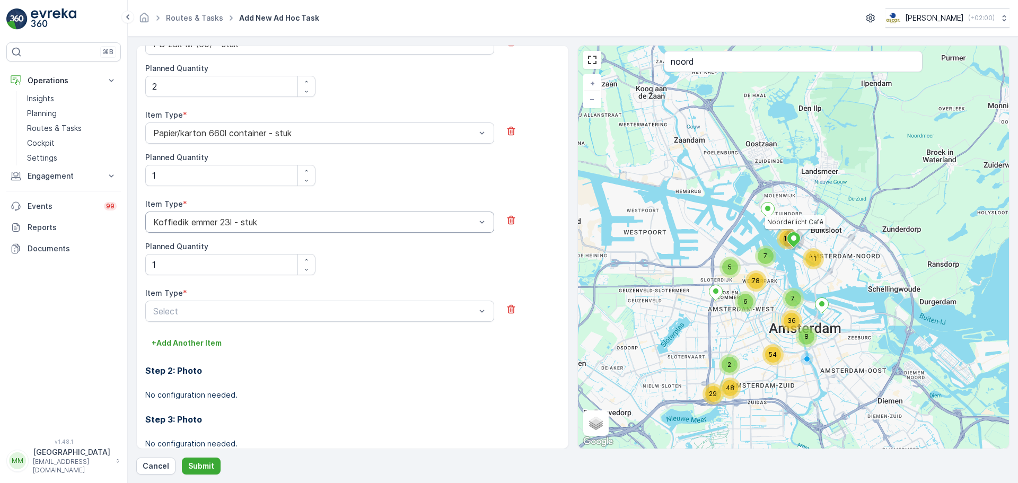
scroll to position [477, 0]
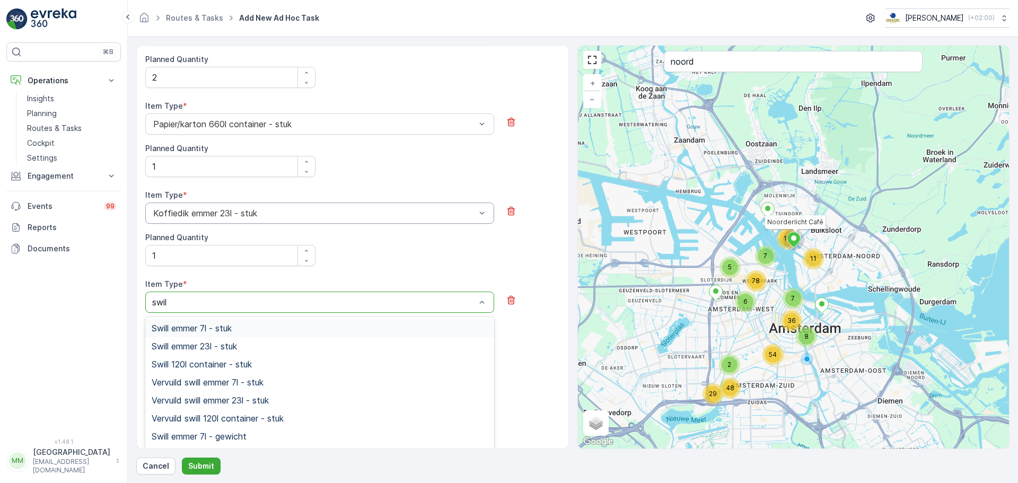
type input "swill"
click at [216, 349] on span "Swill emmer 23l - stuk" at bounding box center [194, 346] width 85 height 10
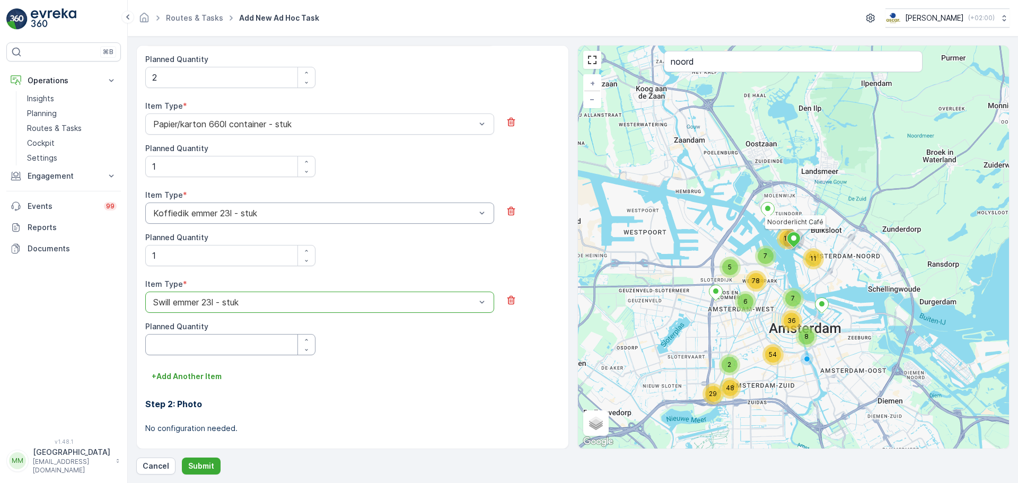
click at [212, 352] on Quantity "Planned Quantity" at bounding box center [230, 344] width 170 height 21
type Quantity "1"
click at [206, 461] on p "Submit" at bounding box center [201, 466] width 26 height 11
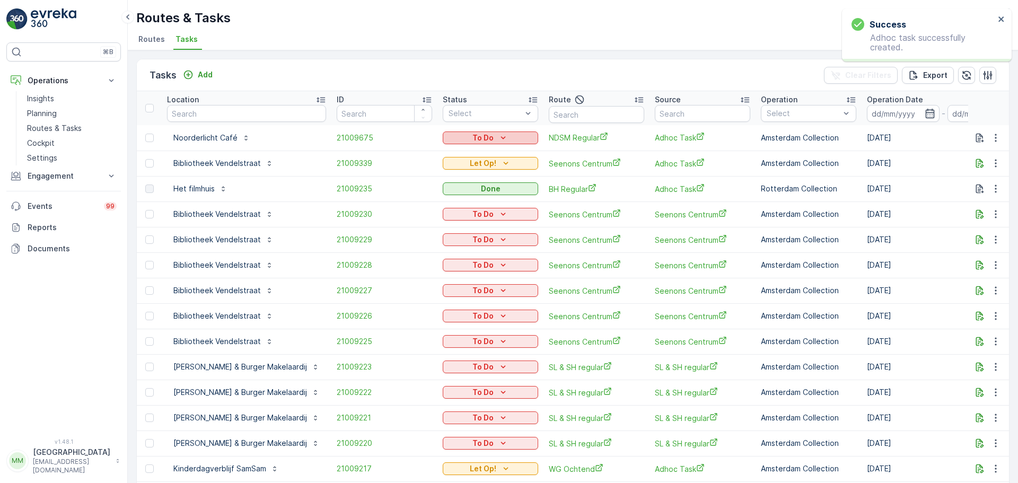
click at [504, 142] on div "To Do" at bounding box center [490, 138] width 87 height 11
click at [454, 185] on span "Done" at bounding box center [448, 183] width 19 height 11
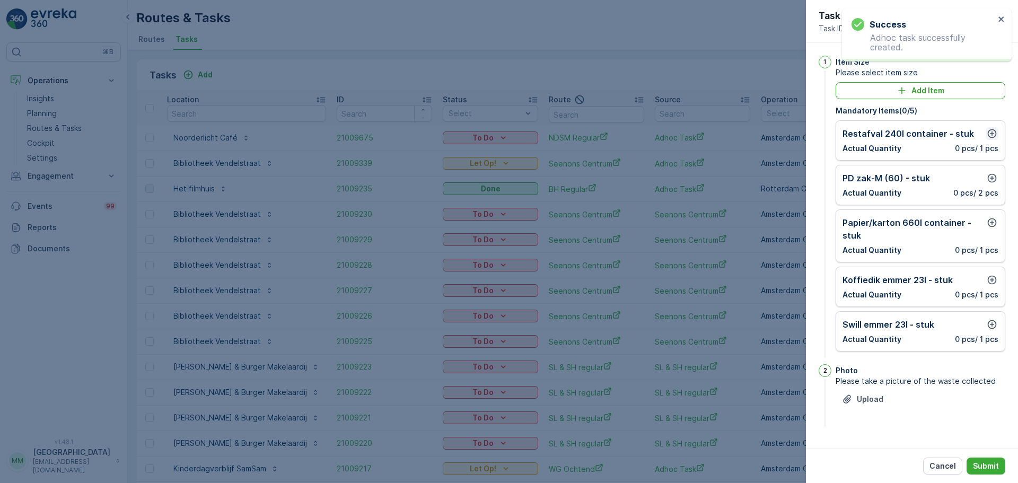
click at [994, 132] on icon "button" at bounding box center [992, 133] width 11 height 11
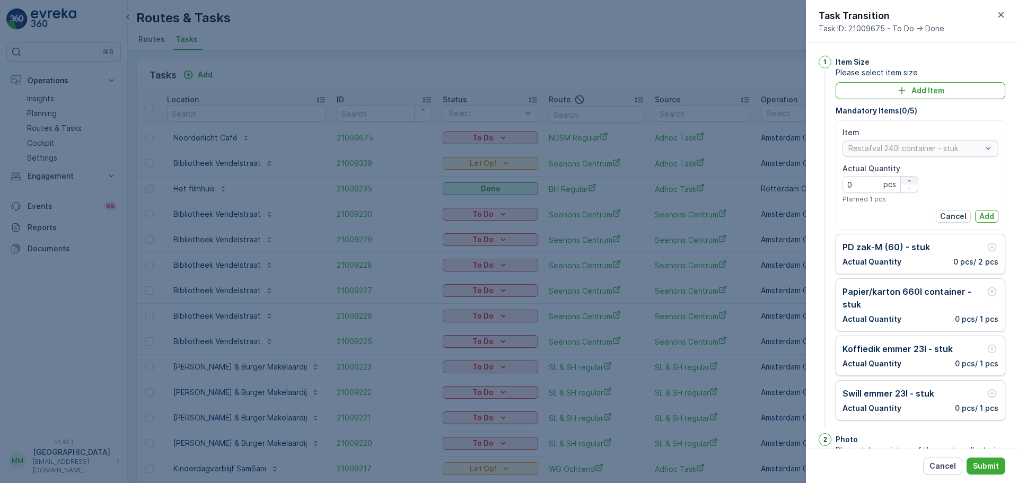
click at [911, 182] on div "button" at bounding box center [909, 181] width 17 height 6
type Quantity "1"
click at [982, 216] on p "Add" at bounding box center [986, 216] width 15 height 11
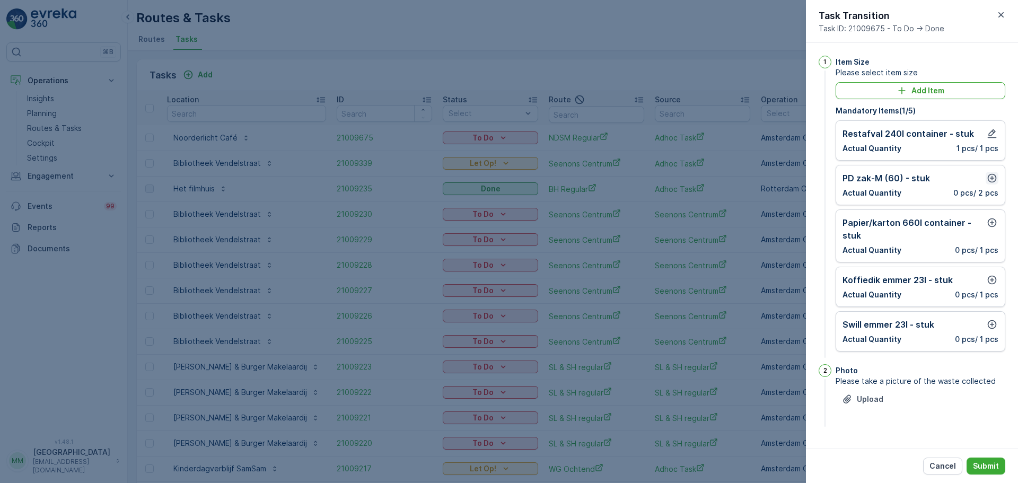
click at [997, 175] on button "button" at bounding box center [992, 178] width 13 height 13
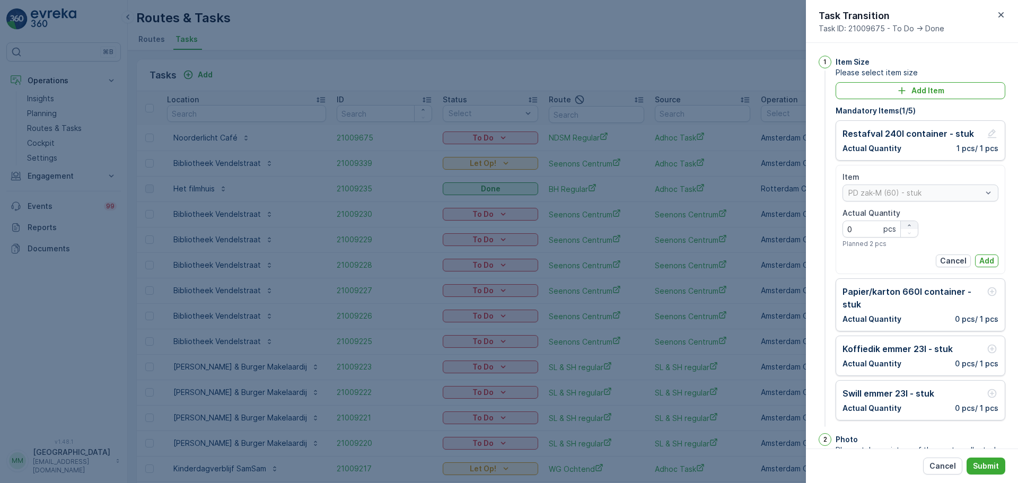
click at [909, 223] on icon "button" at bounding box center [909, 225] width 6 height 6
click at [908, 223] on icon "button" at bounding box center [909, 225] width 6 height 6
type Quantity "2"
click at [976, 258] on button "Add" at bounding box center [986, 260] width 23 height 13
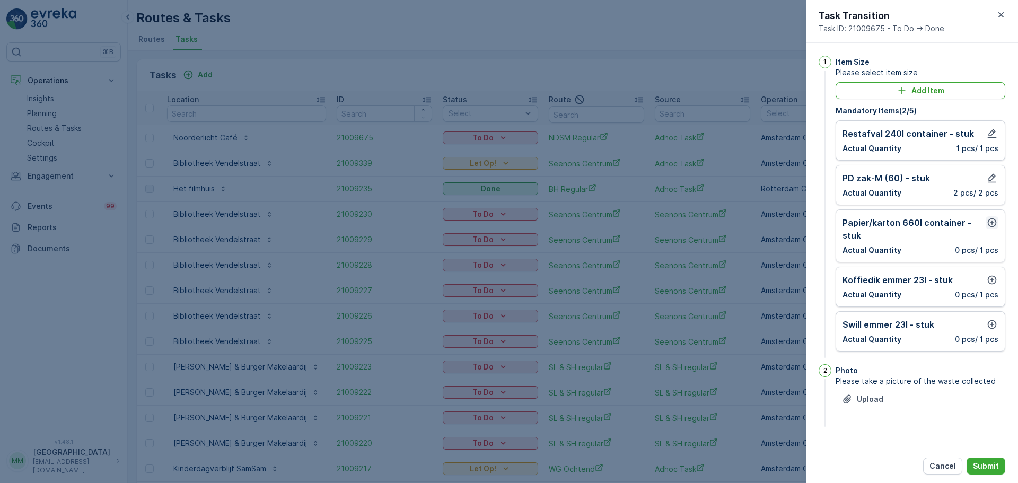
click at [989, 222] on icon "button" at bounding box center [992, 222] width 11 height 11
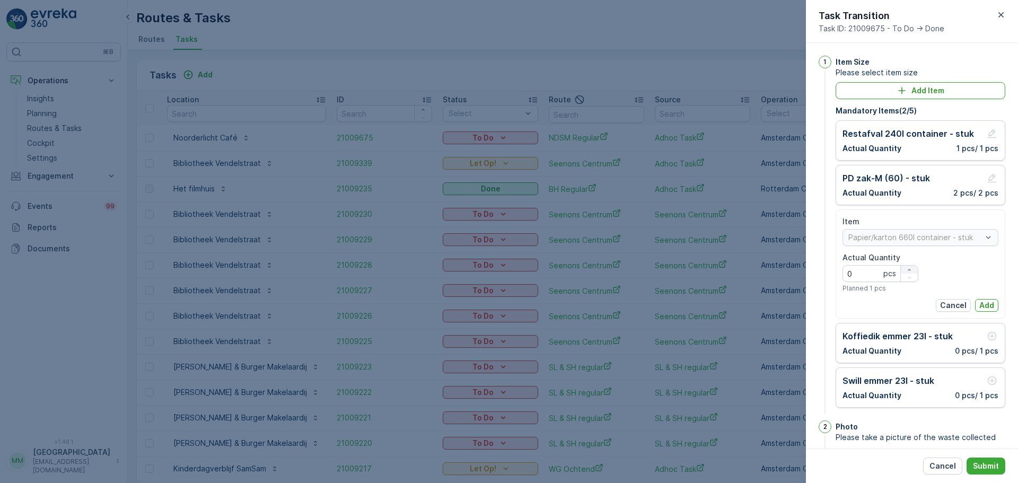
click at [910, 267] on icon "button" at bounding box center [909, 270] width 6 height 6
type Quantity "1"
click at [989, 303] on p "Add" at bounding box center [986, 305] width 15 height 11
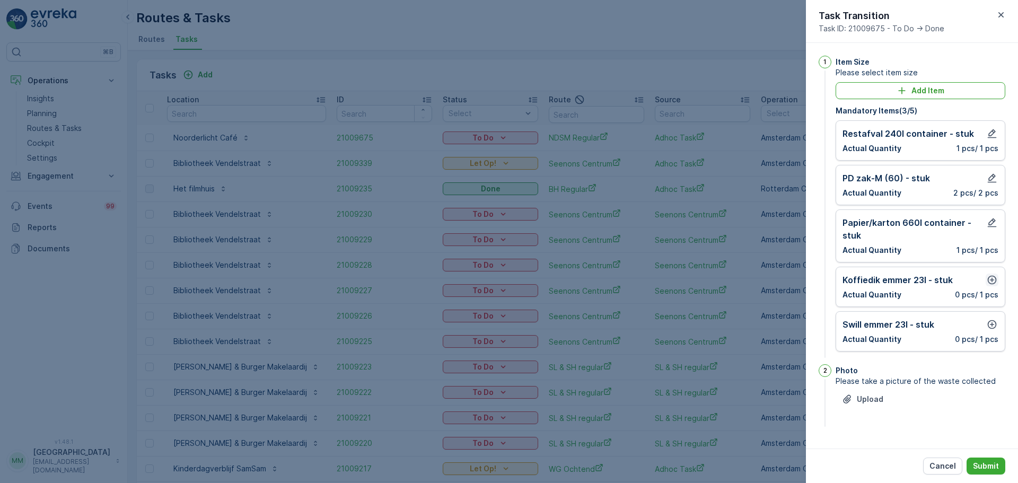
click at [996, 277] on icon "button" at bounding box center [992, 280] width 11 height 11
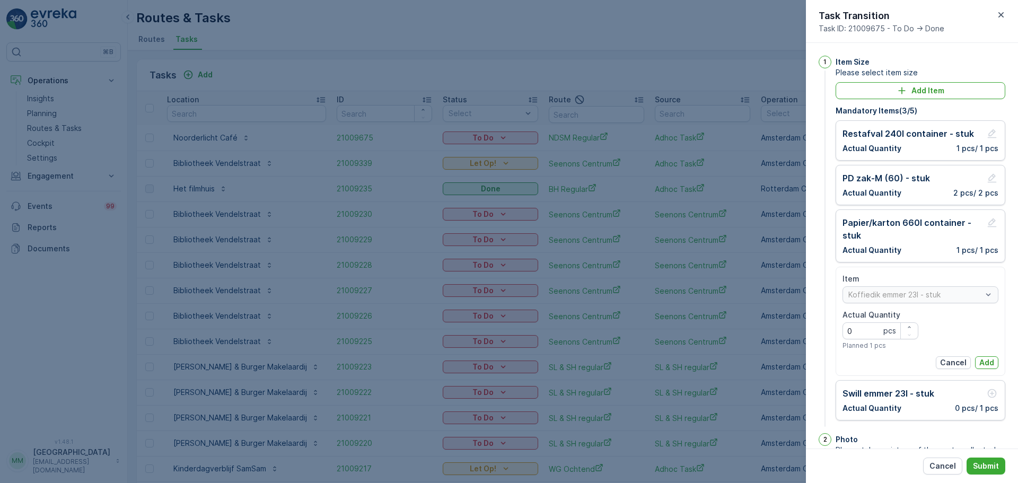
drag, startPoint x: 903, startPoint y: 323, endPoint x: 933, endPoint y: 325, distance: 29.2
click at [906, 323] on button "button" at bounding box center [909, 327] width 17 height 8
type Quantity "1"
click at [988, 364] on p "Add" at bounding box center [986, 362] width 15 height 11
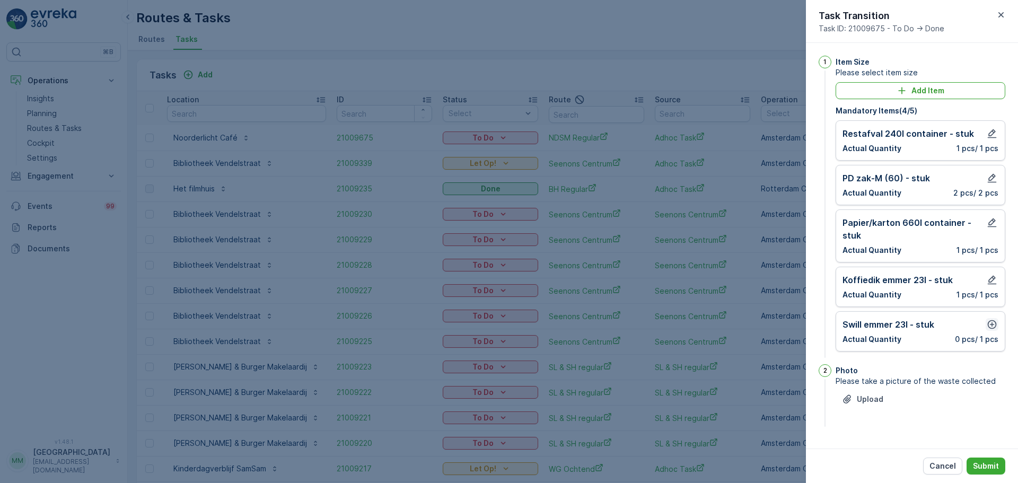
click at [988, 327] on icon "button" at bounding box center [992, 324] width 11 height 11
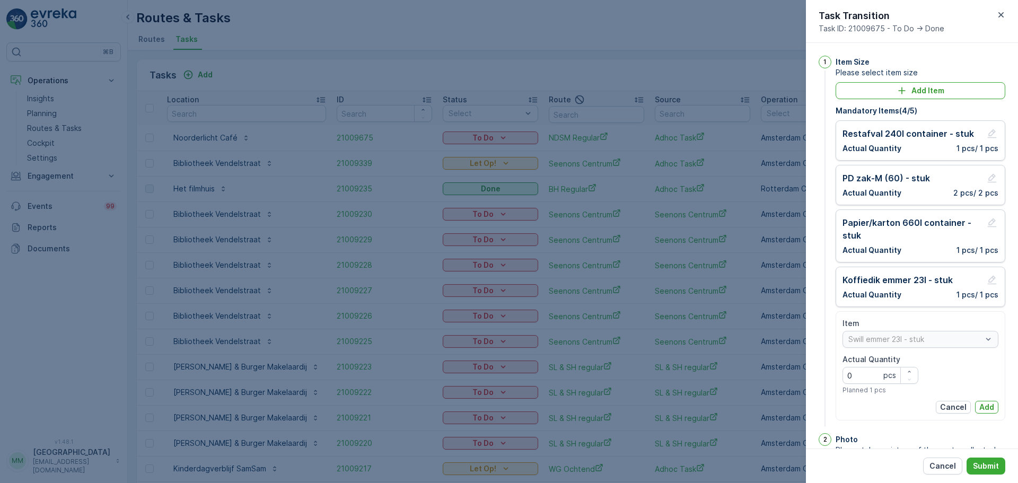
drag, startPoint x: 907, startPoint y: 370, endPoint x: 955, endPoint y: 378, distance: 48.5
click at [915, 371] on div "button" at bounding box center [909, 371] width 17 height 6
type Quantity "1"
click at [983, 408] on p "Add" at bounding box center [986, 407] width 15 height 11
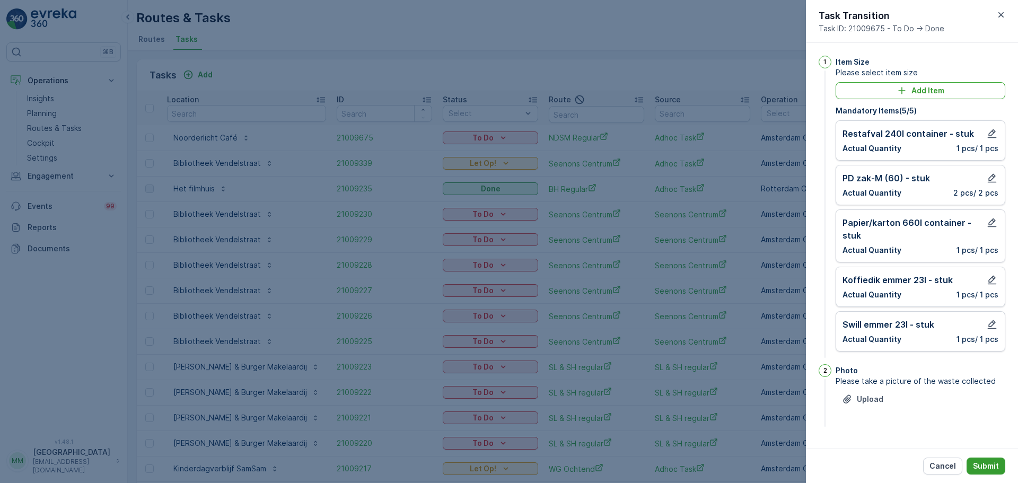
click at [986, 463] on p "Submit" at bounding box center [986, 466] width 26 height 11
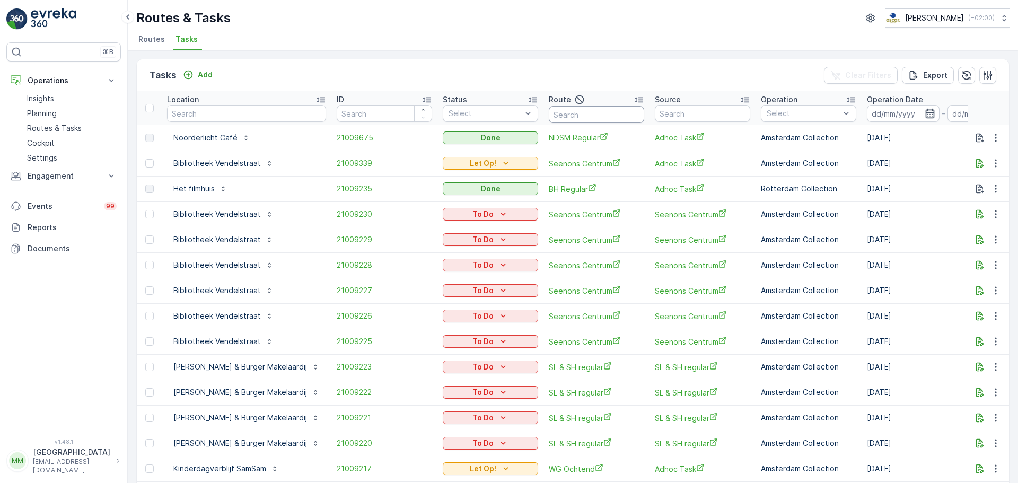
click at [590, 106] on input "text" at bounding box center [596, 114] width 95 height 17
type input "ndsm r"
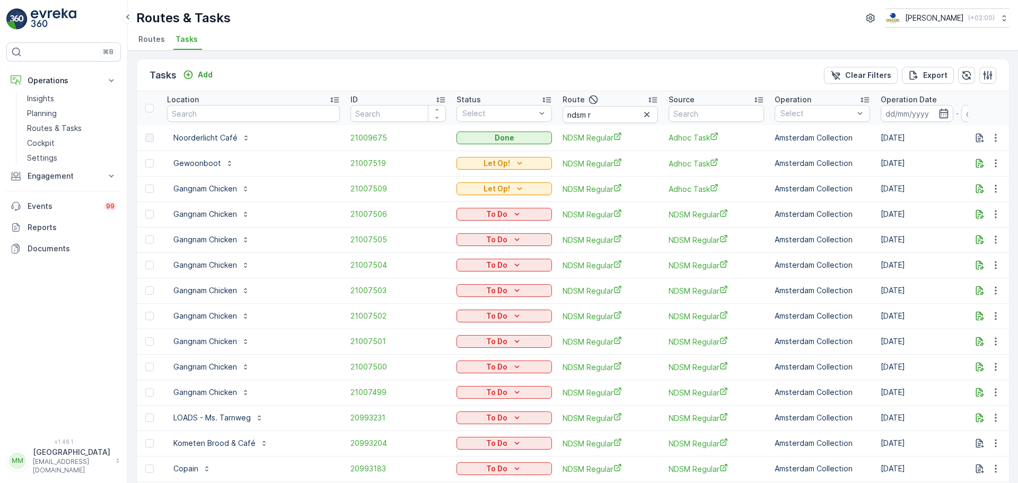
click at [881, 113] on input at bounding box center [917, 113] width 73 height 17
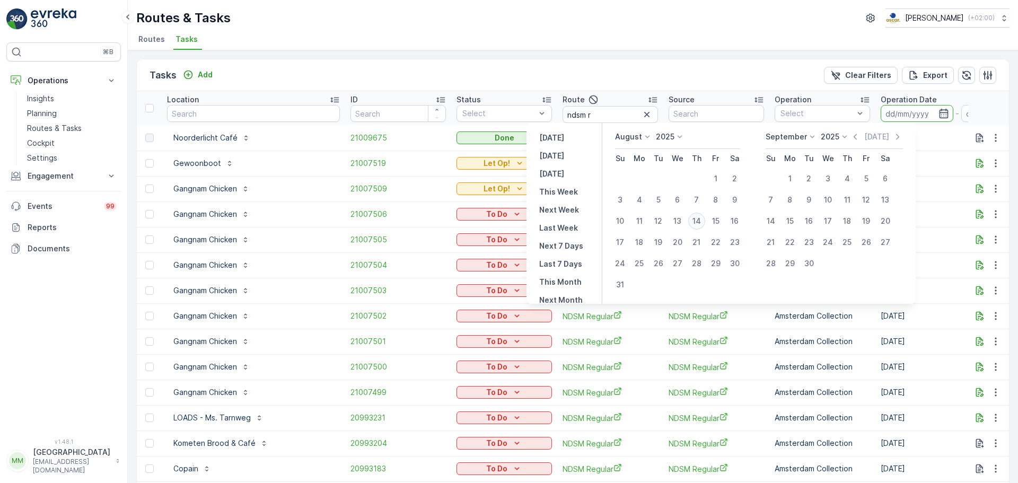
click at [705, 221] on div "14" at bounding box center [696, 221] width 17 height 17
type input "[DATE]"
click at [705, 221] on div "14" at bounding box center [696, 221] width 17 height 17
type input "[DATE]"
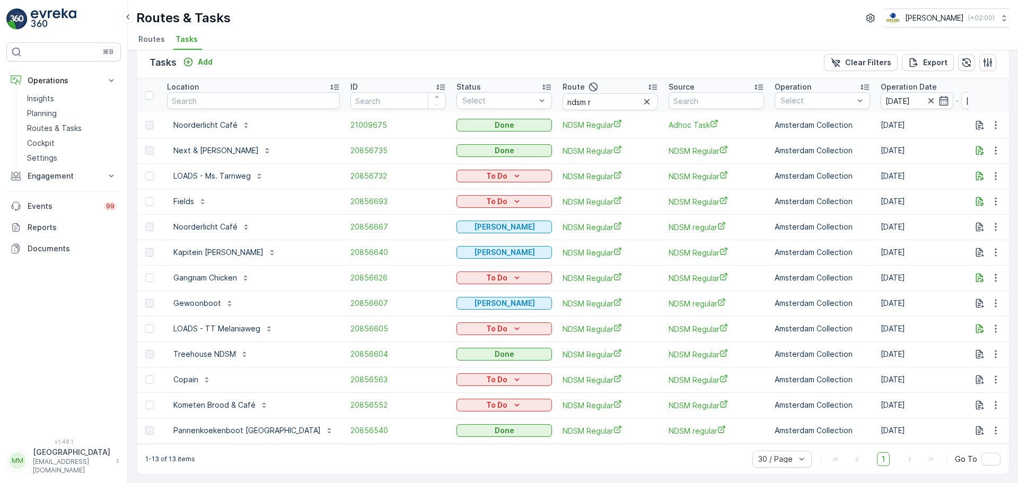
scroll to position [18, 0]
click at [458, 177] on div "To Do" at bounding box center [503, 176] width 95 height 15
click at [486, 174] on p "To Do" at bounding box center [496, 176] width 21 height 11
click at [449, 230] on span "Cancelled" at bounding box center [443, 231] width 36 height 11
click at [486, 323] on p "To Do" at bounding box center [496, 328] width 21 height 11
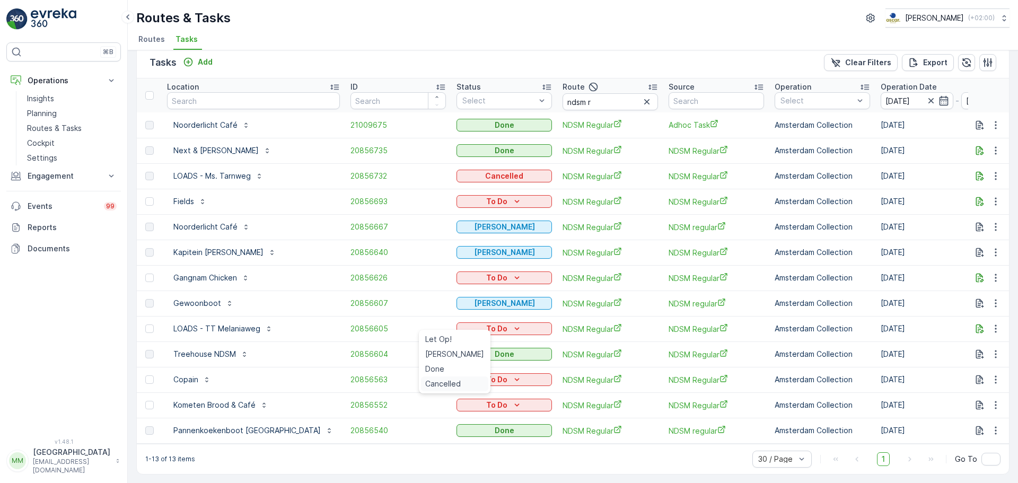
click at [463, 383] on div "Cancelled" at bounding box center [454, 383] width 67 height 15
click at [472, 189] on td "To Do" at bounding box center [504, 201] width 106 height 25
click at [470, 196] on div "To Do" at bounding box center [504, 201] width 87 height 11
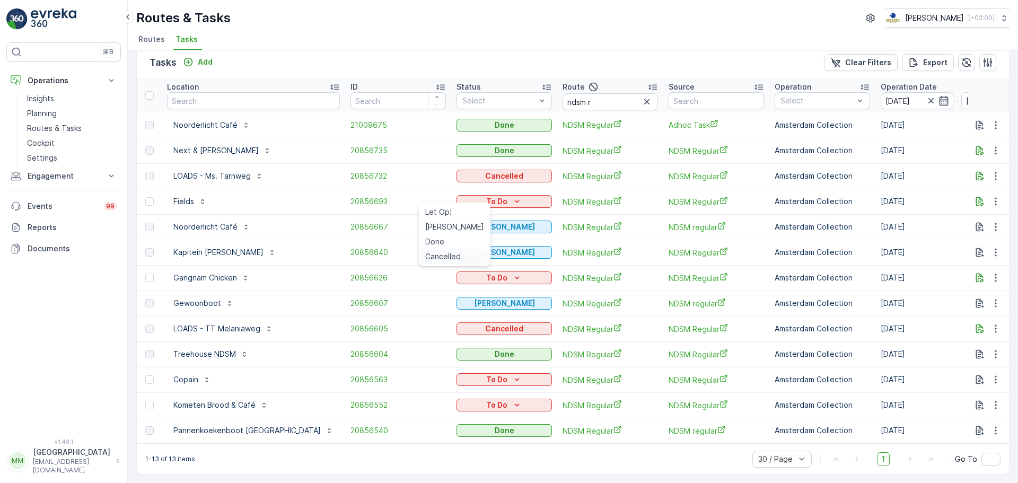
click at [450, 260] on span "Cancelled" at bounding box center [443, 256] width 36 height 11
click at [486, 273] on p "To Do" at bounding box center [496, 278] width 21 height 11
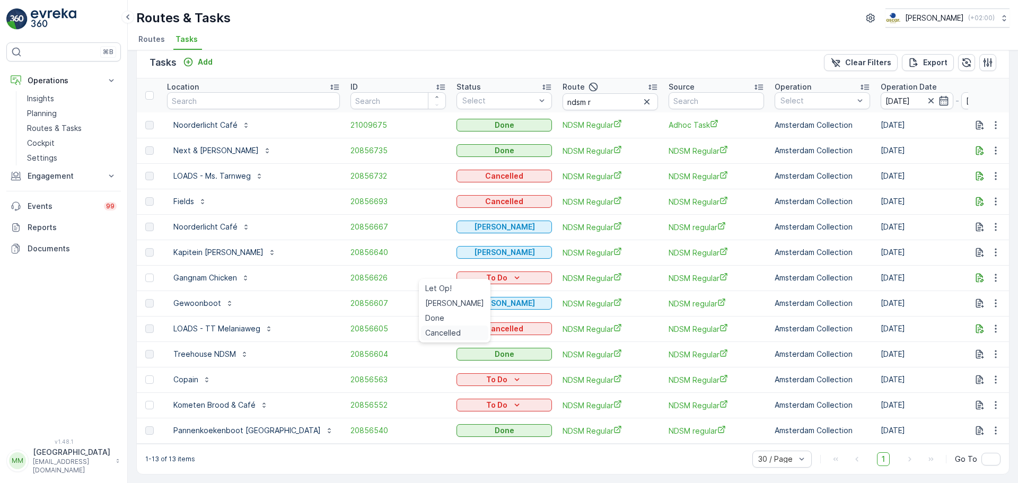
click at [447, 331] on span "Cancelled" at bounding box center [443, 333] width 36 height 11
click at [512, 374] on icon "To Do" at bounding box center [517, 379] width 11 height 11
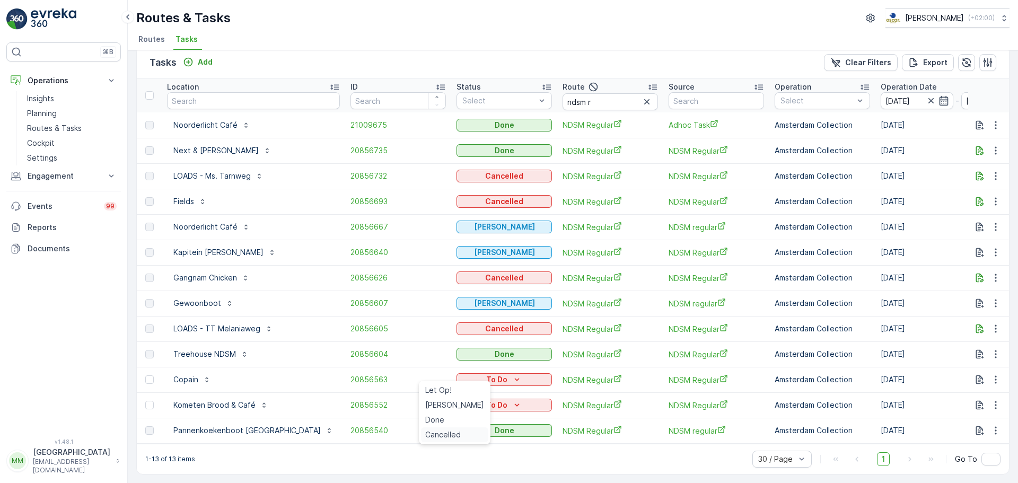
click at [450, 437] on span "Cancelled" at bounding box center [443, 434] width 36 height 11
click at [512, 400] on icon "To Do" at bounding box center [517, 405] width 11 height 11
click at [442, 453] on div "Cancelled" at bounding box center [454, 460] width 67 height 15
drag, startPoint x: 560, startPoint y: 97, endPoint x: 524, endPoint y: 103, distance: 37.0
click at [557, 103] on th "Route ndsm r" at bounding box center [610, 95] width 106 height 34
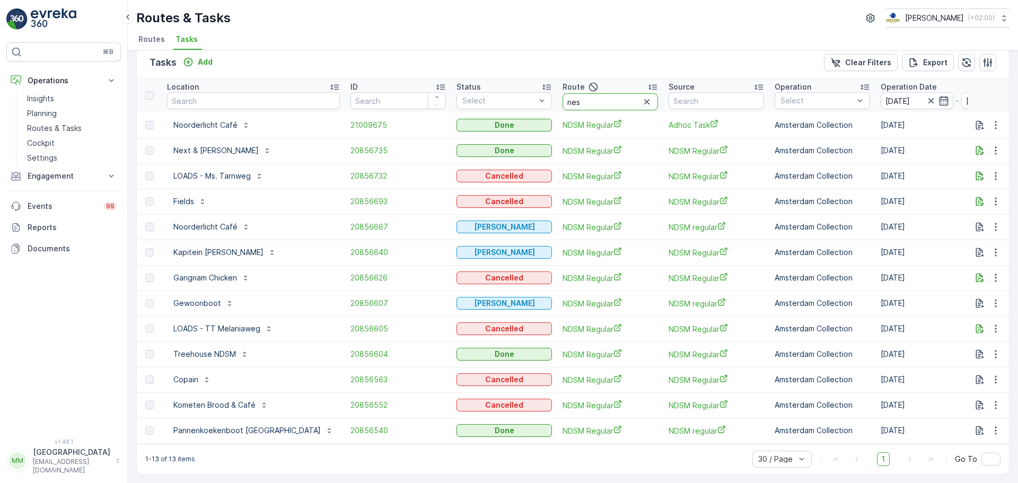
type input "nes"
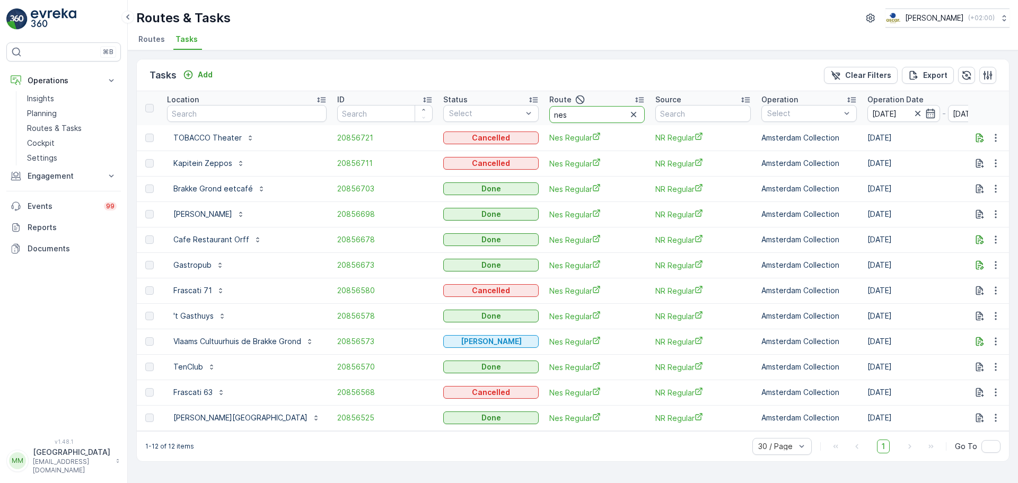
drag, startPoint x: 600, startPoint y: 114, endPoint x: 538, endPoint y: 120, distance: 61.8
click at [544, 120] on th "Route nes" at bounding box center [597, 108] width 106 height 34
type input "klr"
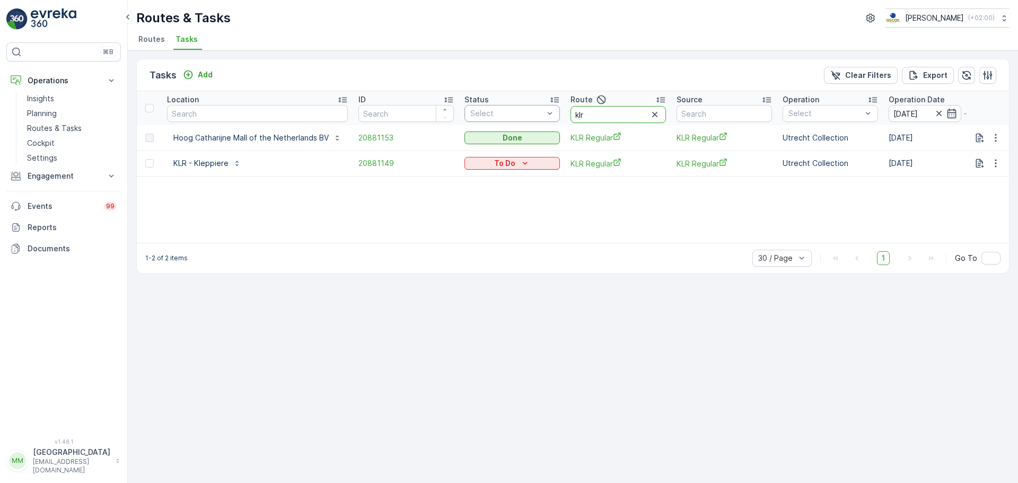
drag, startPoint x: 606, startPoint y: 114, endPoint x: 557, endPoint y: 114, distance: 49.3
click at [557, 114] on tr "Location ID Status Select Route klr Source Operation Select Operation Date 14.0…" at bounding box center [997, 108] width 1721 height 34
type input "seenons"
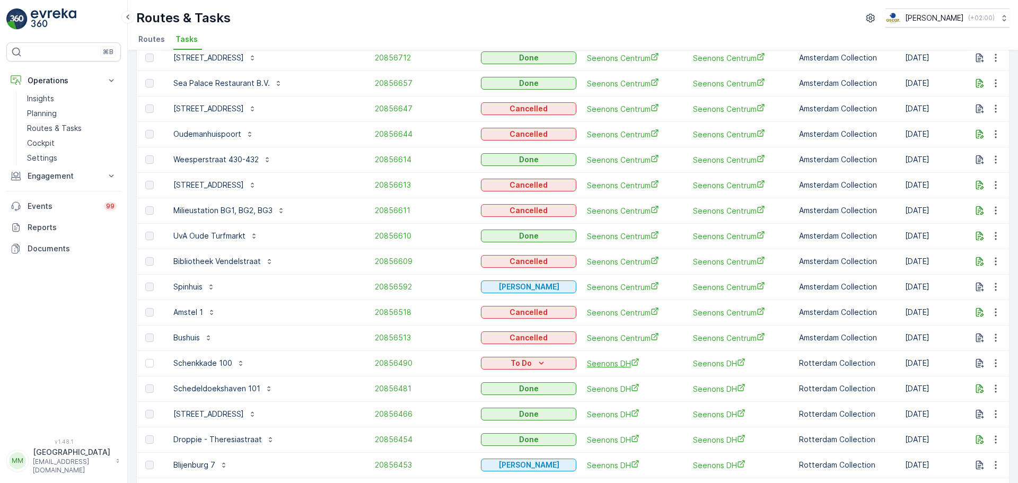
scroll to position [106, 0]
click at [536, 363] on icon "To Do" at bounding box center [541, 362] width 11 height 11
click at [472, 426] on span "Cancelled" at bounding box center [468, 423] width 36 height 11
click at [434, 347] on tbody "Statiegeld Nederland - CS Amsterdam 20953199 Cancelled Seenons Centrum Seenons …" at bounding box center [1005, 337] width 1737 height 636
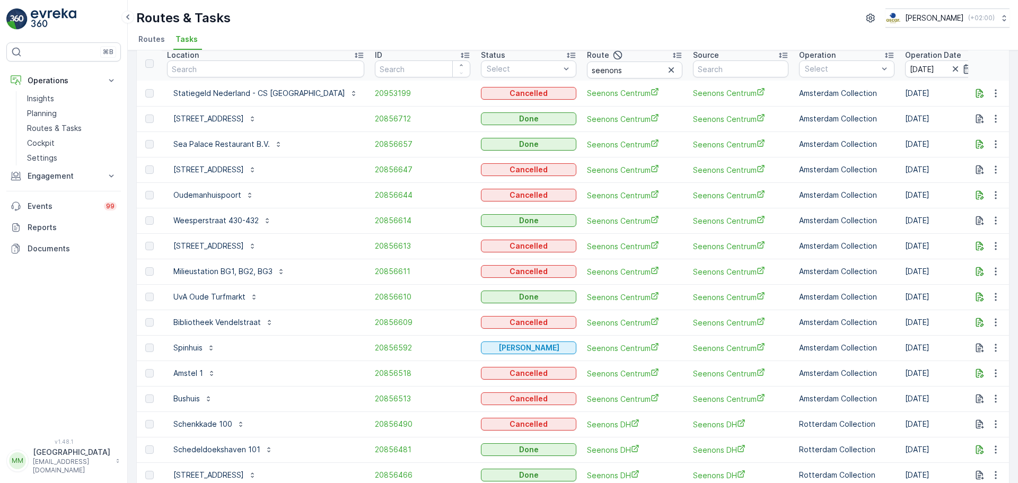
scroll to position [0, 0]
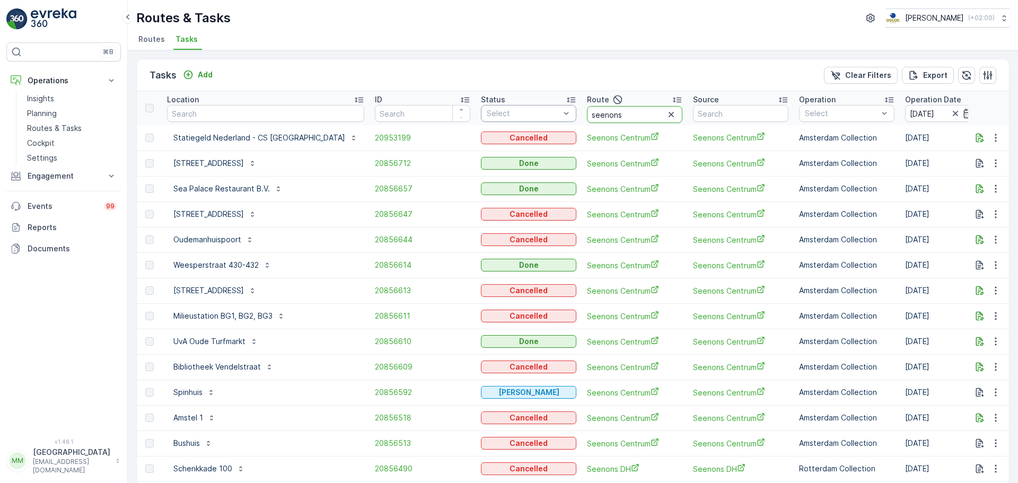
drag, startPoint x: 603, startPoint y: 111, endPoint x: 517, endPoint y: 119, distance: 86.8
click at [517, 119] on tr "Location ID Status Select Route seenons Source Operation Select Operation Date …" at bounding box center [1005, 108] width 1737 height 34
type input "n"
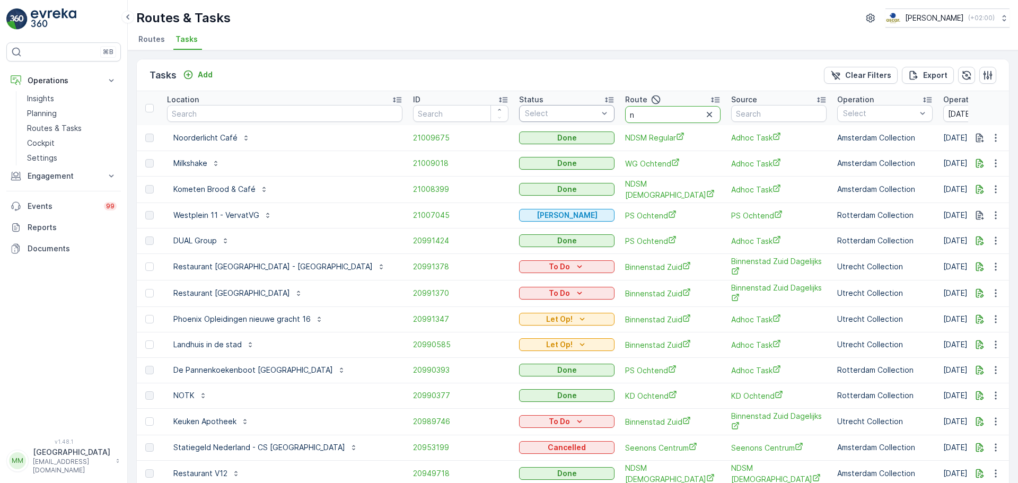
drag, startPoint x: 617, startPoint y: 114, endPoint x: 574, endPoint y: 119, distance: 43.8
click at [574, 119] on tr "Location ID Status Select Route n Source Operation Select Operation Date 14.08.…" at bounding box center [1025, 108] width 1776 height 34
type input "bh r"
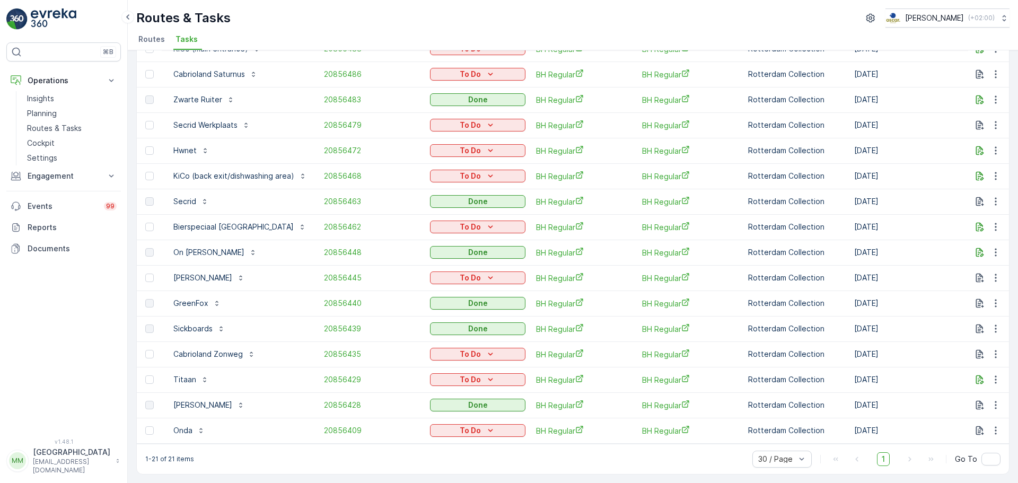
scroll to position [222, 0]
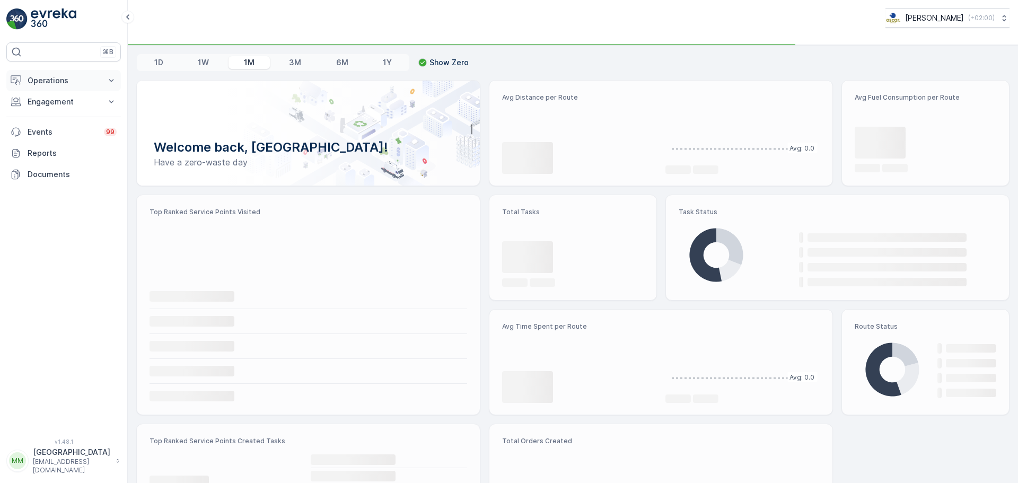
click at [39, 78] on p "Operations" at bounding box center [64, 80] width 72 height 11
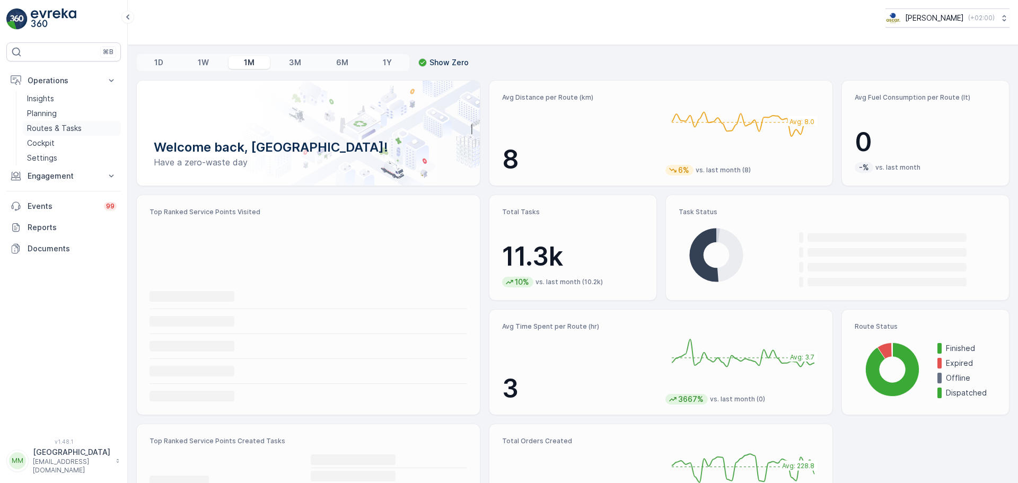
click at [53, 126] on p "Routes & Tasks" at bounding box center [54, 128] width 55 height 11
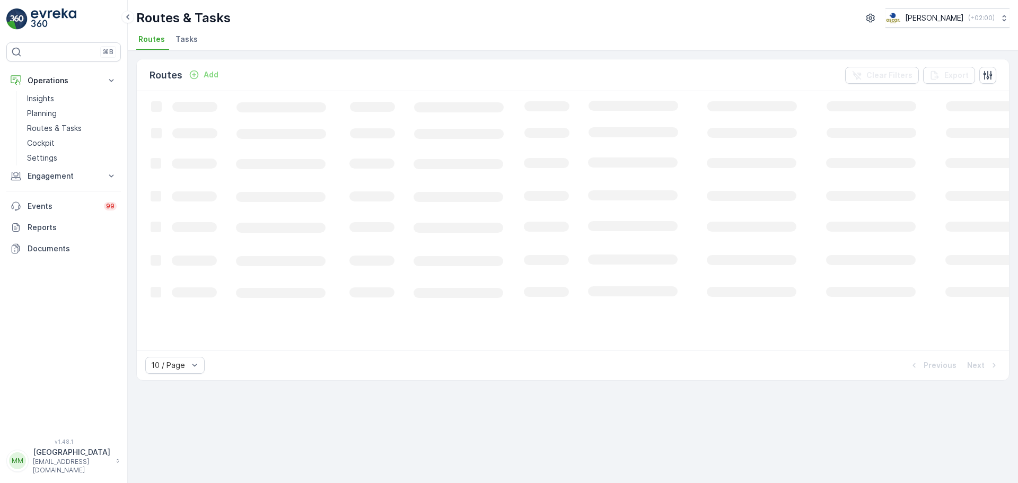
click at [189, 43] on span "Tasks" at bounding box center [186, 39] width 22 height 11
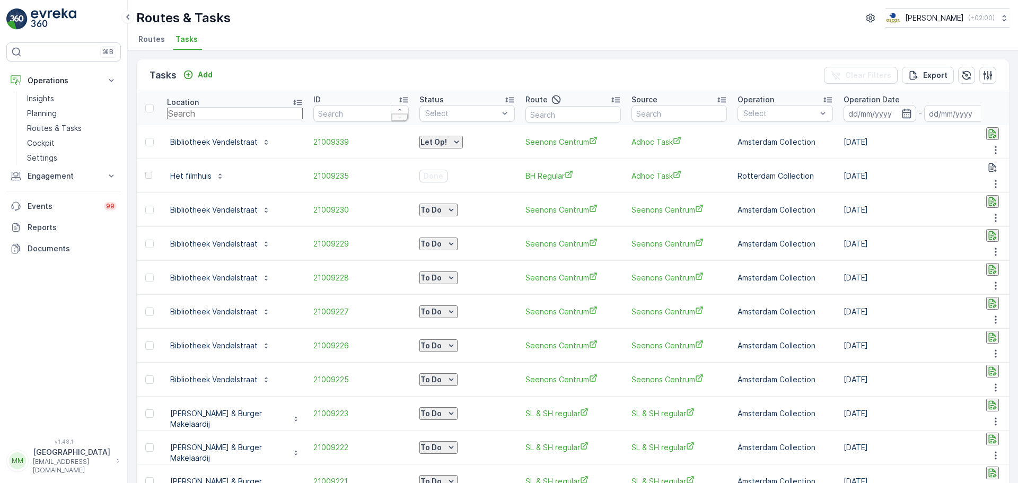
click at [242, 116] on input "text" at bounding box center [235, 114] width 136 height 12
type input "noorder"
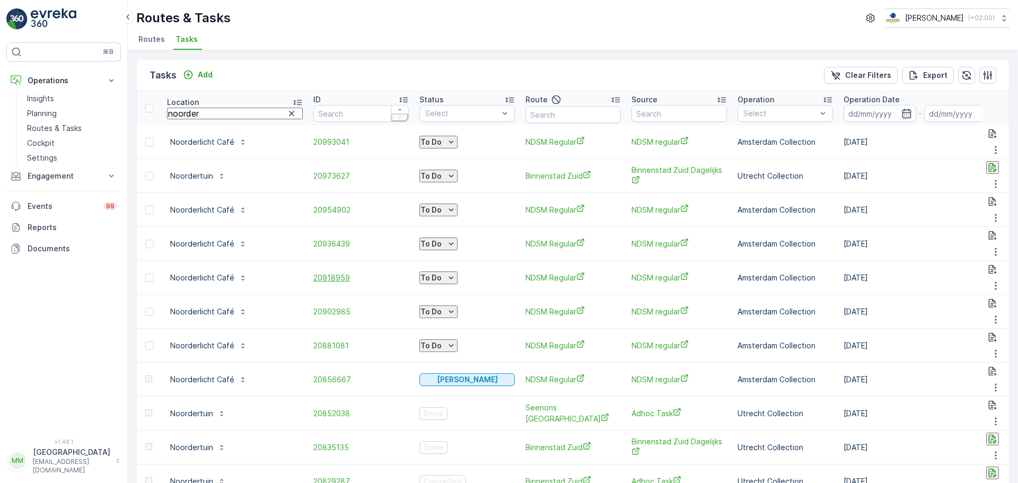
click at [313, 273] on span "20918959" at bounding box center [360, 278] width 95 height 11
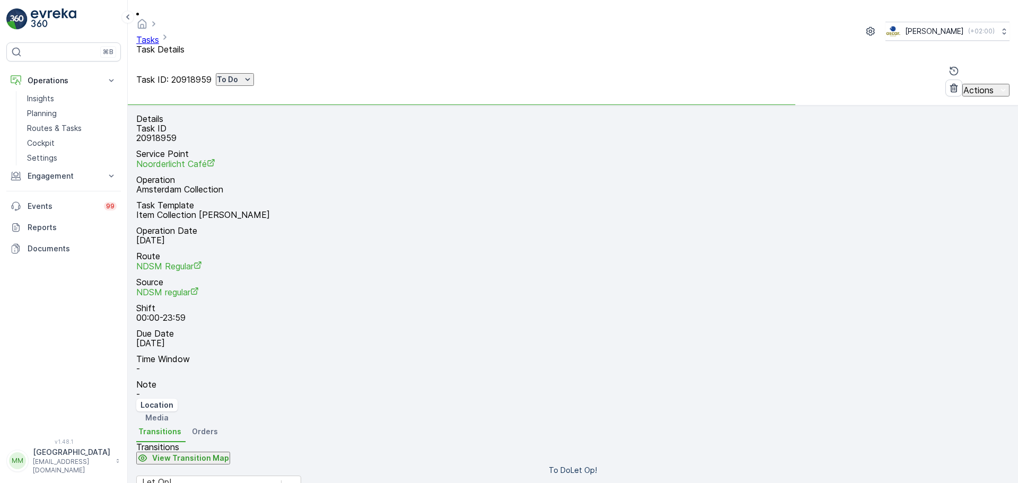
scroll to position [14, 0]
click at [257, 476] on div "Let Op!" at bounding box center [209, 487] width 144 height 23
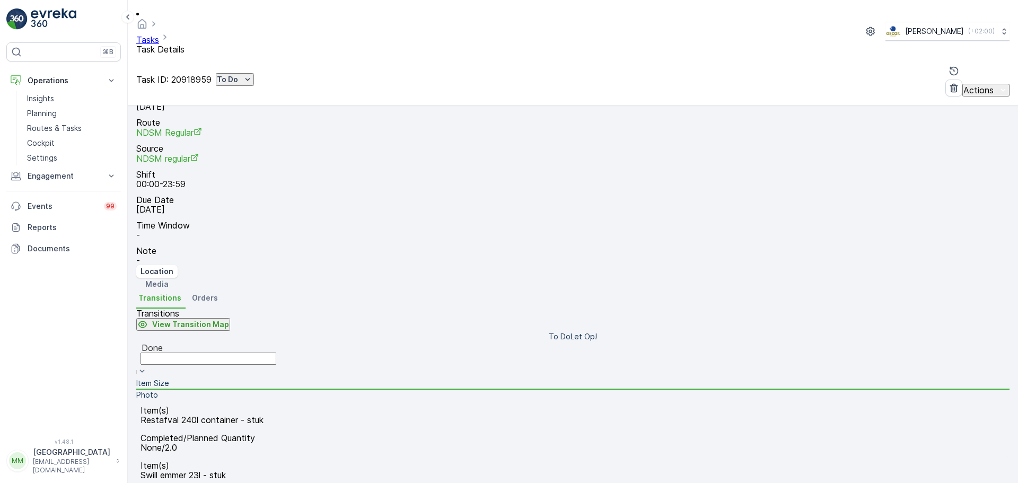
scroll to position [318, 0]
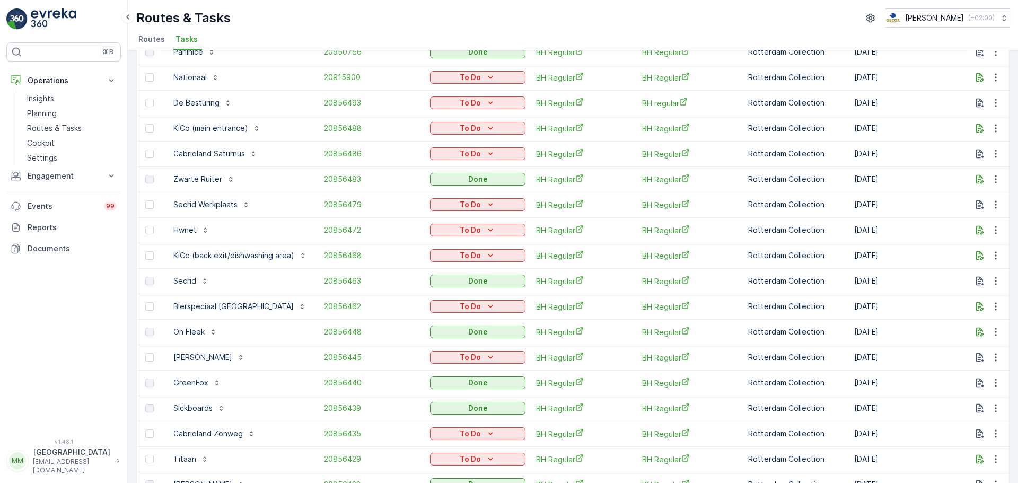
scroll to position [10, 0]
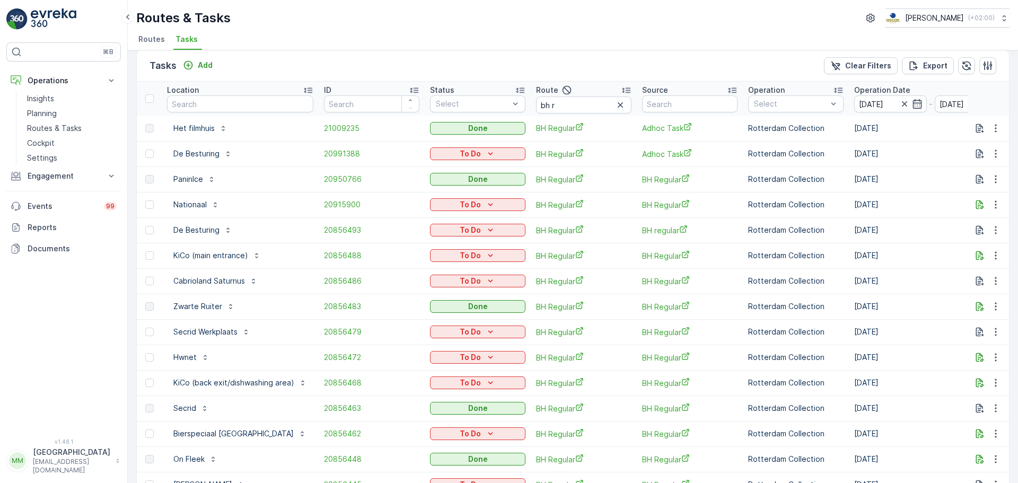
click at [45, 14] on img at bounding box center [54, 18] width 46 height 21
drag, startPoint x: 568, startPoint y: 106, endPoint x: 503, endPoint y: 105, distance: 65.2
click at [503, 105] on tr "Location ID Status Select Route bh r Source Operation Select Operation Date [DA…" at bounding box center [980, 99] width 1686 height 34
type input "kanal"
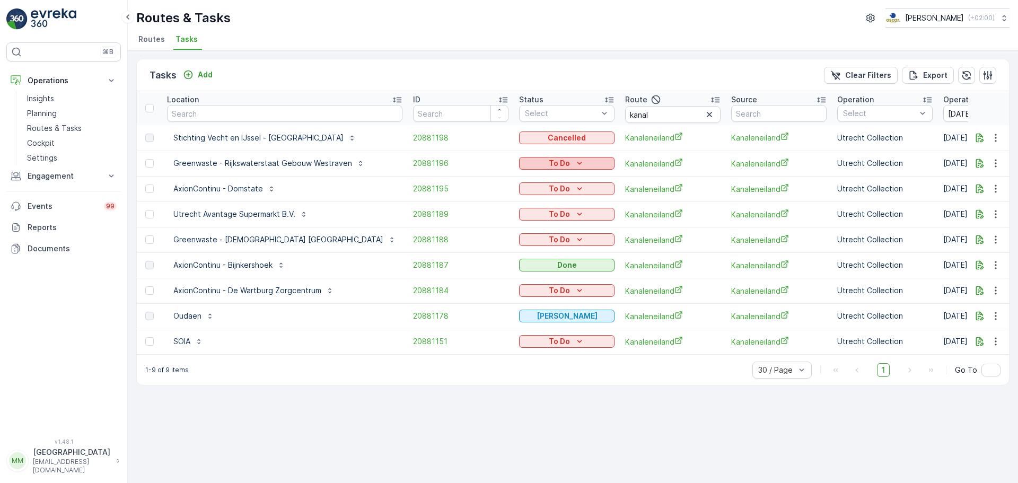
click at [549, 163] on p "To Do" at bounding box center [559, 163] width 21 height 11
click at [508, 225] on span "Cancelled" at bounding box center [507, 223] width 36 height 11
click at [549, 189] on p "To Do" at bounding box center [559, 188] width 21 height 11
click at [511, 249] on span "Cancelled" at bounding box center [507, 249] width 36 height 11
click at [549, 210] on p "To Do" at bounding box center [559, 214] width 21 height 11
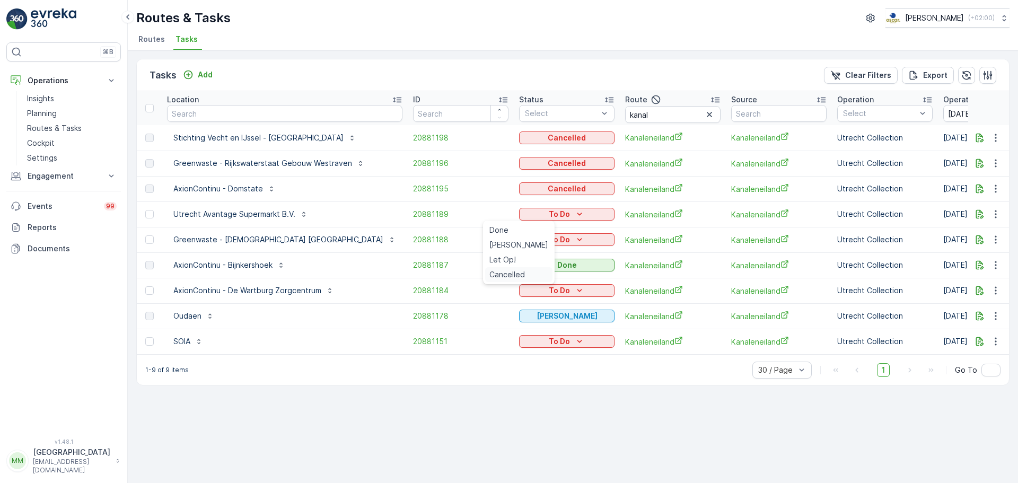
click at [517, 276] on span "Cancelled" at bounding box center [507, 274] width 36 height 11
click at [549, 236] on p "To Do" at bounding box center [559, 239] width 21 height 11
click at [514, 296] on span "Cancelled" at bounding box center [507, 300] width 36 height 11
click at [549, 292] on p "To Do" at bounding box center [559, 290] width 21 height 11
click at [513, 352] on span "Cancelled" at bounding box center [507, 351] width 36 height 11
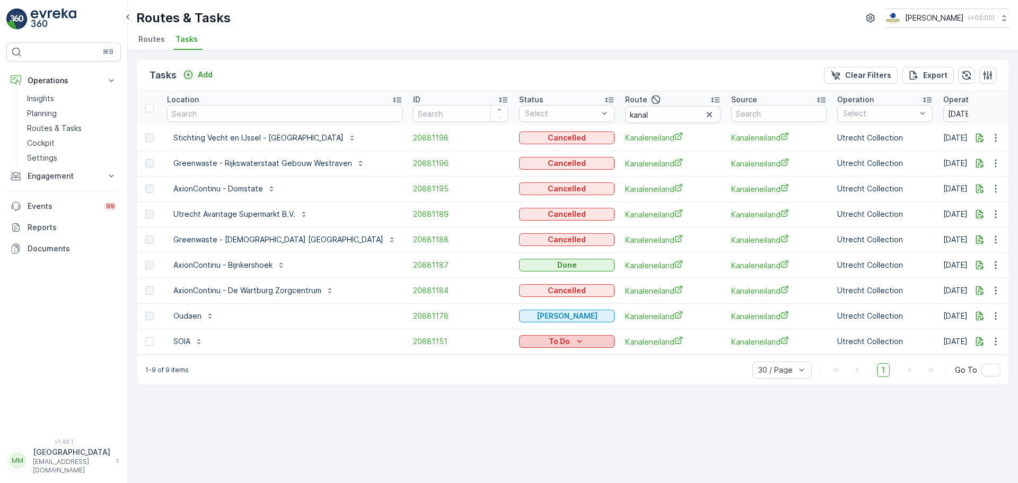
click at [549, 343] on div "To Do" at bounding box center [566, 341] width 87 height 11
click at [518, 399] on span "Cancelled" at bounding box center [507, 402] width 36 height 11
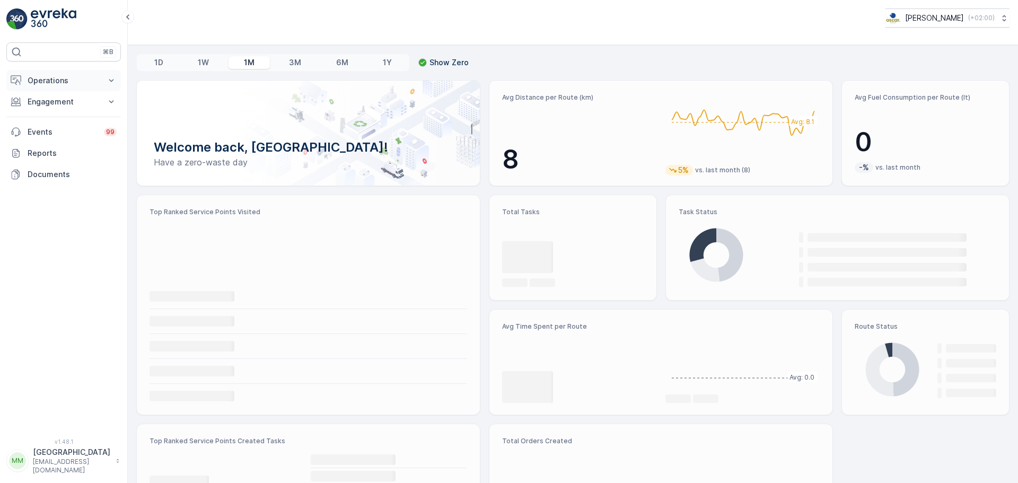
click at [68, 71] on button "Operations" at bounding box center [63, 80] width 115 height 21
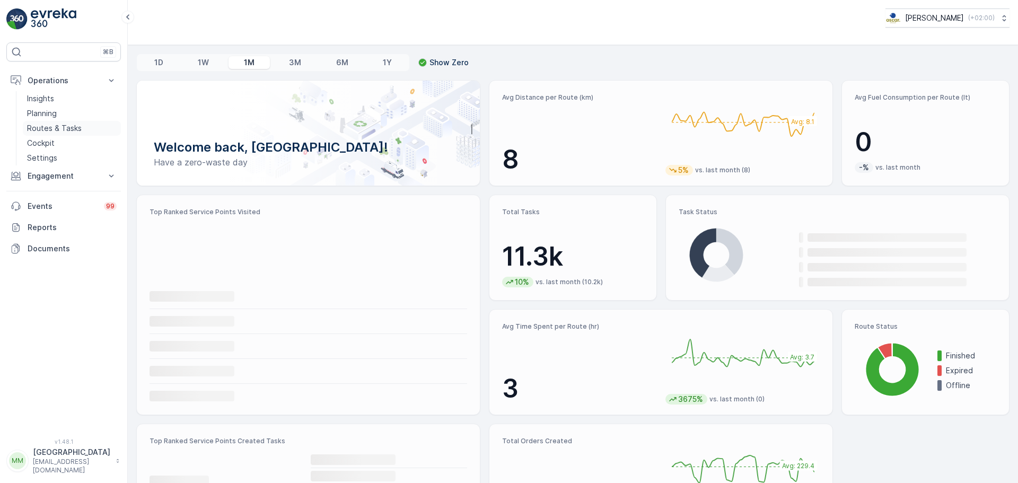
click at [60, 122] on link "Routes & Tasks" at bounding box center [72, 128] width 98 height 15
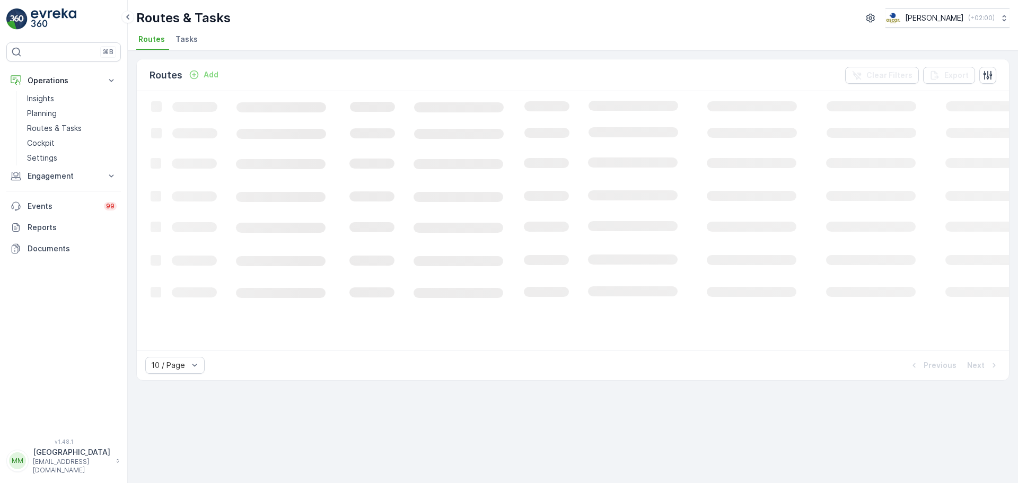
click at [182, 42] on span "Tasks" at bounding box center [186, 39] width 22 height 11
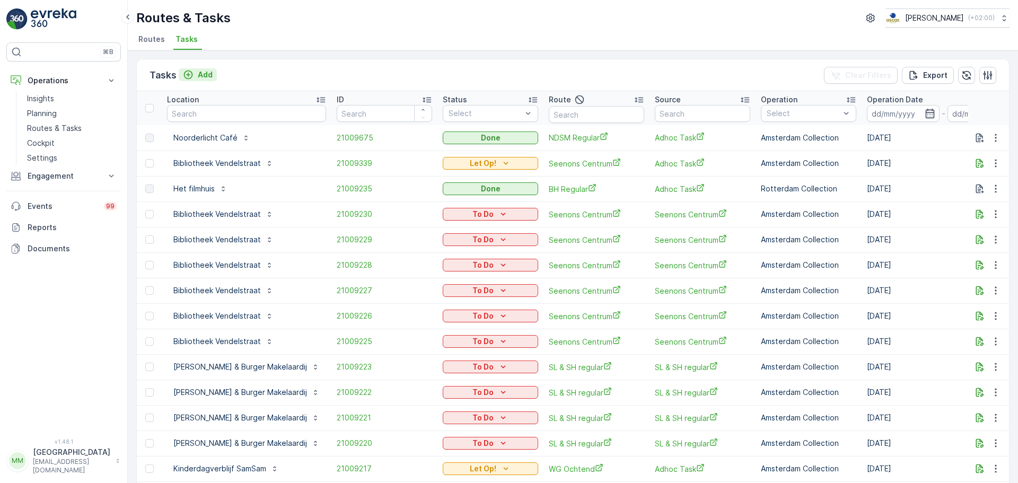
click at [210, 73] on p "Add" at bounding box center [205, 74] width 15 height 11
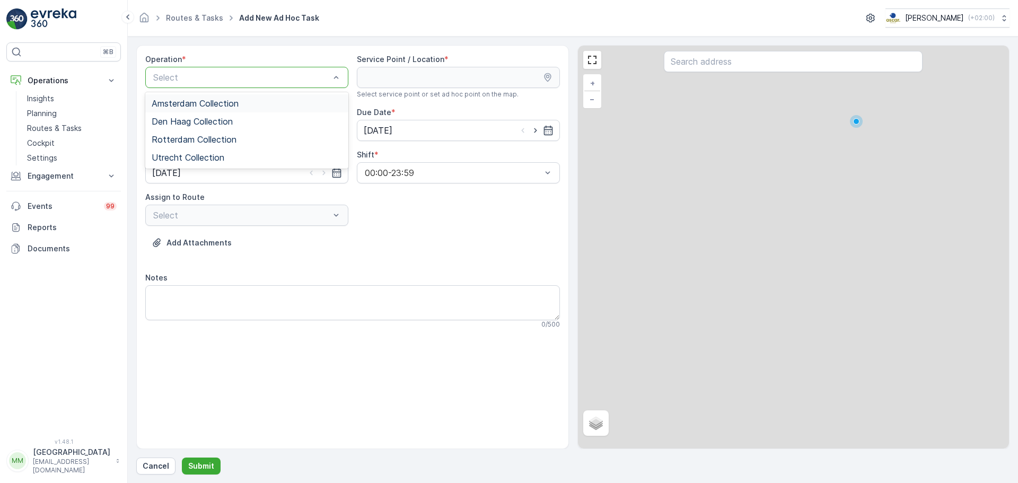
click at [262, 81] on div at bounding box center [241, 78] width 179 height 10
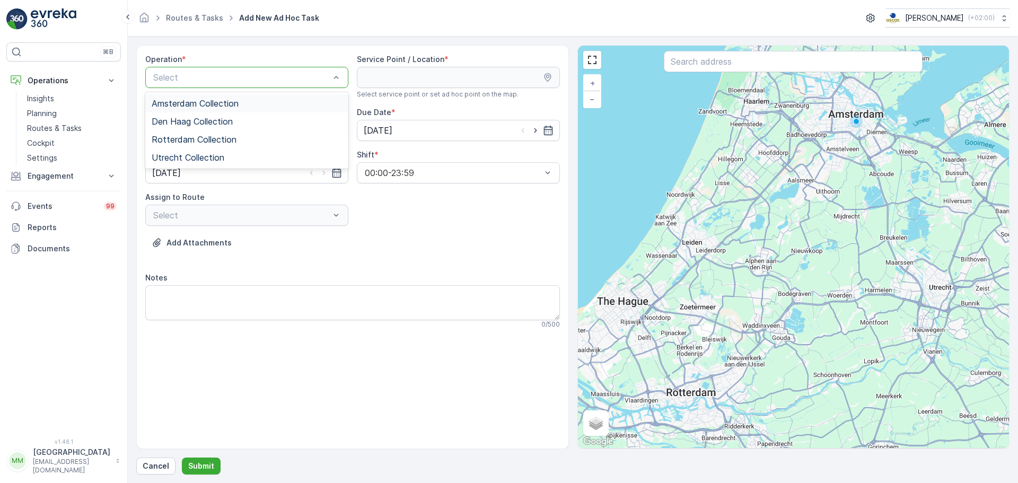
click at [251, 105] on div "Amsterdam Collection" at bounding box center [247, 104] width 190 height 10
click at [719, 61] on input "text" at bounding box center [793, 61] width 259 height 21
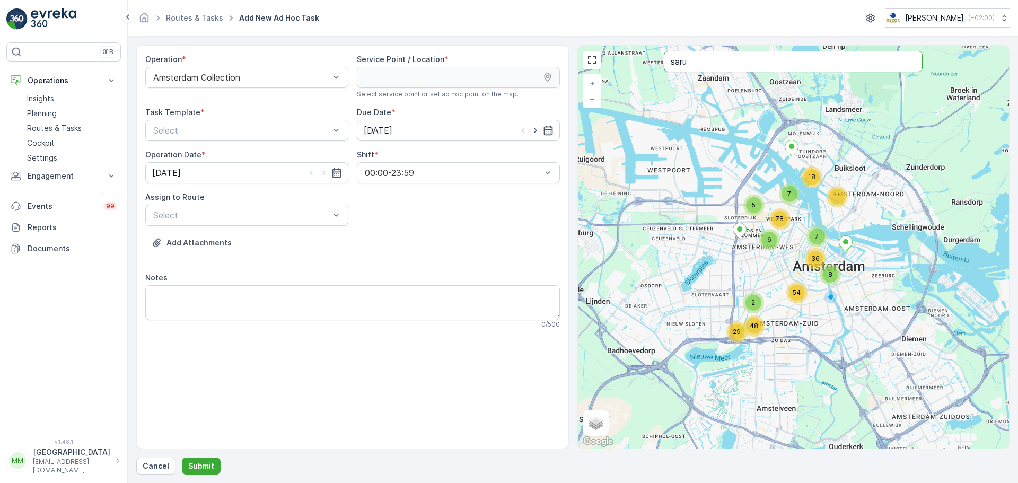
type input "saru"
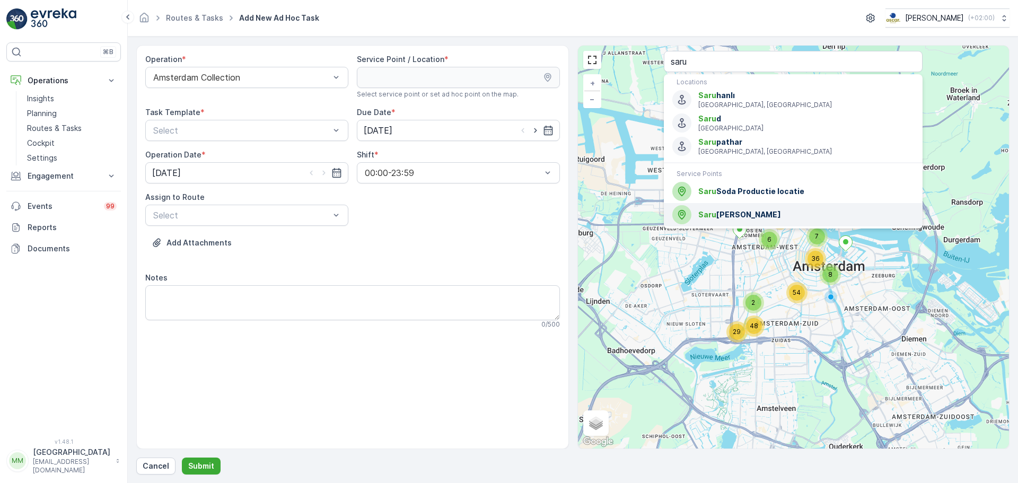
click at [719, 209] on span "Saru [PERSON_NAME]" at bounding box center [806, 214] width 216 height 11
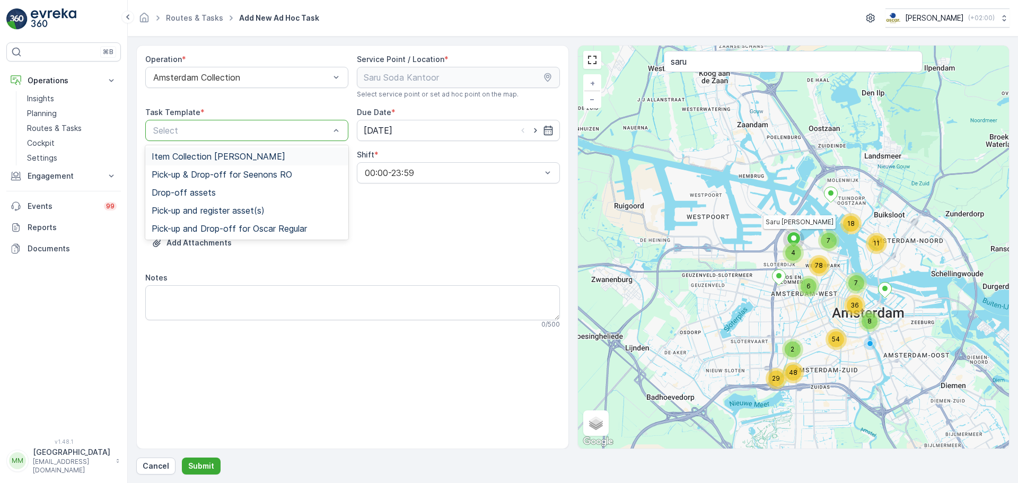
click at [208, 127] on div at bounding box center [241, 131] width 179 height 10
click at [233, 153] on div "Item Collection [PERSON_NAME]" at bounding box center [246, 156] width 203 height 18
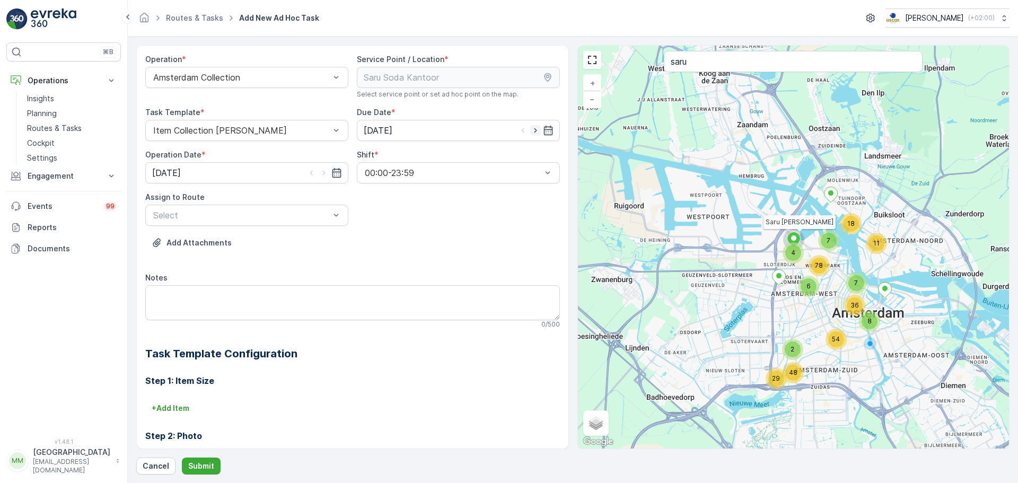
click at [530, 131] on icon "button" at bounding box center [535, 130] width 11 height 11
type input "[DATE]"
click at [319, 174] on icon "button" at bounding box center [324, 173] width 11 height 11
type input "[DATE]"
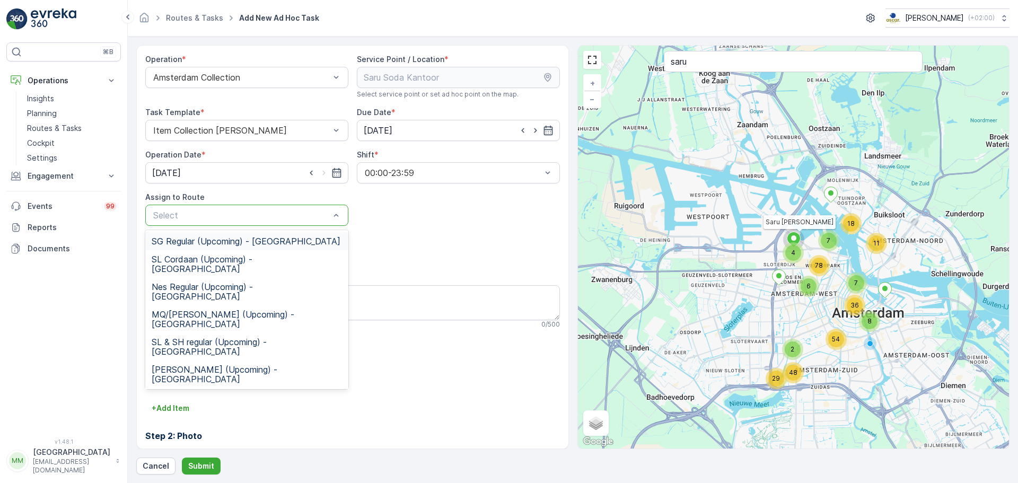
click at [229, 207] on div "Select" at bounding box center [246, 215] width 203 height 21
click at [224, 333] on div "SL & SH regular (Upcoming) - [GEOGRAPHIC_DATA]" at bounding box center [246, 347] width 203 height 28
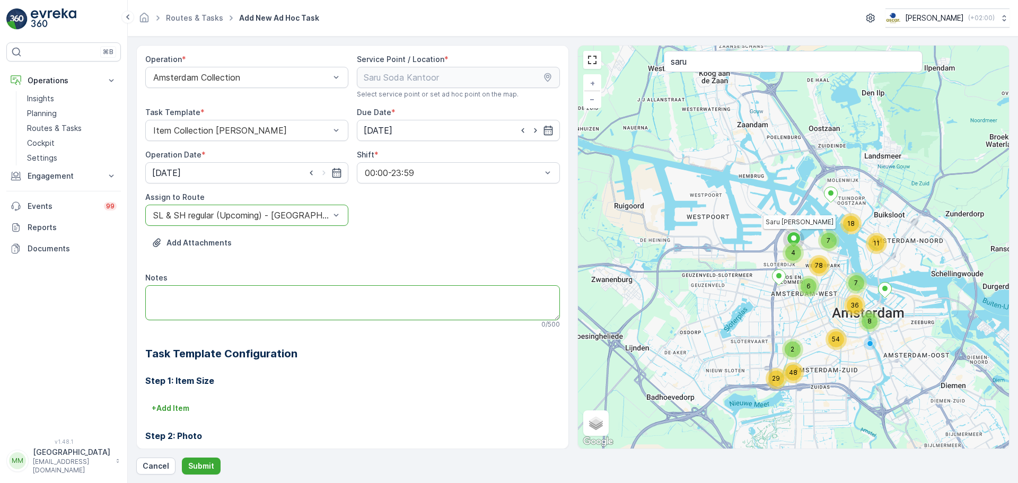
click at [208, 295] on textarea "Notes" at bounding box center [352, 302] width 415 height 35
type textarea "Volle swill 120L graag meenemen!"
click at [202, 463] on p "Submit" at bounding box center [201, 466] width 26 height 11
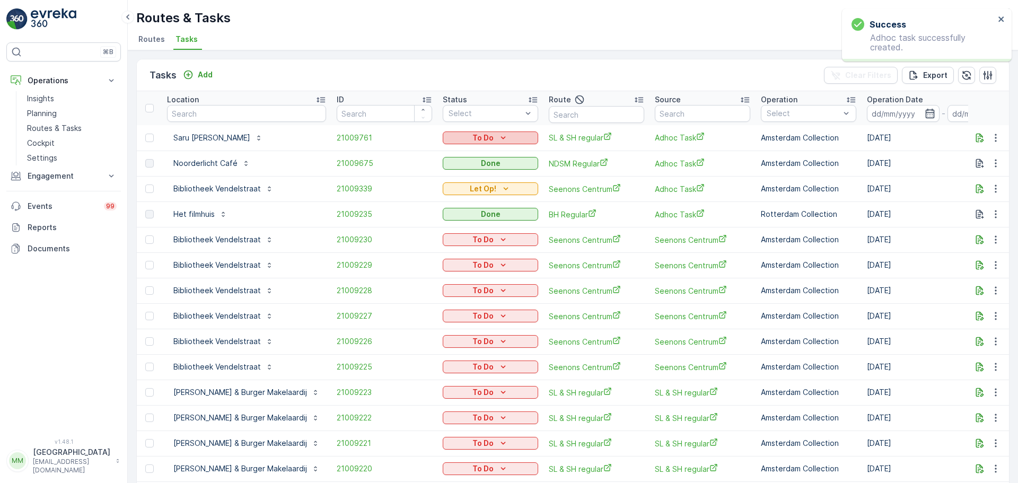
click at [504, 143] on button "To Do" at bounding box center [490, 137] width 95 height 13
click at [454, 156] on span "Let Op!" at bounding box center [452, 153] width 27 height 11
click at [191, 76] on icon "Add" at bounding box center [188, 74] width 11 height 11
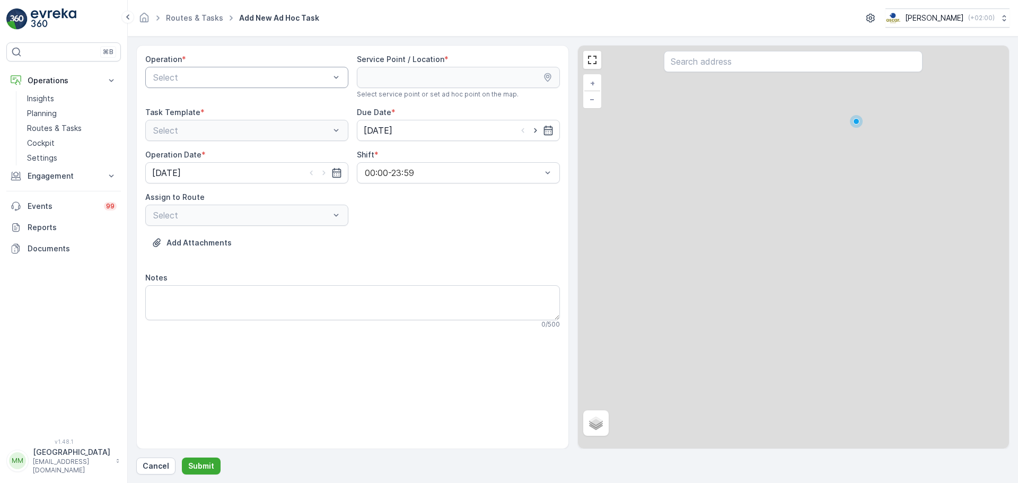
click at [210, 84] on div "Select" at bounding box center [246, 77] width 203 height 21
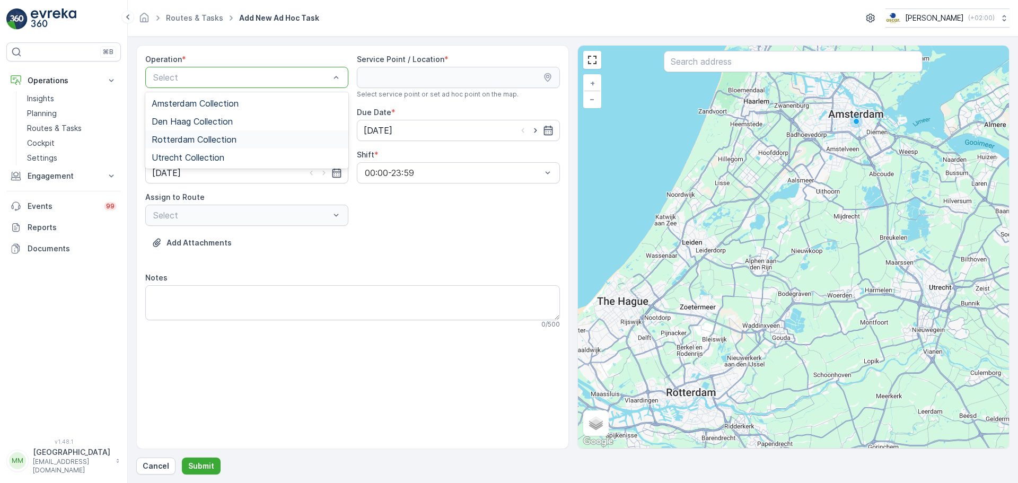
click at [195, 137] on span "Rotterdam Collection" at bounding box center [194, 140] width 85 height 10
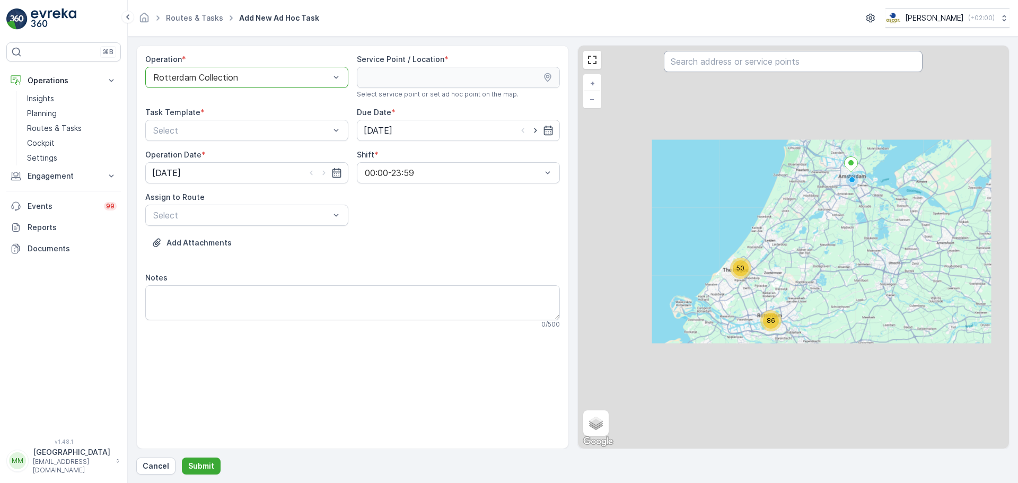
click at [716, 67] on input "text" at bounding box center [793, 61] width 259 height 21
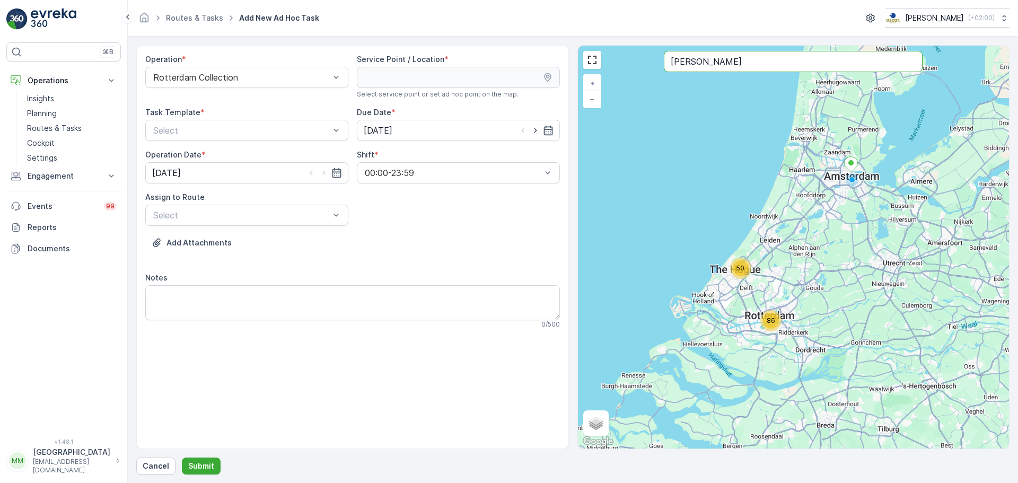
type input "[PERSON_NAME]"
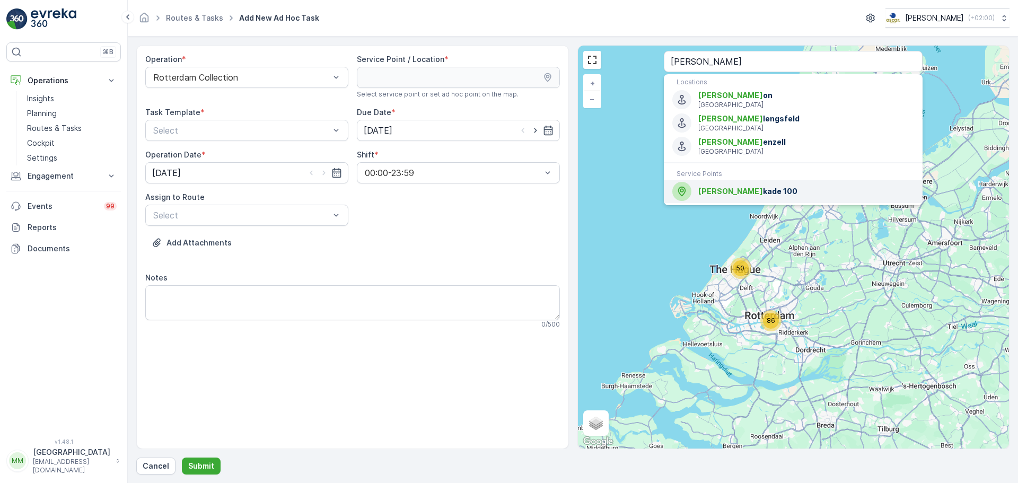
click at [740, 183] on div "[PERSON_NAME] 100" at bounding box center [793, 191] width 242 height 19
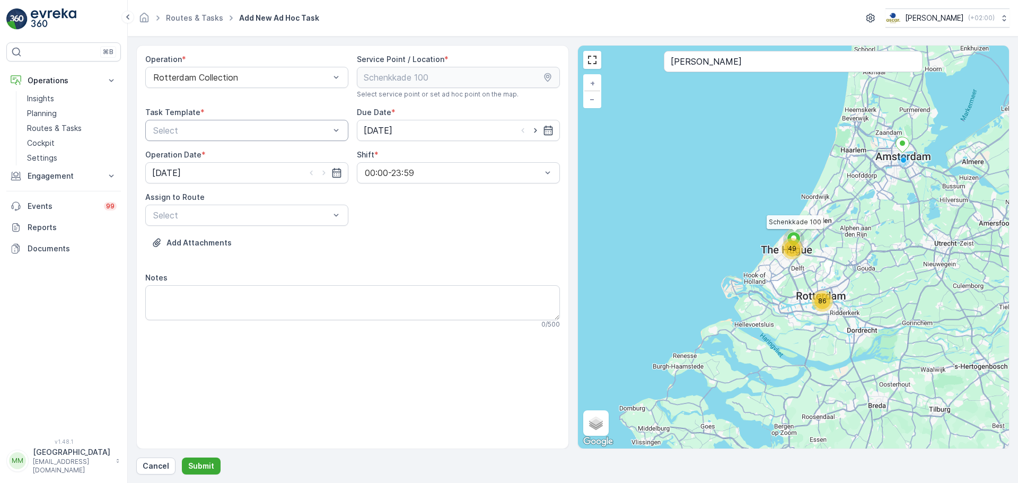
click at [217, 133] on div at bounding box center [241, 131] width 179 height 10
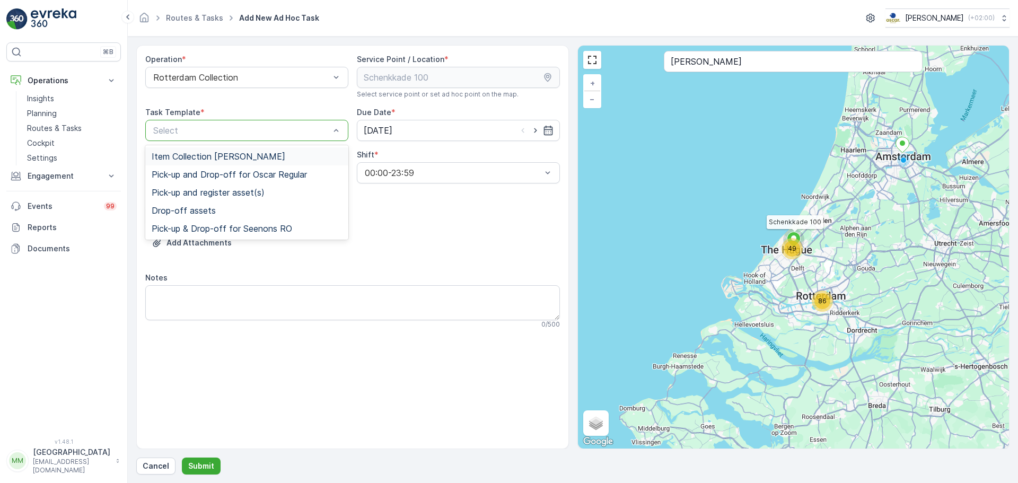
click at [210, 155] on span "Item Collection [PERSON_NAME]" at bounding box center [219, 157] width 134 height 10
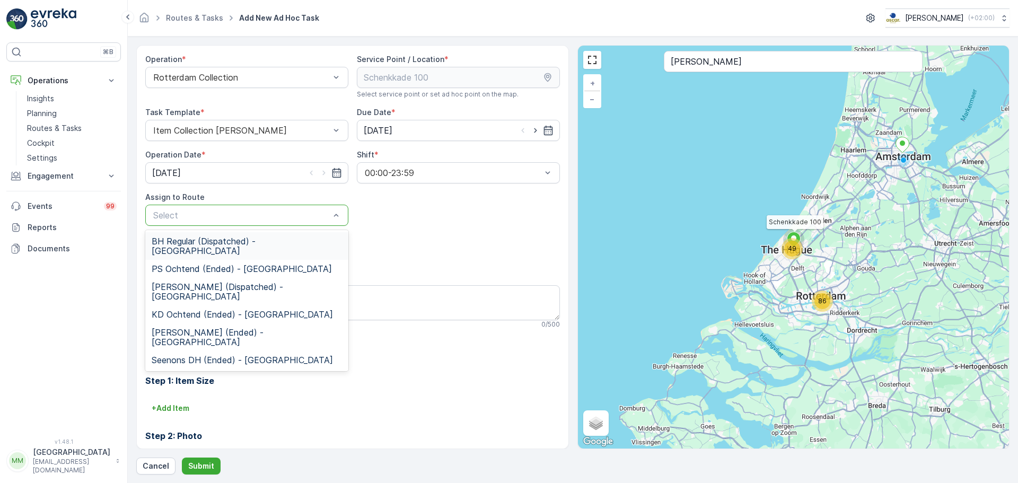
click at [190, 217] on div at bounding box center [241, 215] width 179 height 10
click at [196, 355] on span "Seenons DH (Ended) - [GEOGRAPHIC_DATA]" at bounding box center [242, 360] width 181 height 10
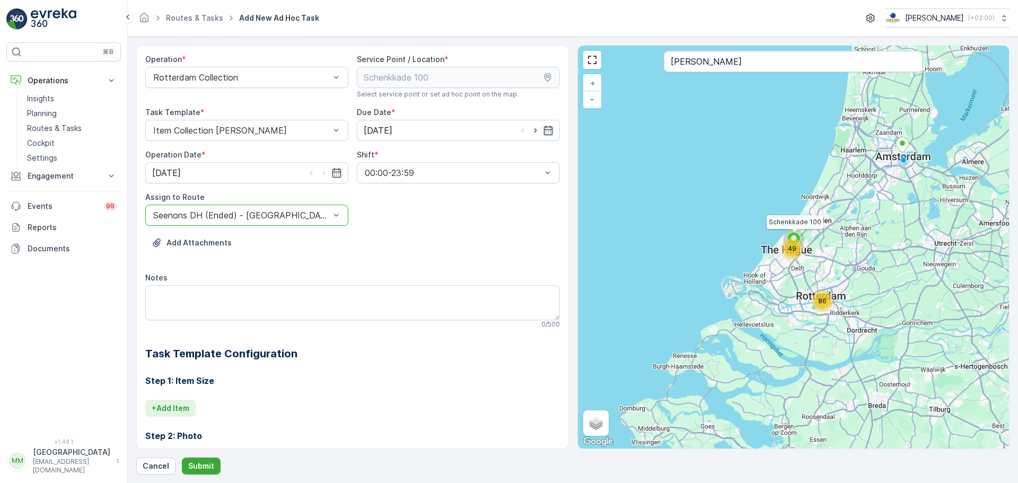
click at [185, 408] on p "+ Add Item" at bounding box center [171, 408] width 38 height 11
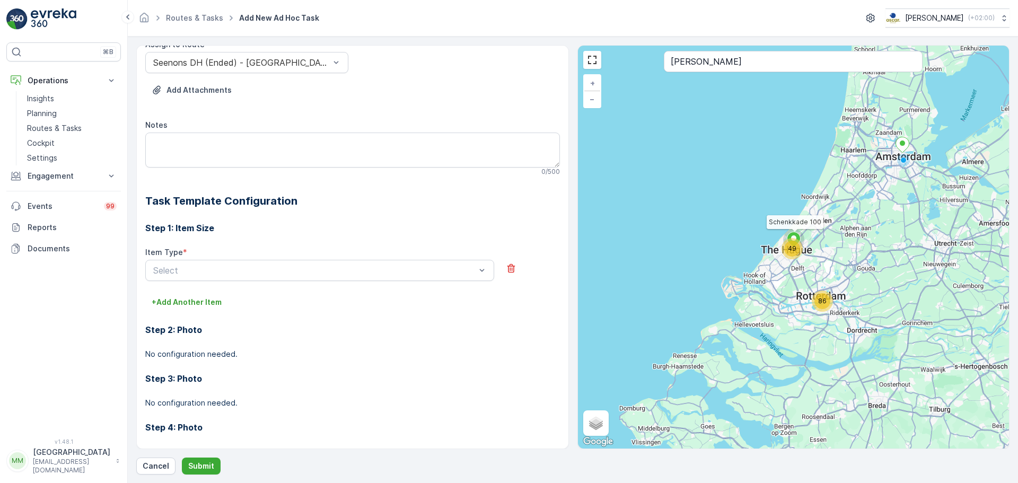
scroll to position [159, 0]
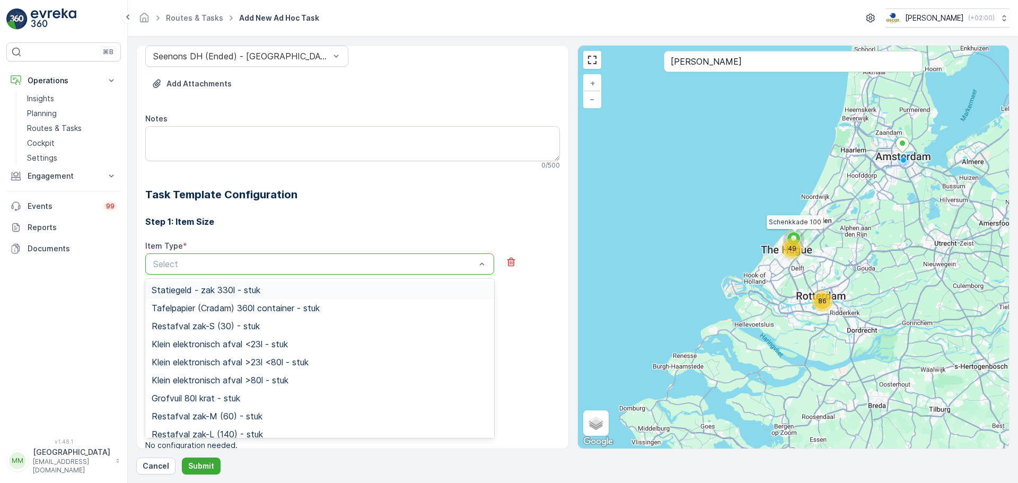
click at [202, 266] on div at bounding box center [314, 264] width 324 height 10
type input "rest"
click at [246, 338] on div "Restafval 240l container - stuk" at bounding box center [319, 344] width 349 height 18
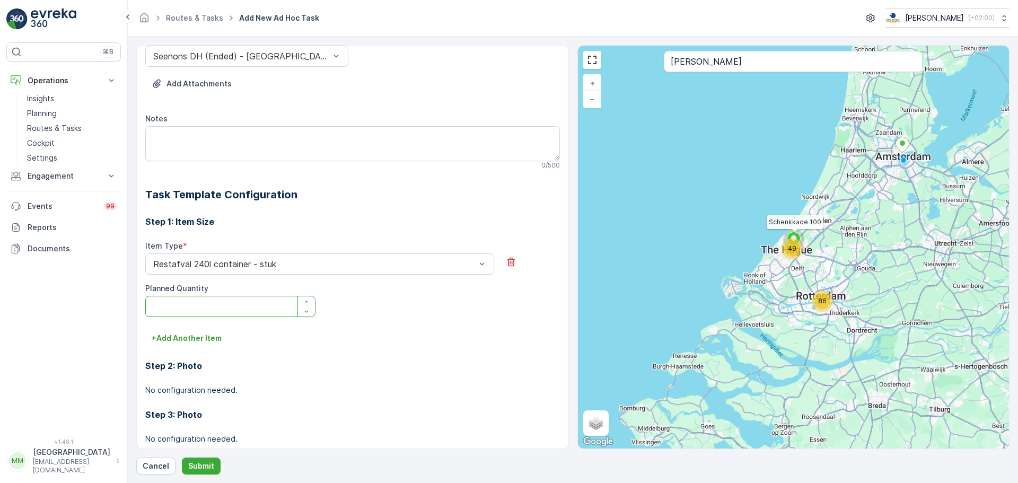
click at [204, 311] on Quantity "Planned Quantity" at bounding box center [230, 306] width 170 height 21
type Quantity "1"
click at [205, 339] on p "+ Add Another Item" at bounding box center [187, 338] width 70 height 11
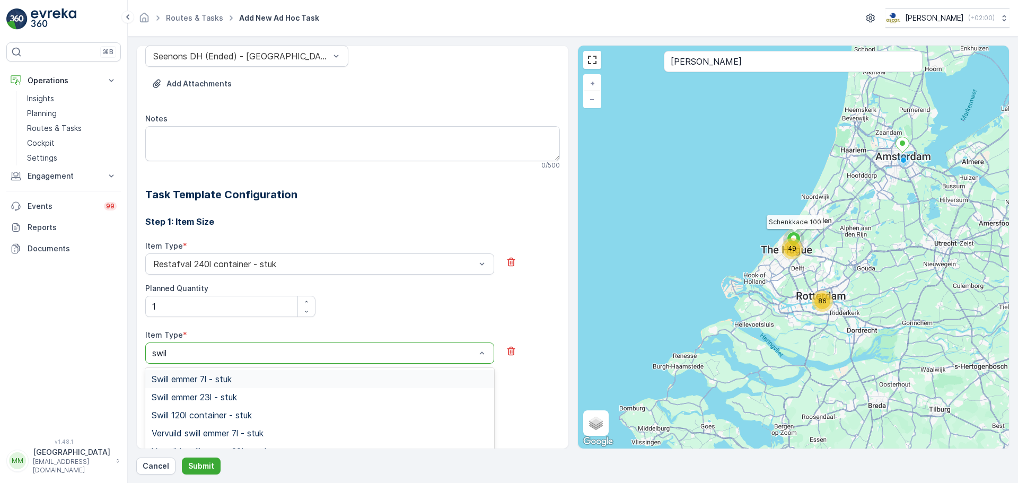
type input "swill"
click at [225, 401] on span "Swill emmer 23l - stuk" at bounding box center [194, 397] width 85 height 10
click at [219, 394] on Quantity "Planned Quantity" at bounding box center [230, 395] width 170 height 21
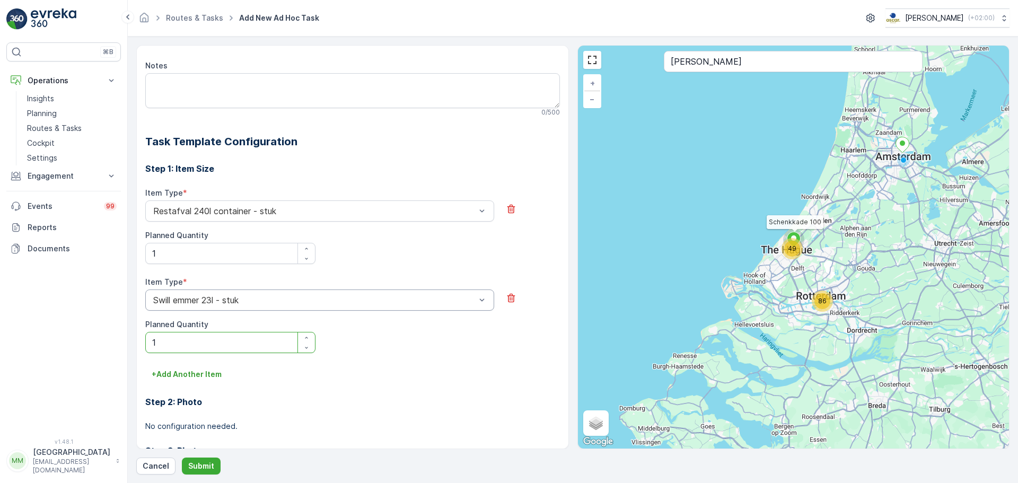
scroll to position [0, 0]
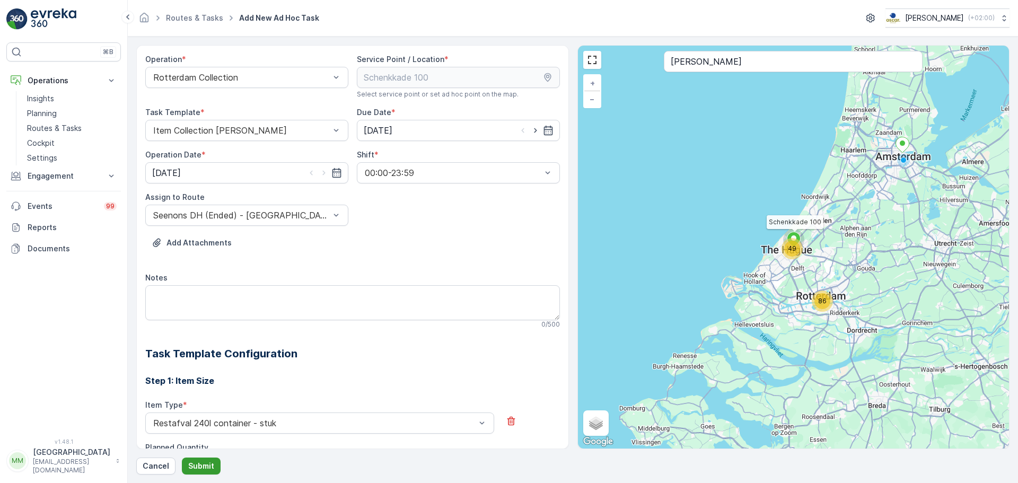
type Quantity "1"
click at [207, 465] on p "Submit" at bounding box center [201, 466] width 26 height 11
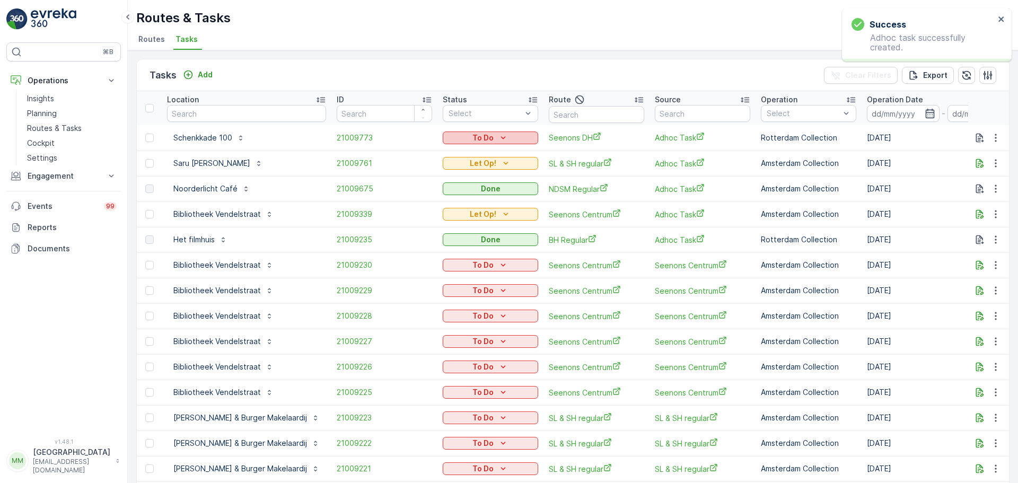
click at [501, 137] on icon "To Do" at bounding box center [503, 137] width 5 height 3
click at [444, 180] on div "Done" at bounding box center [452, 183] width 67 height 15
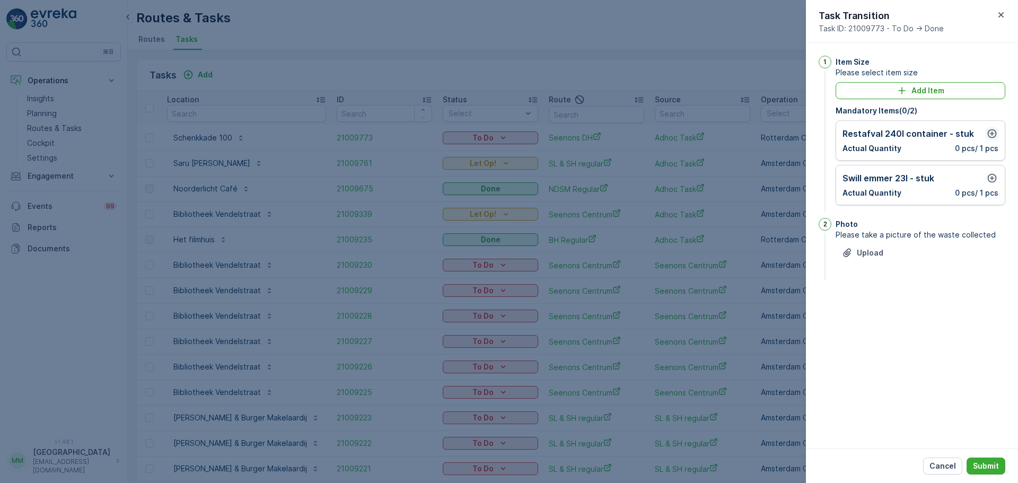
click at [993, 131] on icon "button" at bounding box center [992, 133] width 11 height 11
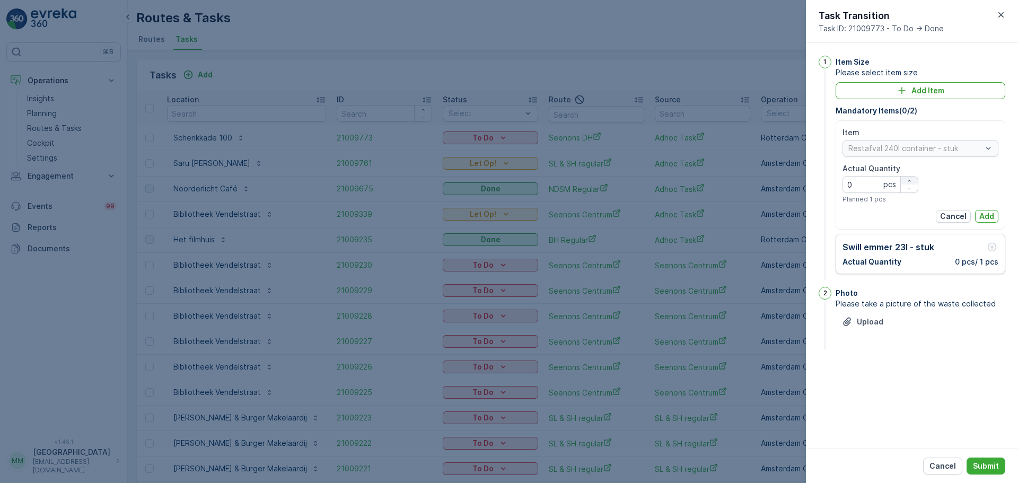
click at [909, 180] on icon "button" at bounding box center [909, 181] width 3 height 2
type Quantity "3"
click at [985, 215] on p "Add" at bounding box center [986, 216] width 15 height 11
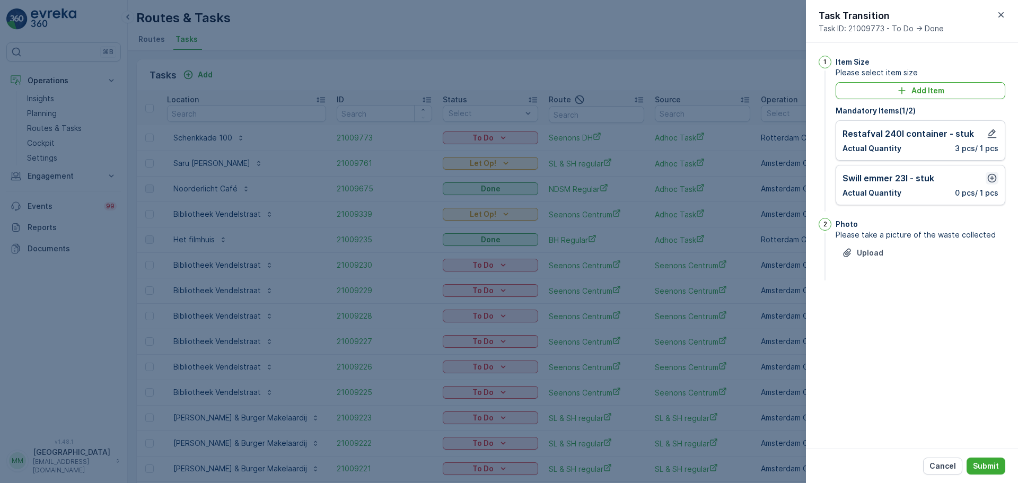
click at [990, 181] on icon "button" at bounding box center [992, 178] width 11 height 11
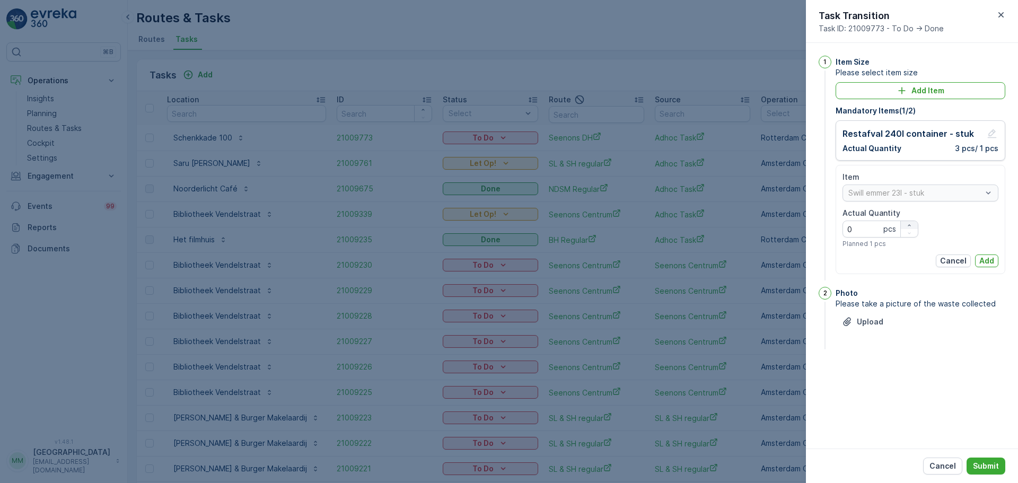
click at [910, 223] on icon "button" at bounding box center [909, 225] width 6 height 6
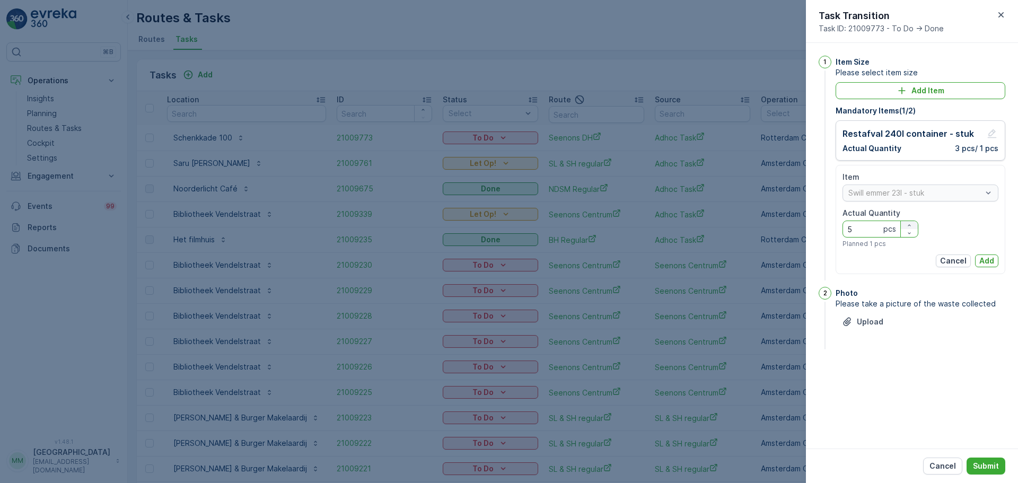
click at [910, 223] on icon "button" at bounding box center [909, 225] width 6 height 6
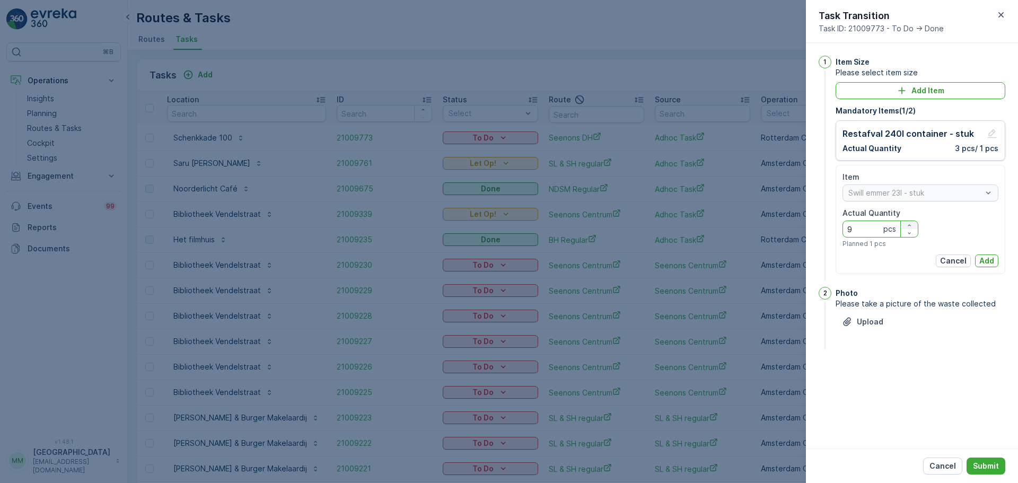
type Quantity "10"
click at [987, 259] on p "Add" at bounding box center [986, 261] width 15 height 11
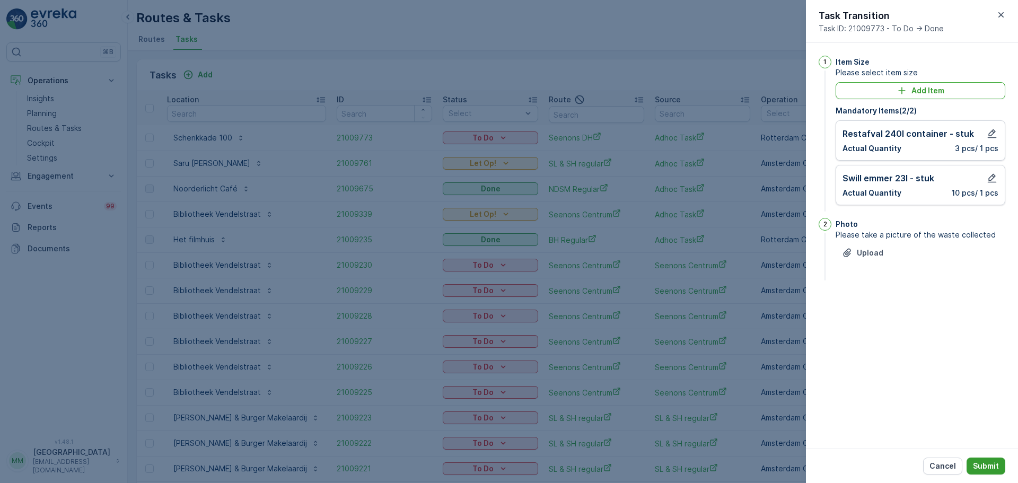
click at [992, 467] on p "Submit" at bounding box center [986, 466] width 26 height 11
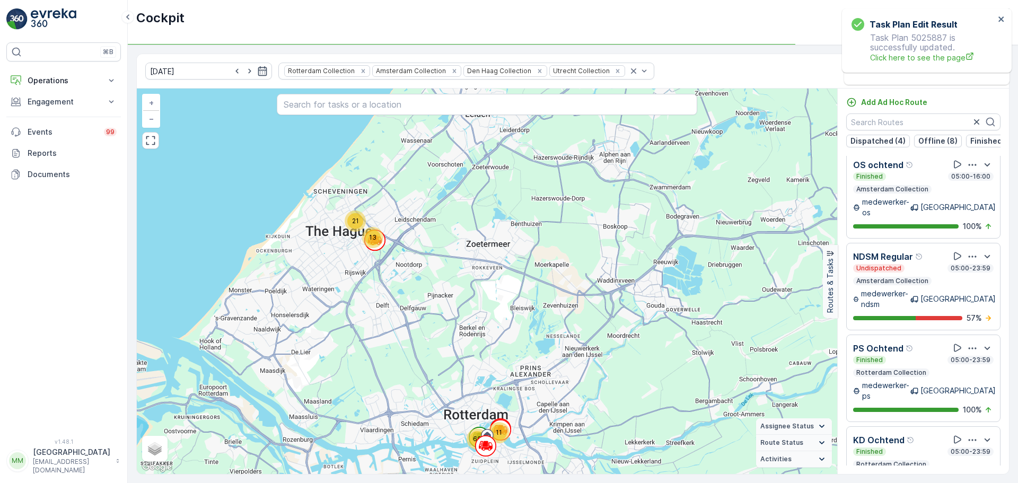
scroll to position [1813, 0]
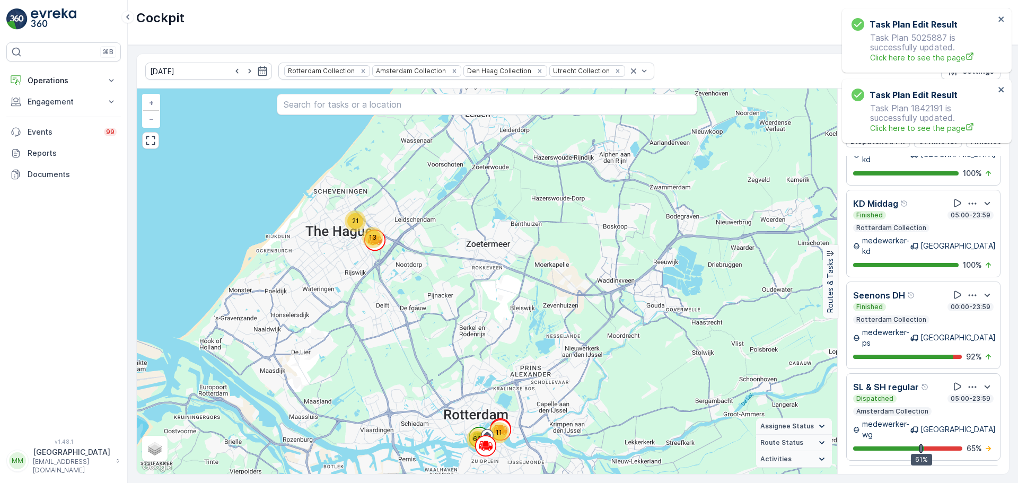
click at [1006, 16] on div "Task Plan Edit Result Task Plan 5025887 is successfully updated. Click here to …" at bounding box center [927, 40] width 170 height 64
click at [1006, 20] on div "Task Plan Edit Result Task Plan 5025887 is successfully updated. Click here to …" at bounding box center [927, 40] width 170 height 64
click at [1002, 19] on icon "close" at bounding box center [1001, 19] width 7 height 8
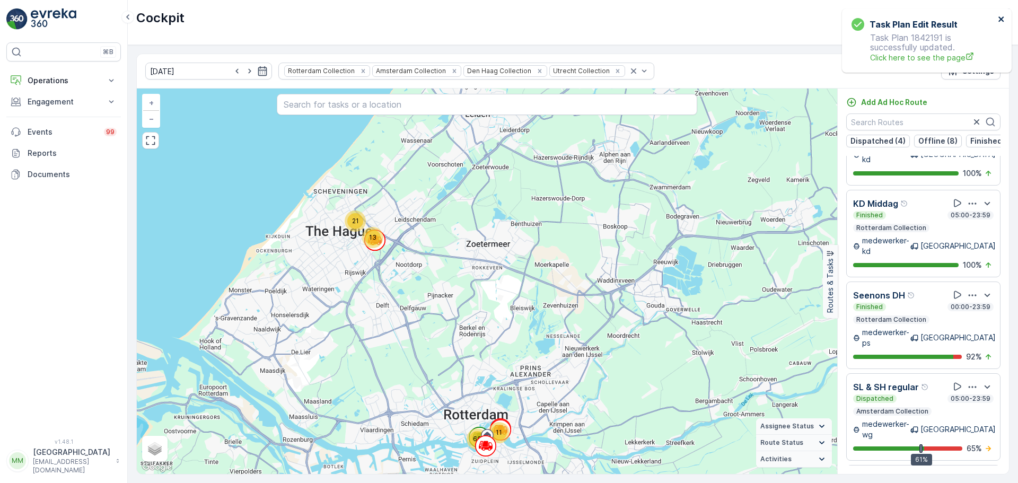
click at [1002, 20] on icon "close" at bounding box center [1000, 18] width 5 height 5
click at [975, 72] on p "Settings" at bounding box center [978, 71] width 32 height 11
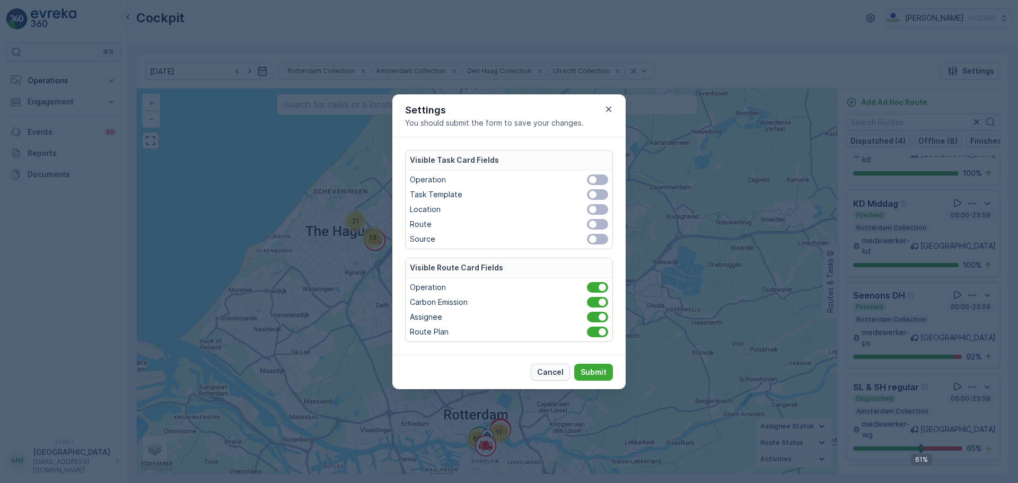
click at [557, 373] on p "Cancel" at bounding box center [550, 372] width 27 height 11
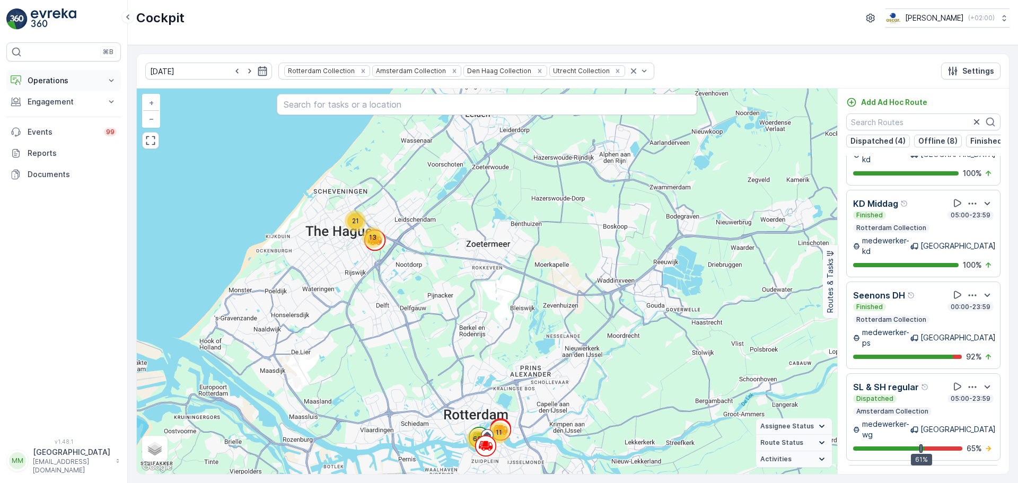
click at [41, 74] on button "Operations" at bounding box center [63, 80] width 115 height 21
click at [47, 131] on p "Routes & Tasks" at bounding box center [54, 128] width 55 height 11
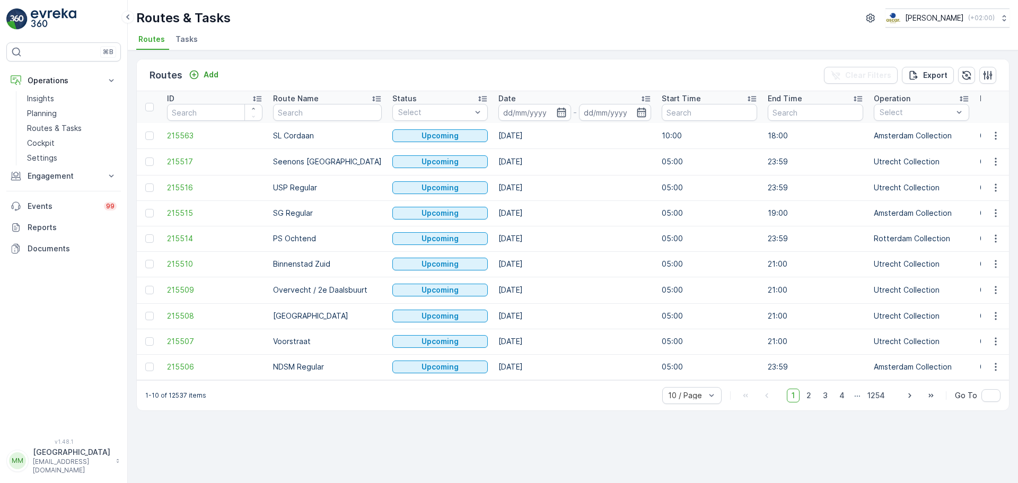
click at [187, 43] on span "Tasks" at bounding box center [186, 39] width 22 height 11
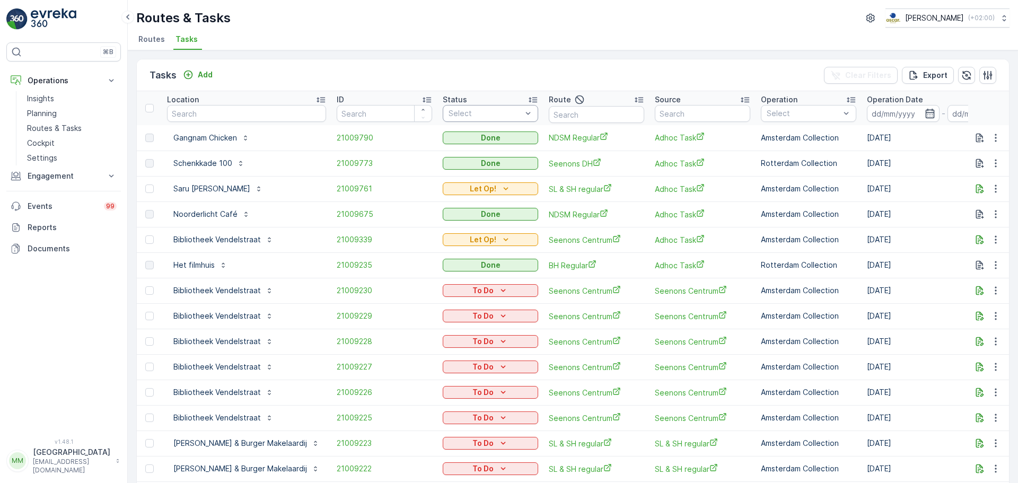
click at [481, 113] on div at bounding box center [484, 113] width 75 height 8
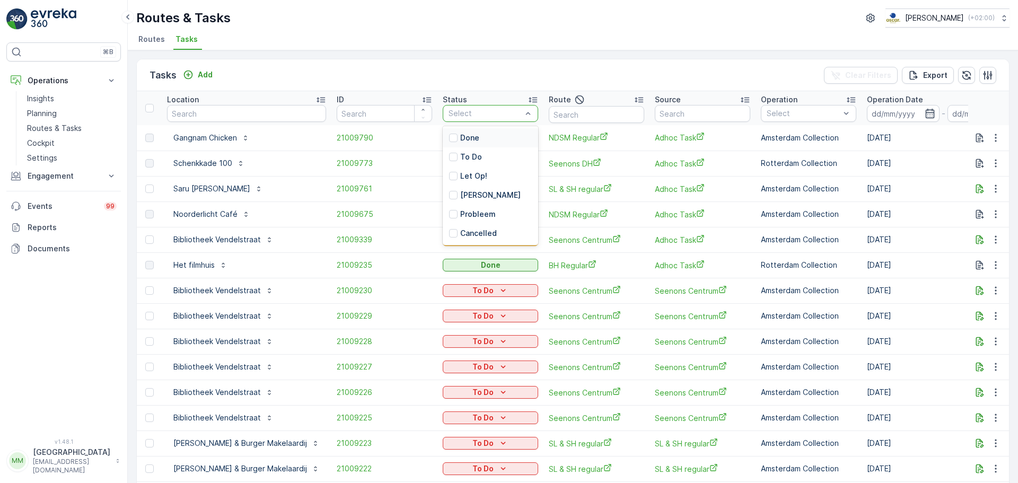
click at [484, 112] on div at bounding box center [484, 113] width 75 height 8
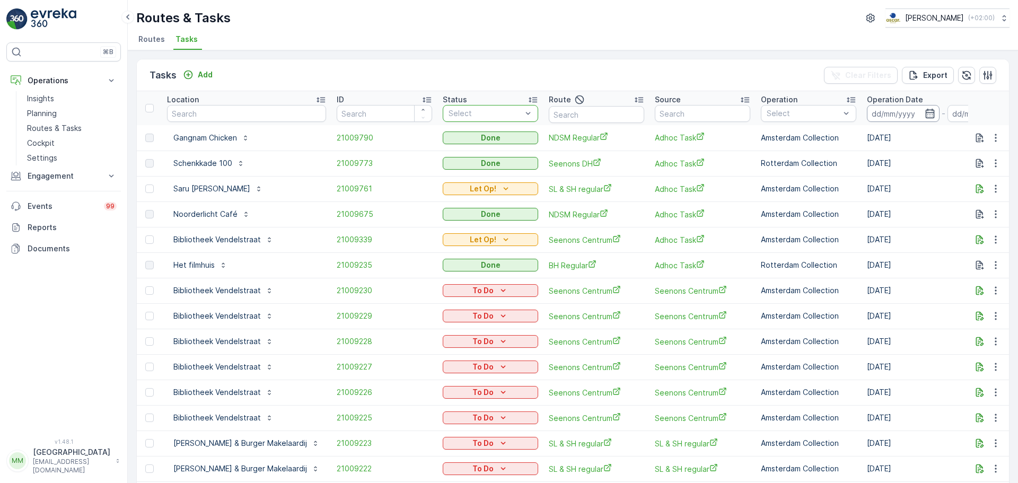
click at [870, 108] on input at bounding box center [903, 113] width 73 height 17
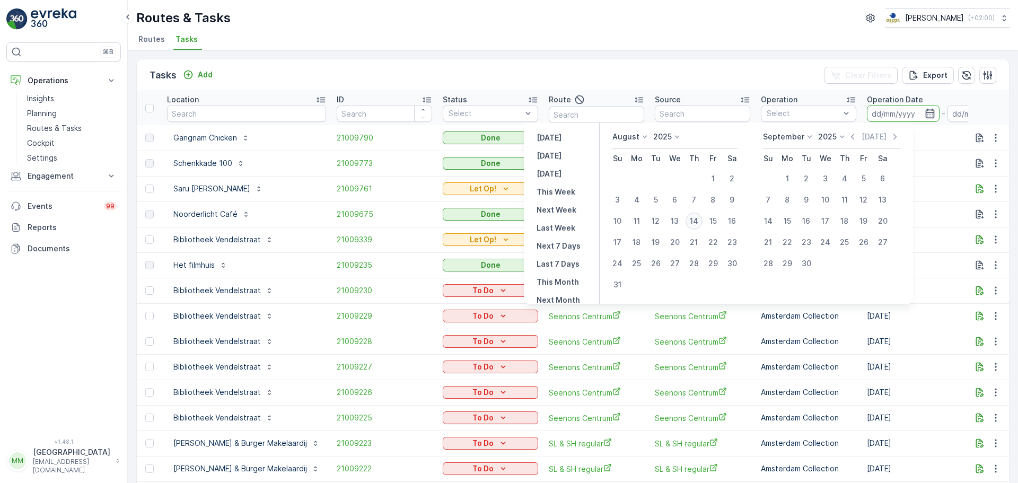
click at [701, 219] on div "14" at bounding box center [694, 221] width 17 height 17
type input "[DATE]"
click at [701, 219] on div "14" at bounding box center [694, 221] width 17 height 17
type input "[DATE]"
click at [701, 219] on span "Adhoc Task" at bounding box center [702, 214] width 95 height 11
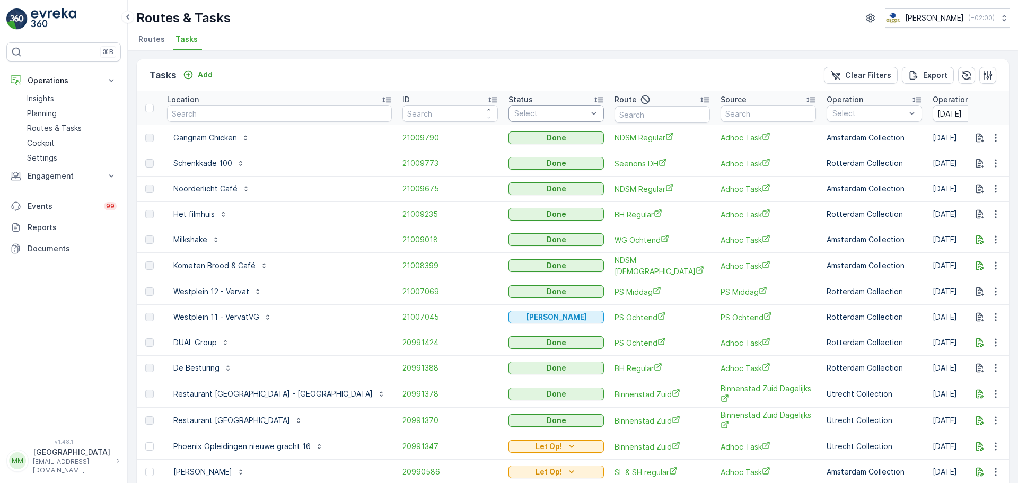
click at [508, 121] on div "Select" at bounding box center [555, 113] width 95 height 17
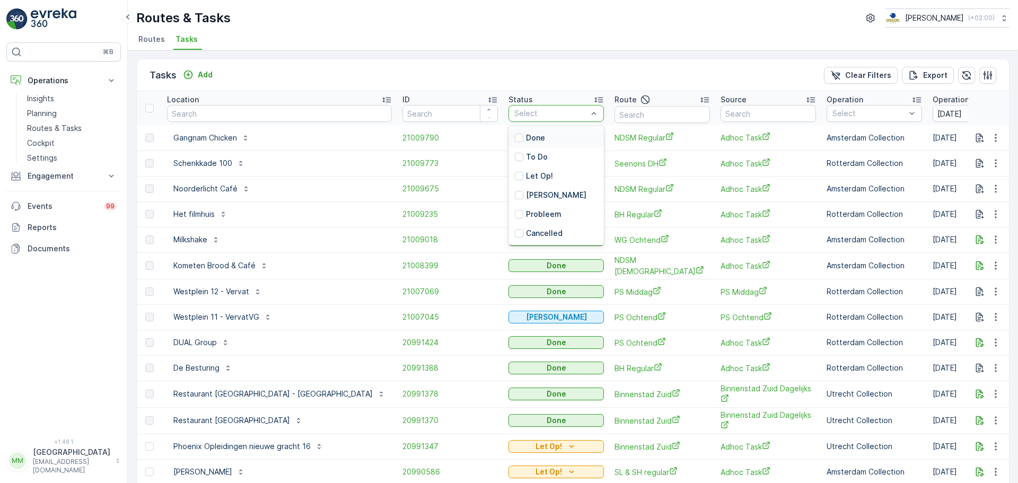
click at [508, 138] on div "Done" at bounding box center [555, 137] width 95 height 19
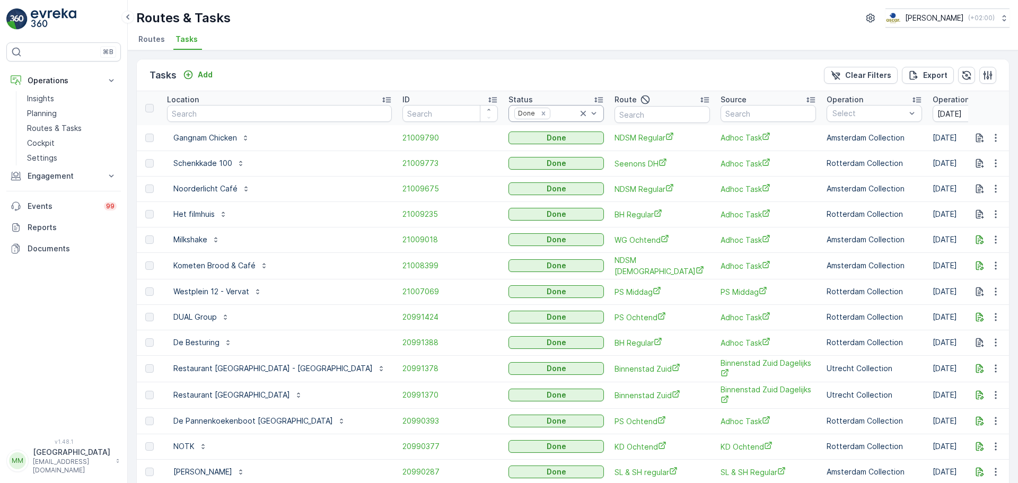
click at [509, 106] on div "Done" at bounding box center [555, 113] width 95 height 17
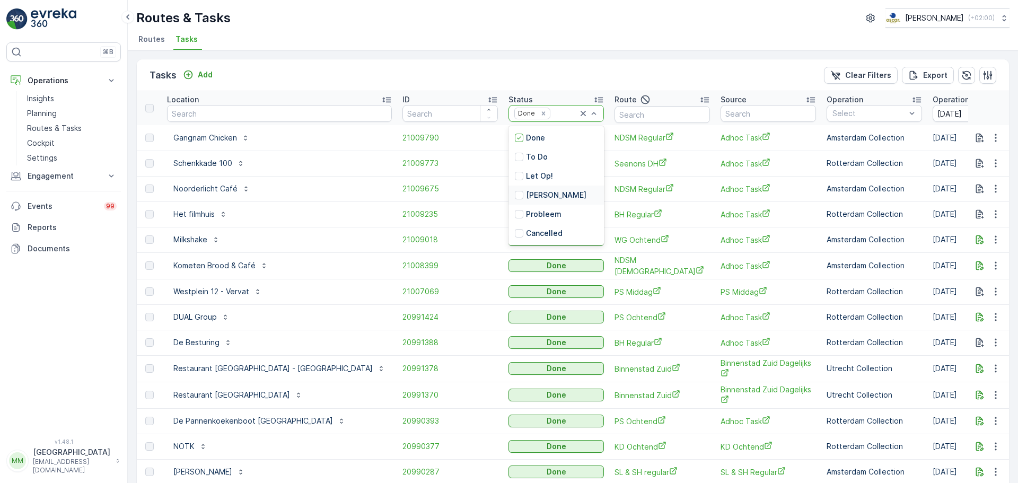
click at [526, 196] on p "Geen Afval" at bounding box center [556, 195] width 60 height 11
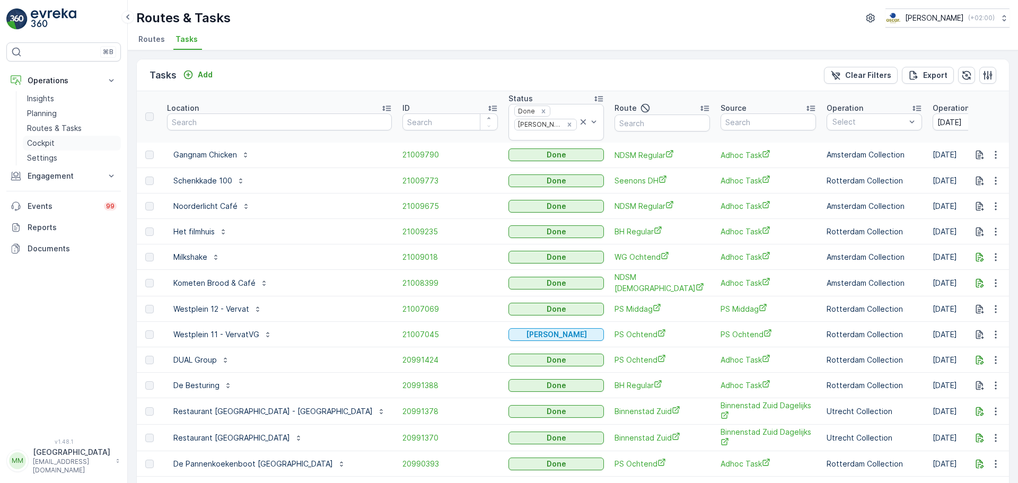
click at [46, 143] on p "Cockpit" at bounding box center [41, 143] width 28 height 11
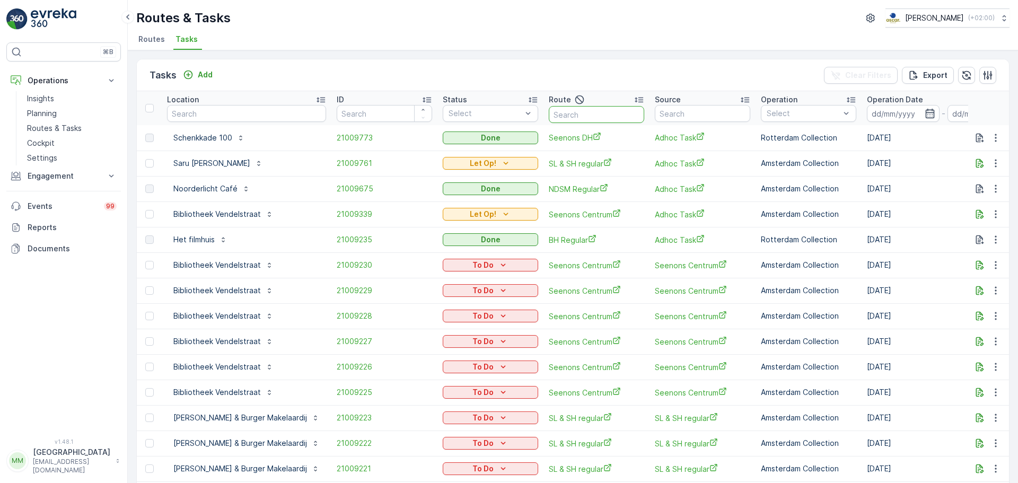
click at [551, 118] on input "text" at bounding box center [596, 114] width 95 height 17
type input "rokin"
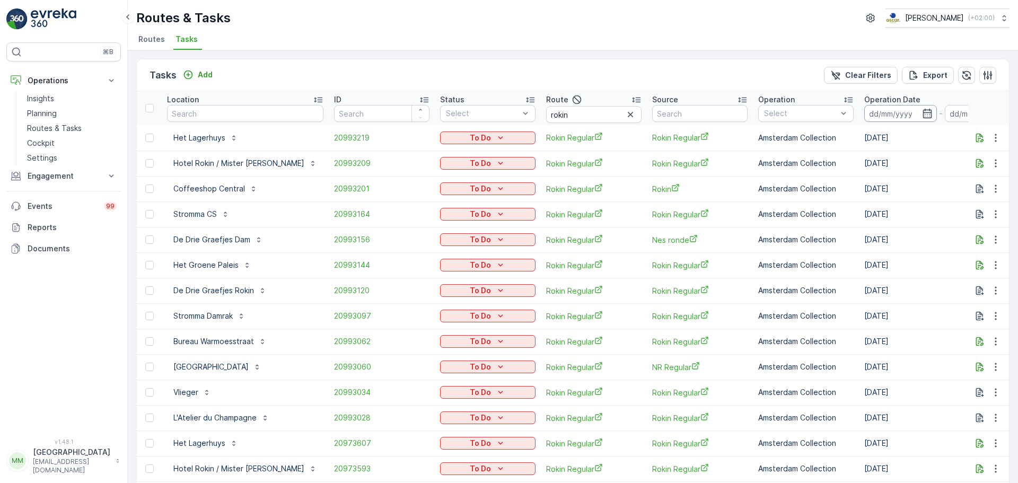
click at [867, 116] on input at bounding box center [900, 113] width 73 height 17
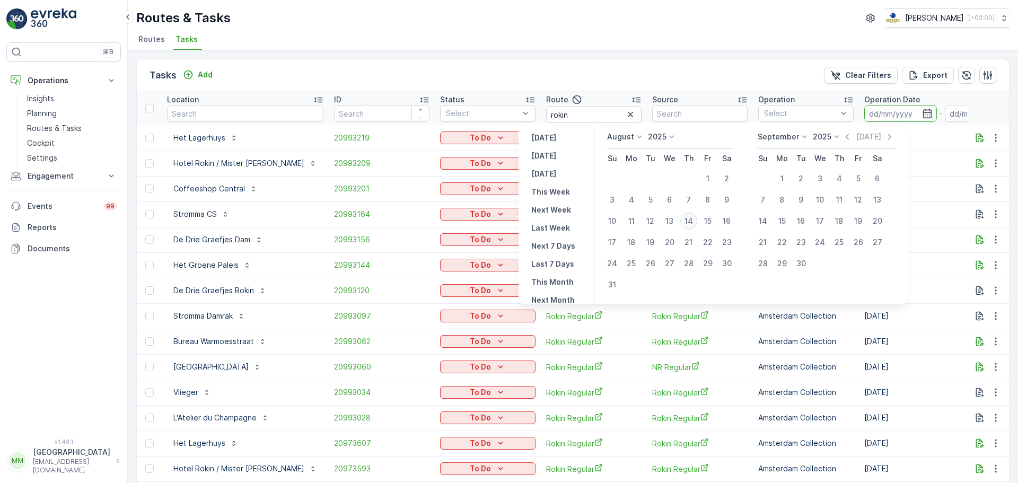
click at [689, 224] on div "14" at bounding box center [688, 221] width 17 height 17
type input "[DATE]"
click at [689, 224] on div "14" at bounding box center [688, 221] width 17 height 17
type input "[DATE]"
click at [689, 224] on td "Rokin Regular" at bounding box center [700, 213] width 106 height 25
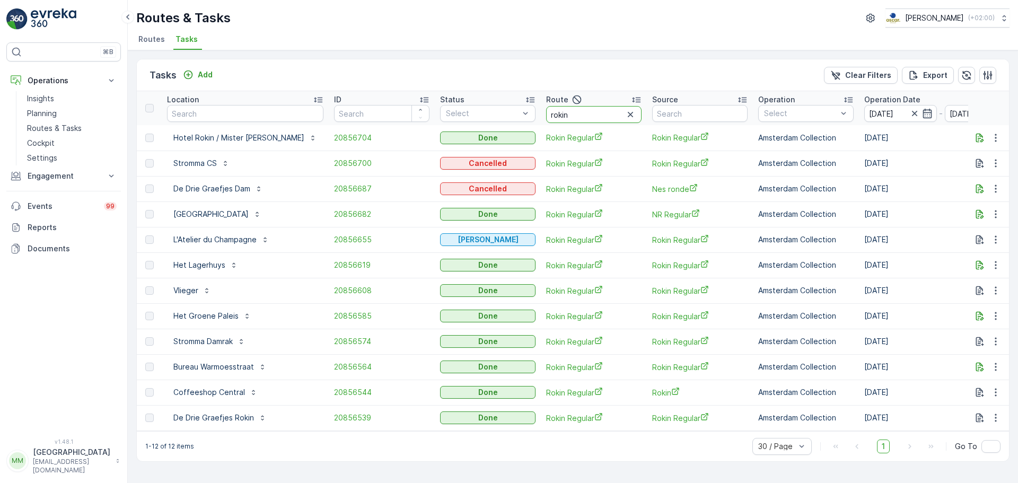
drag, startPoint x: 564, startPoint y: 116, endPoint x: 544, endPoint y: 117, distance: 20.2
click at [546, 117] on input "rokin" at bounding box center [593, 114] width 95 height 17
click at [592, 54] on div "Tasks Add Clear Filters Export Location ID Status Select Route rokin Source Ope…" at bounding box center [573, 266] width 890 height 433
drag, startPoint x: 537, startPoint y: 121, endPoint x: 512, endPoint y: 121, distance: 24.4
click at [541, 121] on th "Route rokin" at bounding box center [594, 108] width 106 height 34
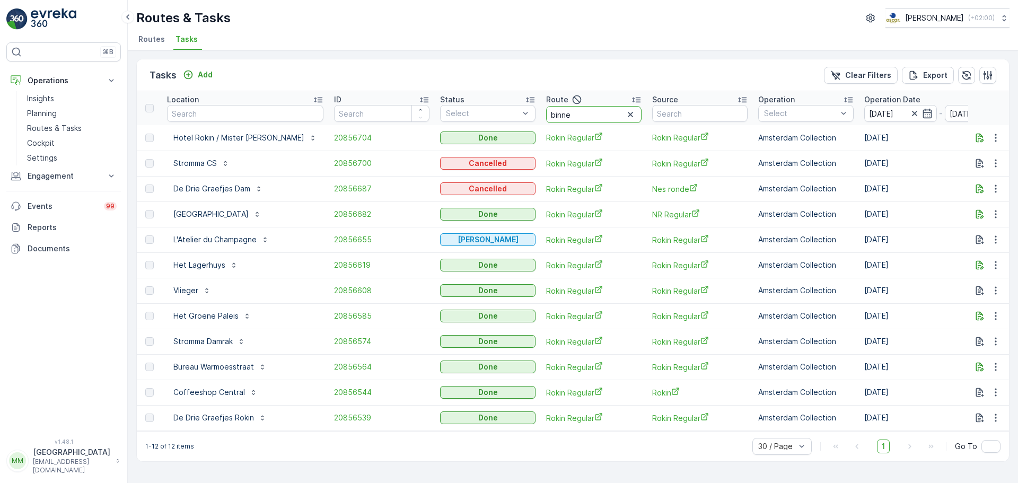
type input "binnen"
